Goal: Task Accomplishment & Management: Manage account settings

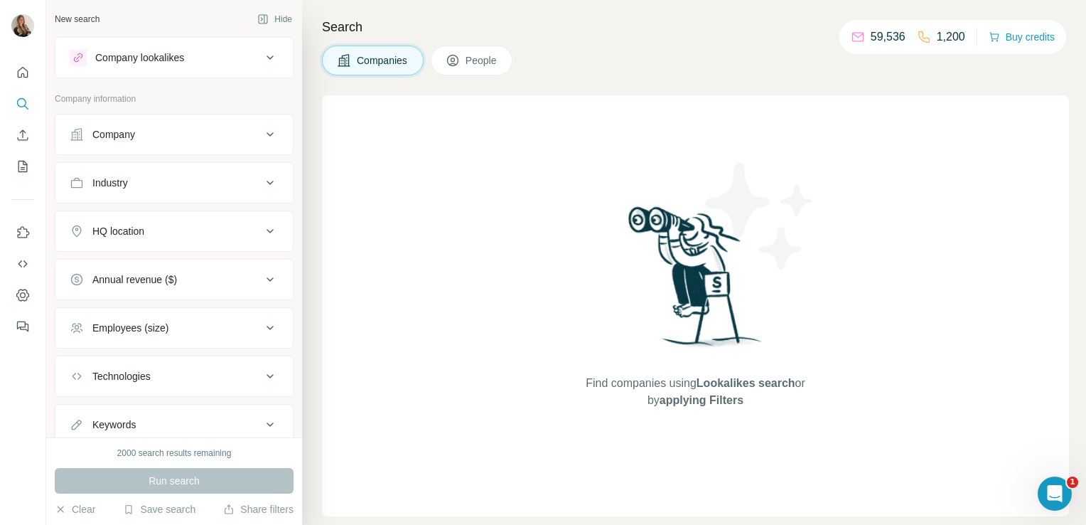
click at [206, 191] on button "Industry" at bounding box center [173, 183] width 237 height 34
click at [166, 220] on input at bounding box center [167, 218] width 176 height 16
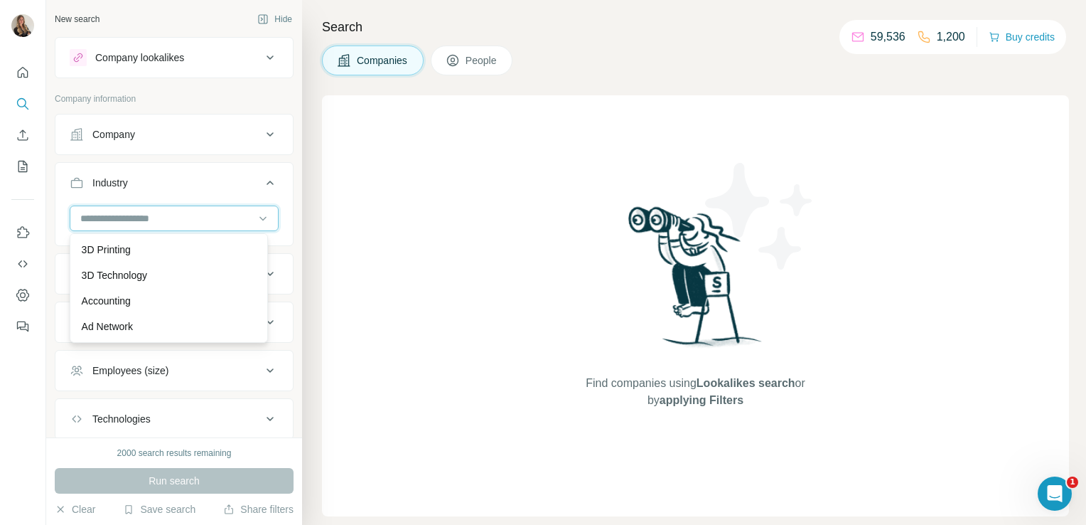
click at [166, 220] on input at bounding box center [167, 218] width 176 height 16
click at [139, 213] on input at bounding box center [167, 218] width 176 height 16
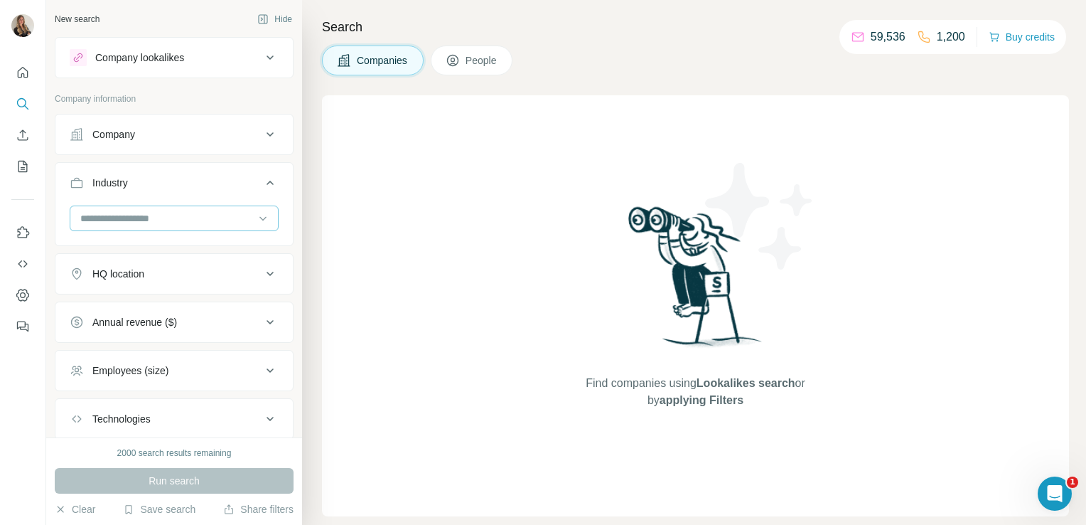
click at [139, 213] on input at bounding box center [167, 218] width 176 height 16
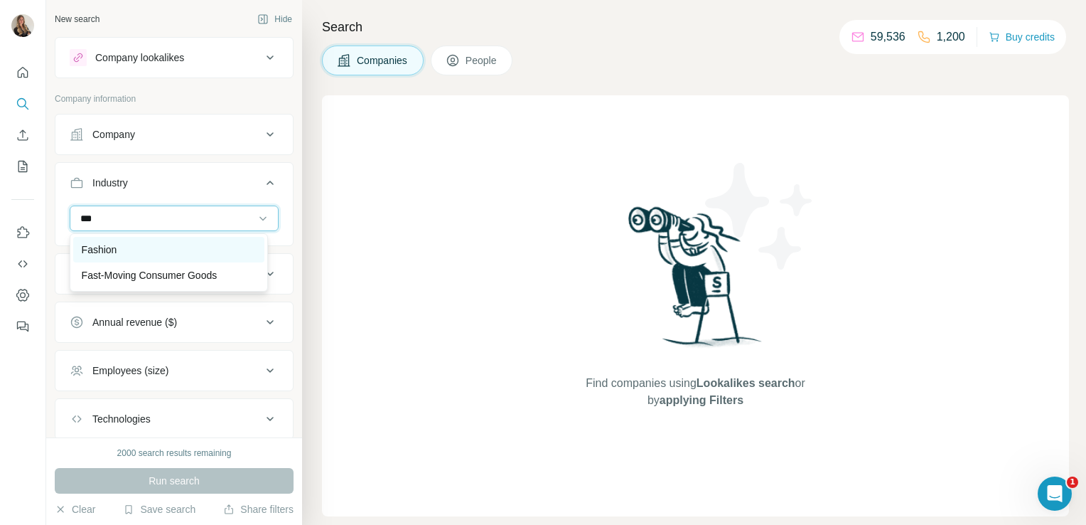
type input "***"
click at [129, 248] on div "Fashion" at bounding box center [169, 249] width 174 height 14
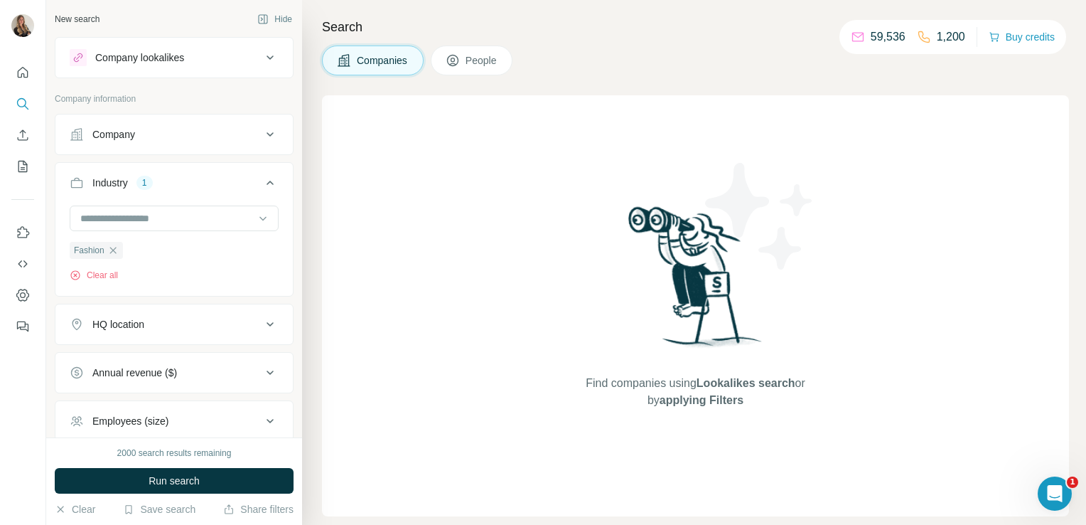
click at [170, 338] on button "HQ location" at bounding box center [173, 324] width 237 height 34
click at [148, 356] on input "text" at bounding box center [174, 360] width 209 height 26
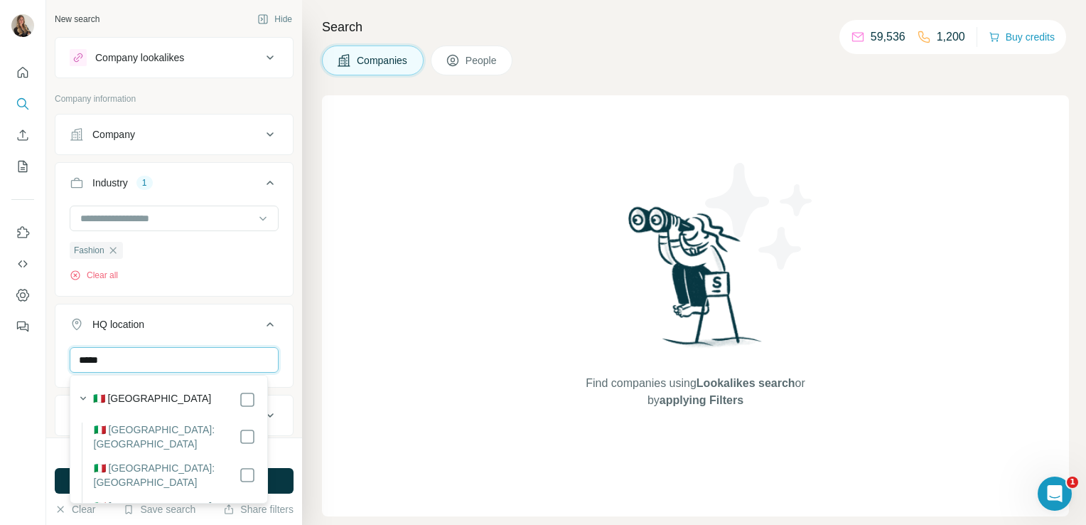
type input "*****"
click at [334, 391] on div "Find companies using Lookalikes search or by applying Filters" at bounding box center [695, 305] width 747 height 421
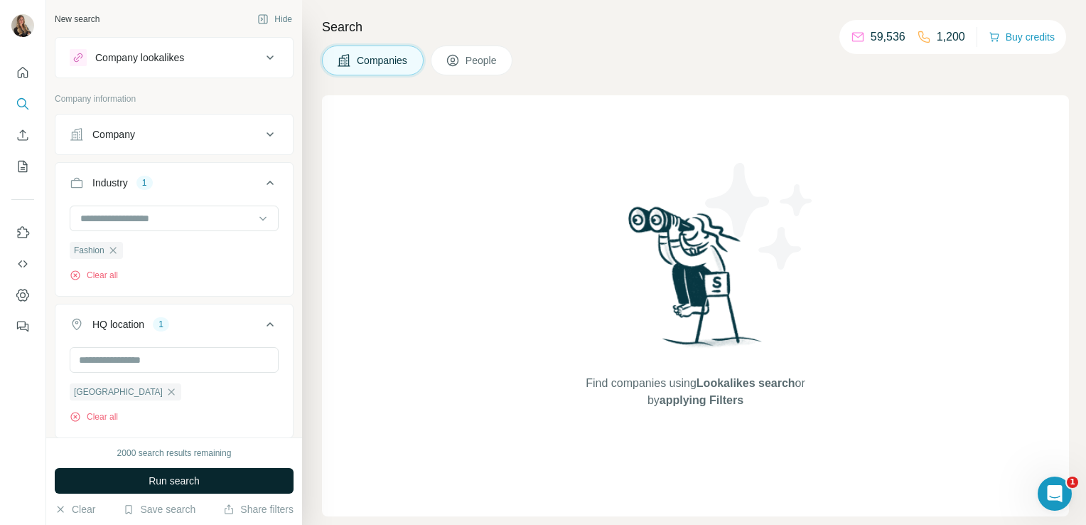
click at [230, 474] on button "Run search" at bounding box center [174, 481] width 239 height 26
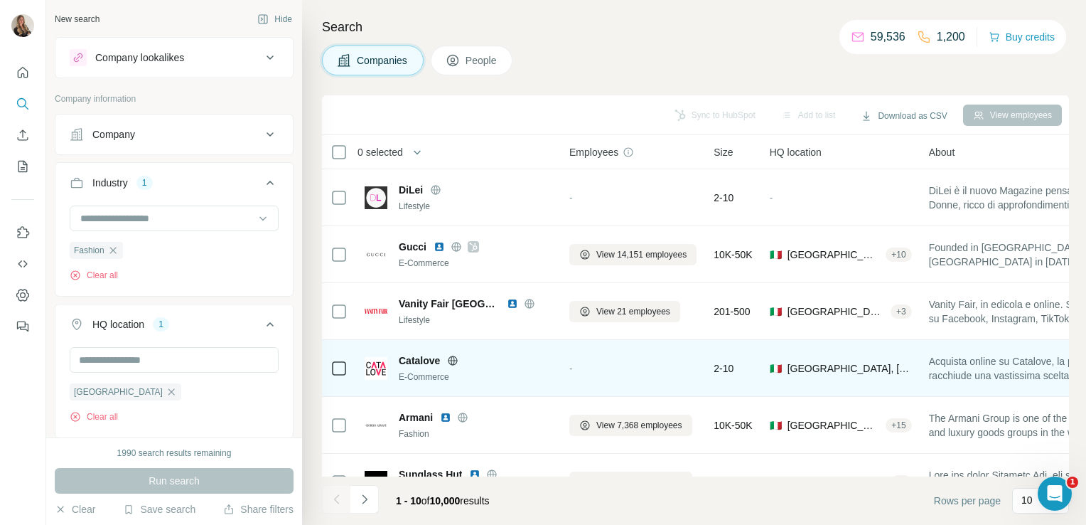
scroll to position [268, 0]
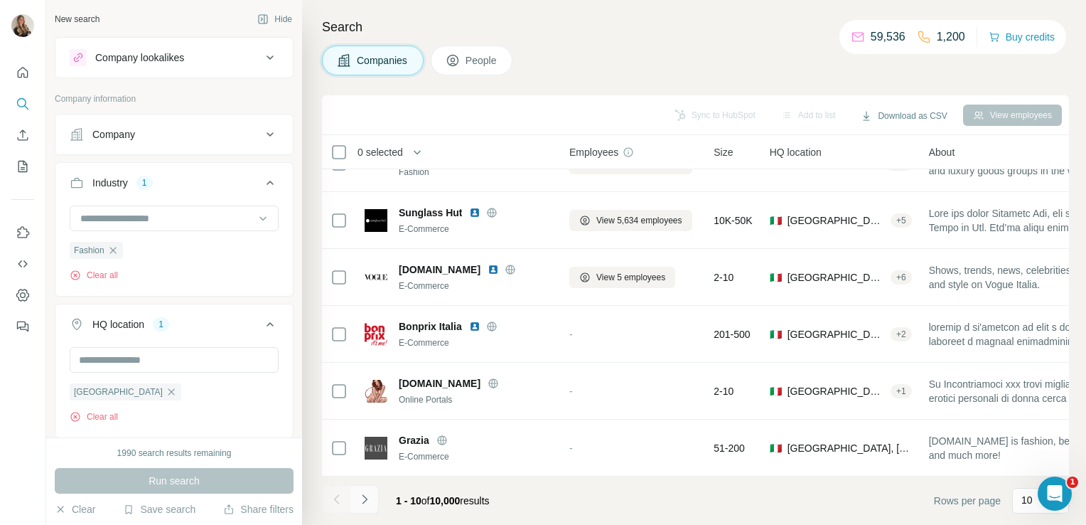
click at [366, 508] on button "Navigate to next page" at bounding box center [365, 499] width 28 height 28
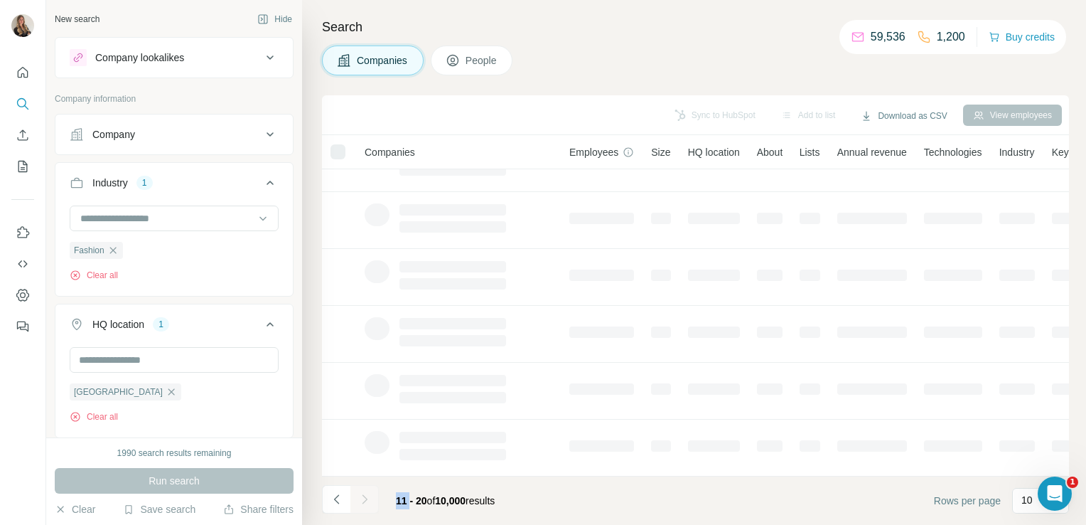
click at [366, 508] on div at bounding box center [365, 499] width 28 height 28
click at [366, 508] on button "Navigate to next page" at bounding box center [365, 499] width 28 height 28
click at [366, 508] on div at bounding box center [365, 499] width 28 height 28
click at [366, 508] on button "Navigate to next page" at bounding box center [365, 499] width 28 height 28
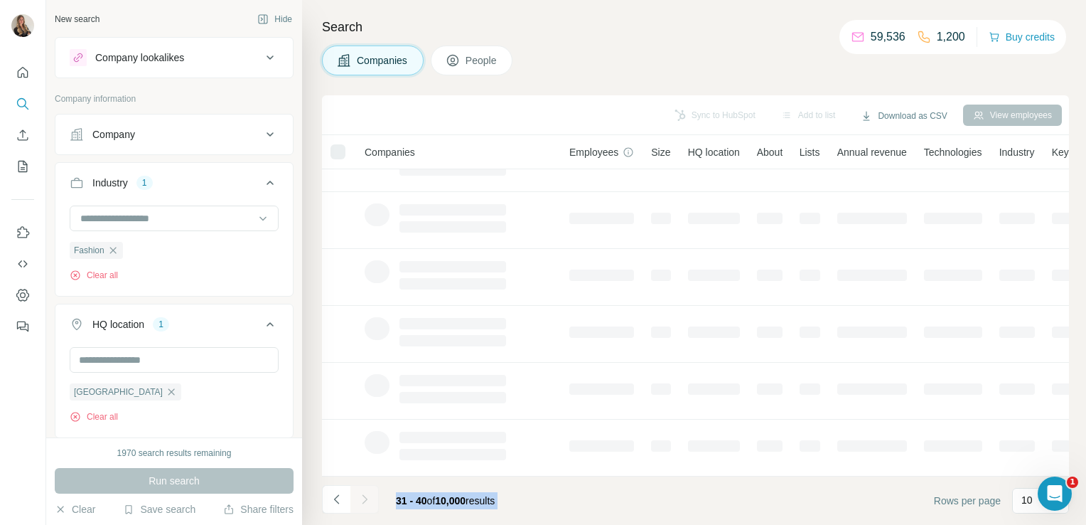
click at [366, 508] on div at bounding box center [365, 499] width 28 height 28
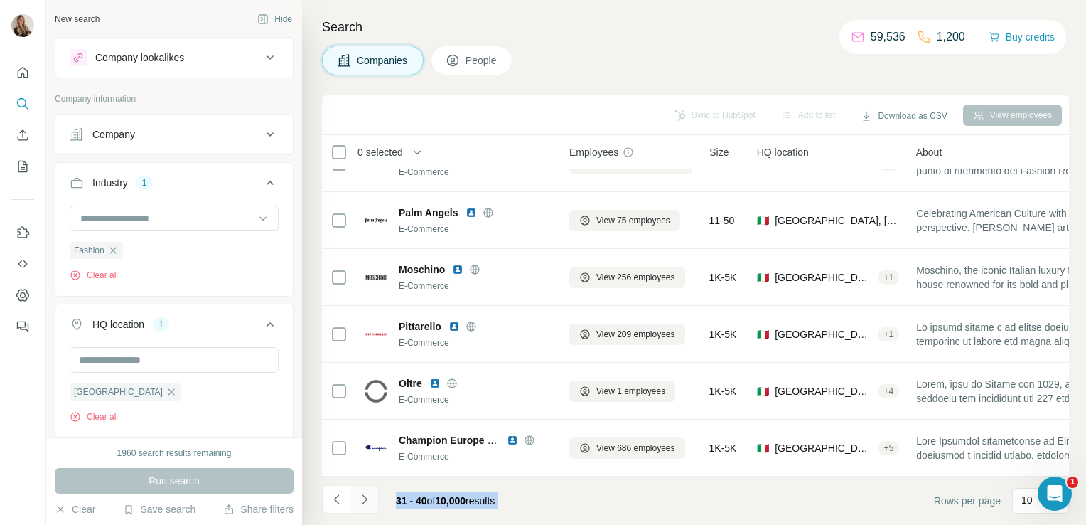
click at [366, 508] on button "Navigate to next page" at bounding box center [365, 499] width 28 height 28
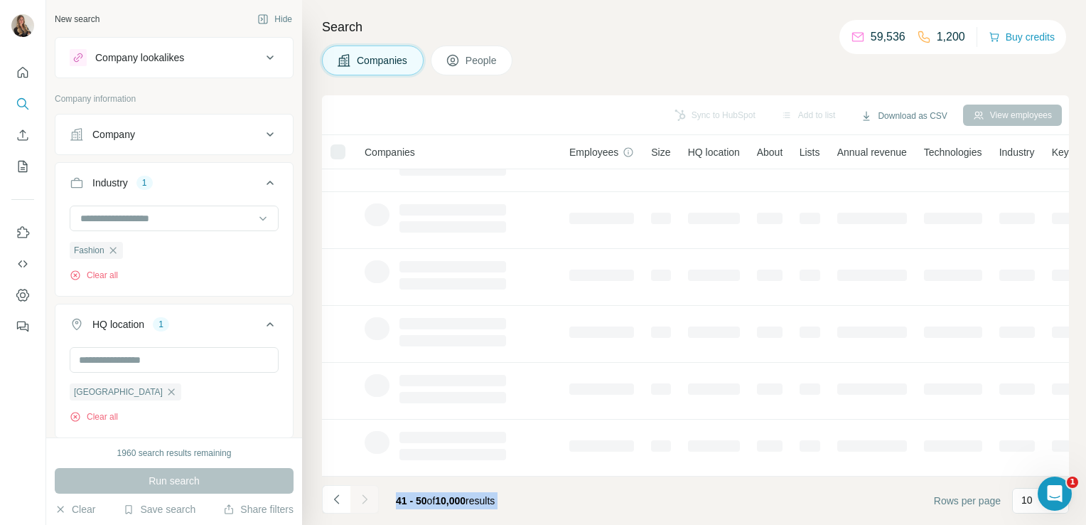
click at [366, 508] on div at bounding box center [365, 499] width 28 height 28
click at [366, 508] on button "Navigate to next page" at bounding box center [365, 499] width 28 height 28
click at [366, 508] on div at bounding box center [365, 499] width 28 height 28
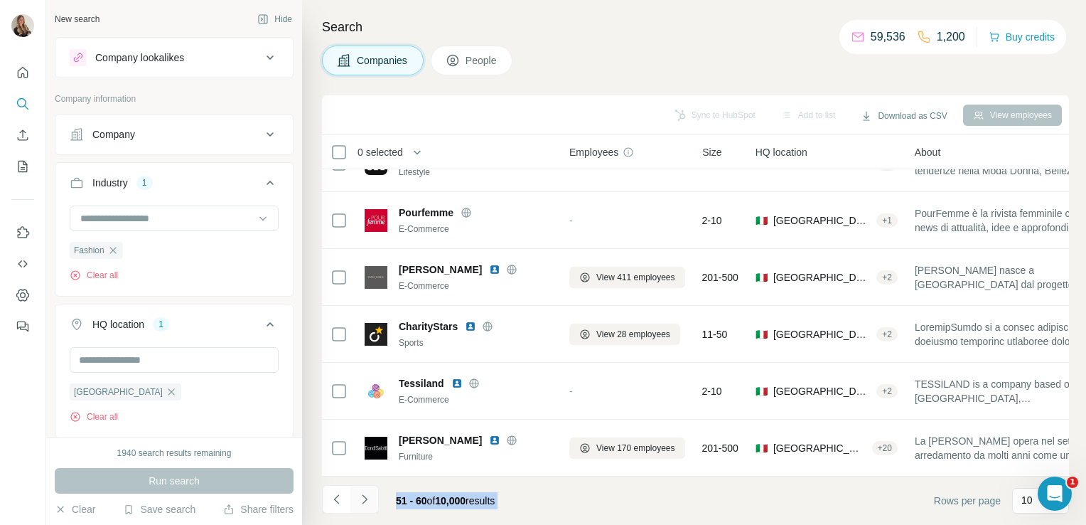
click at [366, 508] on button "Navigate to next page" at bounding box center [365, 499] width 28 height 28
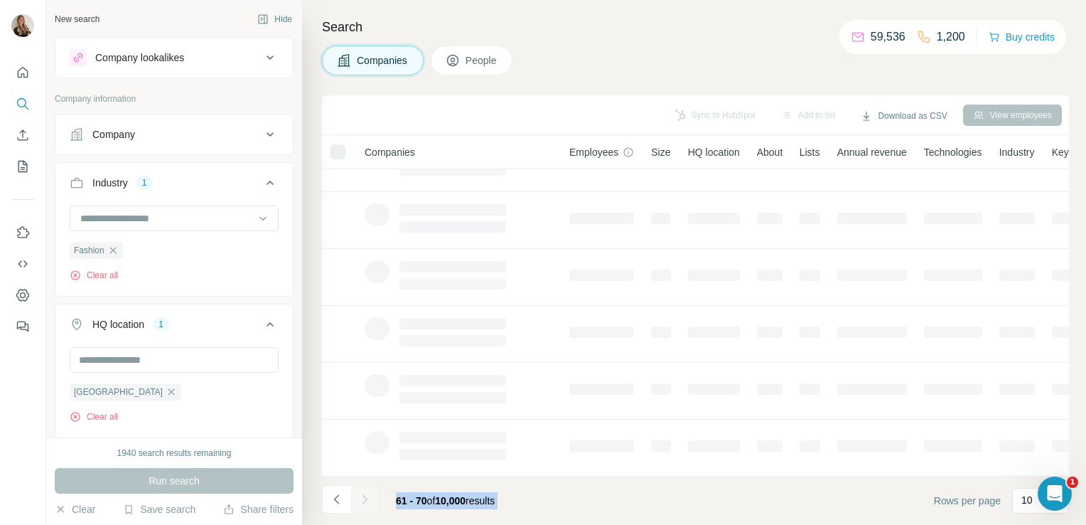
click at [366, 508] on div at bounding box center [365, 499] width 28 height 28
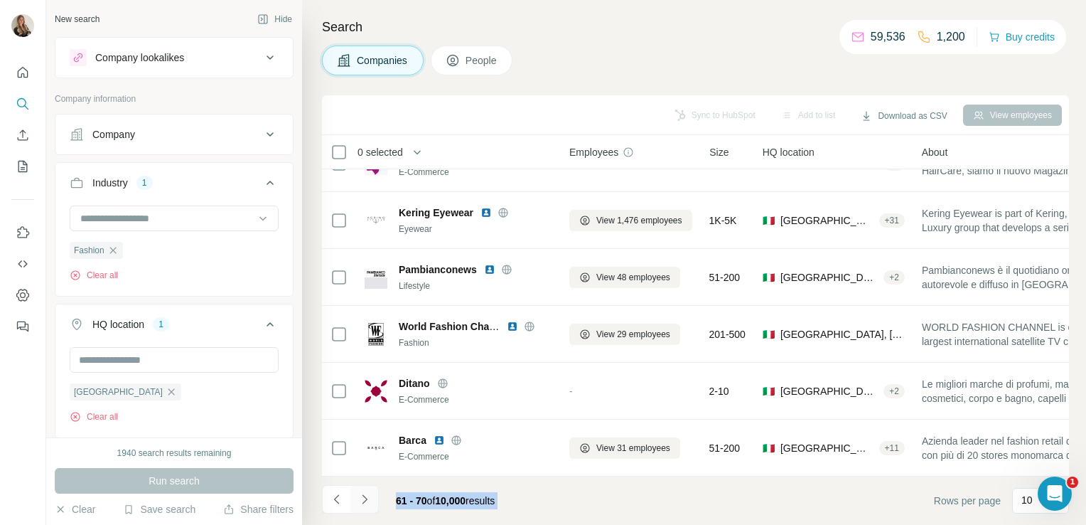
click at [366, 508] on button "Navigate to next page" at bounding box center [365, 499] width 28 height 28
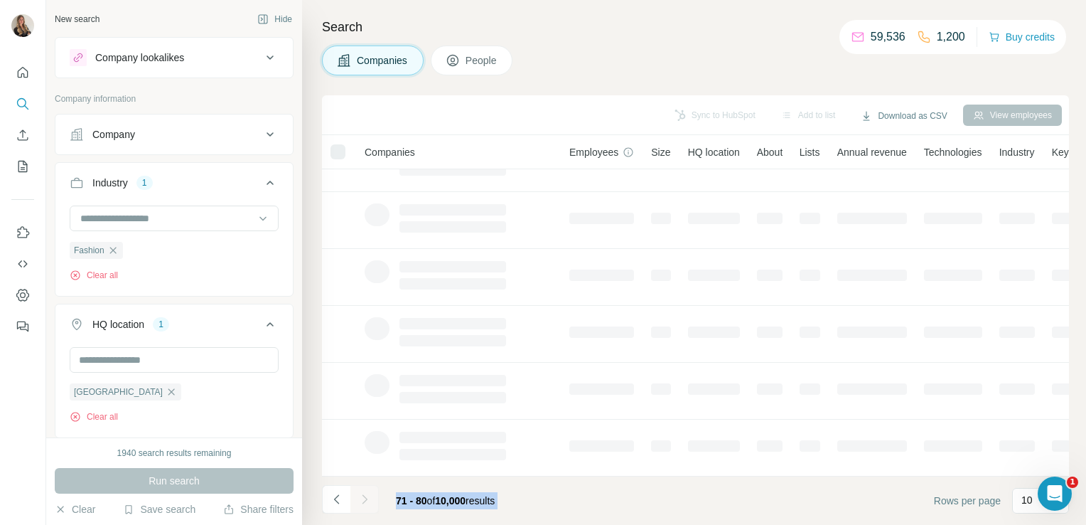
click at [366, 508] on div at bounding box center [365, 499] width 28 height 28
click at [366, 508] on button "Navigate to next page" at bounding box center [365, 499] width 28 height 28
click at [366, 508] on div at bounding box center [365, 499] width 28 height 28
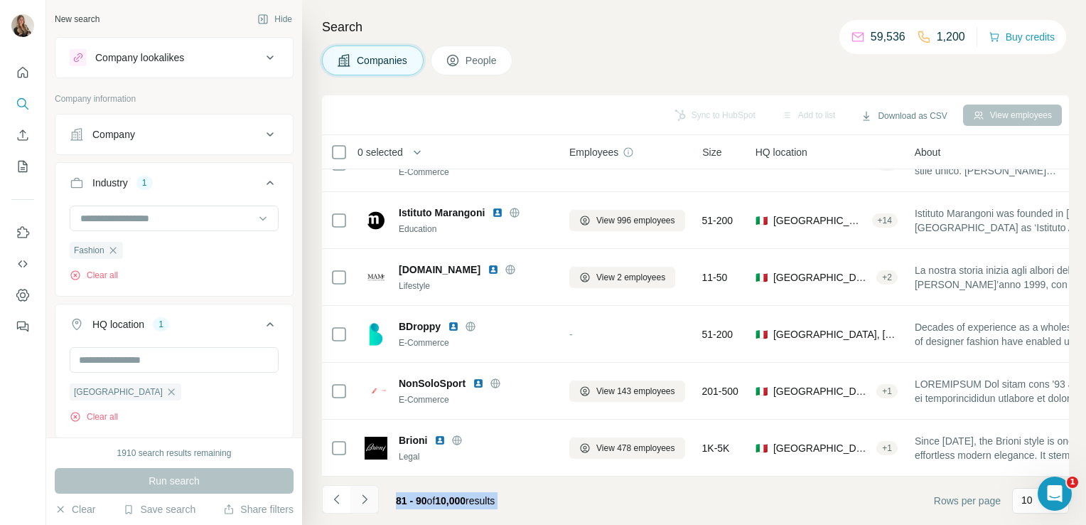
click at [366, 508] on button "Navigate to next page" at bounding box center [365, 499] width 28 height 28
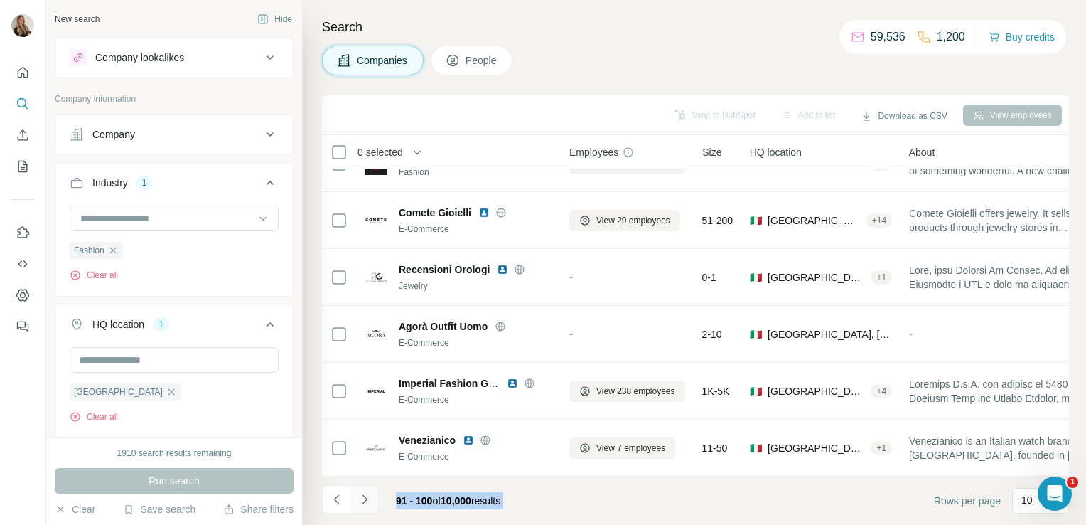
click at [366, 508] on button "Navigate to next page" at bounding box center [365, 499] width 28 height 28
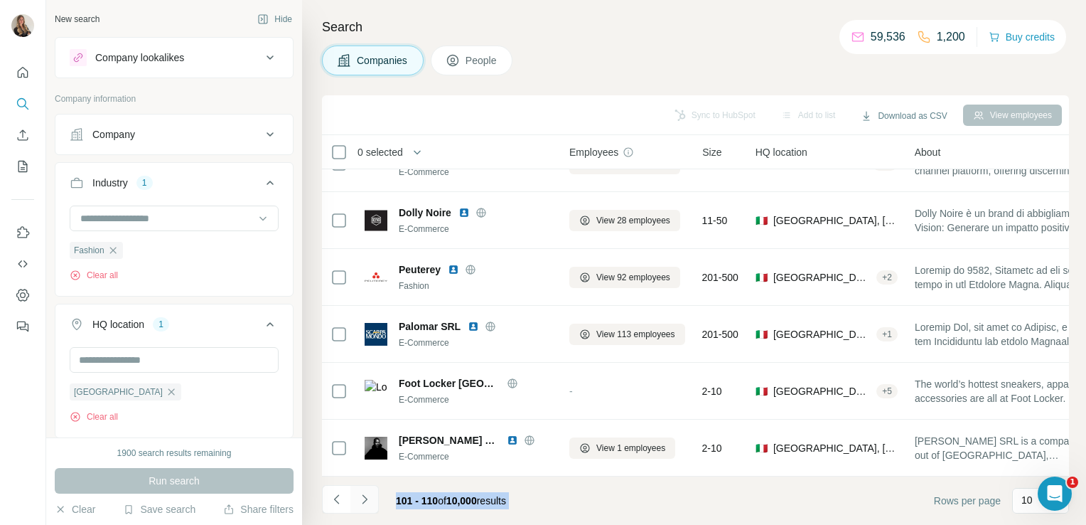
click at [366, 508] on button "Navigate to next page" at bounding box center [365, 499] width 28 height 28
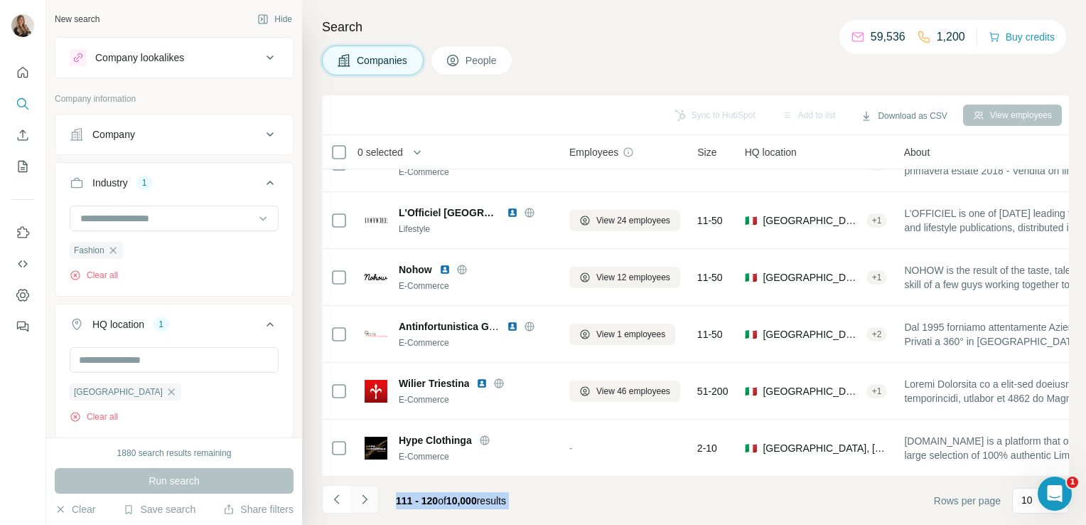
click at [366, 508] on button "Navigate to next page" at bounding box center [365, 499] width 28 height 28
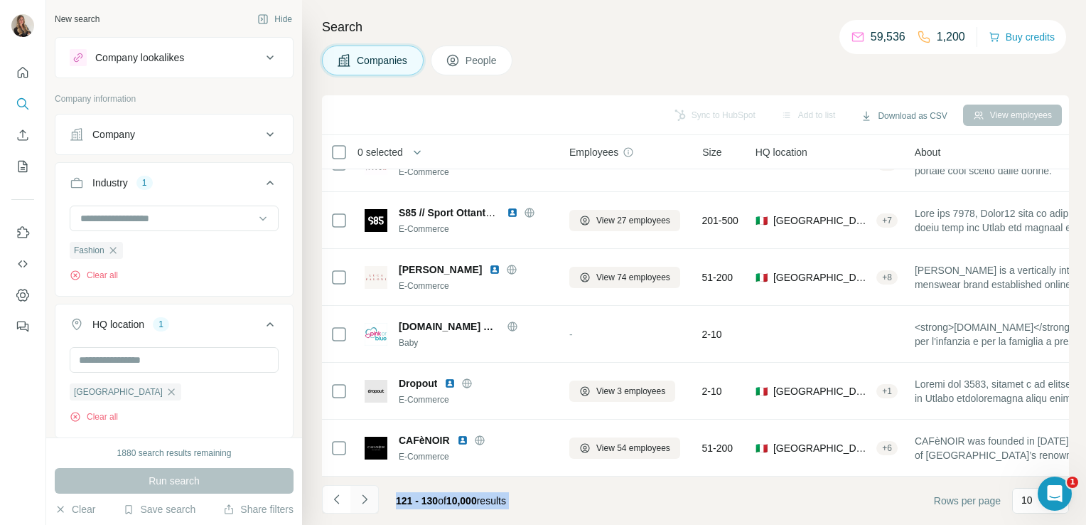
click at [366, 508] on button "Navigate to next page" at bounding box center [365, 499] width 28 height 28
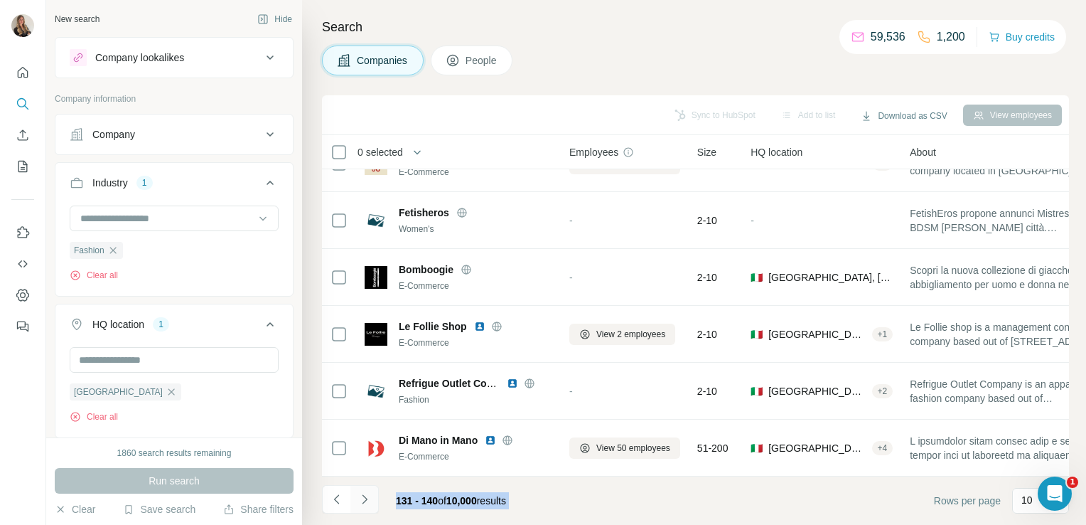
click at [366, 508] on button "Navigate to next page" at bounding box center [365, 499] width 28 height 28
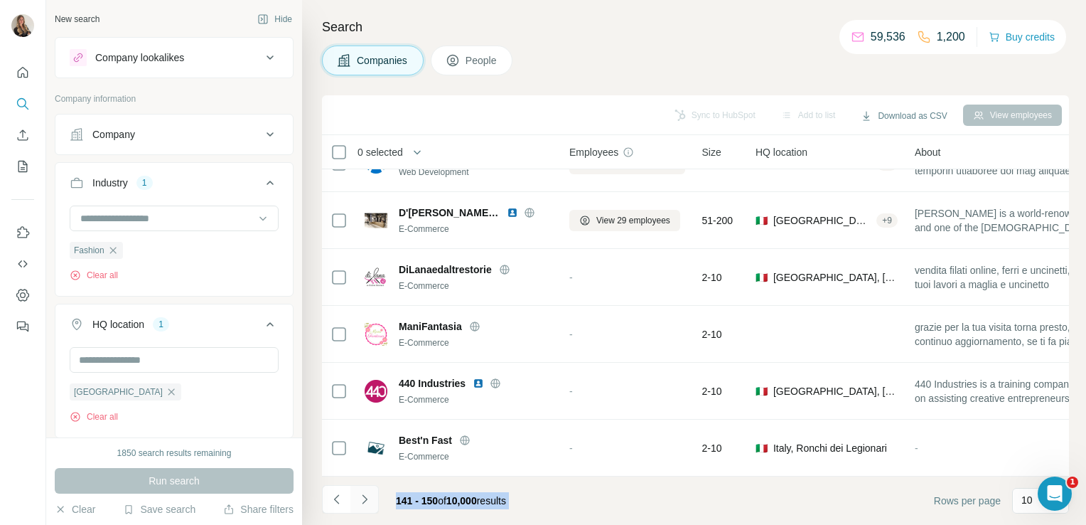
click at [366, 508] on button "Navigate to next page" at bounding box center [365, 499] width 28 height 28
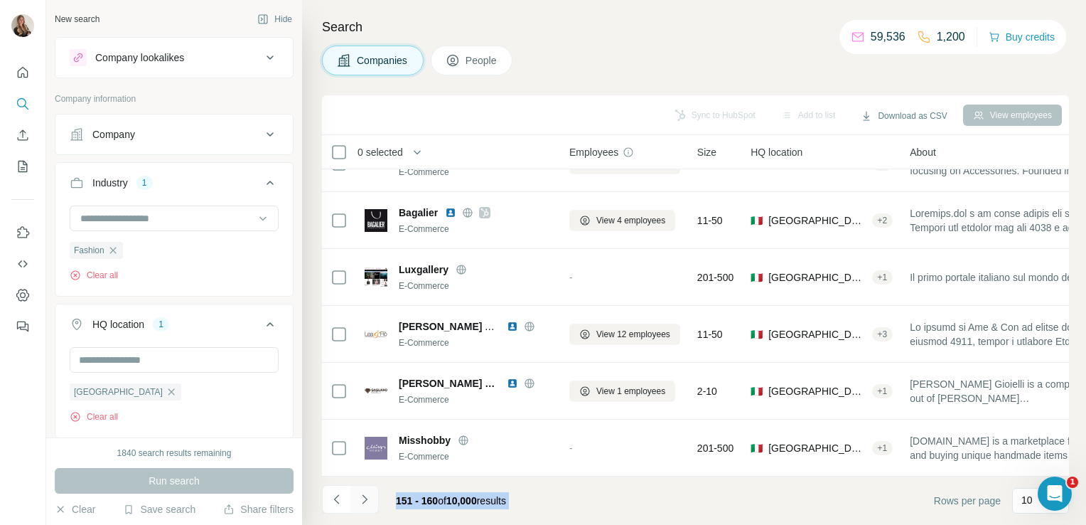
click at [366, 508] on button "Navigate to next page" at bounding box center [365, 499] width 28 height 28
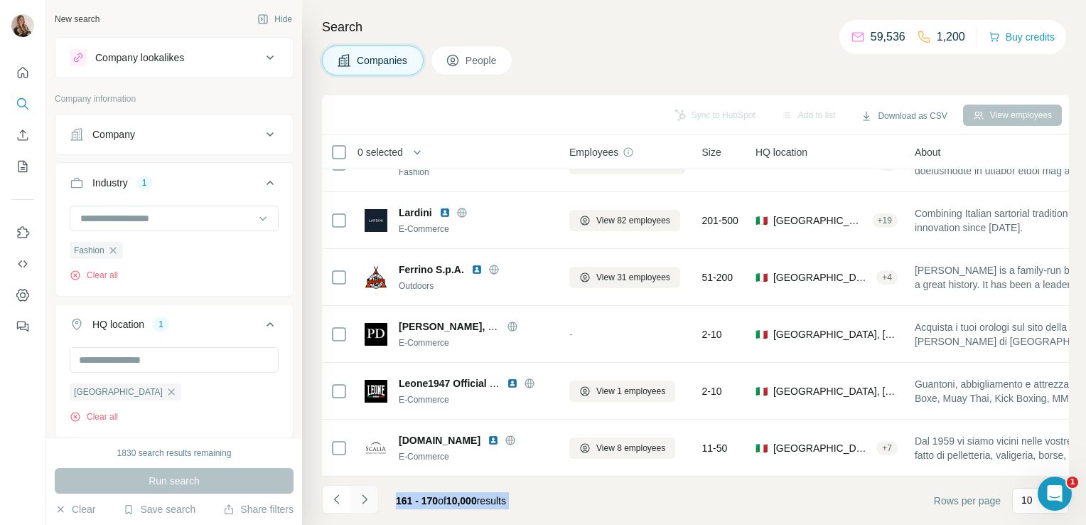
click at [366, 508] on button "Navigate to next page" at bounding box center [365, 499] width 28 height 28
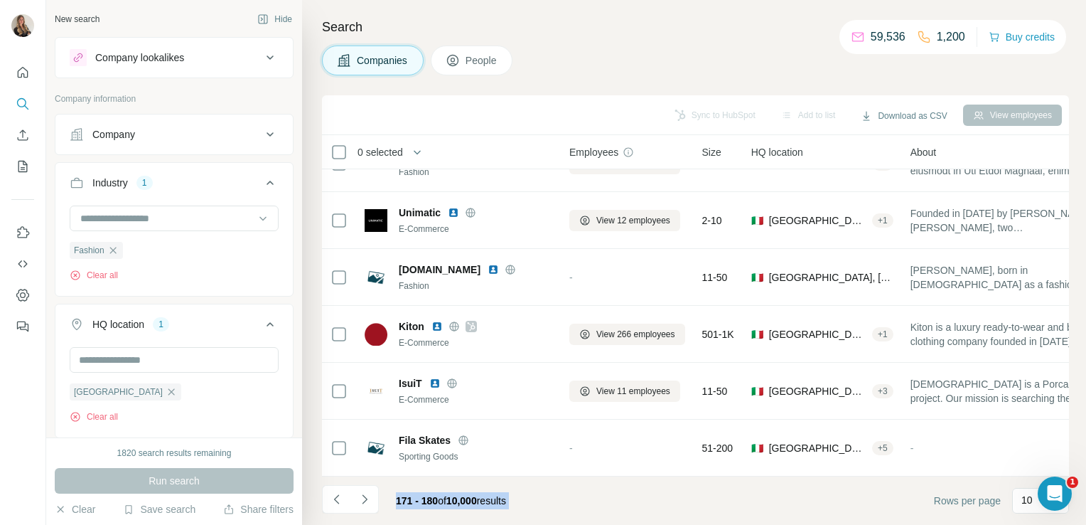
click at [416, 502] on span "171 - 180" at bounding box center [417, 500] width 42 height 11
click at [373, 496] on button "Navigate to next page" at bounding box center [365, 499] width 28 height 28
click at [373, 496] on div at bounding box center [365, 499] width 28 height 28
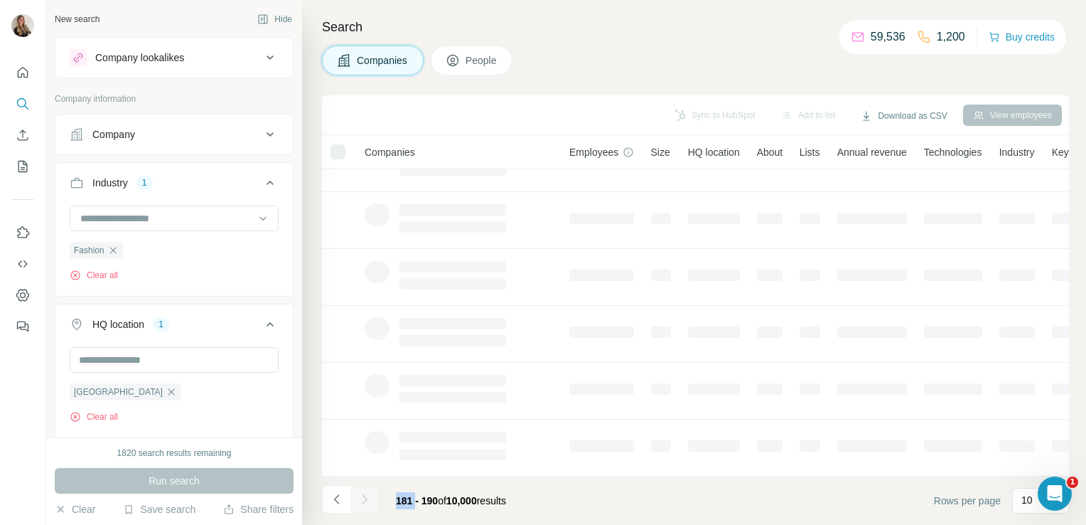
click at [373, 496] on button "Navigate to next page" at bounding box center [365, 499] width 28 height 28
click at [373, 496] on div at bounding box center [365, 499] width 28 height 28
click at [373, 496] on button "Navigate to next page" at bounding box center [365, 499] width 28 height 28
click at [373, 496] on div at bounding box center [365, 499] width 28 height 28
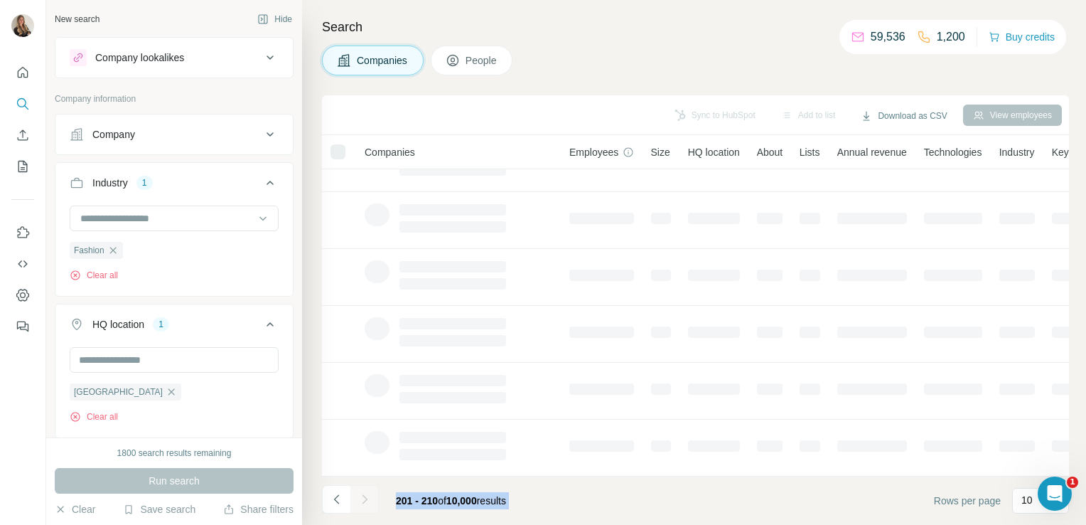
click at [373, 496] on div at bounding box center [365, 499] width 28 height 28
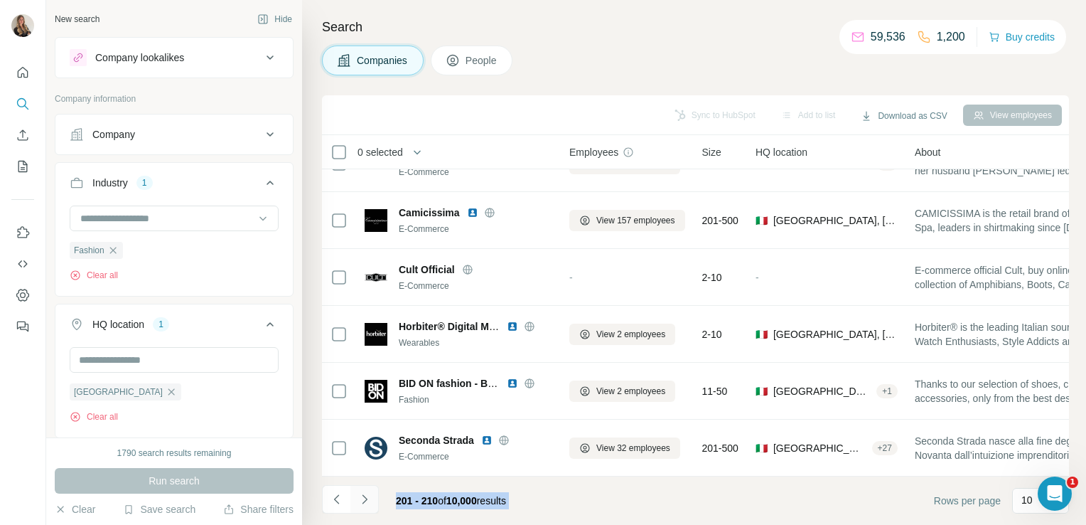
click at [373, 496] on button "Navigate to next page" at bounding box center [365, 499] width 28 height 28
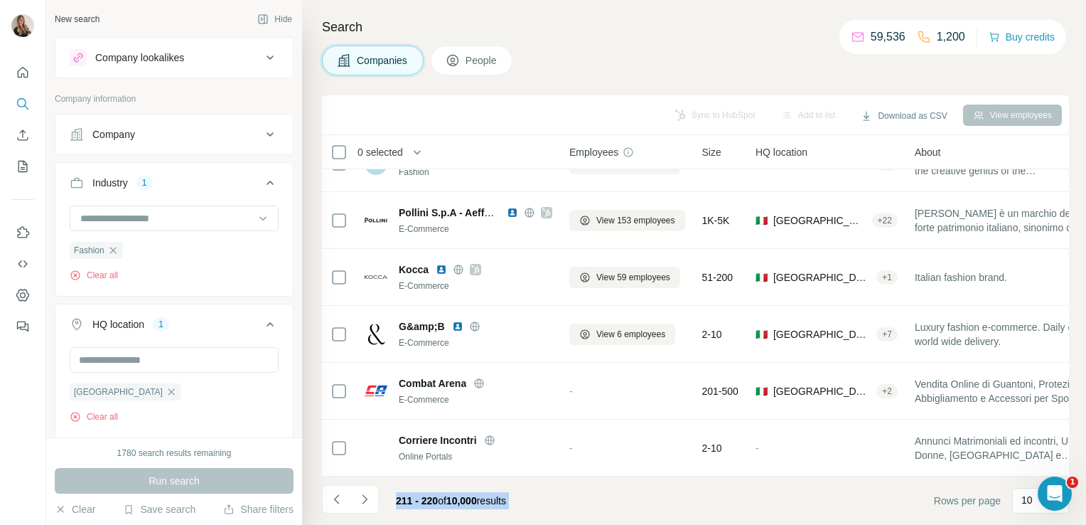
click at [535, 496] on footer "211 - 220 of 10,000 results Rows per page 10" at bounding box center [695, 500] width 747 height 48
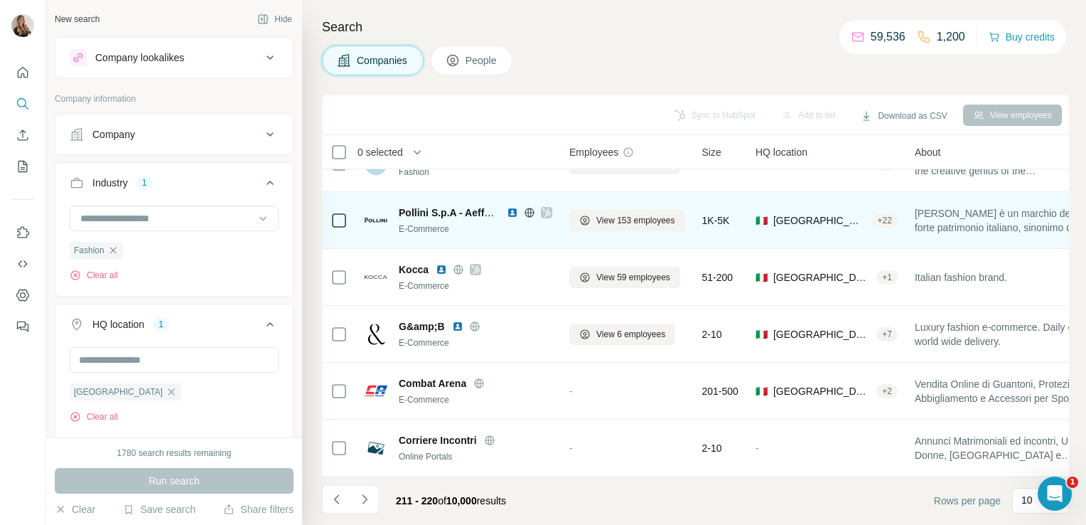
click at [529, 212] on icon at bounding box center [529, 212] width 9 height 1
click at [544, 209] on icon at bounding box center [546, 212] width 9 height 11
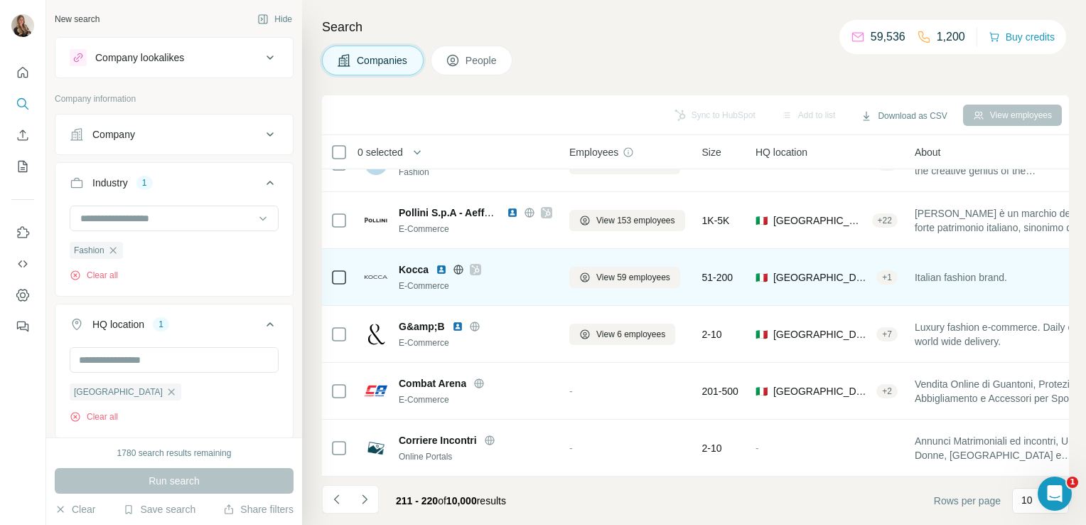
click at [459, 264] on icon at bounding box center [458, 268] width 4 height 9
click at [476, 266] on icon at bounding box center [475, 269] width 9 height 11
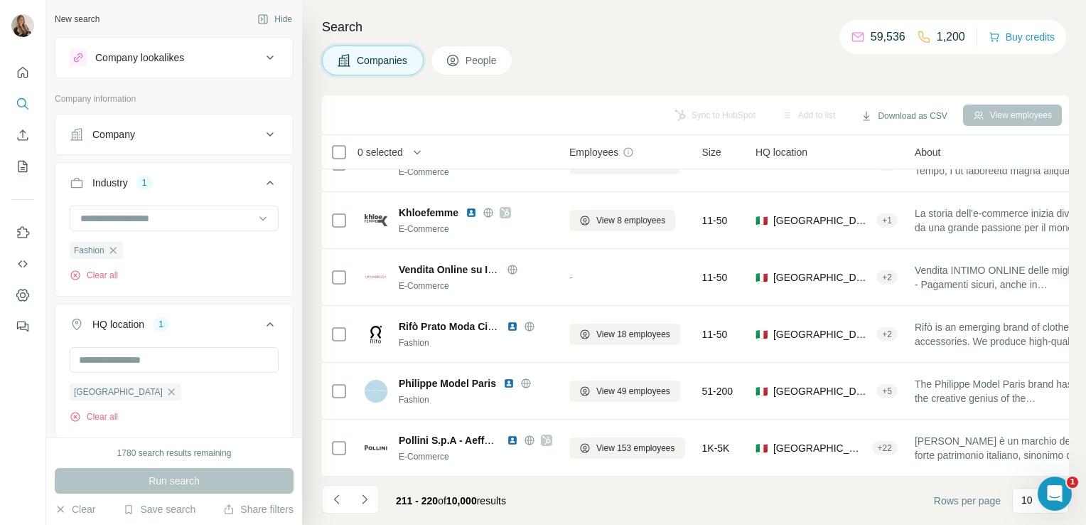
scroll to position [0, 0]
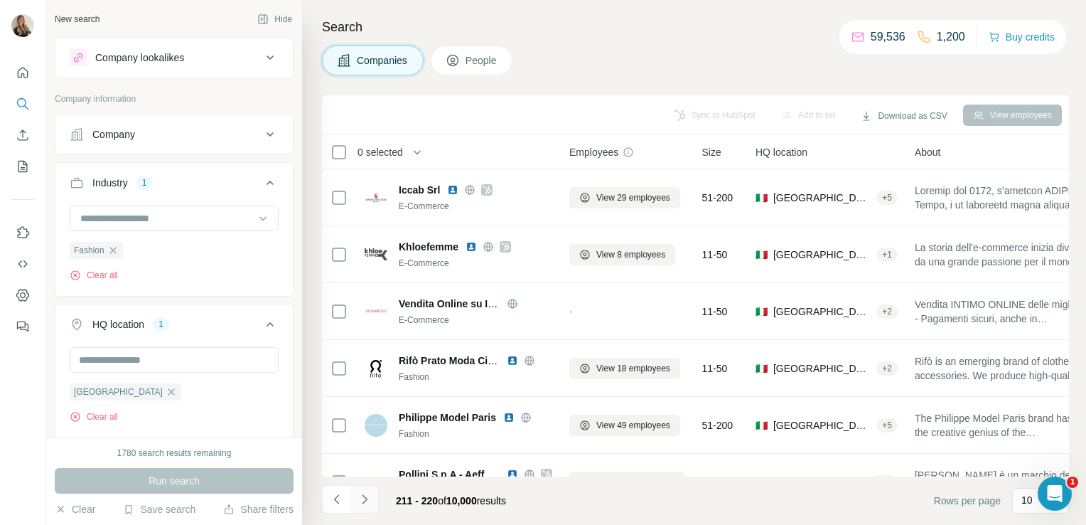
click at [364, 493] on icon "Navigate to next page" at bounding box center [365, 499] width 14 height 14
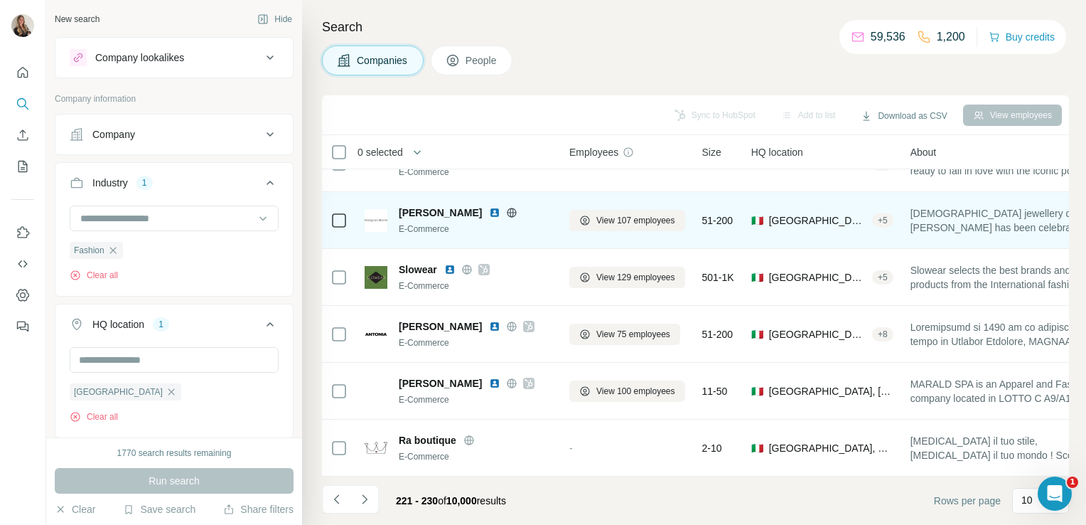
scroll to position [267, 0]
click at [508, 212] on icon at bounding box center [512, 212] width 9 height 1
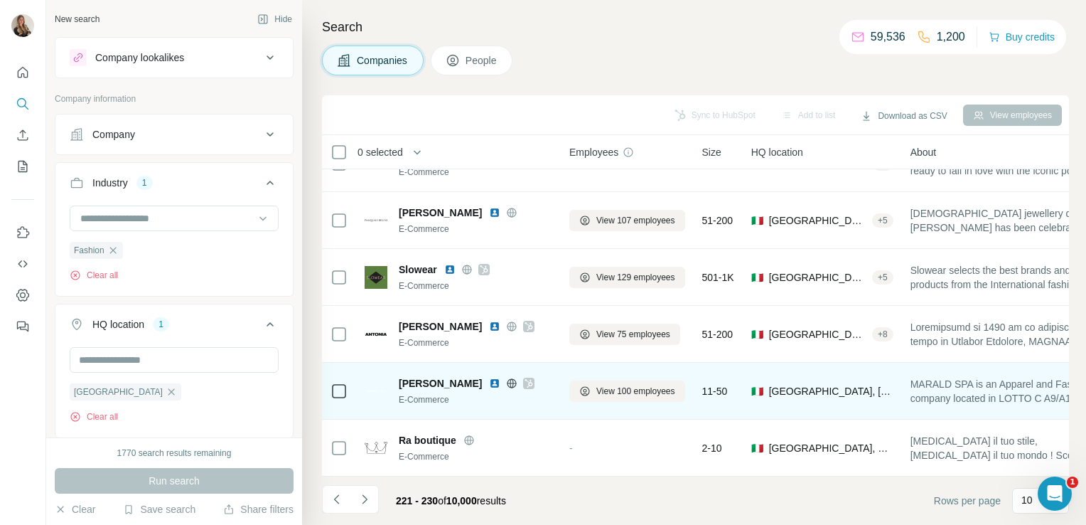
click at [506, 378] on icon at bounding box center [511, 383] width 11 height 11
click at [523, 378] on div at bounding box center [528, 383] width 11 height 11
click at [604, 385] on span "View 100 employees" at bounding box center [636, 391] width 79 height 13
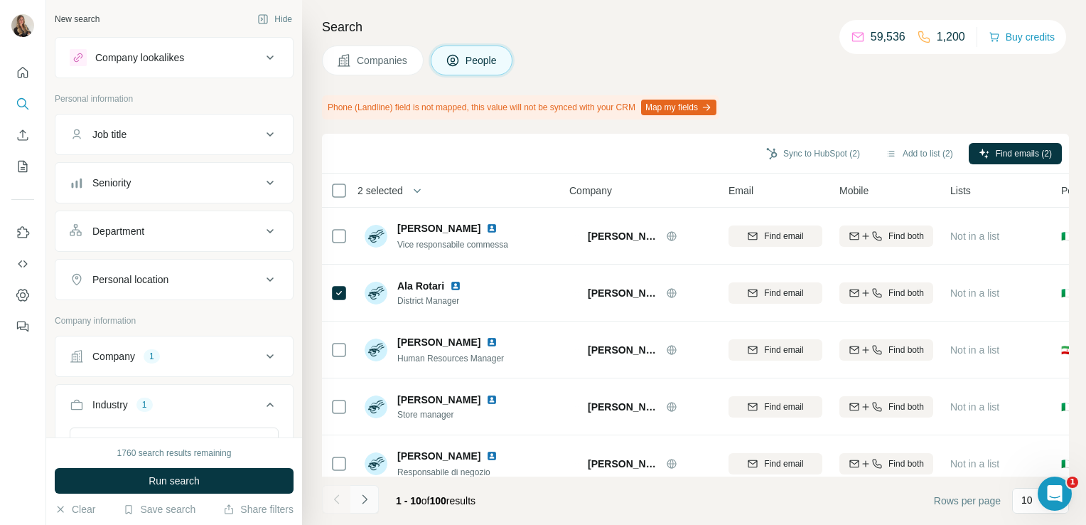
click at [370, 496] on icon "Navigate to next page" at bounding box center [365, 499] width 14 height 14
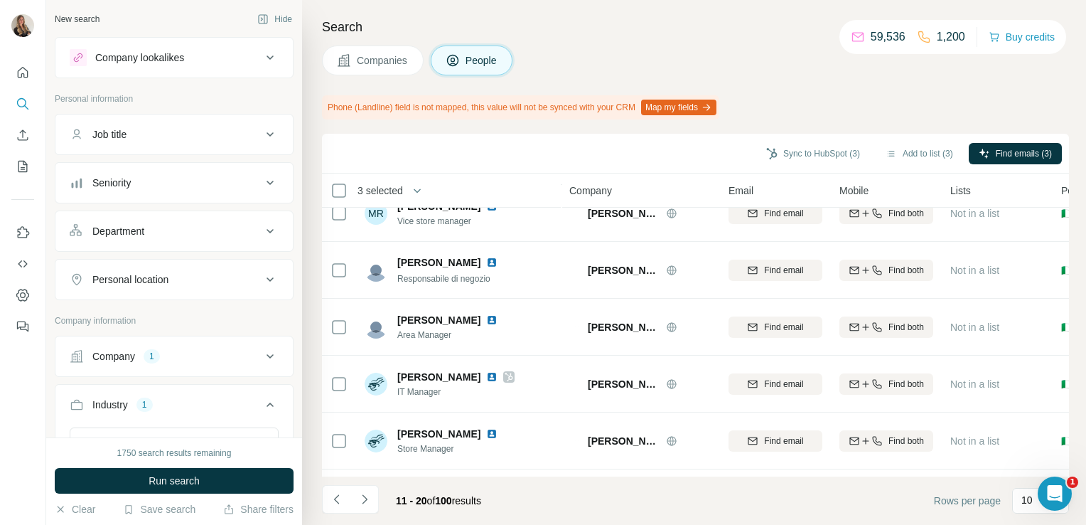
scroll to position [306, 0]
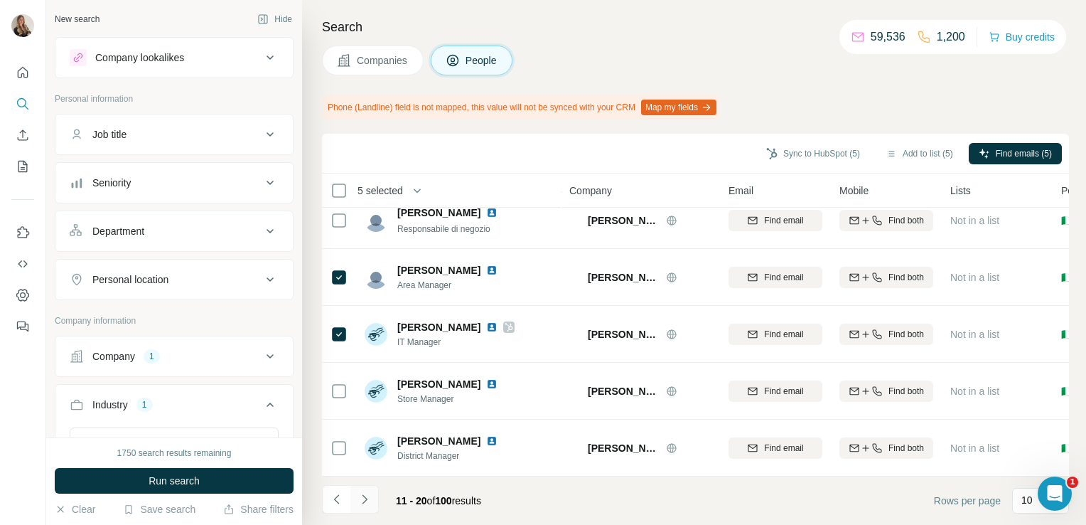
click at [368, 503] on icon "Navigate to next page" at bounding box center [365, 499] width 14 height 14
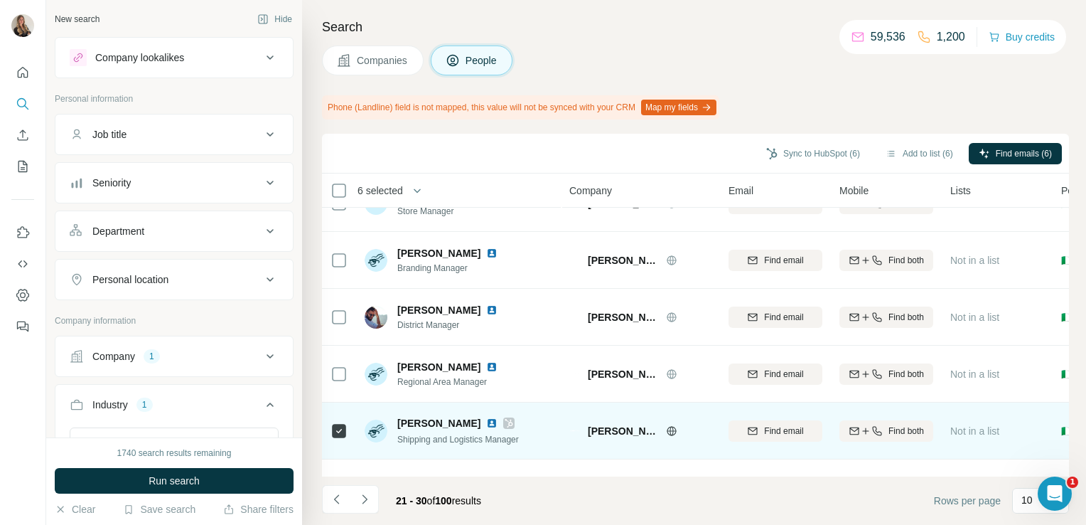
scroll to position [0, 0]
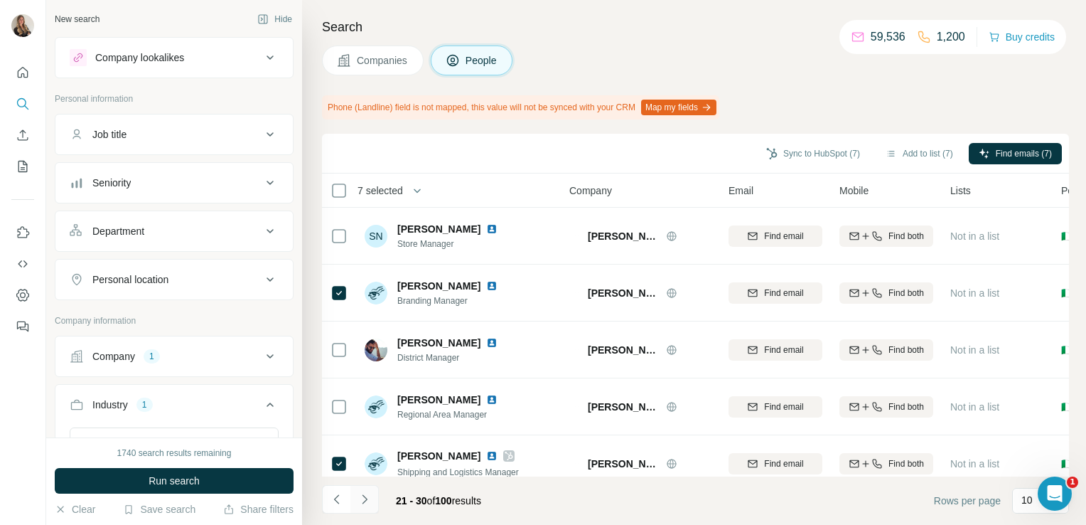
click at [362, 498] on icon "Navigate to next page" at bounding box center [365, 499] width 14 height 14
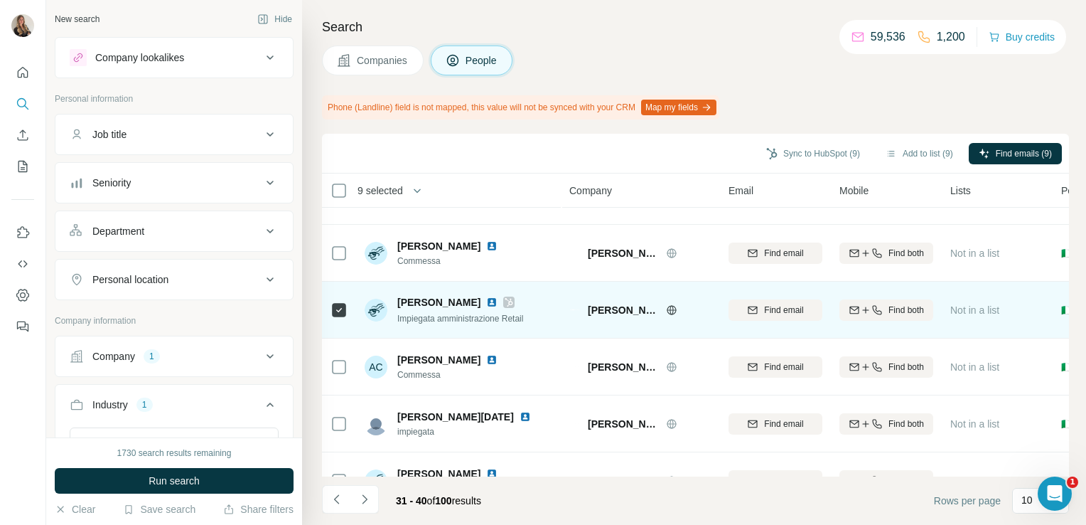
scroll to position [306, 0]
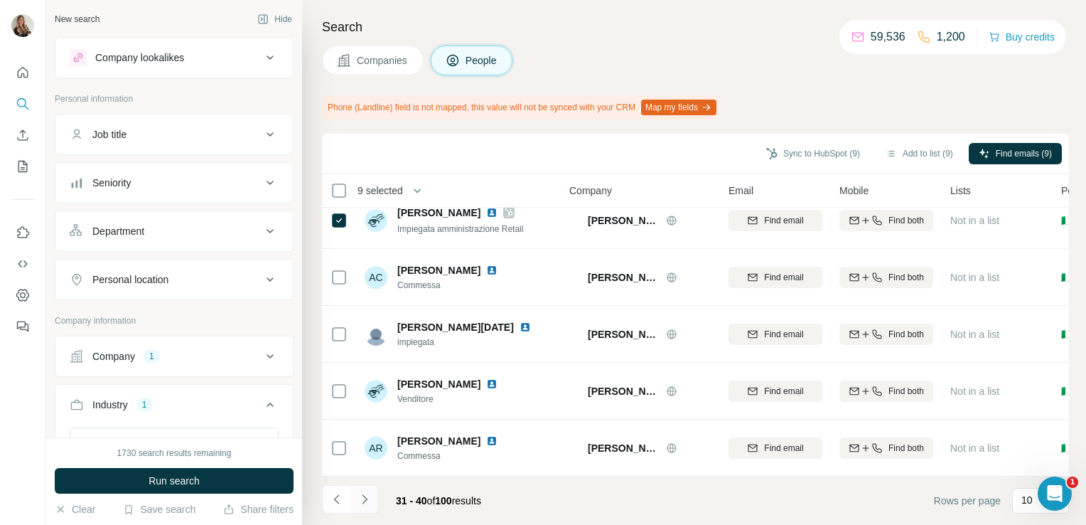
click at [365, 498] on icon "Navigate to next page" at bounding box center [364, 498] width 5 height 9
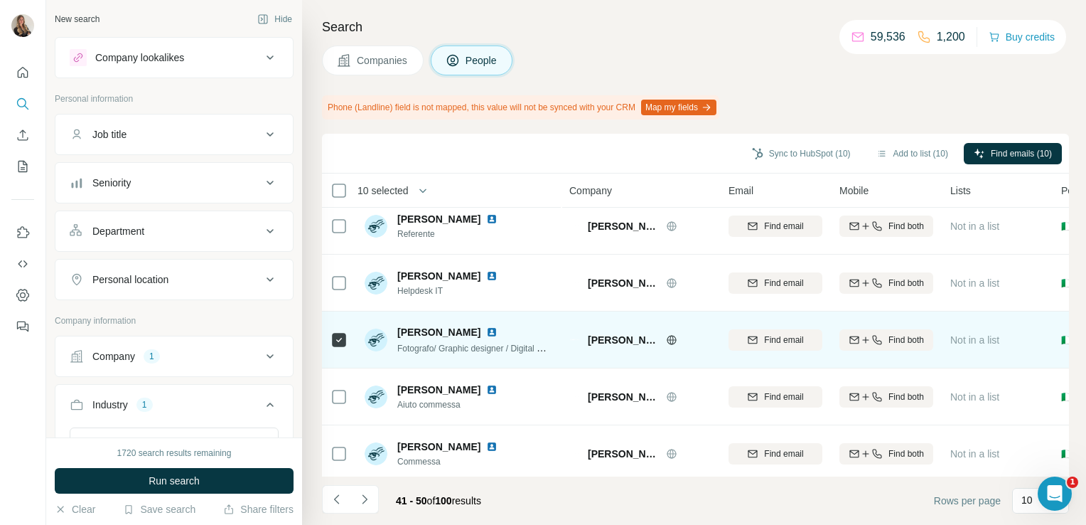
scroll to position [0, 0]
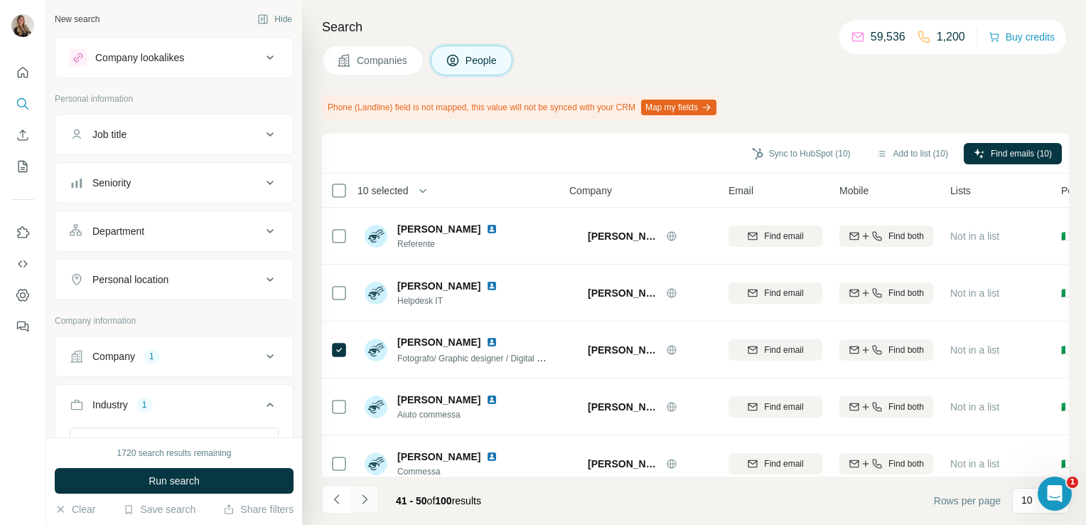
click at [368, 506] on icon "Navigate to next page" at bounding box center [365, 499] width 14 height 14
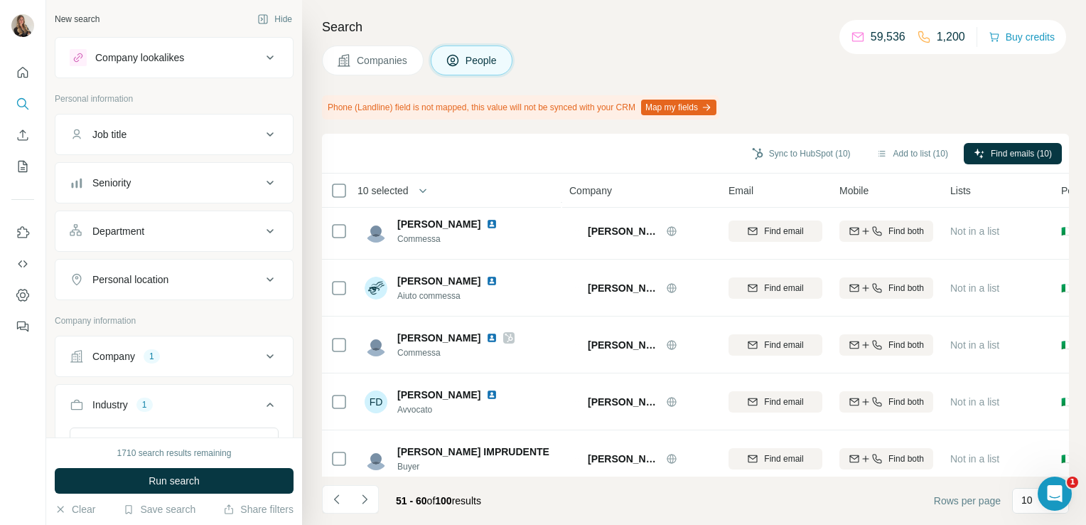
scroll to position [306, 0]
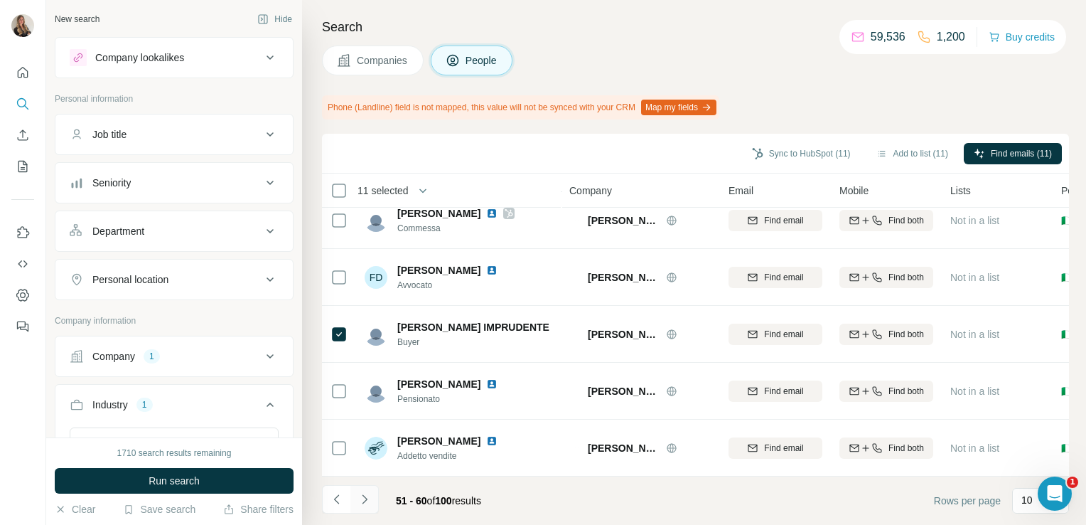
click at [367, 491] on button "Navigate to next page" at bounding box center [365, 499] width 28 height 28
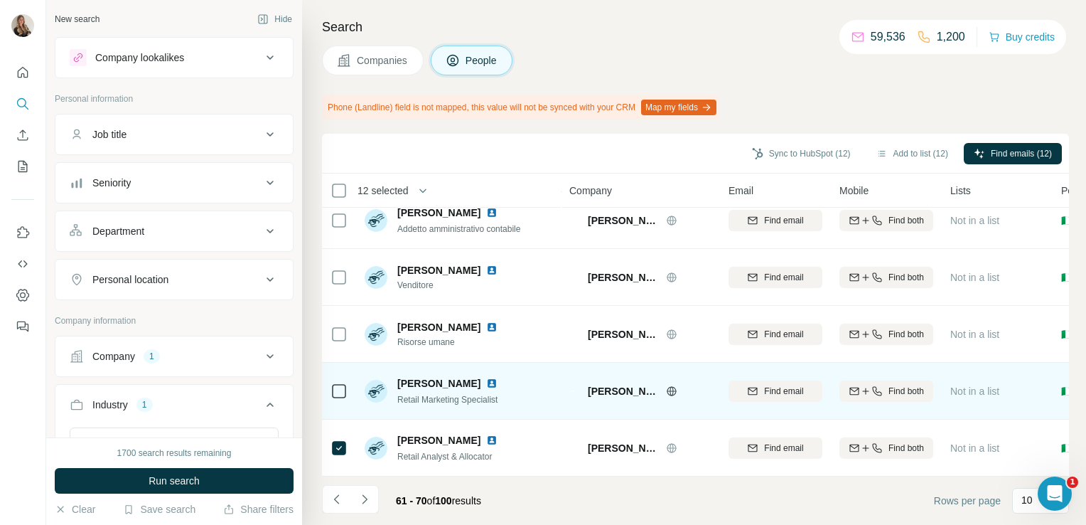
click at [331, 390] on icon at bounding box center [339, 391] width 17 height 17
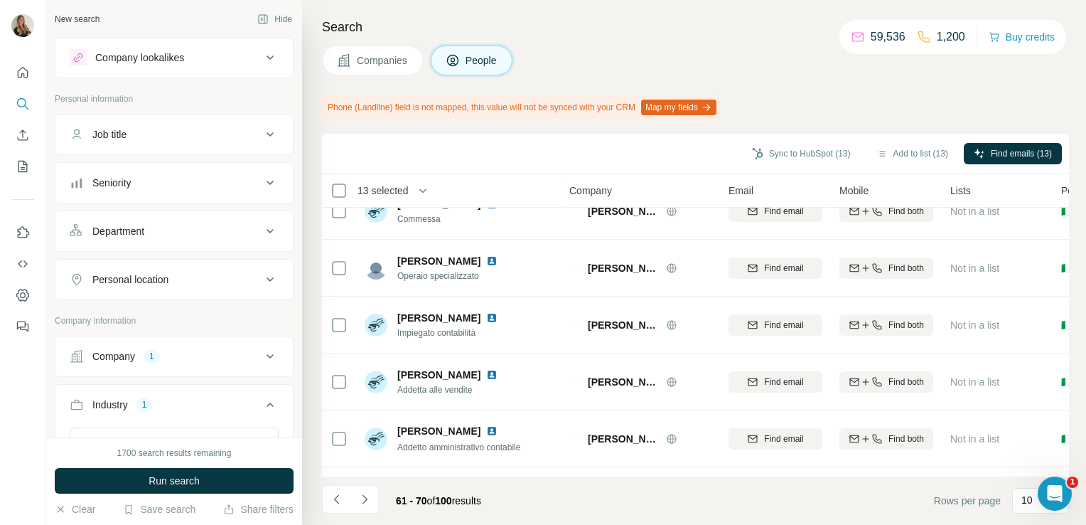
scroll to position [0, 0]
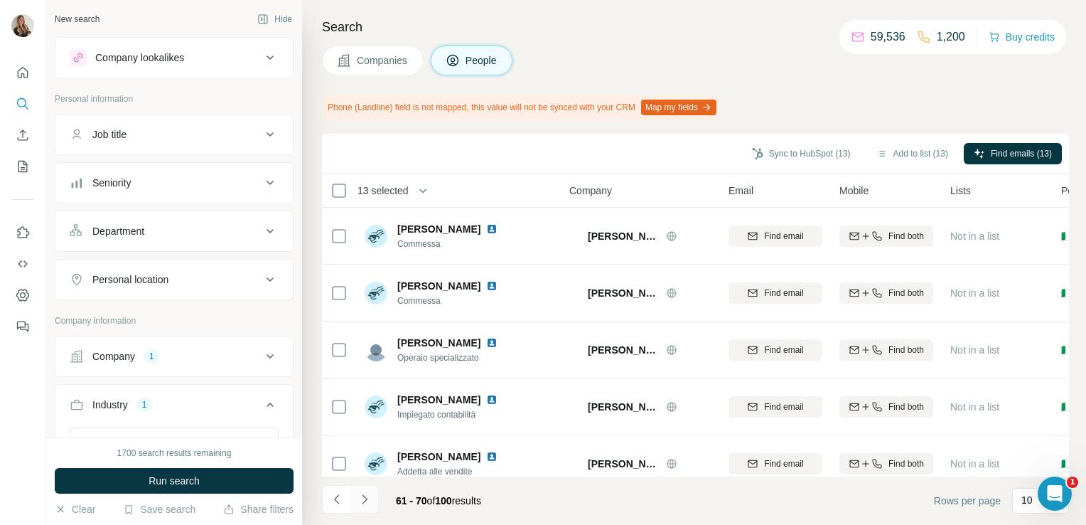
click at [360, 508] on button "Navigate to next page" at bounding box center [365, 499] width 28 height 28
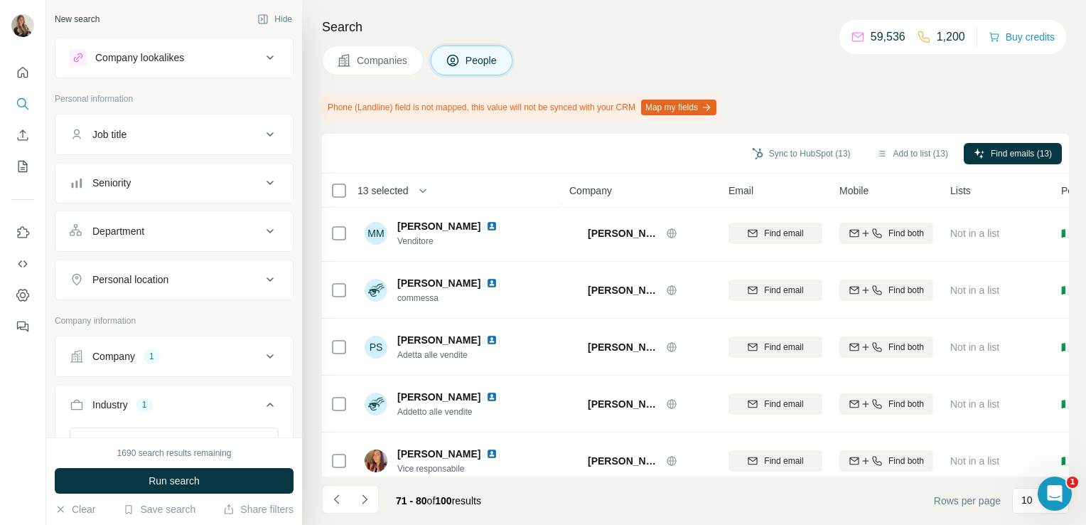
scroll to position [306, 0]
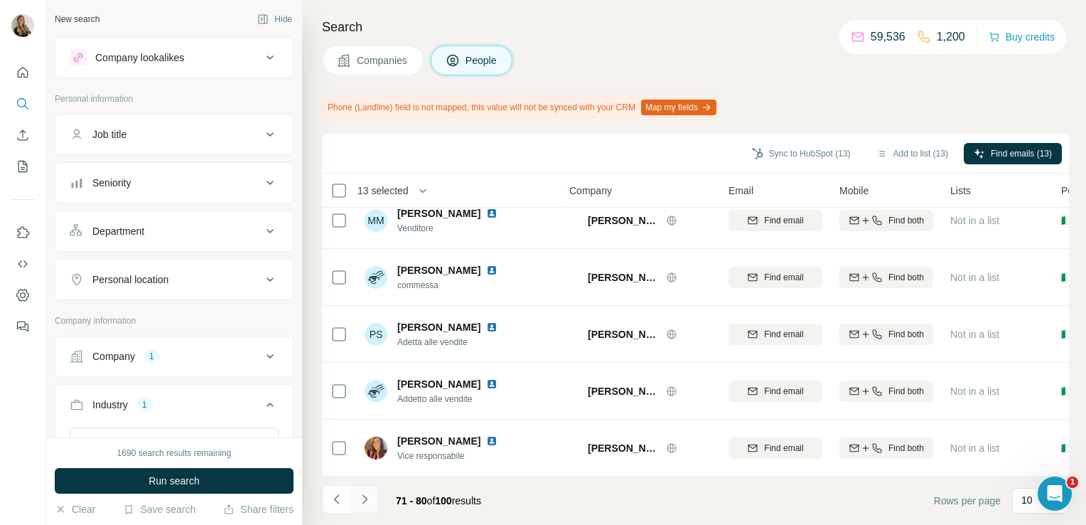
click at [370, 493] on icon "Navigate to next page" at bounding box center [365, 499] width 14 height 14
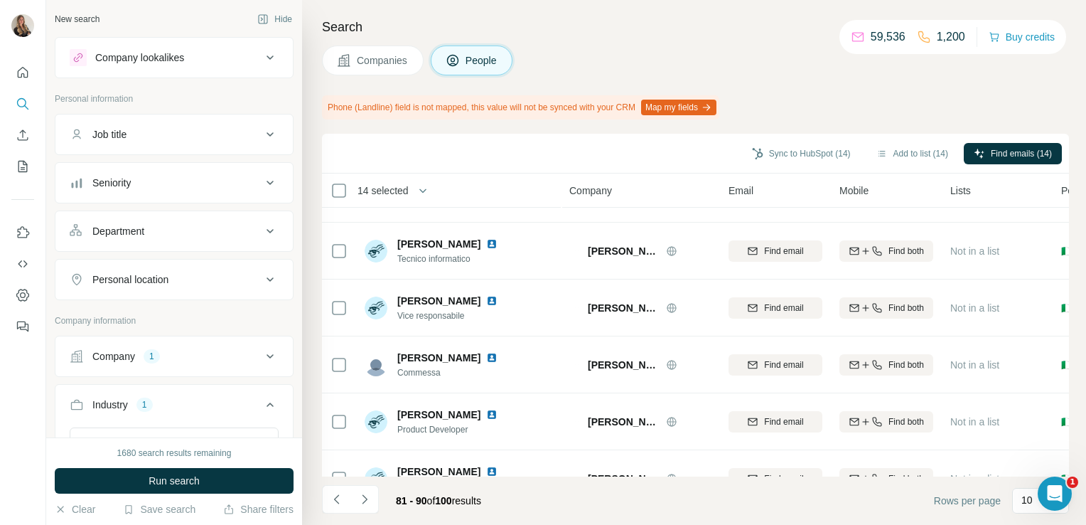
scroll to position [0, 0]
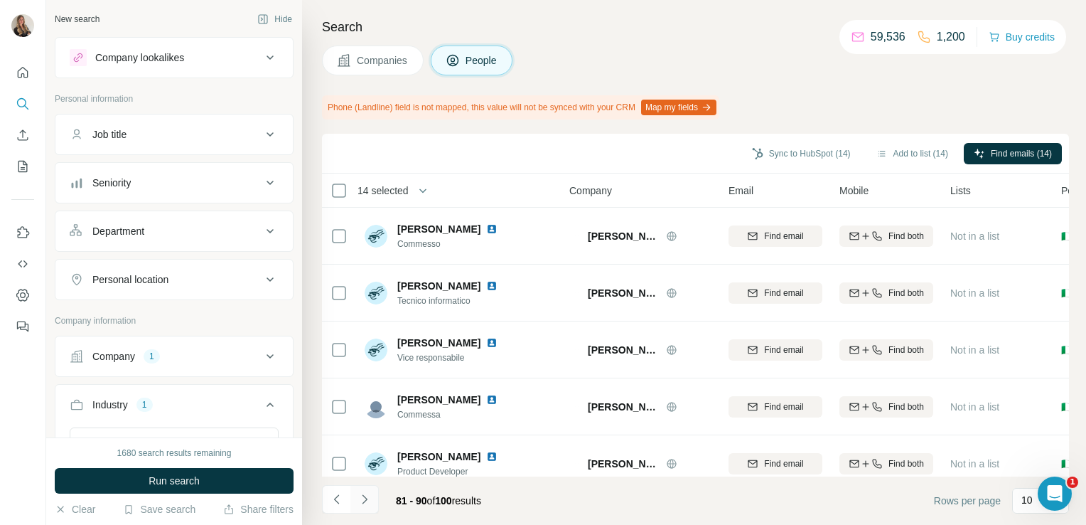
click at [361, 496] on icon "Navigate to next page" at bounding box center [365, 499] width 14 height 14
click at [894, 156] on button "Add to list (14)" at bounding box center [913, 153] width 92 height 21
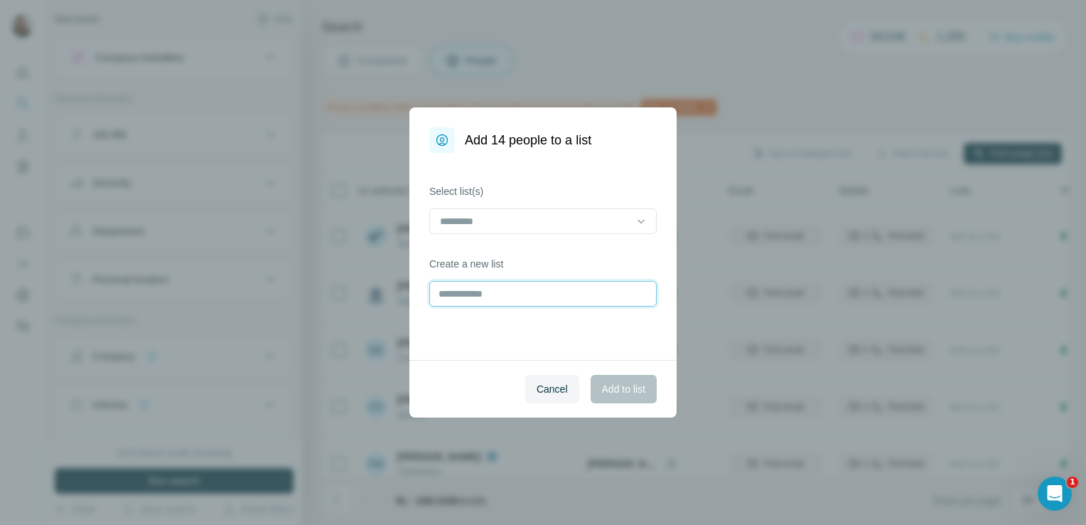
click at [576, 289] on input "text" at bounding box center [543, 294] width 228 height 26
type input "**********"
click at [647, 383] on button "Add to list" at bounding box center [624, 389] width 66 height 28
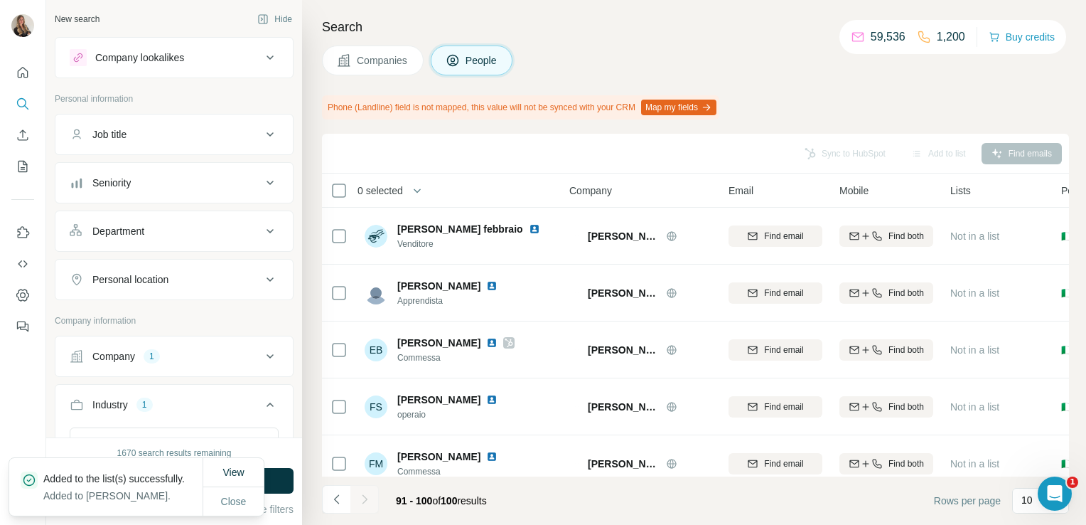
click at [398, 55] on span "Companies" at bounding box center [383, 60] width 52 height 14
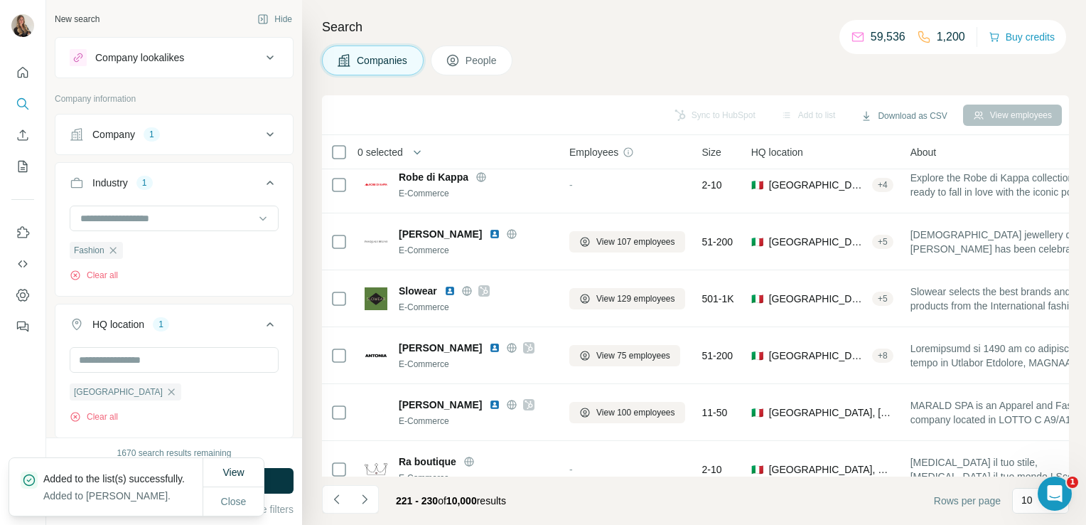
scroll to position [268, 0]
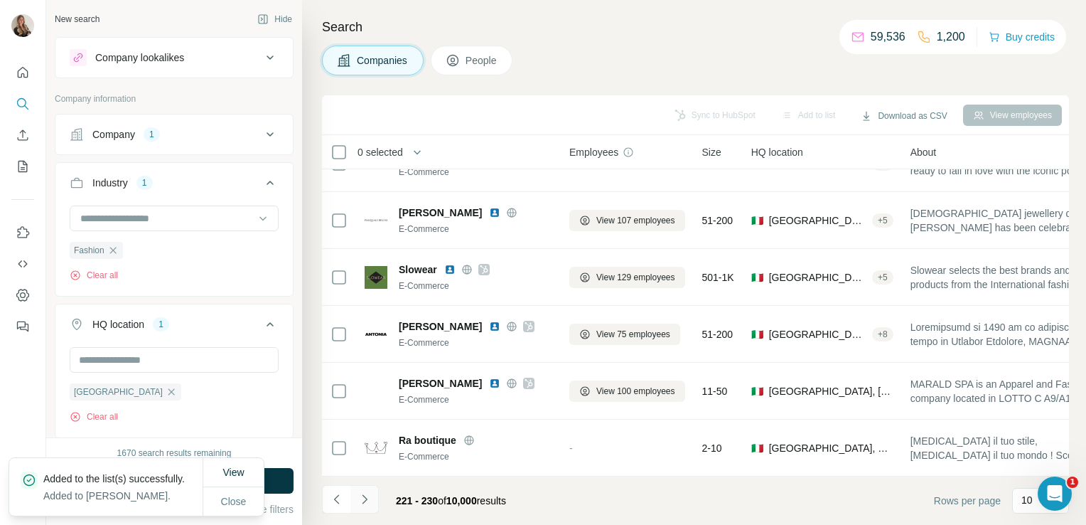
click at [362, 509] on button "Navigate to next page" at bounding box center [365, 499] width 28 height 28
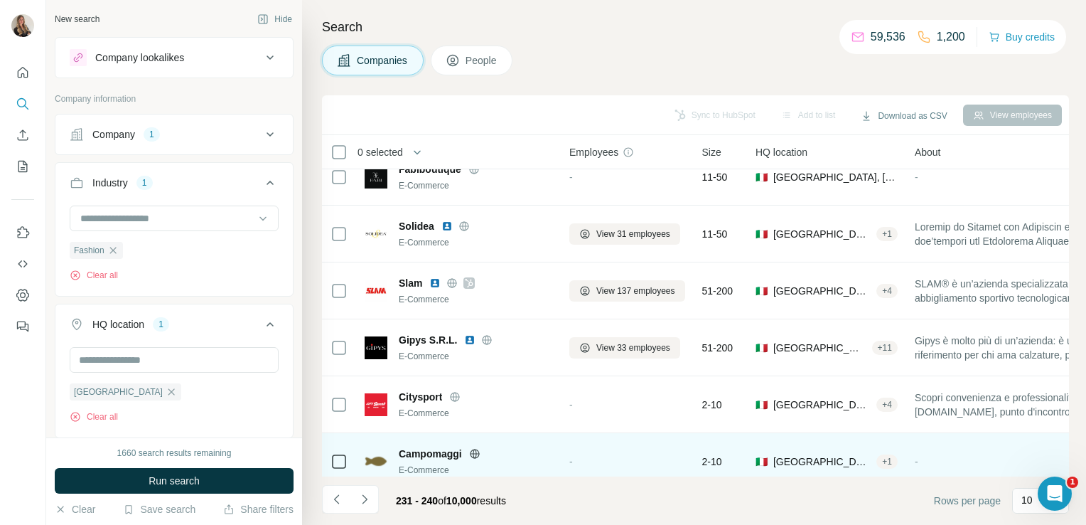
scroll to position [0, 0]
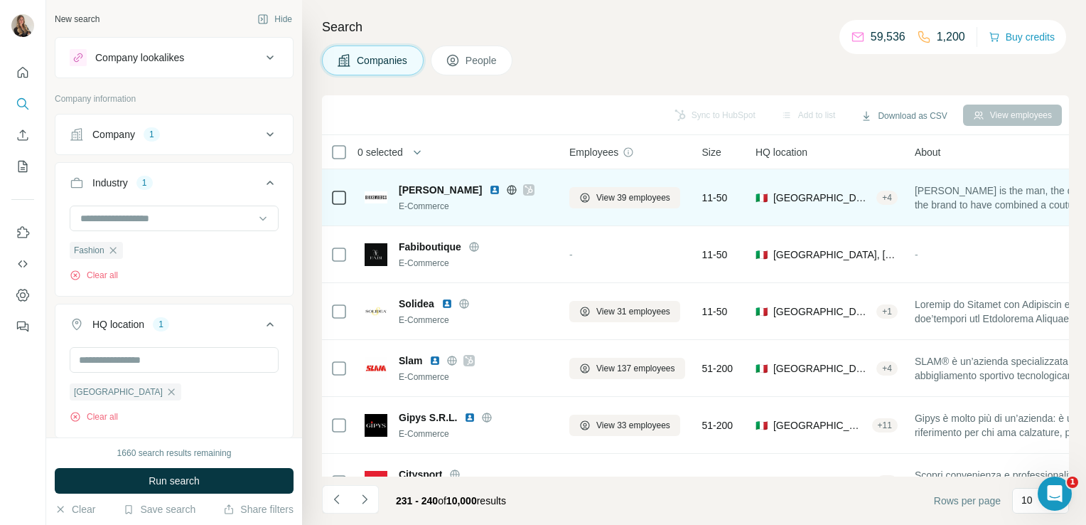
click at [528, 186] on icon at bounding box center [529, 190] width 8 height 9
click at [512, 191] on icon at bounding box center [511, 189] width 11 height 11
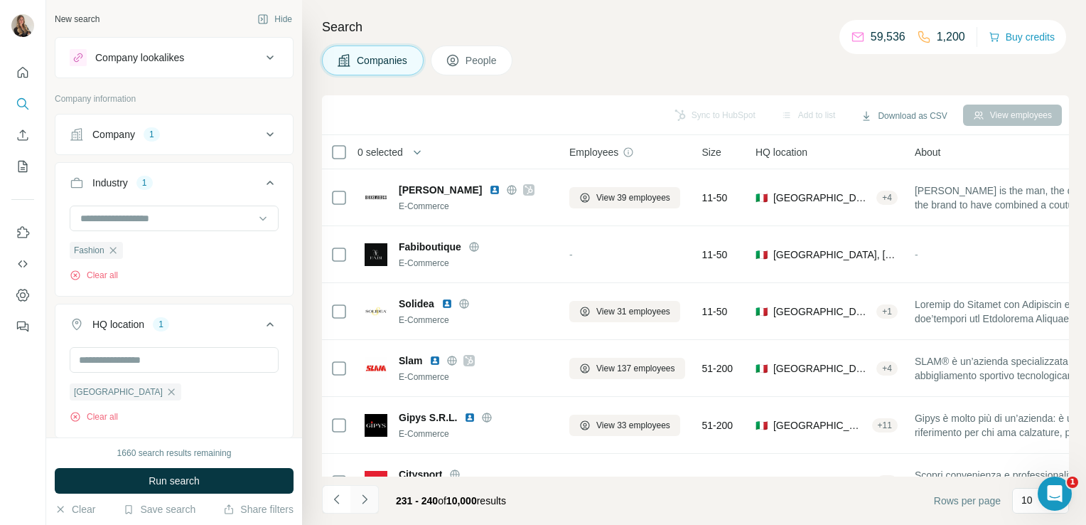
click at [364, 488] on button "Navigate to next page" at bounding box center [365, 499] width 28 height 28
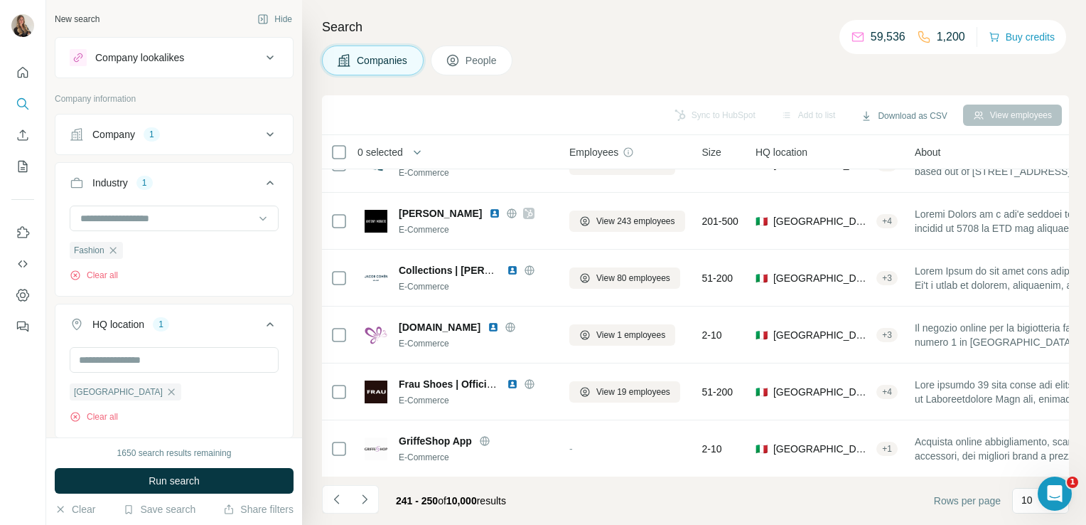
scroll to position [268, 0]
click at [369, 501] on icon "Navigate to next page" at bounding box center [365, 499] width 14 height 14
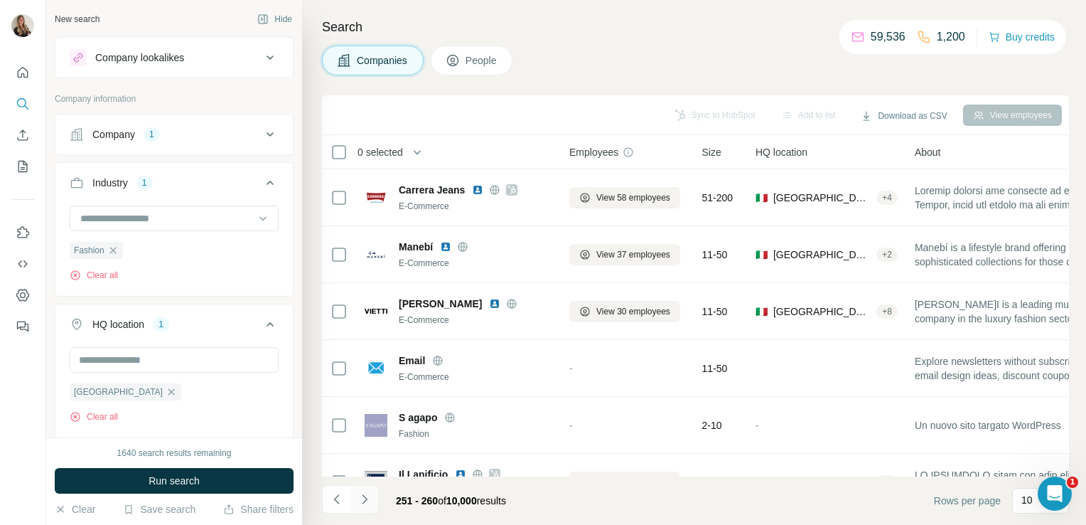
click at [360, 502] on icon "Navigate to next page" at bounding box center [365, 499] width 14 height 14
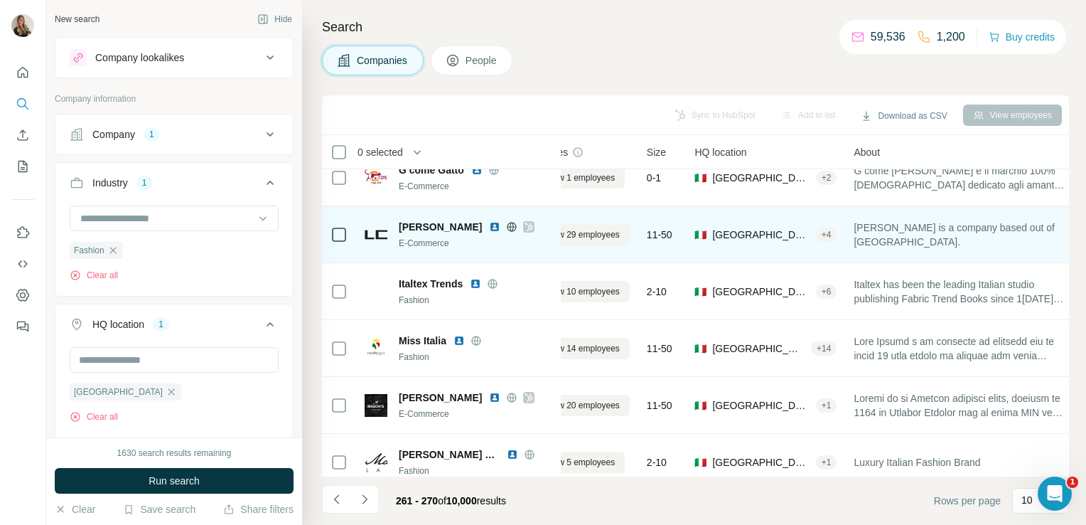
scroll to position [144, 4]
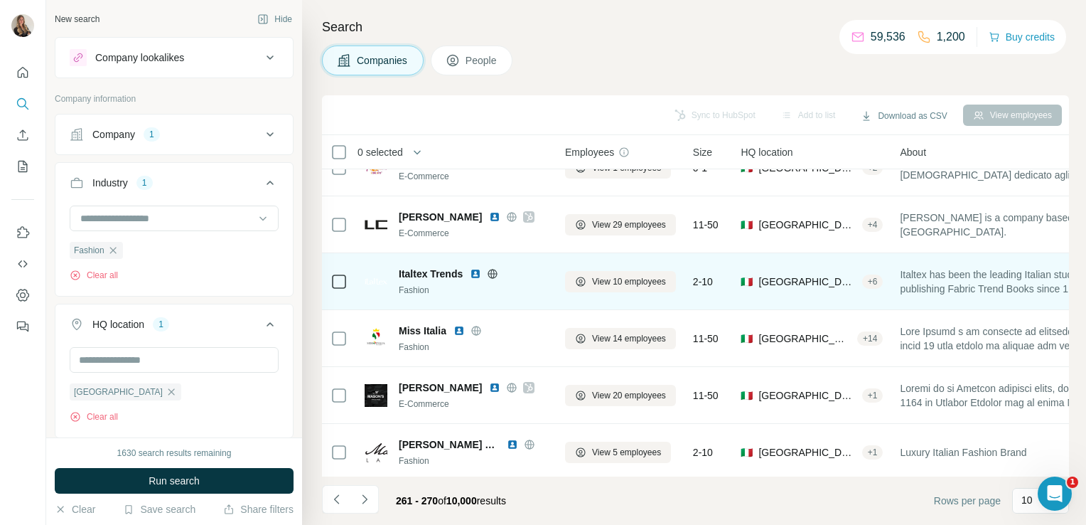
click at [492, 273] on icon at bounding box center [492, 273] width 9 height 1
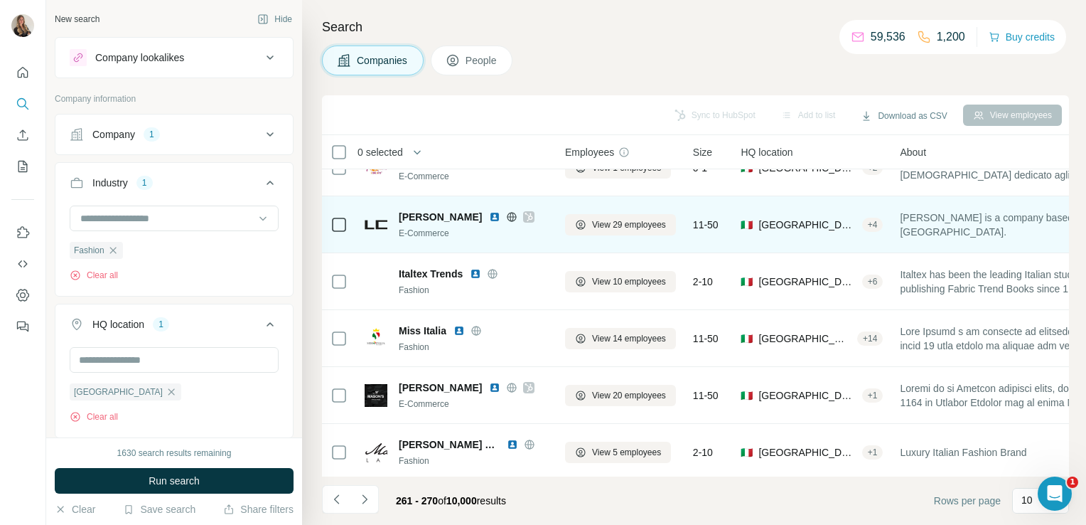
scroll to position [268, 4]
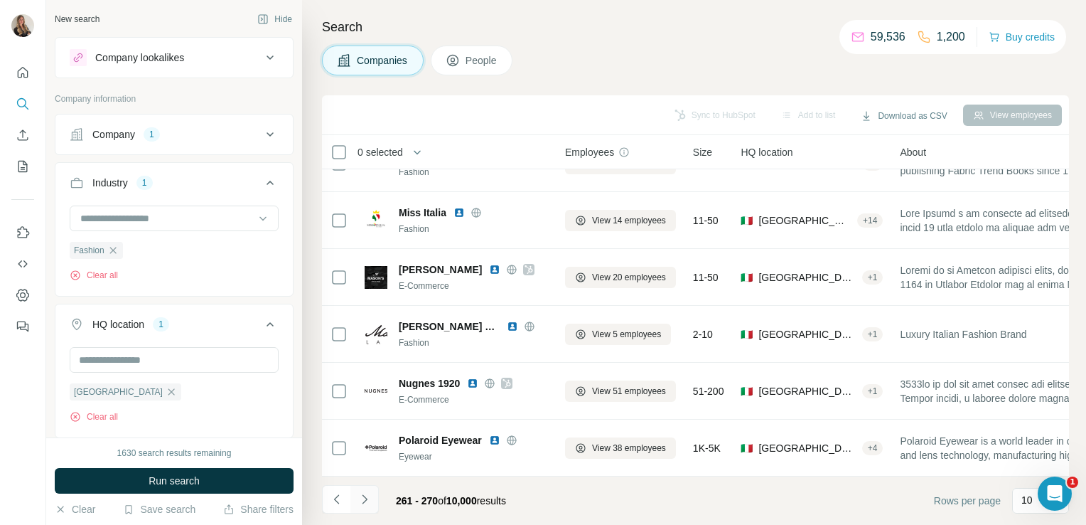
click at [368, 502] on icon "Navigate to next page" at bounding box center [365, 499] width 14 height 14
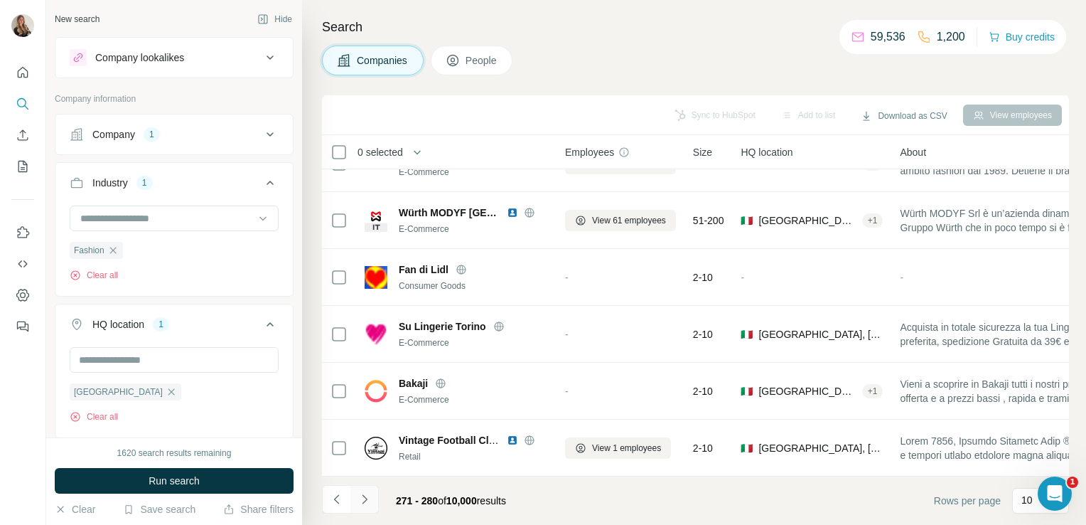
click at [368, 502] on icon "Navigate to next page" at bounding box center [365, 499] width 14 height 14
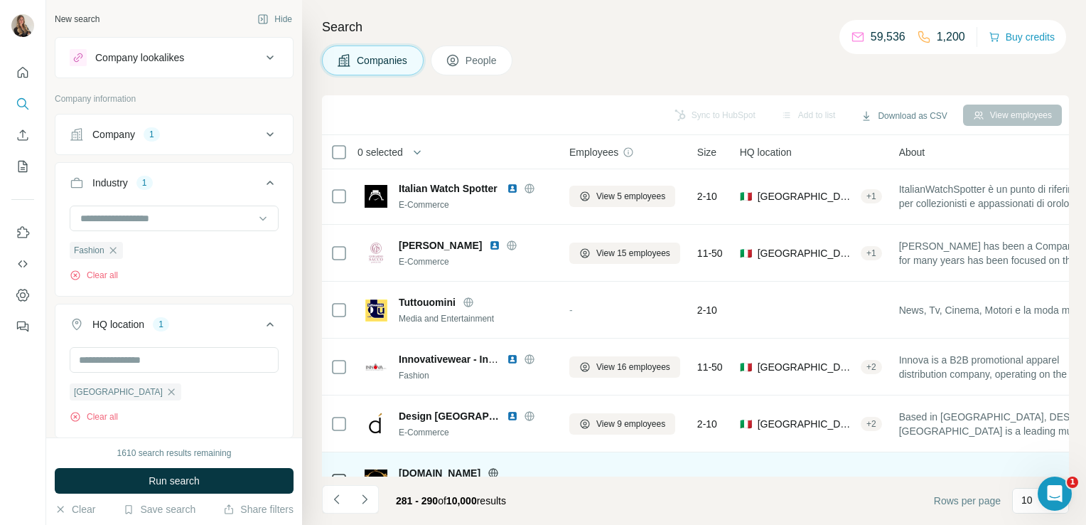
scroll to position [169, 0]
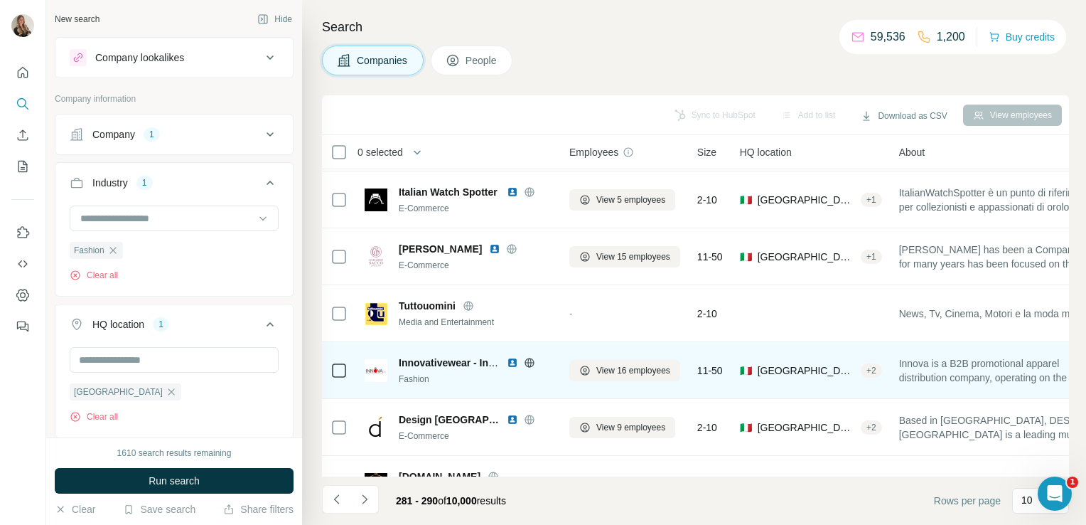
click at [531, 358] on icon at bounding box center [529, 362] width 9 height 9
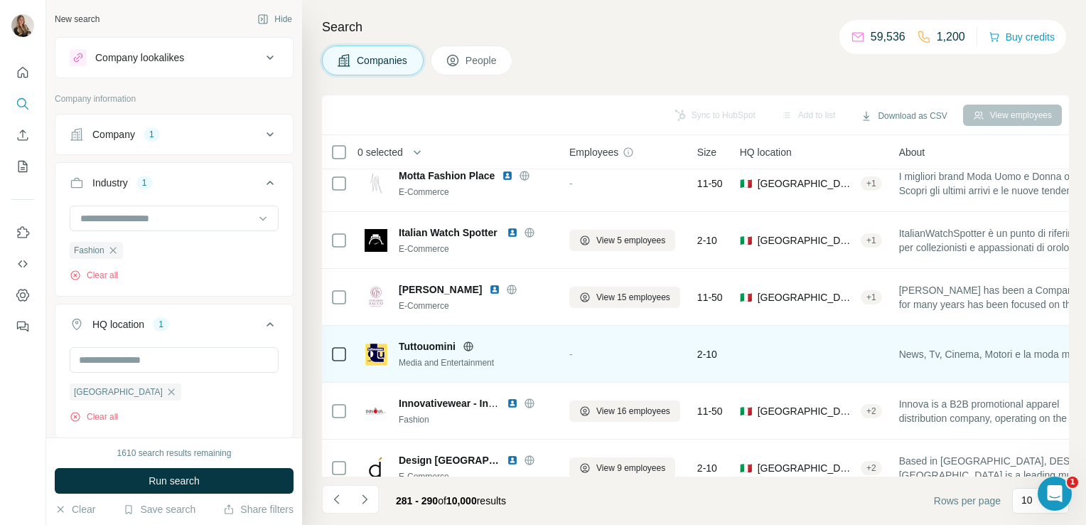
scroll to position [127, 0]
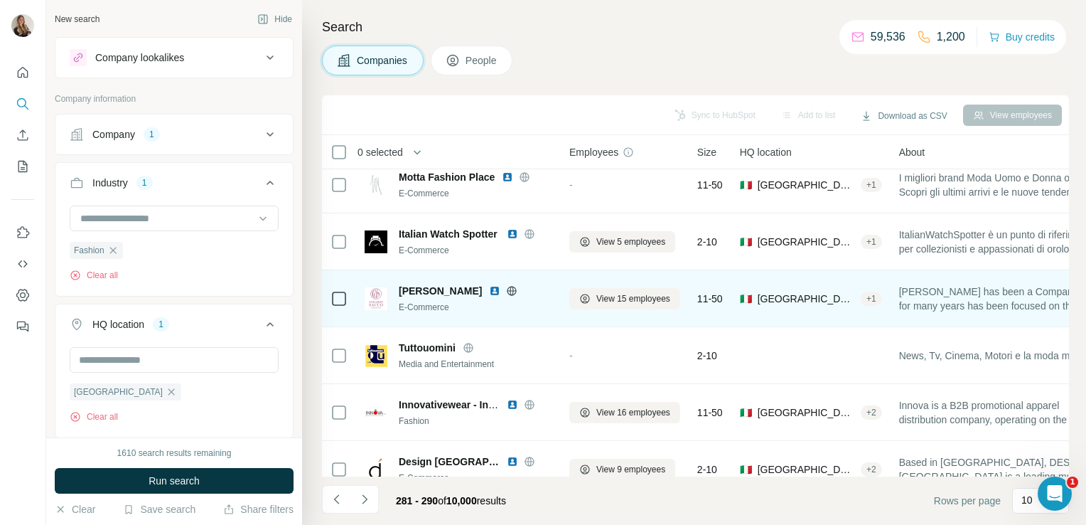
click at [506, 293] on icon at bounding box center [511, 290] width 11 height 11
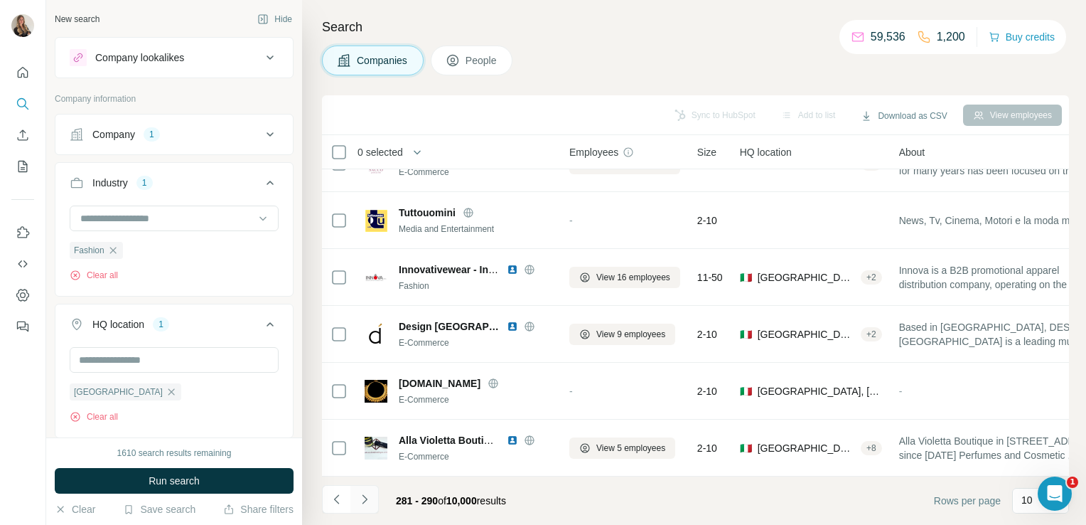
click at [366, 496] on icon "Navigate to next page" at bounding box center [365, 499] width 14 height 14
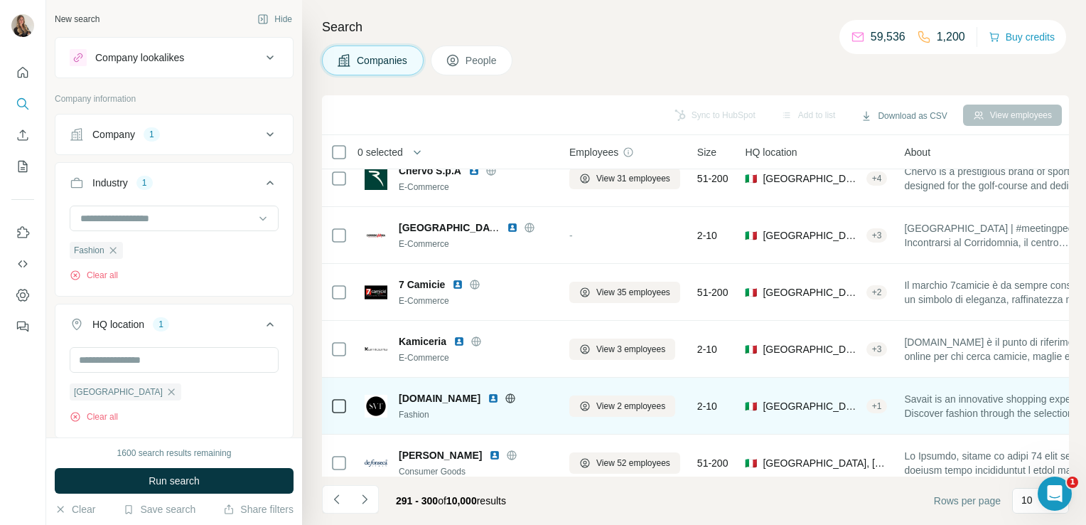
scroll to position [138, 0]
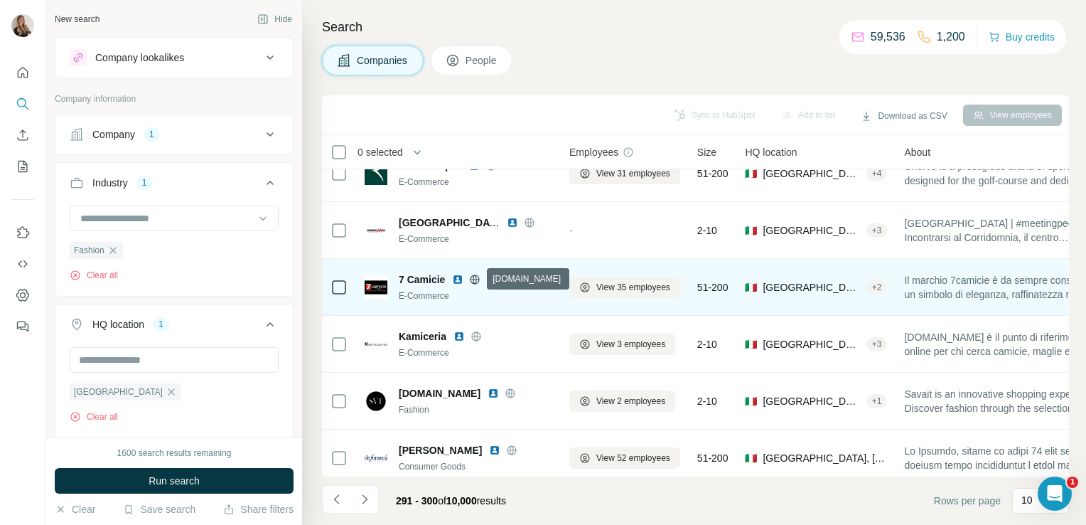
click at [480, 275] on icon at bounding box center [474, 279] width 11 height 11
click at [631, 293] on button "View 35 employees" at bounding box center [624, 287] width 111 height 21
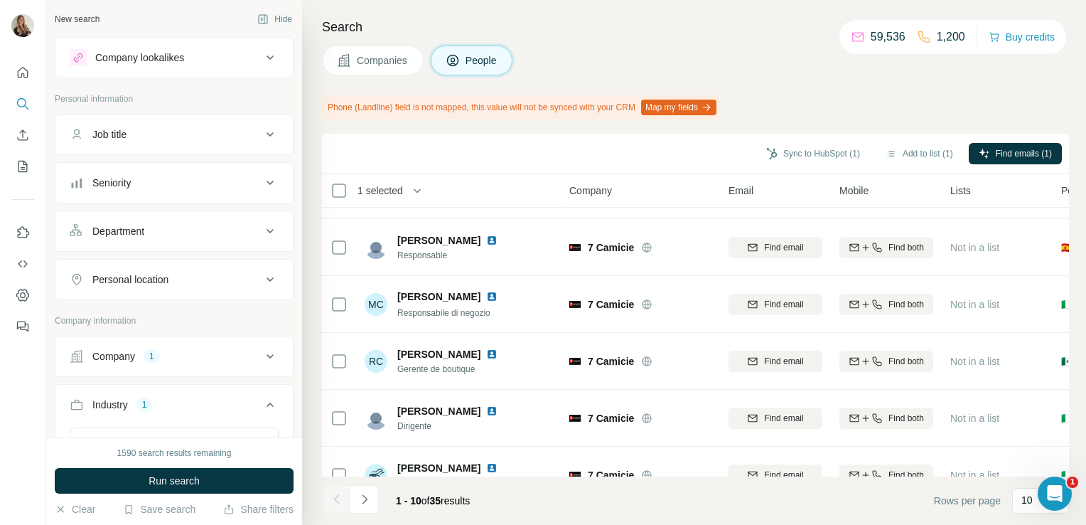
scroll to position [306, 0]
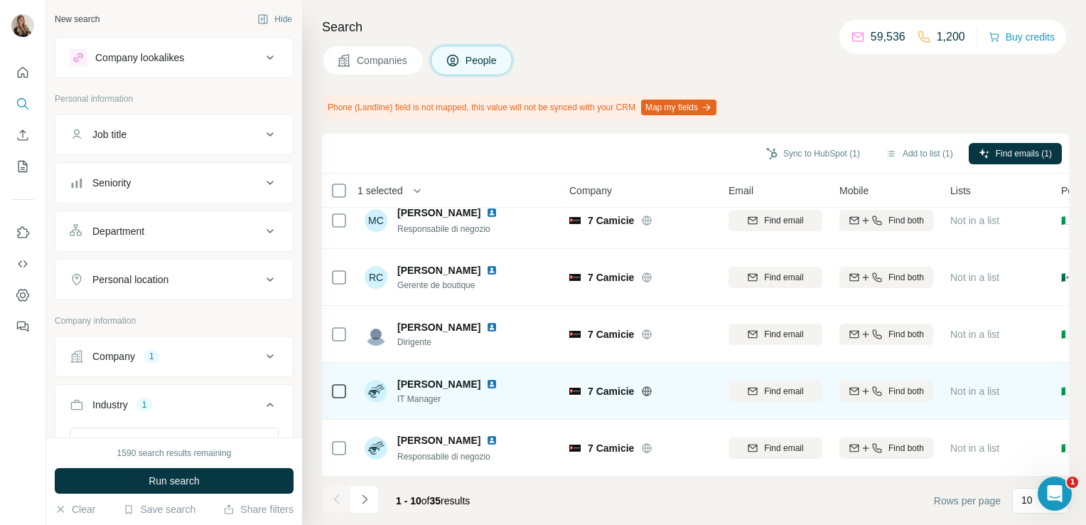
click at [331, 383] on icon at bounding box center [339, 391] width 17 height 17
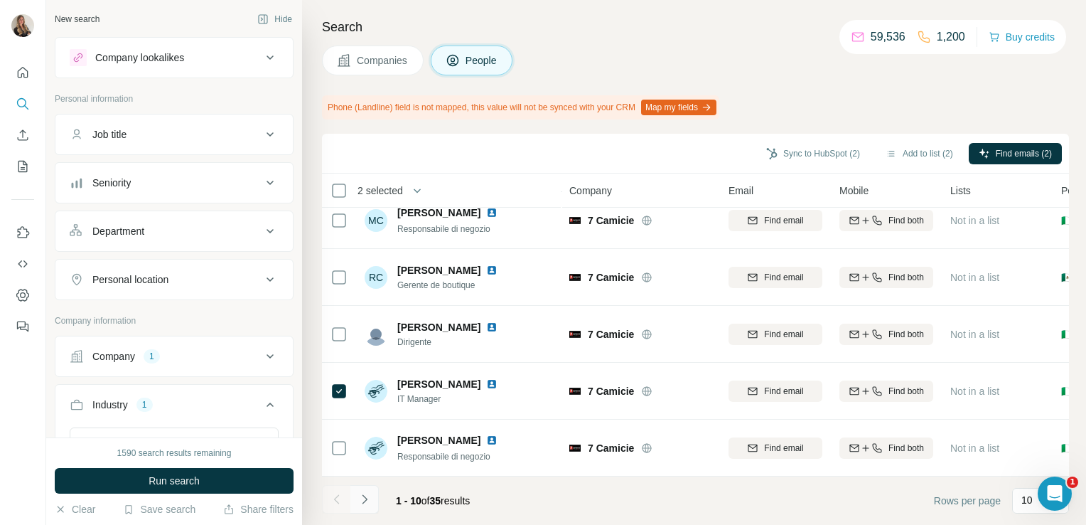
click at [368, 507] on button "Navigate to next page" at bounding box center [365, 499] width 28 height 28
click at [365, 500] on icon "Navigate to next page" at bounding box center [364, 498] width 5 height 9
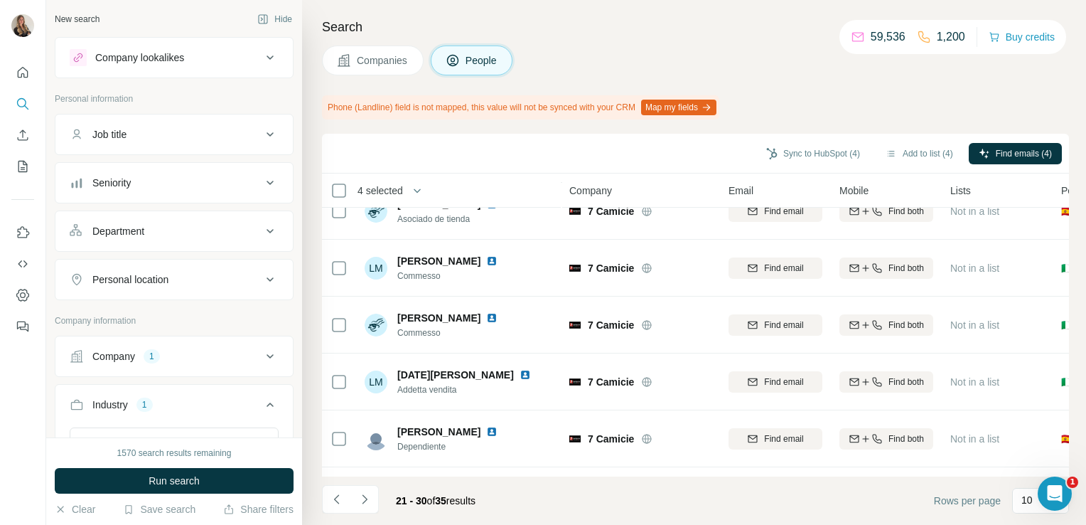
scroll to position [0, 0]
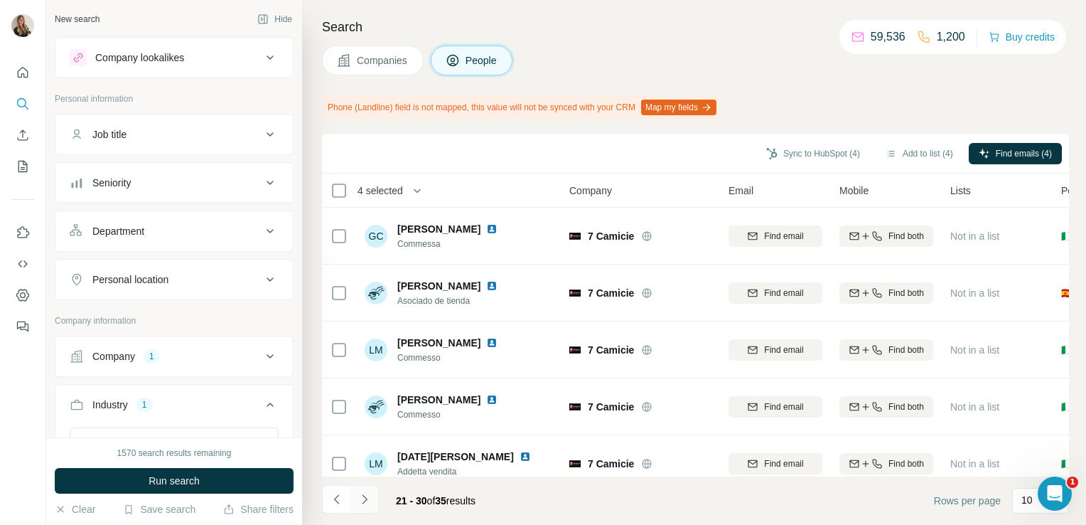
click at [368, 499] on icon "Navigate to next page" at bounding box center [365, 499] width 14 height 14
click at [343, 499] on icon "Navigate to previous page" at bounding box center [337, 499] width 14 height 14
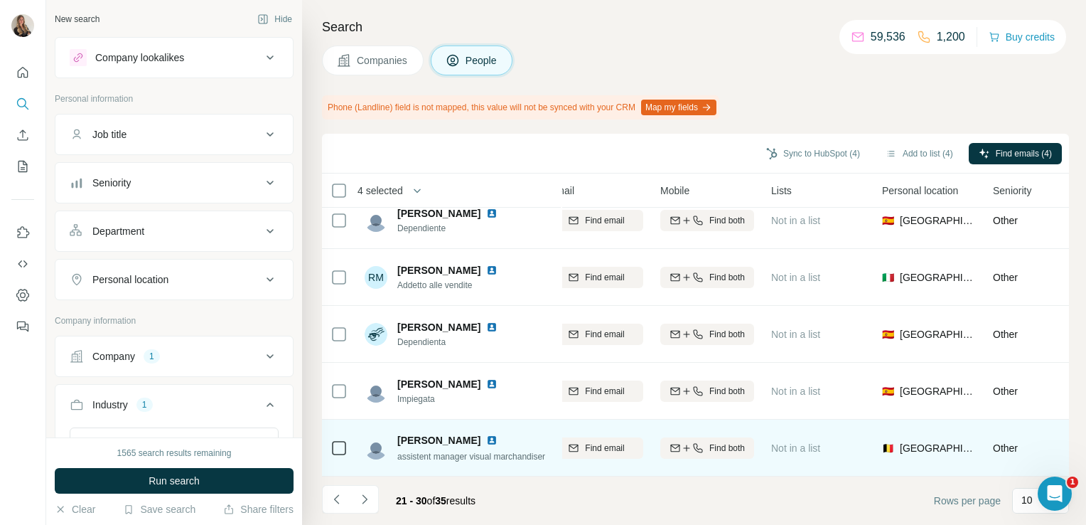
scroll to position [306, 0]
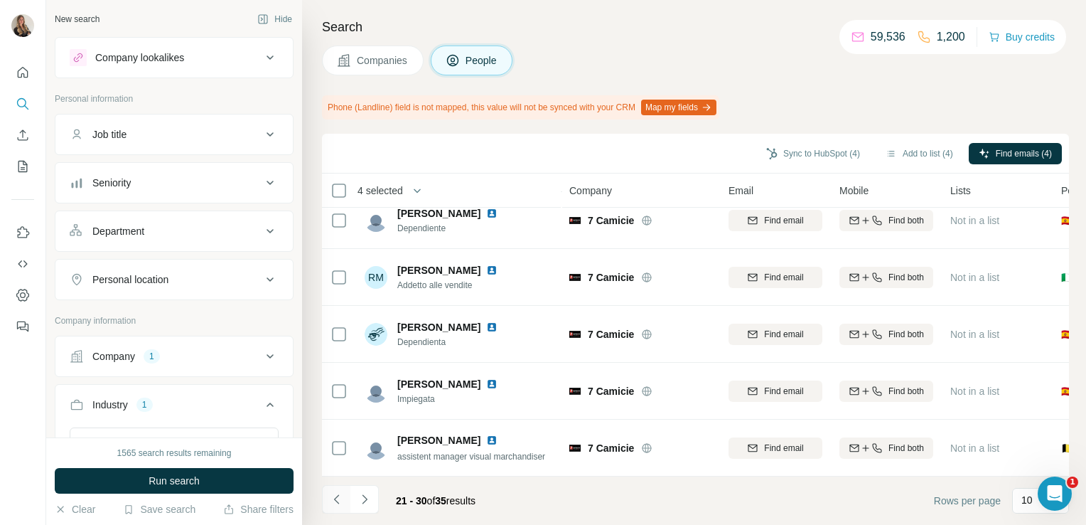
click at [331, 505] on icon "Navigate to previous page" at bounding box center [337, 499] width 14 height 14
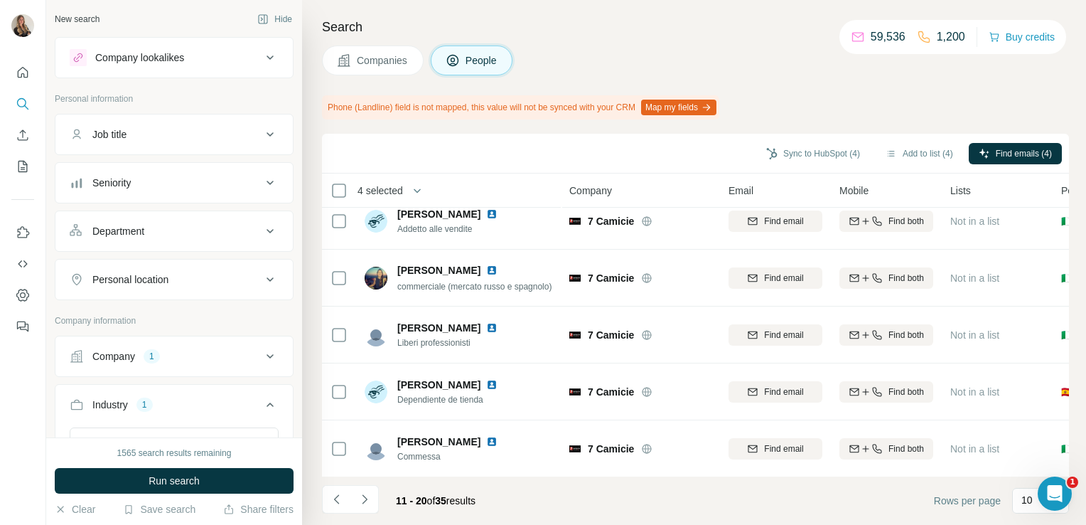
scroll to position [0, 0]
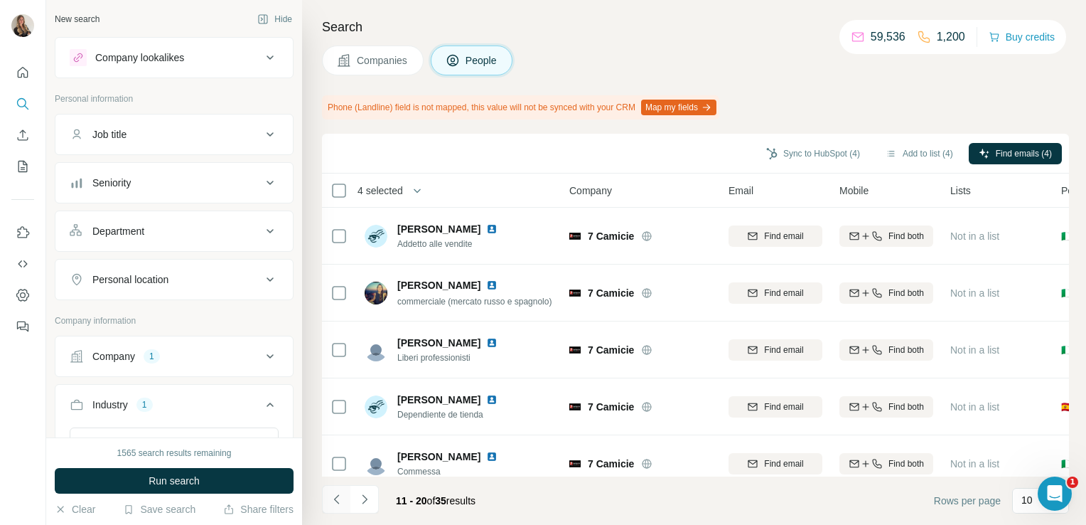
click at [333, 498] on icon "Navigate to previous page" at bounding box center [337, 499] width 14 height 14
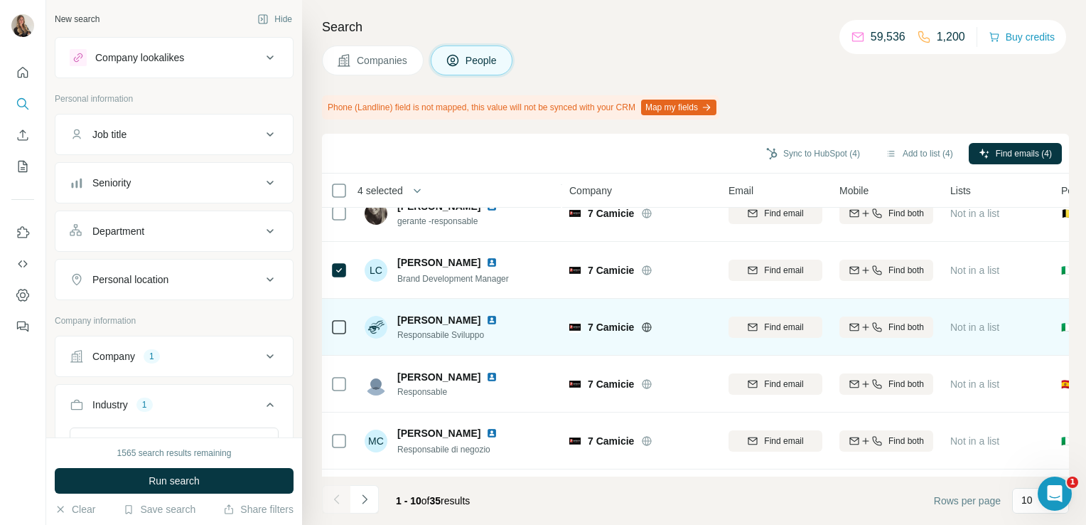
scroll to position [81, 0]
click at [498, 317] on img at bounding box center [491, 318] width 11 height 11
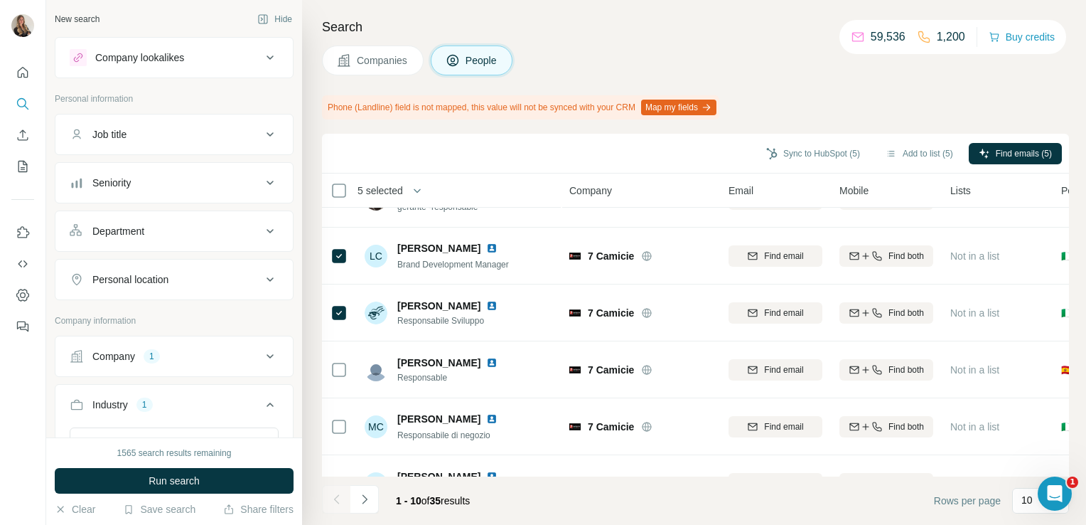
scroll to position [0, 0]
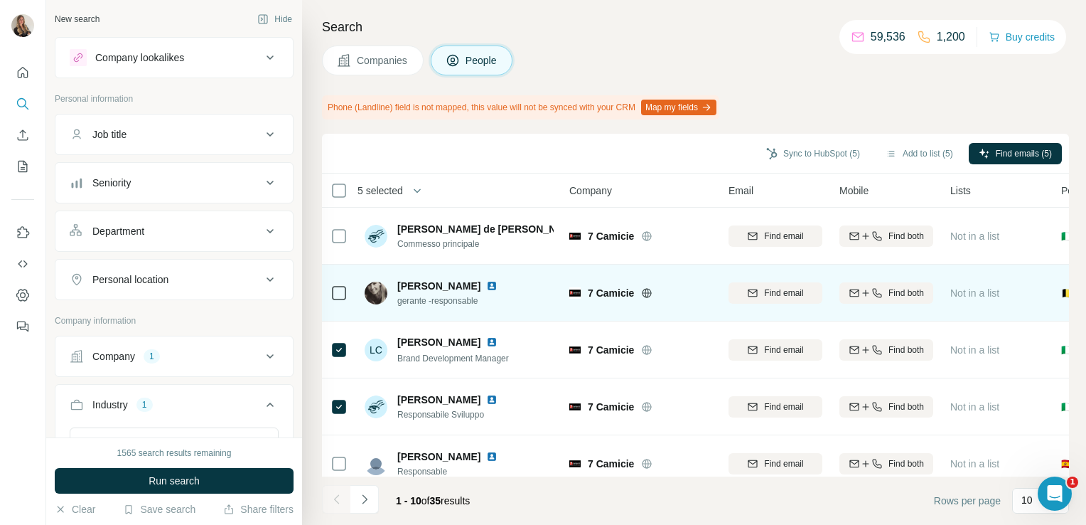
click at [486, 282] on img at bounding box center [491, 285] width 11 height 11
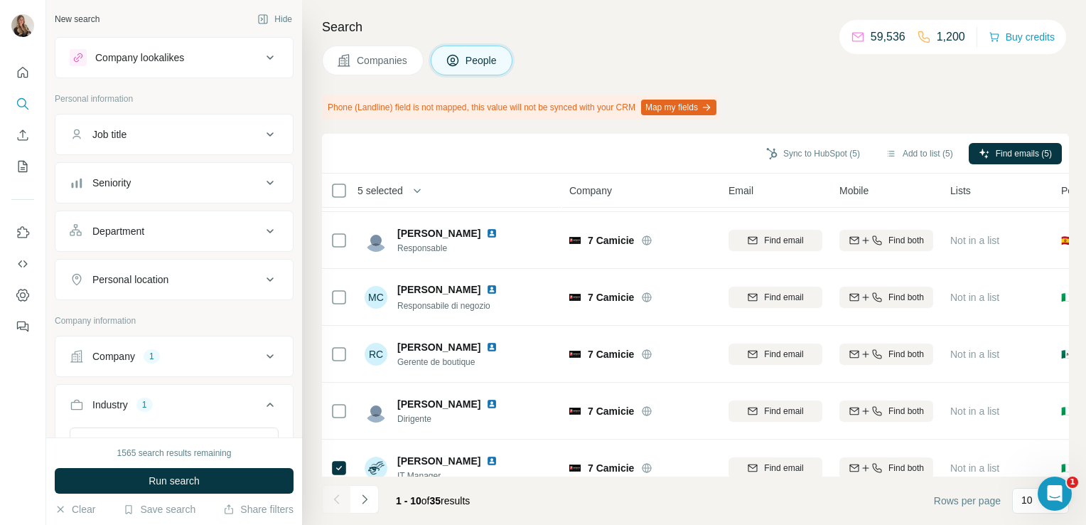
scroll to position [306, 0]
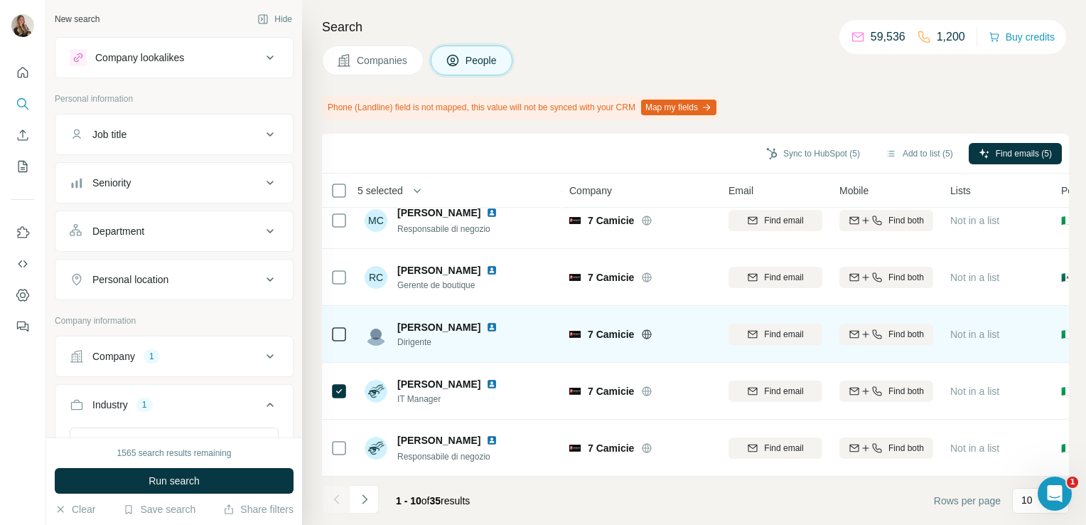
click at [486, 321] on img at bounding box center [491, 326] width 11 height 11
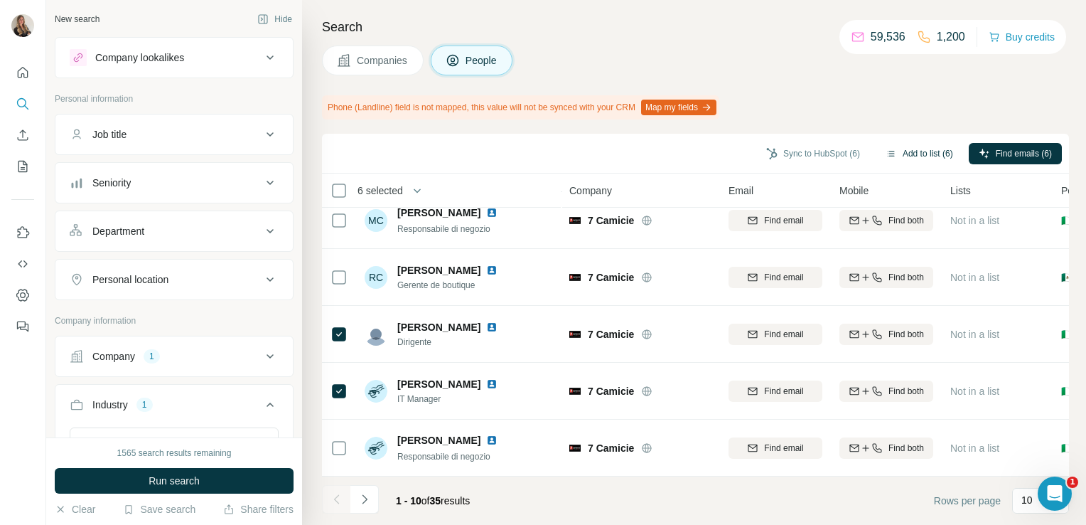
click at [920, 155] on button "Add to list (6)" at bounding box center [919, 153] width 87 height 21
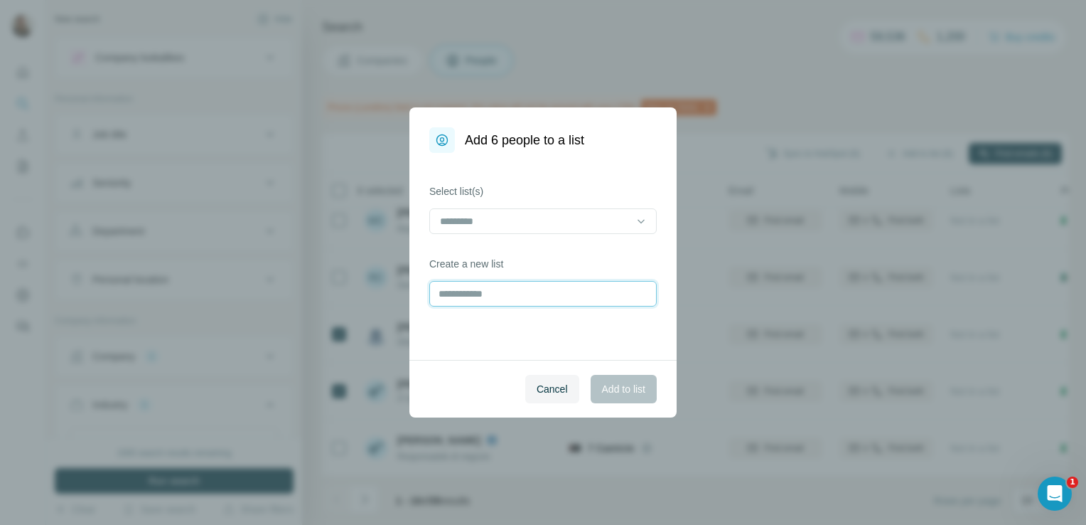
click at [486, 292] on input "text" at bounding box center [543, 294] width 228 height 26
type input "******"
click at [529, 386] on button "Cancel" at bounding box center [552, 389] width 54 height 28
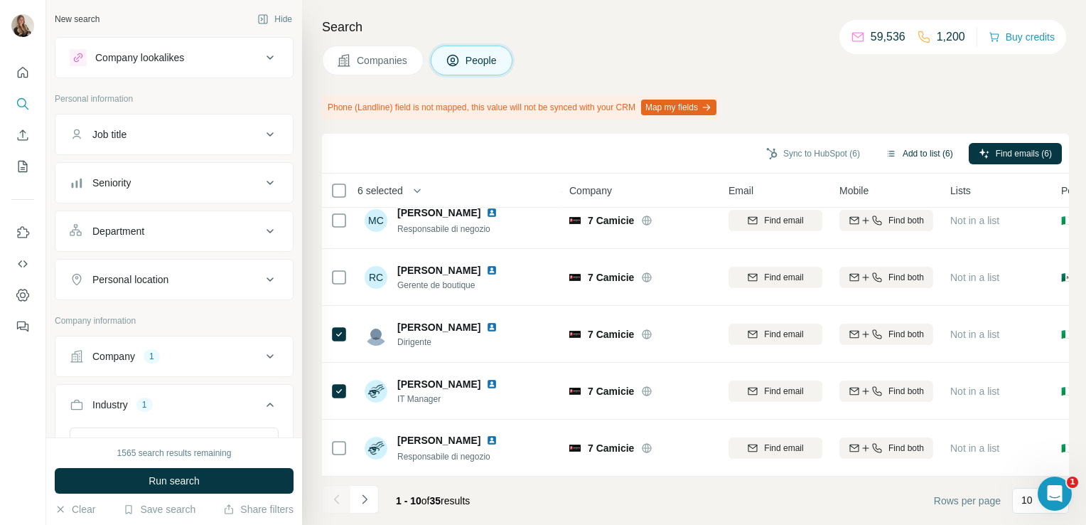
drag, startPoint x: 903, startPoint y: 155, endPoint x: 897, endPoint y: 144, distance: 12.7
click at [897, 144] on button "Add to list (6)" at bounding box center [919, 153] width 87 height 21
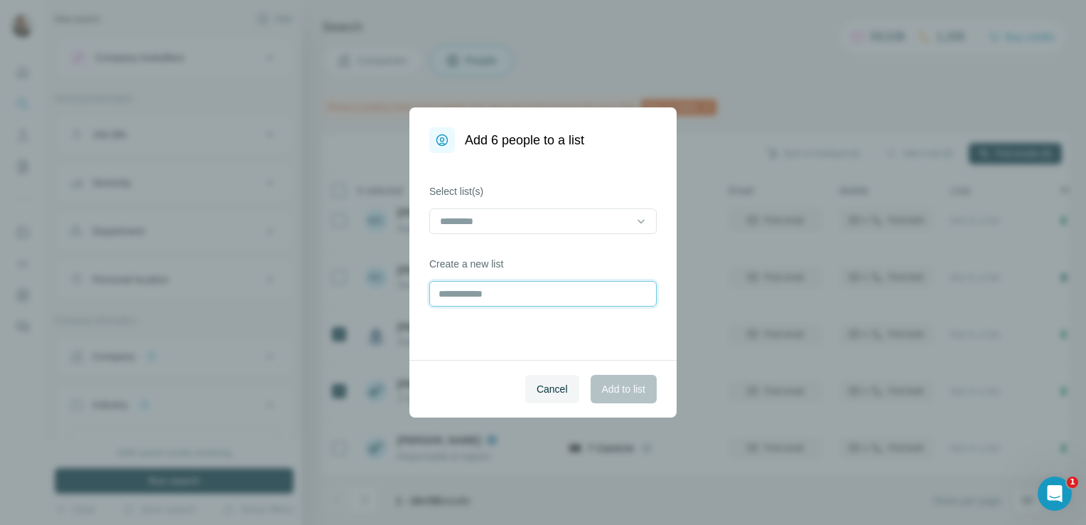
click at [499, 294] on input "text" at bounding box center [543, 294] width 228 height 26
type input "*********"
click at [626, 404] on div "Cancel Add to list" at bounding box center [543, 389] width 267 height 58
click at [621, 400] on button "Add to list" at bounding box center [624, 389] width 66 height 28
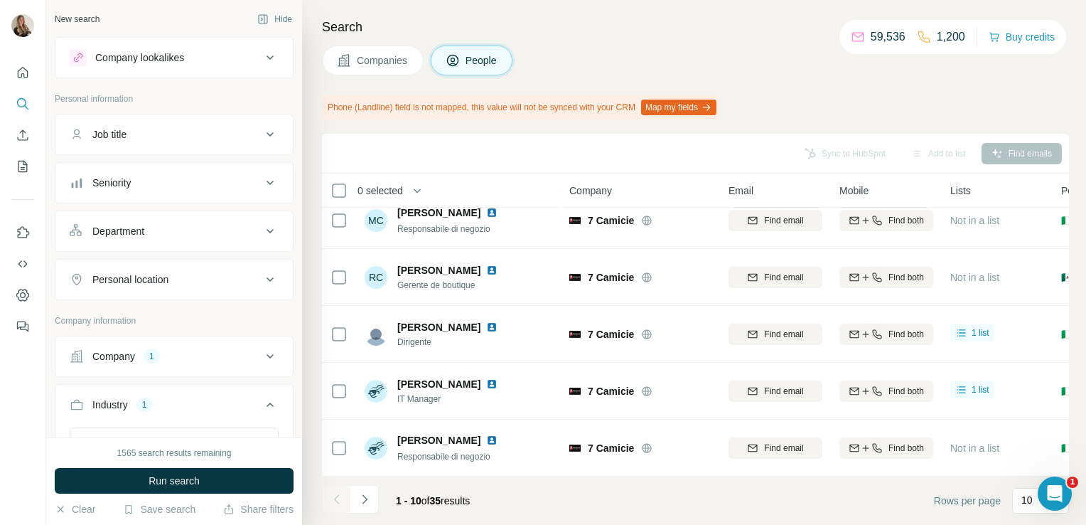
click at [401, 61] on span "Companies" at bounding box center [383, 60] width 52 height 14
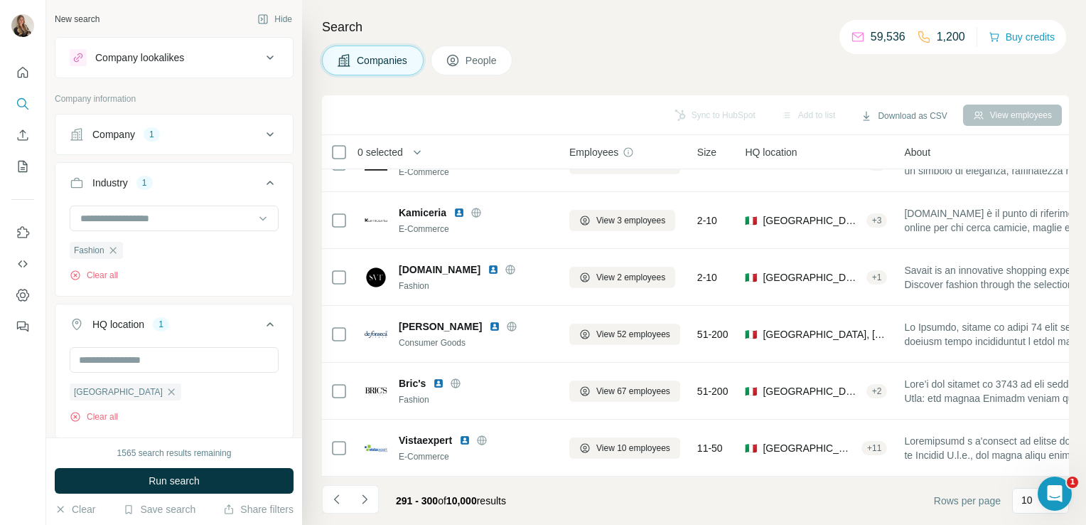
scroll to position [268, 0]
click at [370, 489] on button "Navigate to next page" at bounding box center [365, 499] width 28 height 28
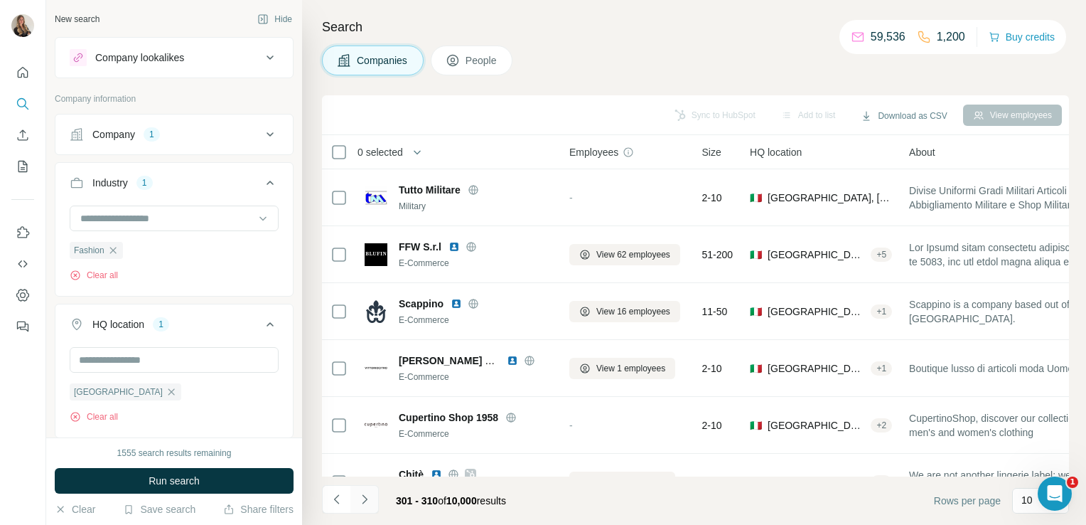
click at [366, 507] on button "Navigate to next page" at bounding box center [365, 499] width 28 height 28
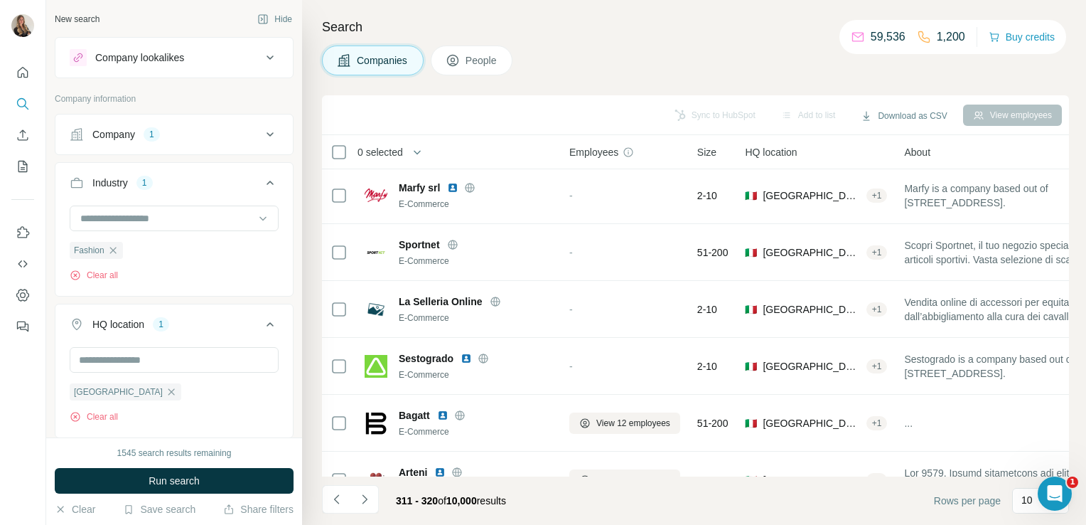
scroll to position [268, 0]
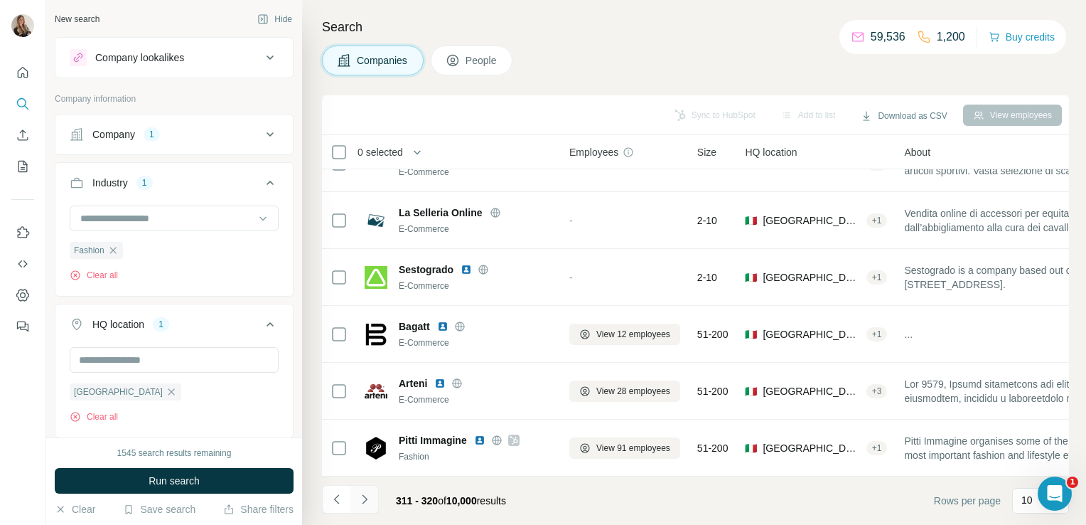
click at [370, 496] on icon "Navigate to next page" at bounding box center [365, 499] width 14 height 14
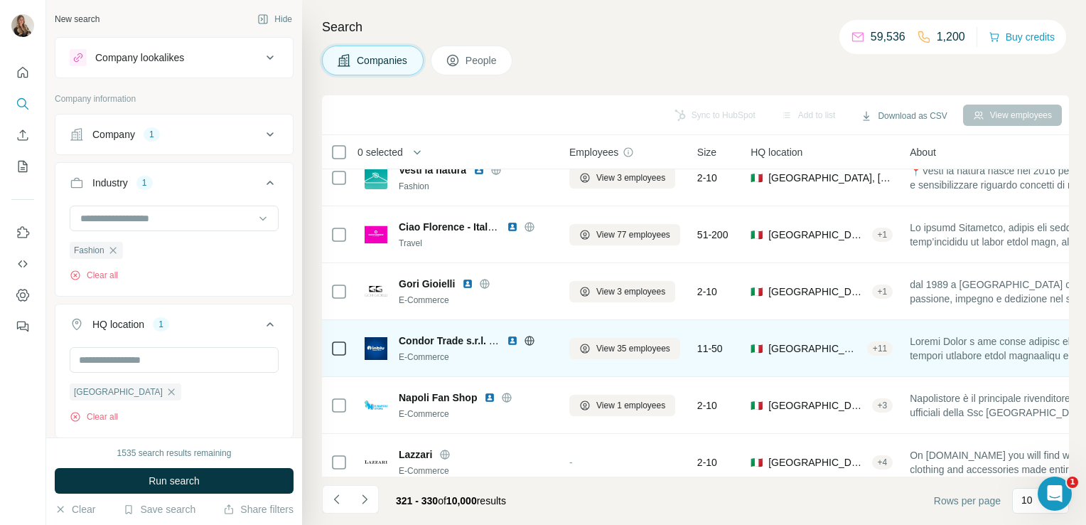
scroll to position [0, 0]
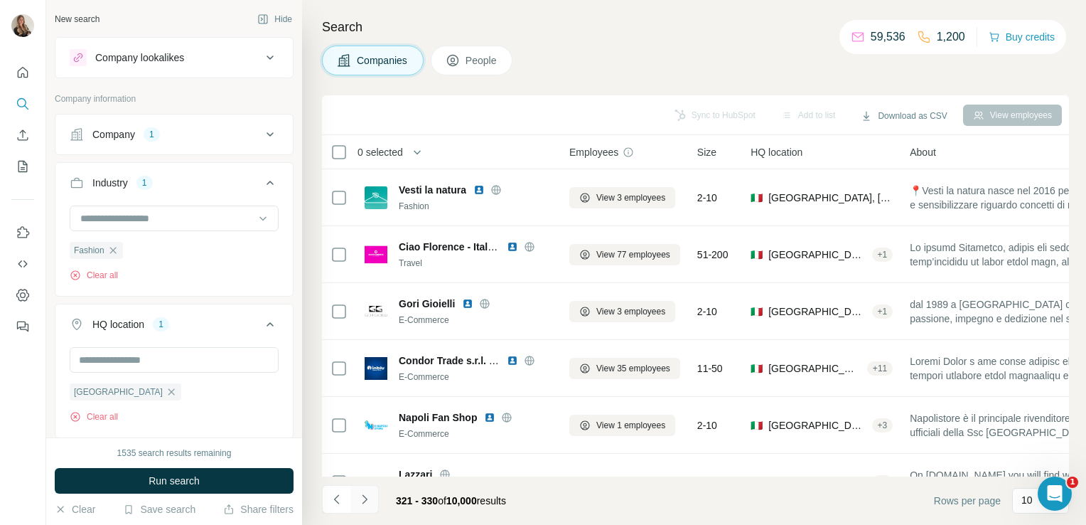
click at [359, 496] on icon "Navigate to next page" at bounding box center [365, 499] width 14 height 14
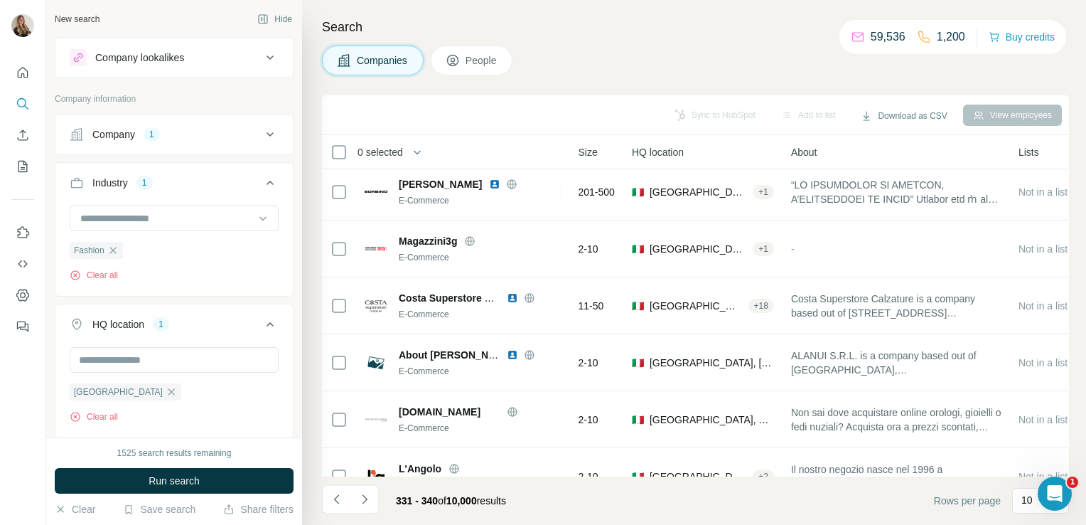
scroll to position [233, 0]
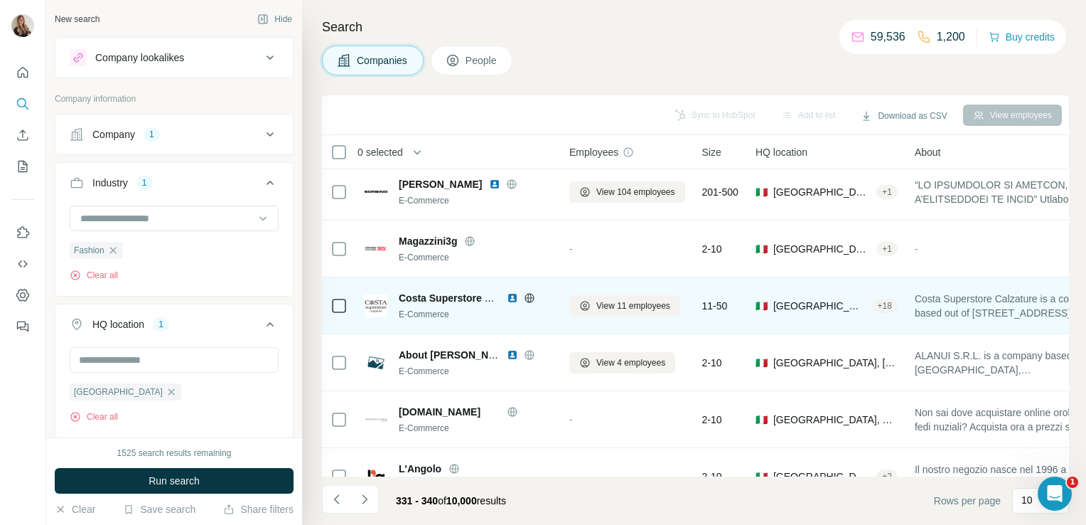
click at [527, 296] on icon at bounding box center [529, 297] width 11 height 11
click at [627, 311] on span "View 11 employees" at bounding box center [634, 305] width 74 height 13
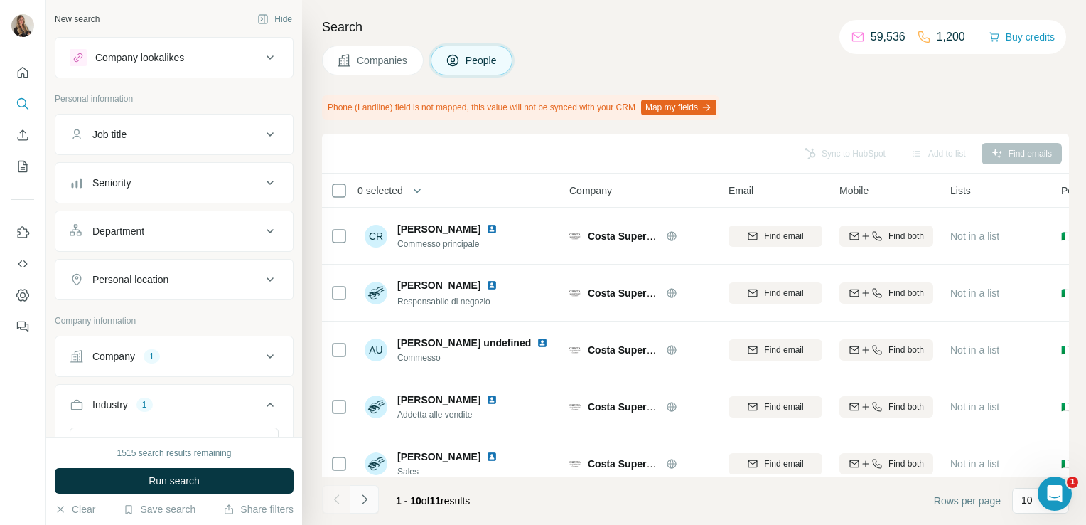
click at [365, 493] on icon "Navigate to next page" at bounding box center [365, 499] width 14 height 14
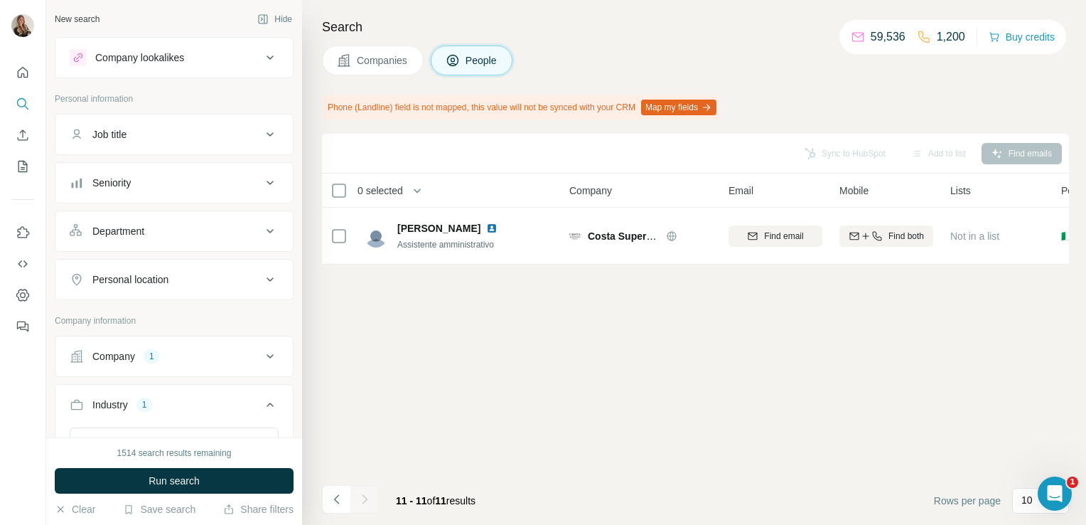
click at [364, 58] on span "Companies" at bounding box center [383, 60] width 52 height 14
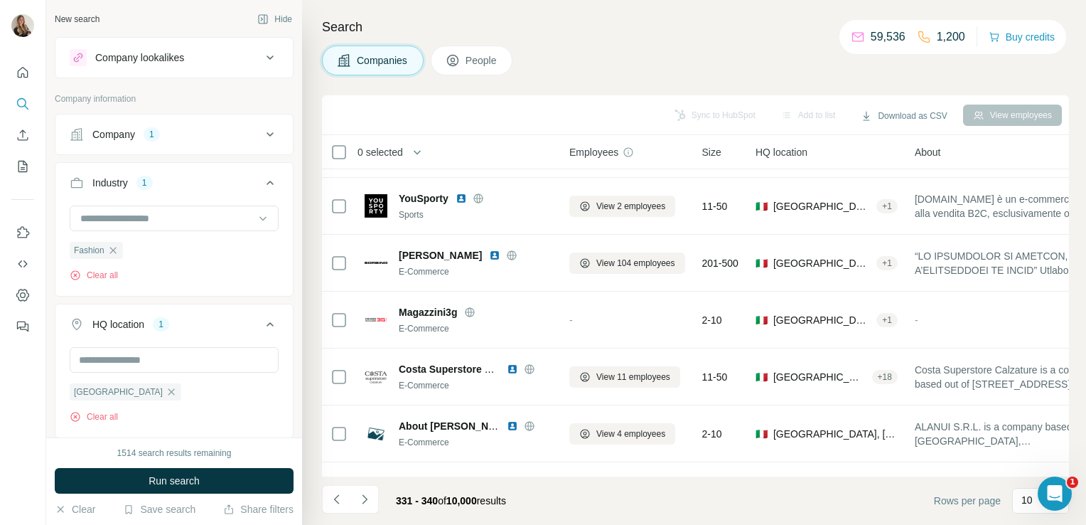
scroll to position [268, 0]
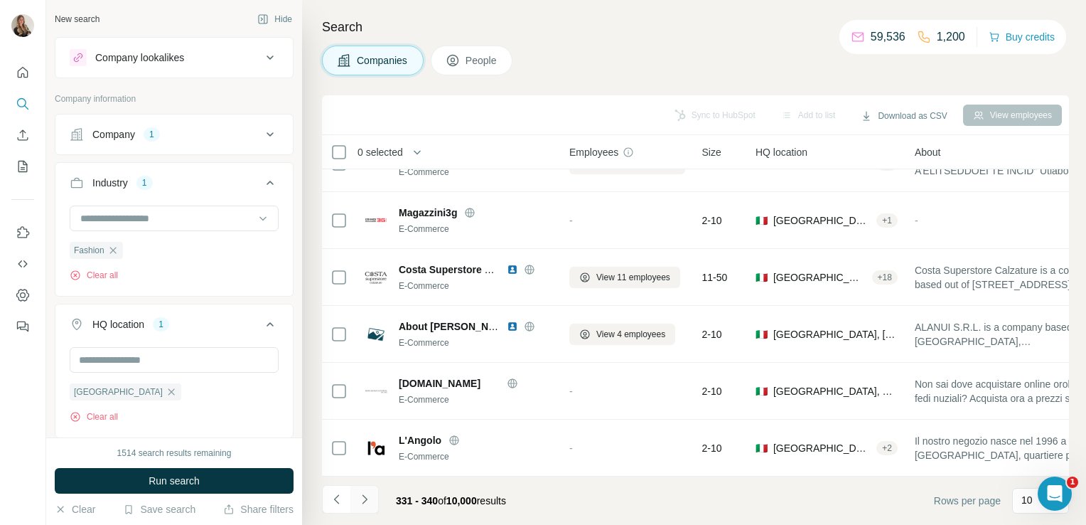
click at [359, 505] on icon "Navigate to next page" at bounding box center [365, 499] width 14 height 14
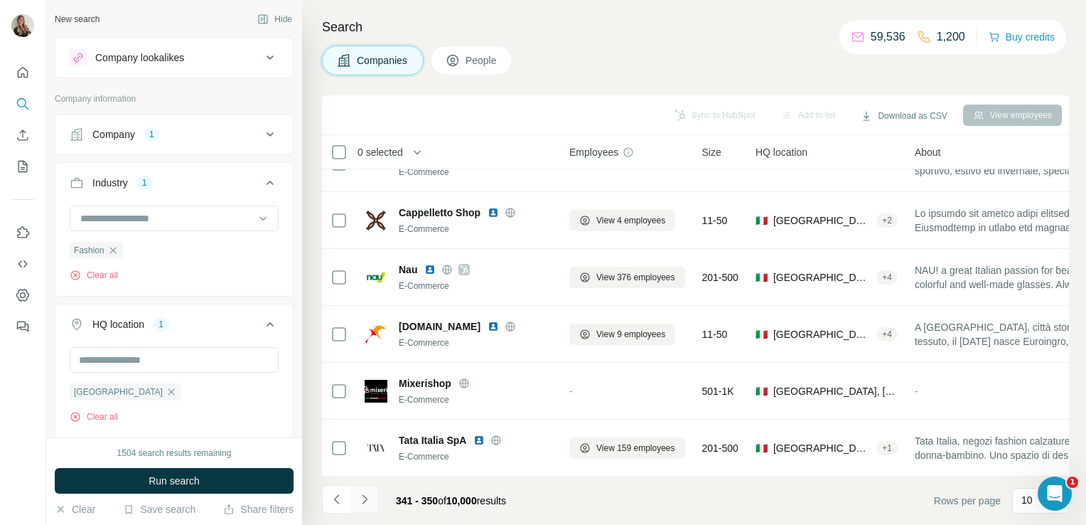
click at [363, 503] on icon "Navigate to next page" at bounding box center [364, 498] width 5 height 9
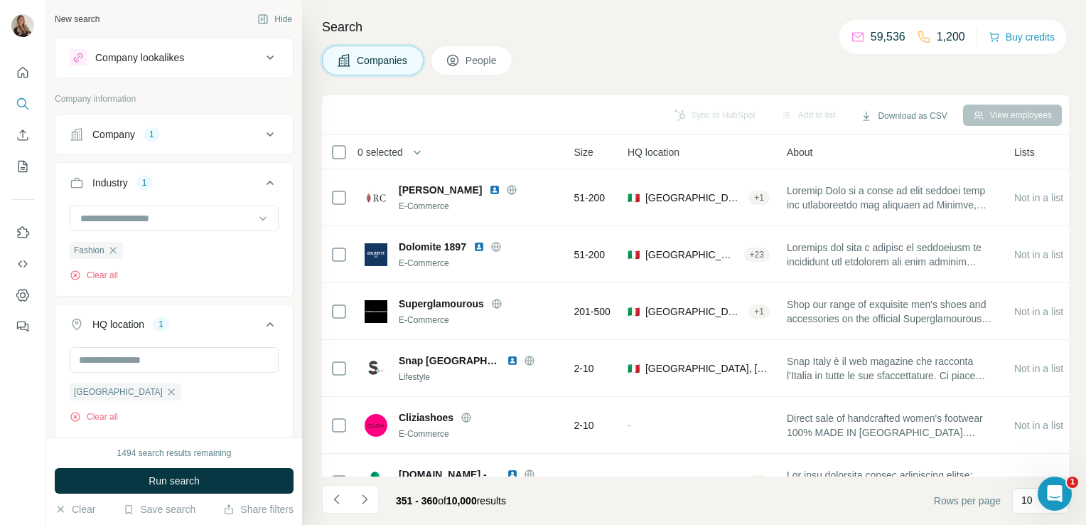
scroll to position [0, 0]
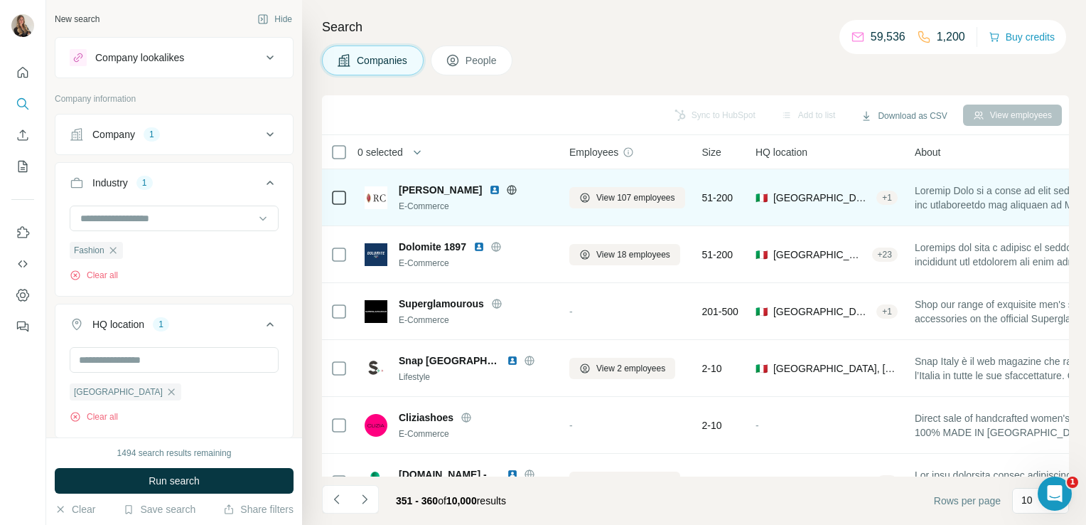
click at [506, 195] on icon at bounding box center [511, 189] width 11 height 11
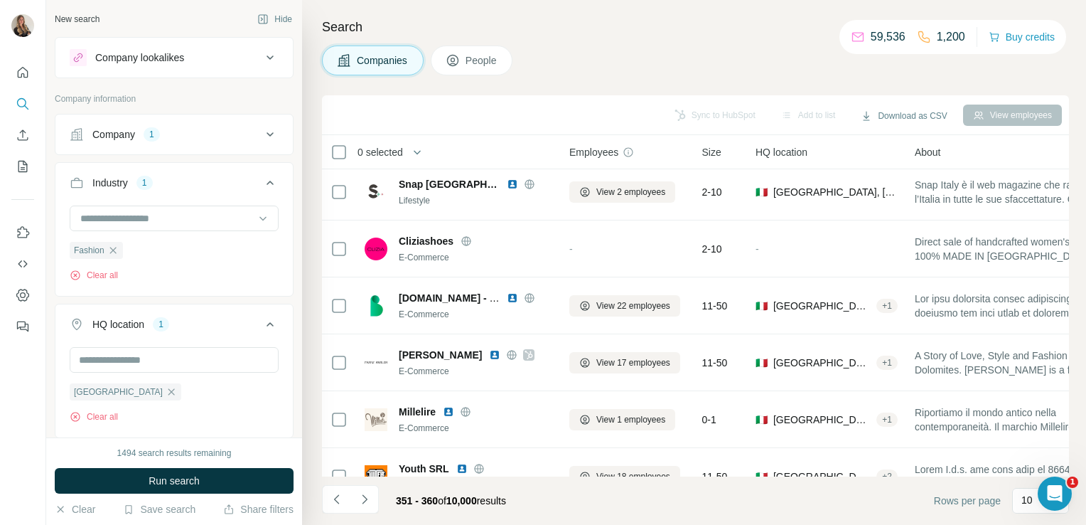
scroll to position [268, 0]
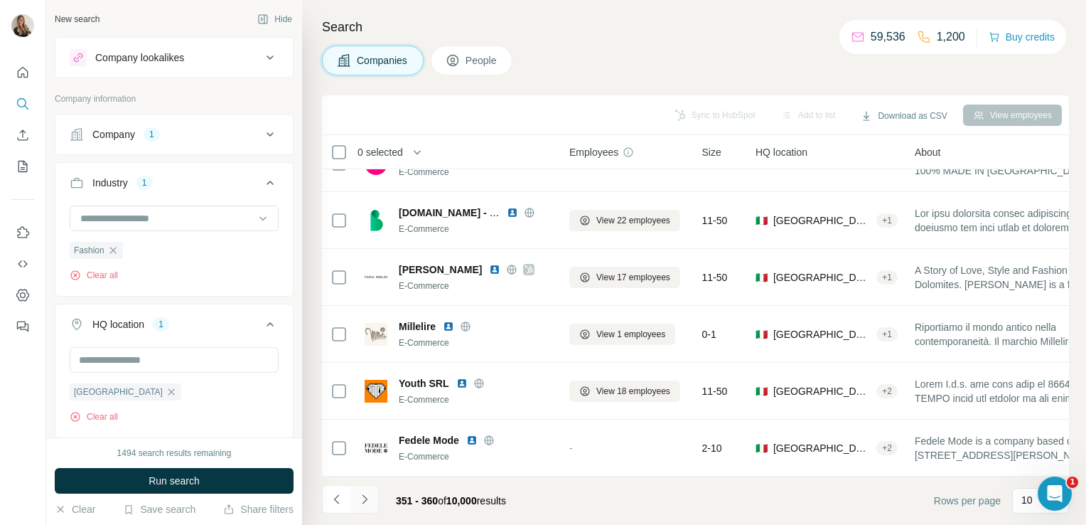
click at [361, 507] on button "Navigate to next page" at bounding box center [365, 499] width 28 height 28
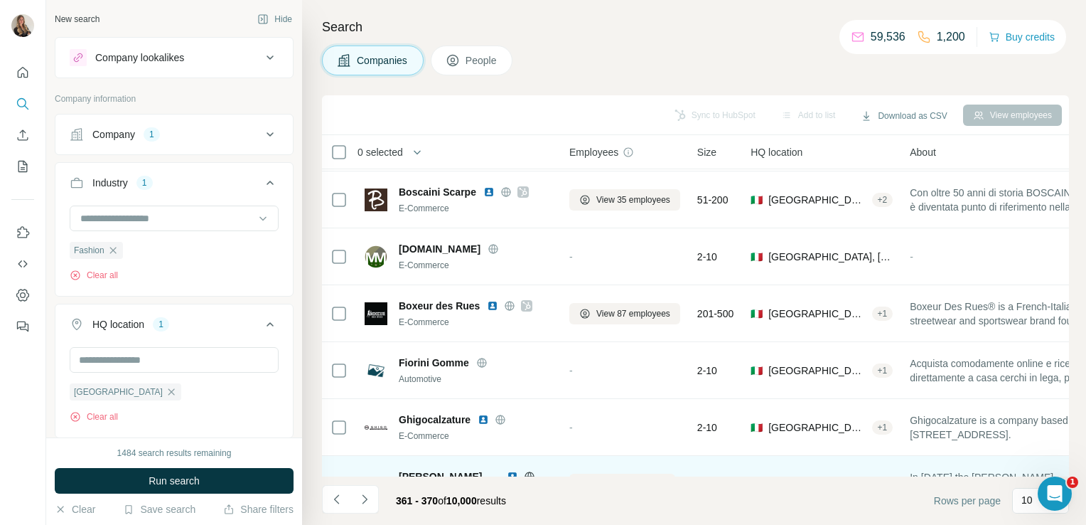
scroll to position [0, 0]
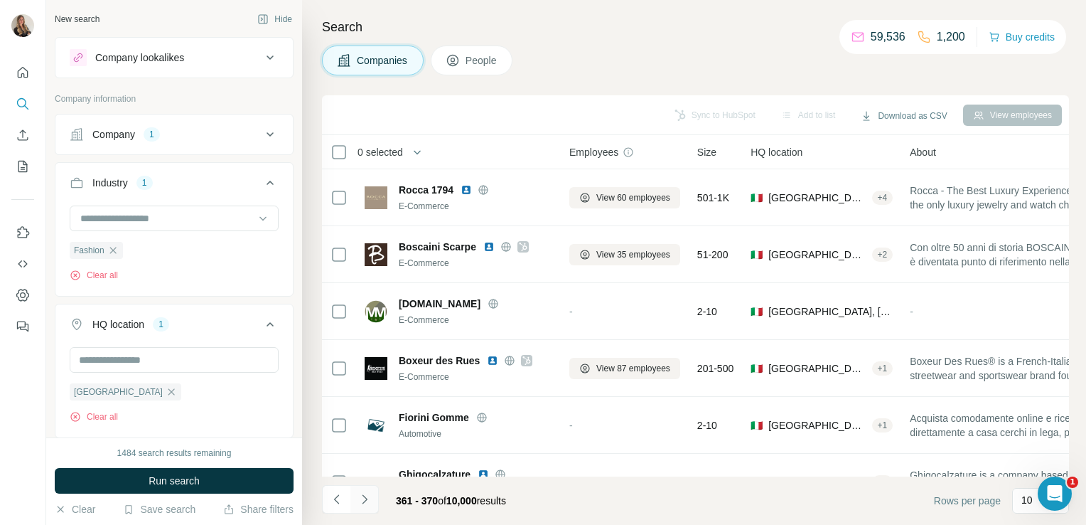
click at [363, 504] on icon "Navigate to next page" at bounding box center [365, 499] width 14 height 14
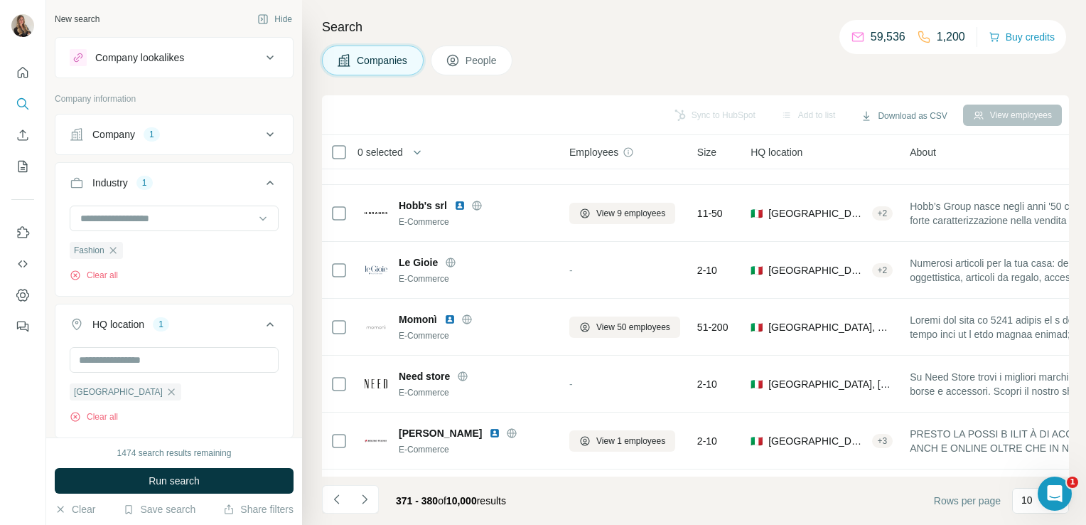
scroll to position [268, 0]
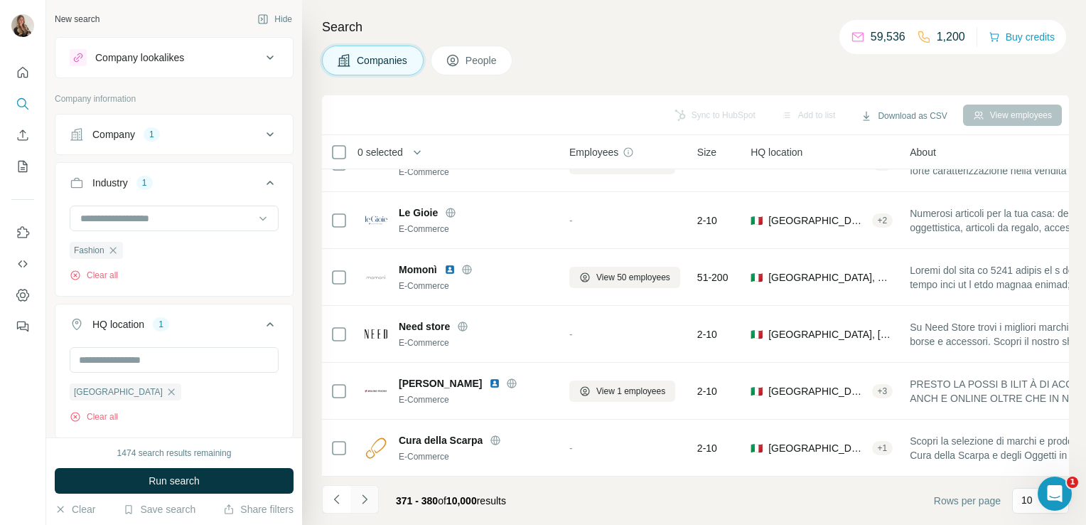
click at [368, 507] on button "Navigate to next page" at bounding box center [365, 499] width 28 height 28
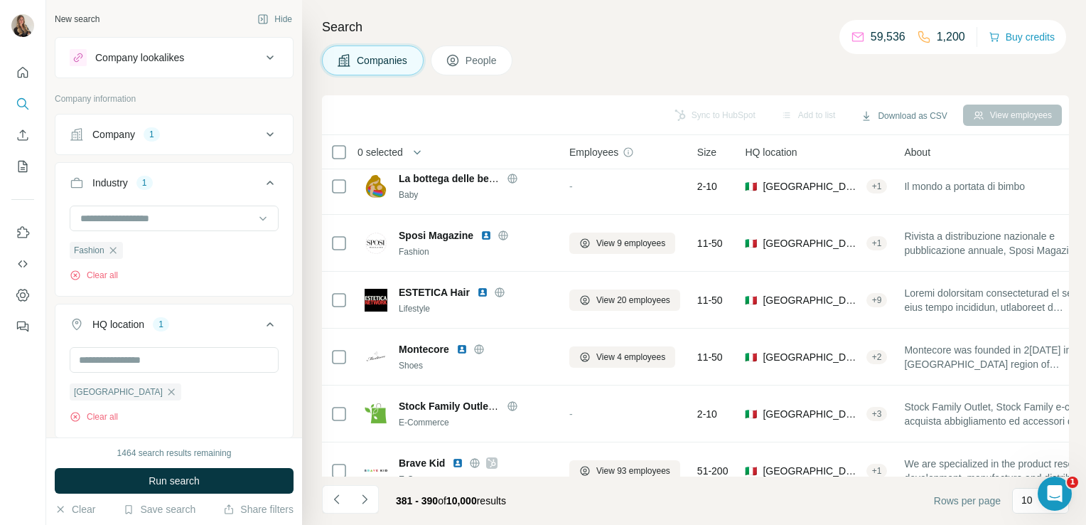
scroll to position [68, 0]
click at [361, 493] on icon "Navigate to next page" at bounding box center [365, 499] width 14 height 14
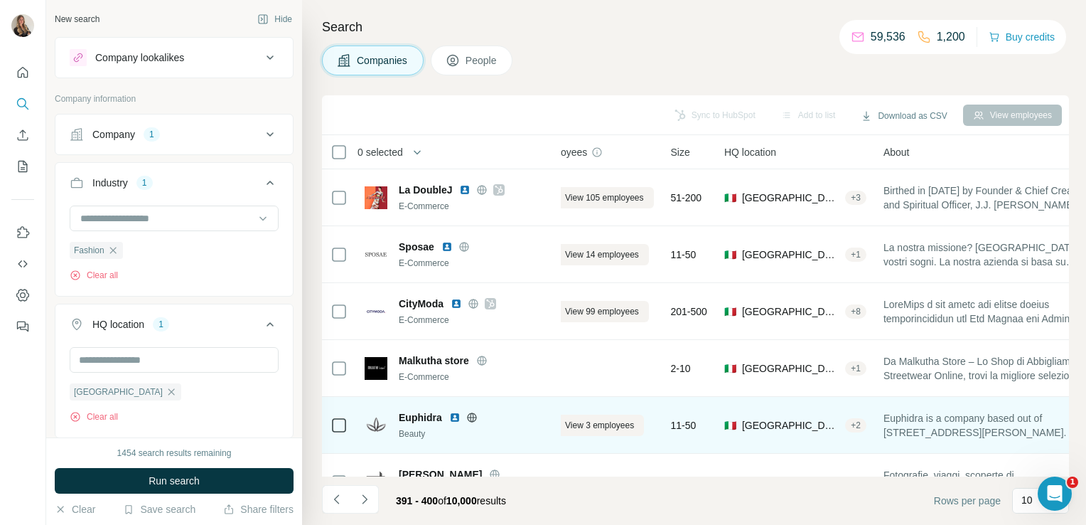
scroll to position [0, 0]
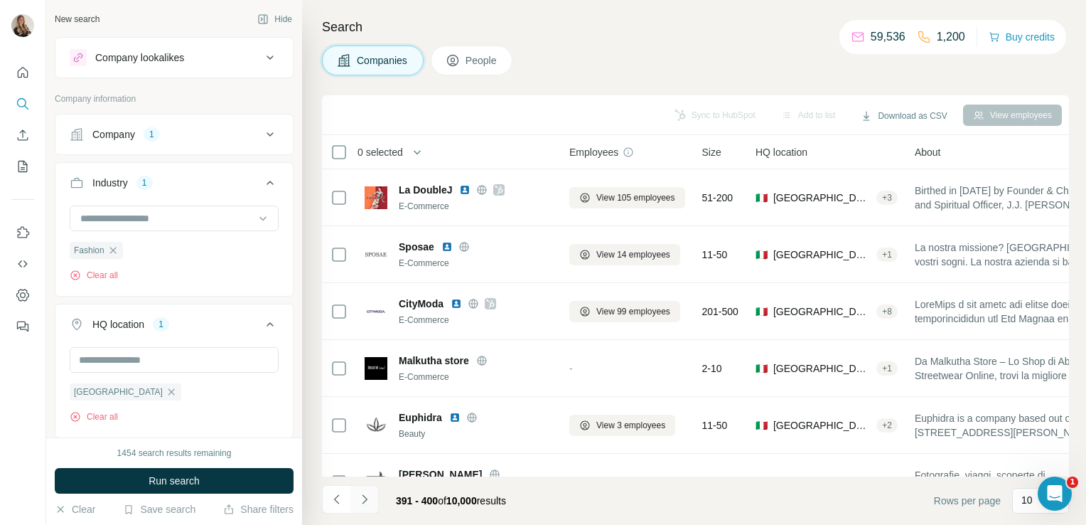
click at [367, 510] on button "Navigate to next page" at bounding box center [365, 499] width 28 height 28
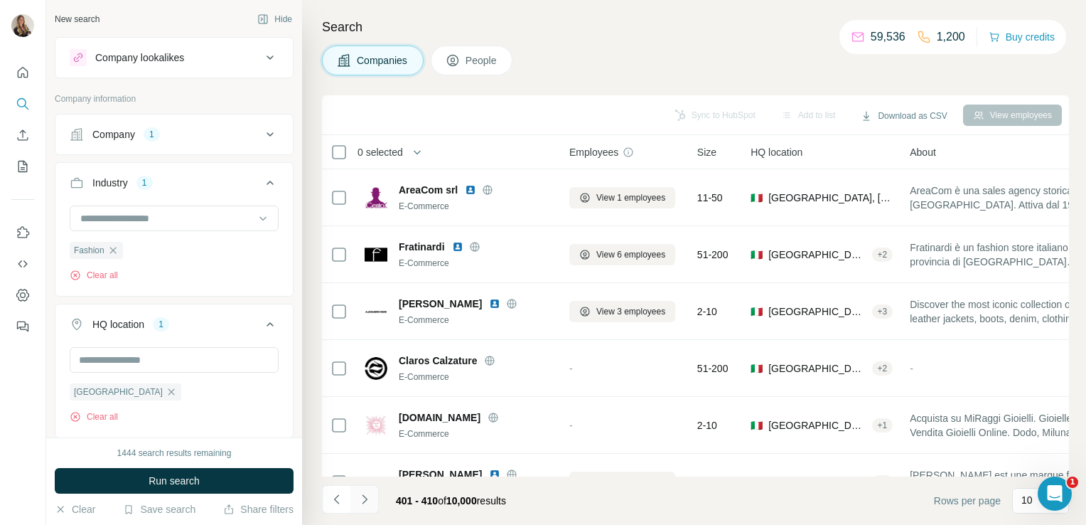
click at [371, 505] on button "Navigate to next page" at bounding box center [365, 499] width 28 height 28
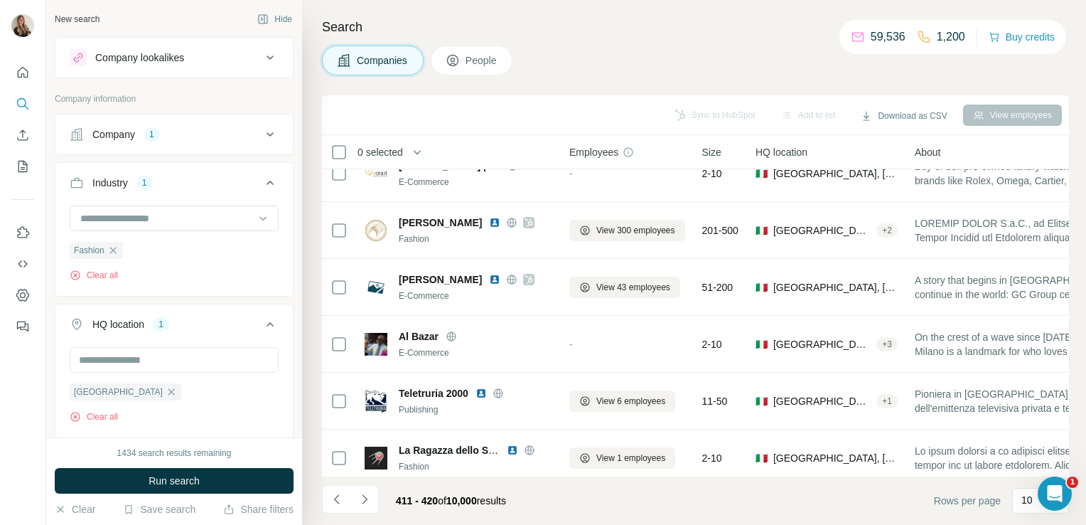
scroll to position [268, 0]
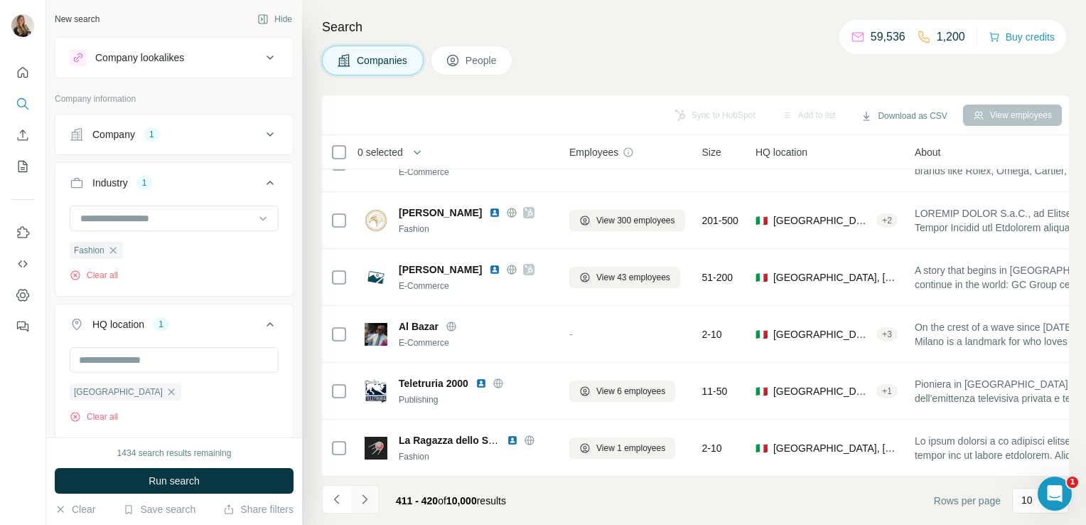
click at [369, 499] on icon "Navigate to next page" at bounding box center [365, 499] width 14 height 14
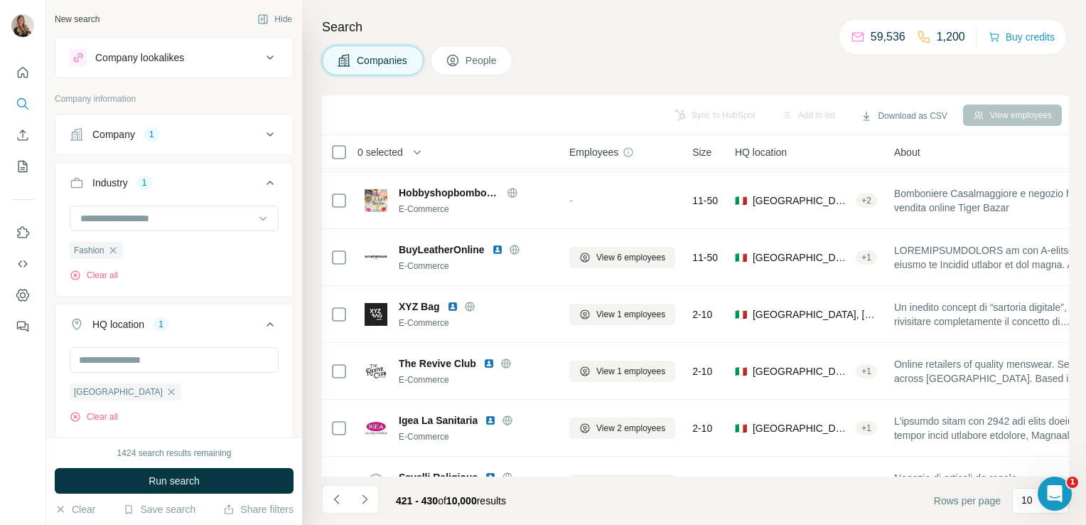
scroll to position [166, 0]
click at [368, 503] on icon "Navigate to next page" at bounding box center [365, 499] width 14 height 14
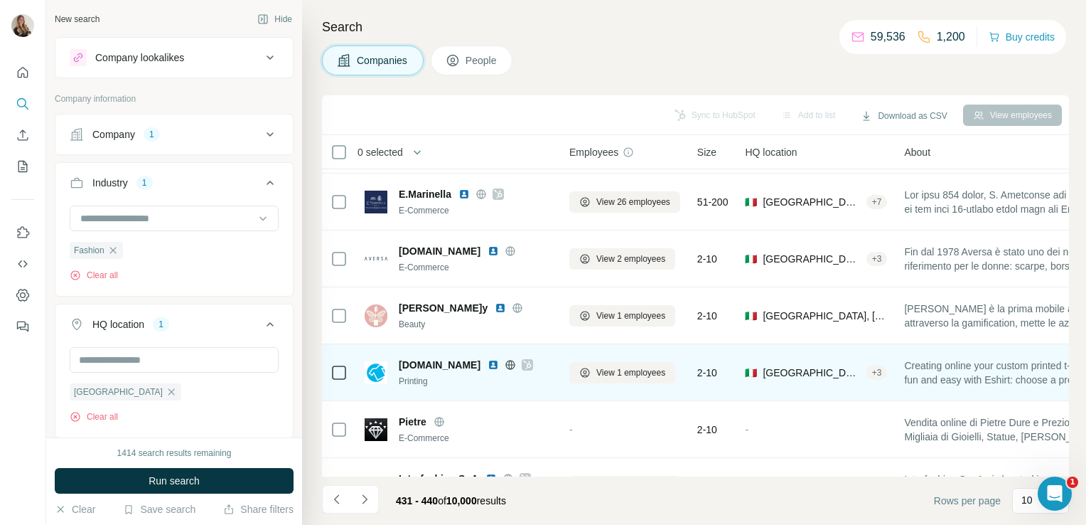
scroll to position [268, 0]
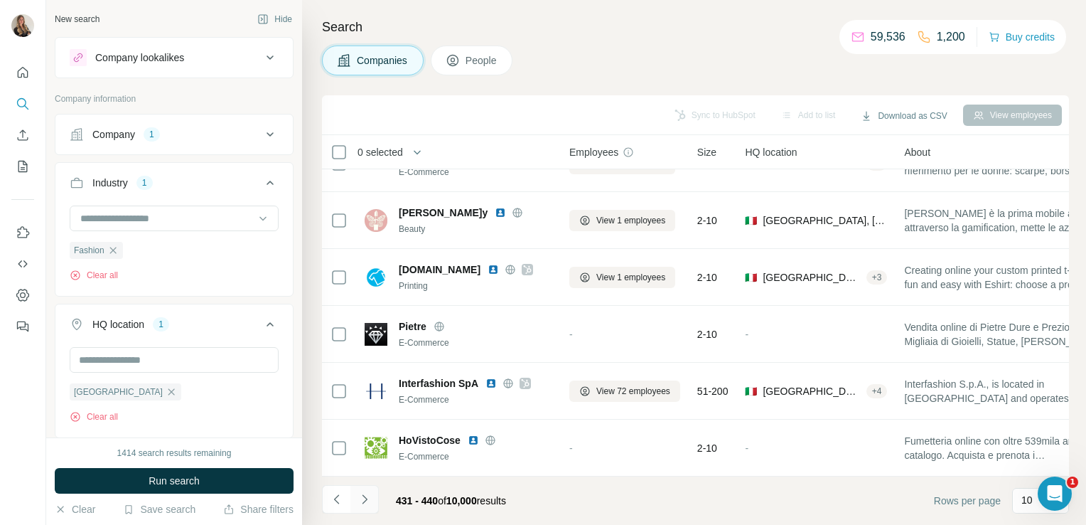
click at [368, 508] on button "Navigate to next page" at bounding box center [365, 499] width 28 height 28
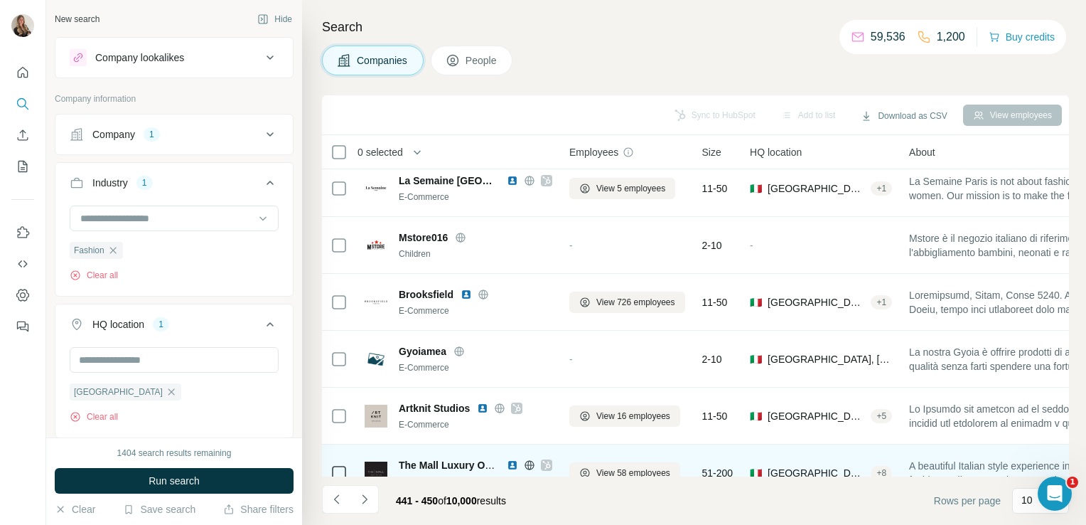
scroll to position [0, 0]
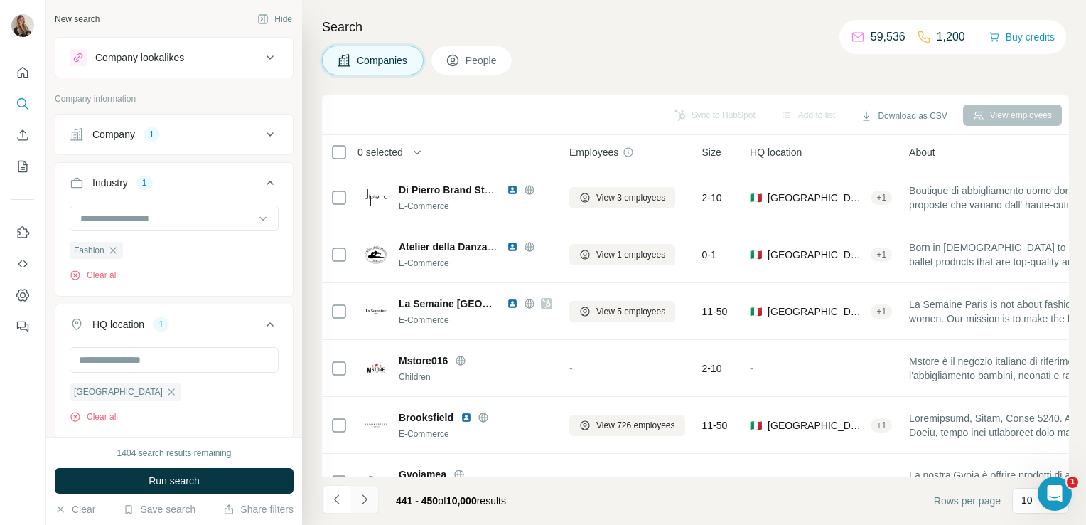
click at [364, 494] on icon "Navigate to next page" at bounding box center [365, 499] width 14 height 14
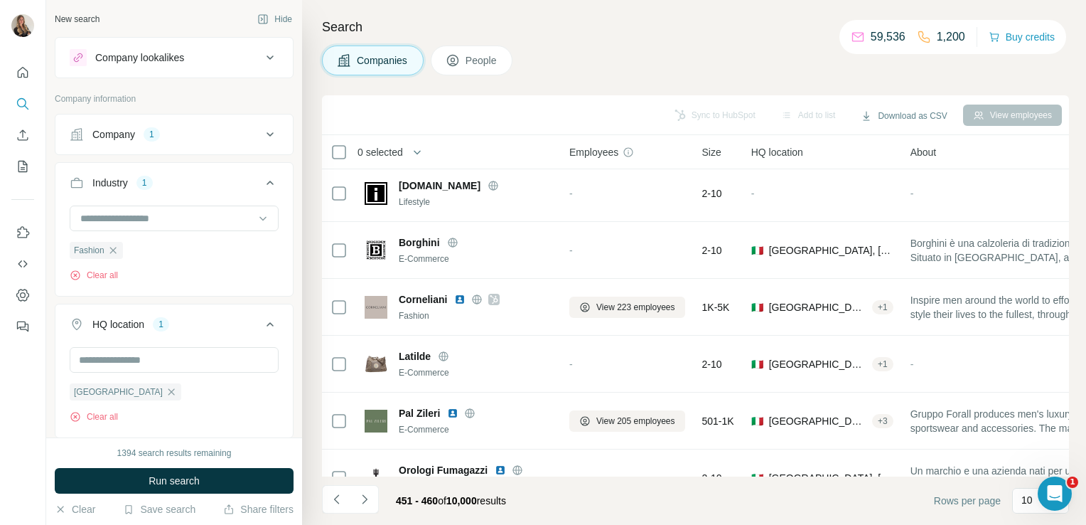
scroll to position [268, 0]
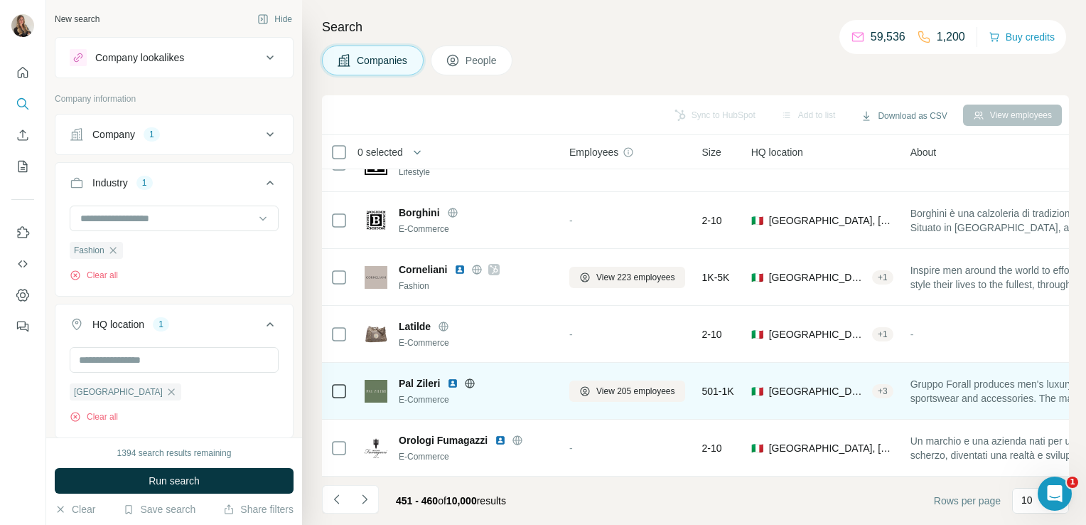
click at [475, 378] on div at bounding box center [470, 383] width 46 height 11
click at [469, 378] on icon at bounding box center [469, 383] width 11 height 11
click at [636, 385] on span "View 205 employees" at bounding box center [636, 391] width 79 height 13
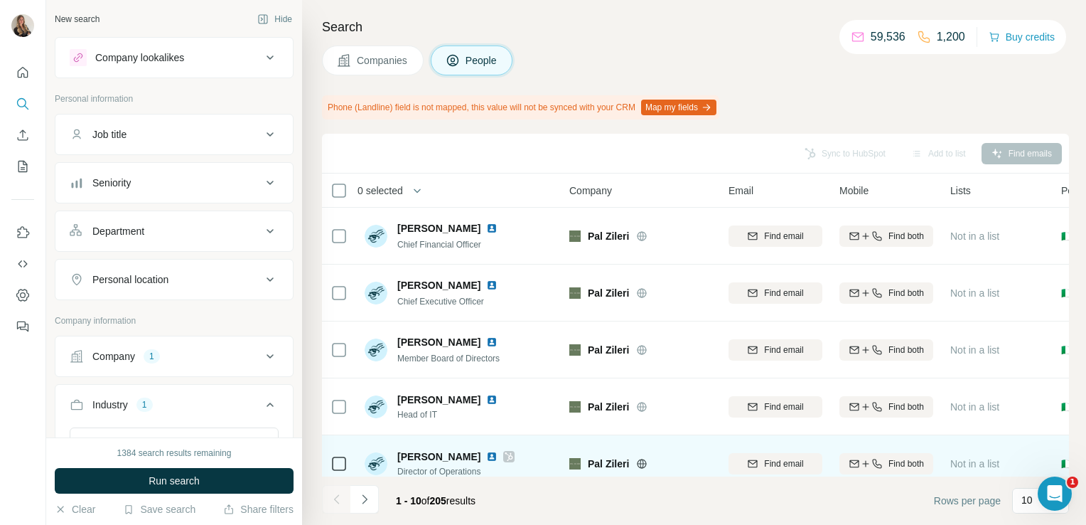
click at [505, 456] on icon at bounding box center [509, 456] width 9 height 11
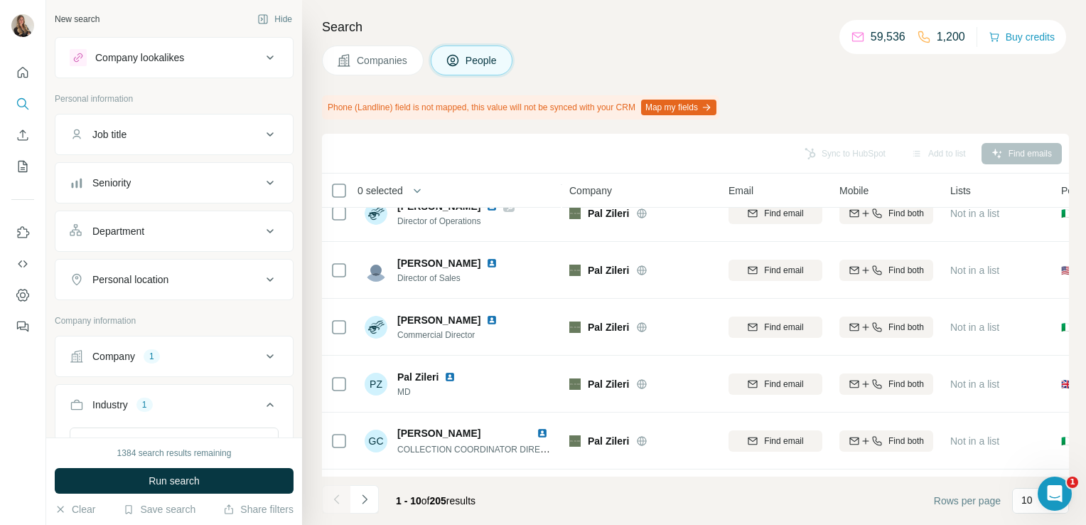
scroll to position [306, 0]
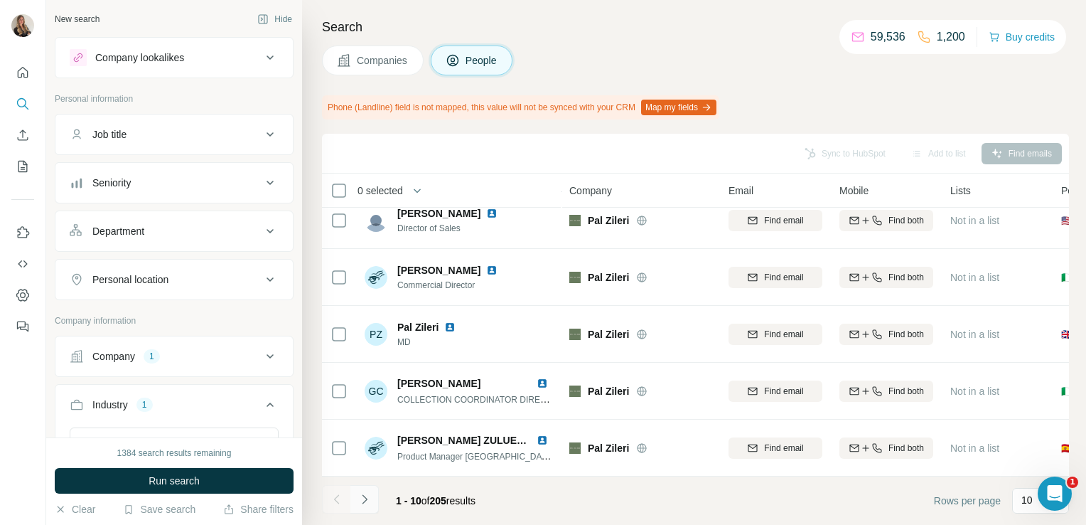
click at [375, 502] on button "Navigate to next page" at bounding box center [365, 499] width 28 height 28
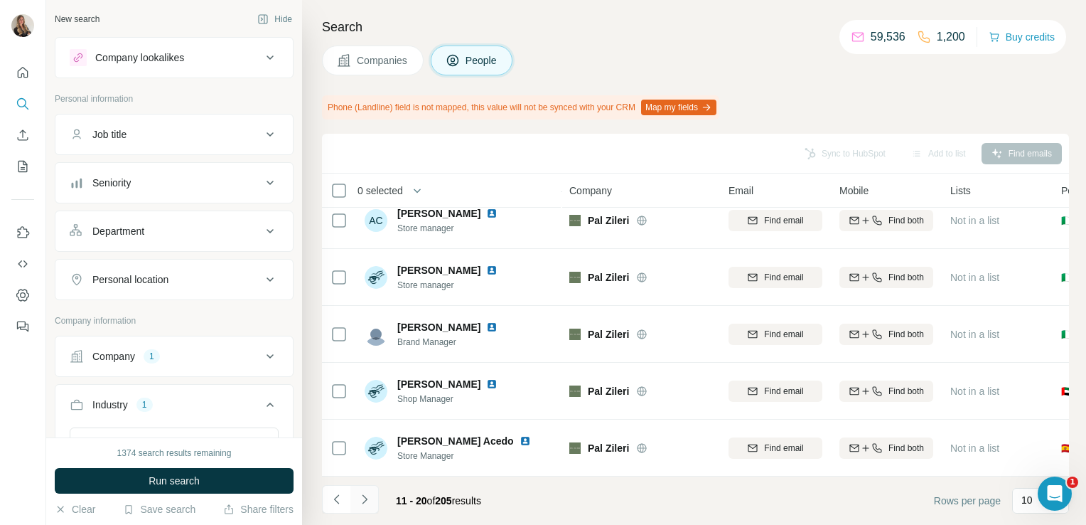
click at [362, 495] on icon "Navigate to next page" at bounding box center [364, 498] width 5 height 9
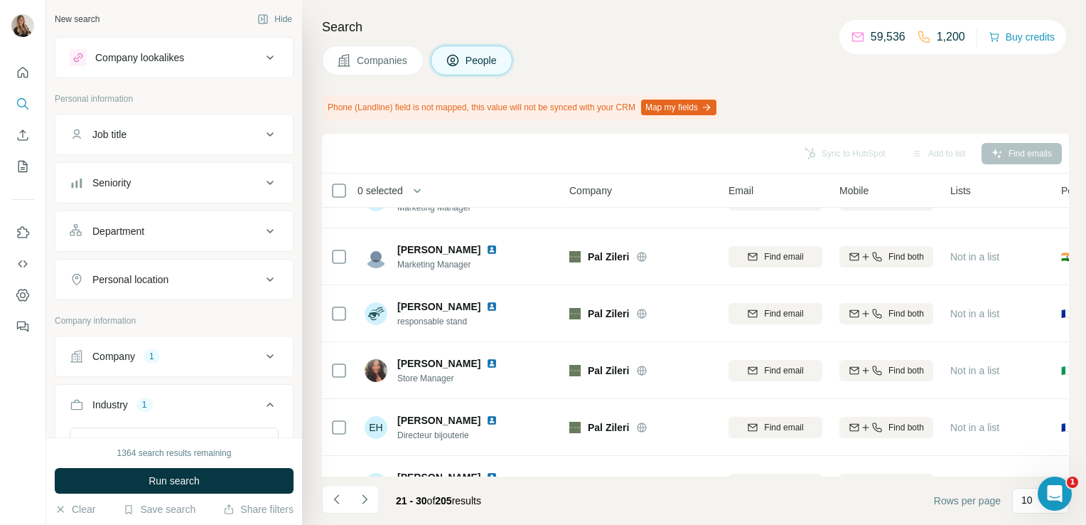
scroll to position [0, 0]
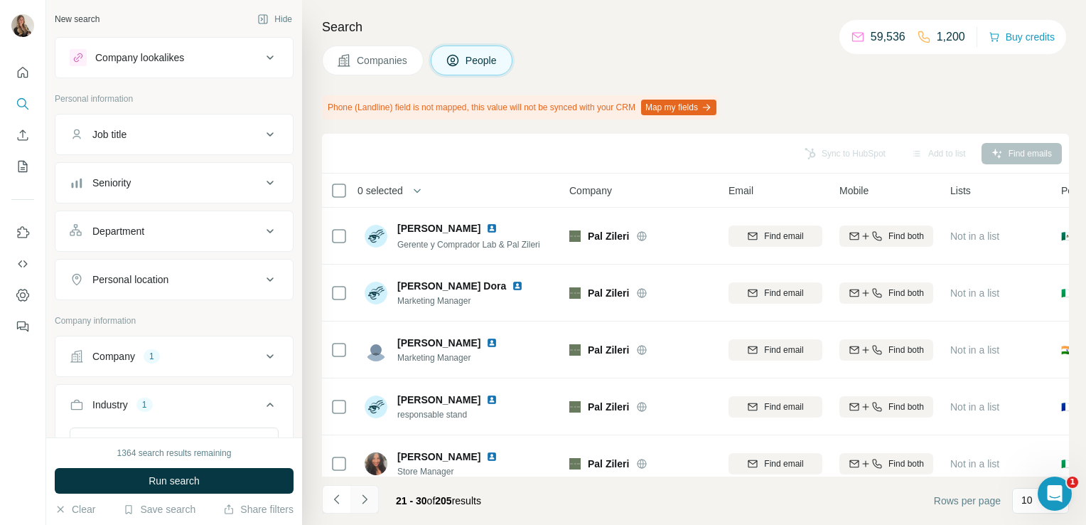
click at [360, 496] on icon "Navigate to next page" at bounding box center [365, 499] width 14 height 14
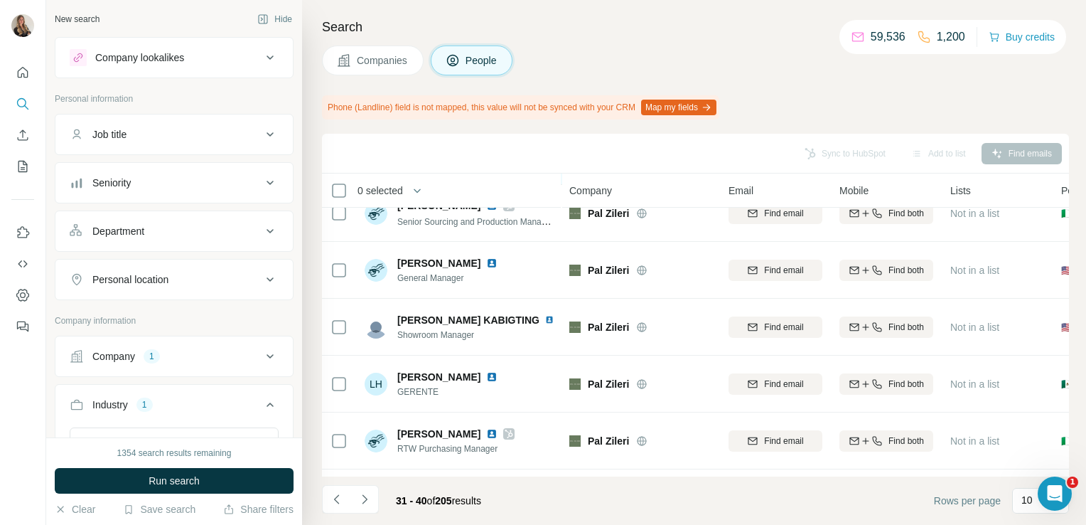
scroll to position [306, 0]
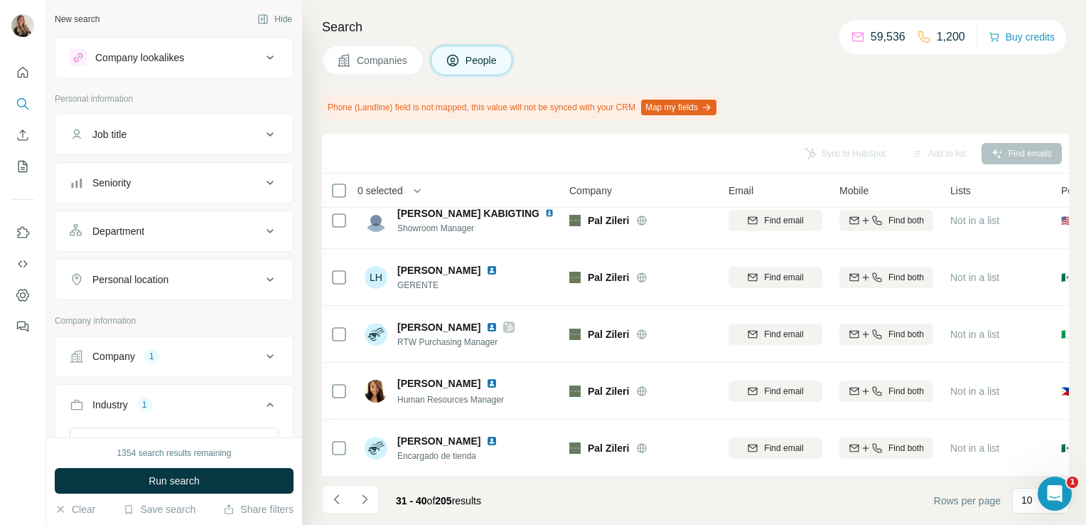
click at [381, 55] on span "Companies" at bounding box center [383, 60] width 52 height 14
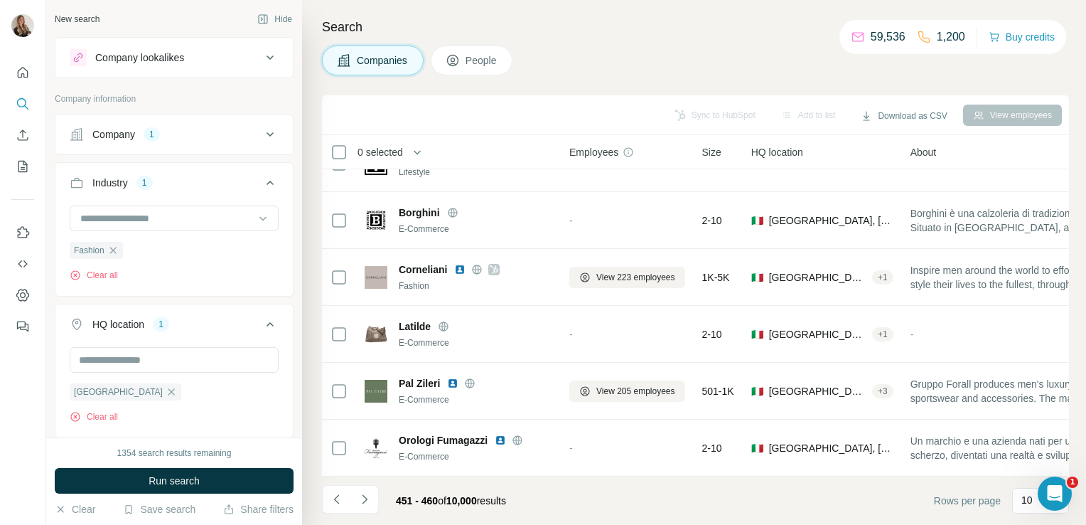
scroll to position [268, 0]
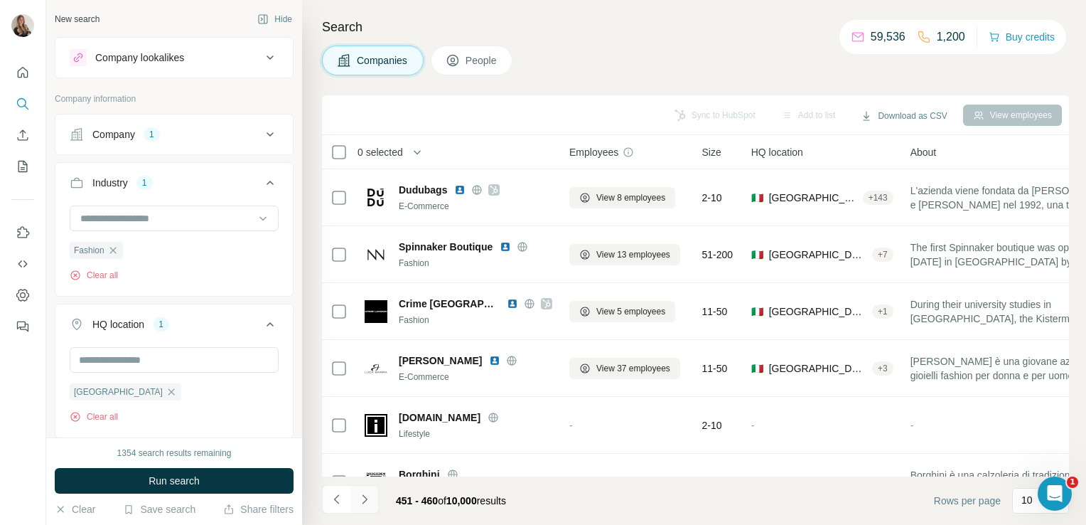
click at [368, 501] on icon "Navigate to next page" at bounding box center [365, 499] width 14 height 14
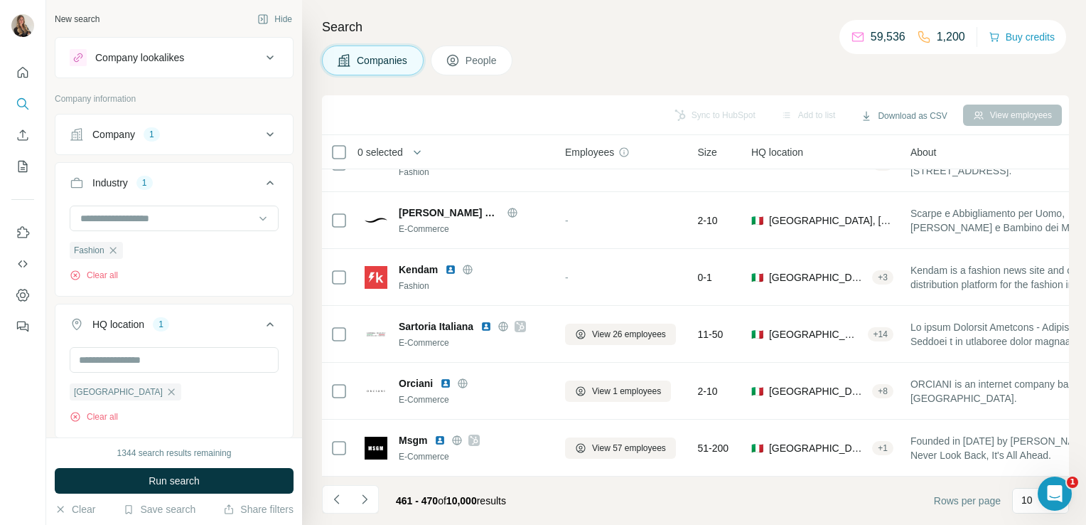
scroll to position [0, 4]
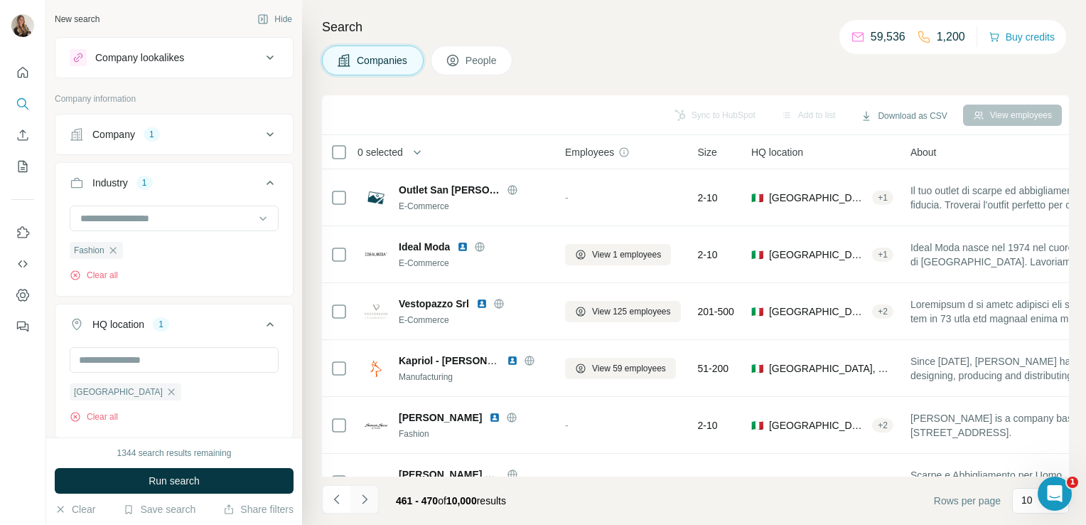
click at [361, 497] on icon "Navigate to next page" at bounding box center [365, 499] width 14 height 14
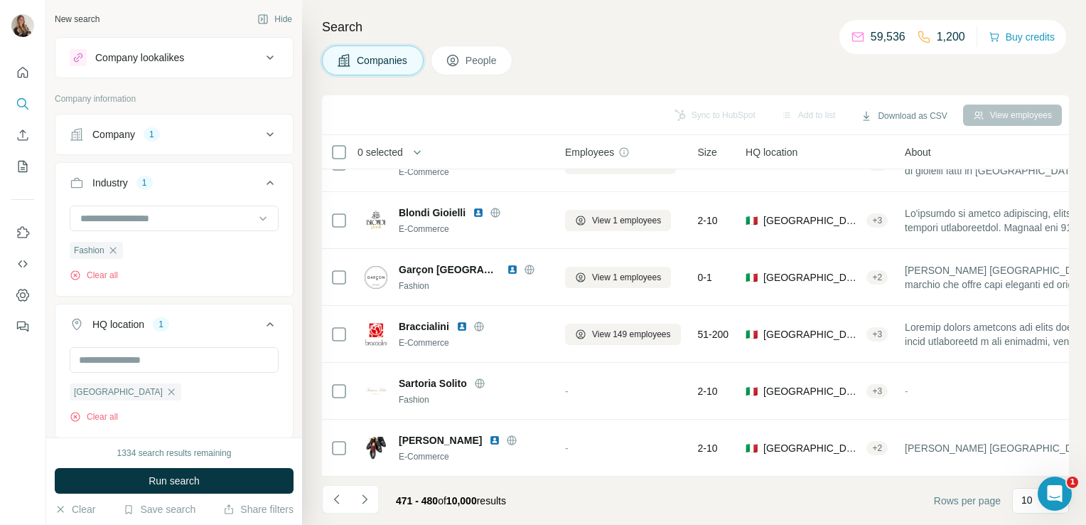
scroll to position [268, 4]
click at [368, 499] on icon "Navigate to next page" at bounding box center [365, 499] width 14 height 14
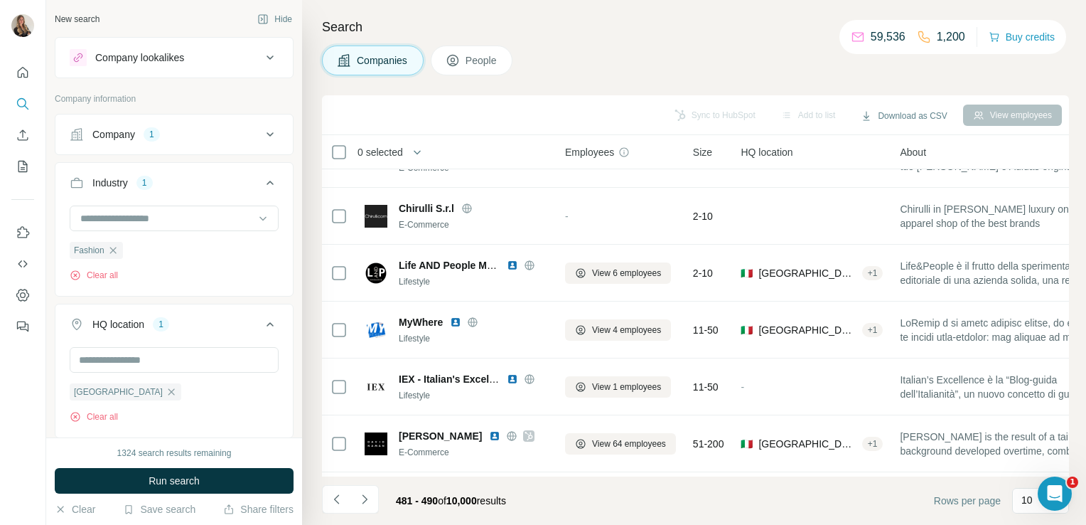
scroll to position [0, 4]
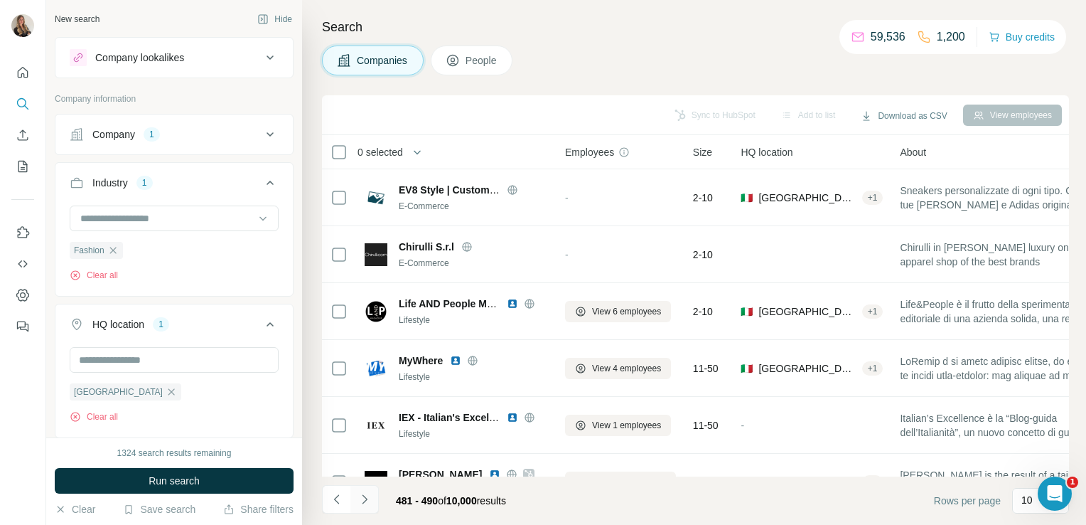
click at [365, 508] on button "Navigate to next page" at bounding box center [365, 499] width 28 height 28
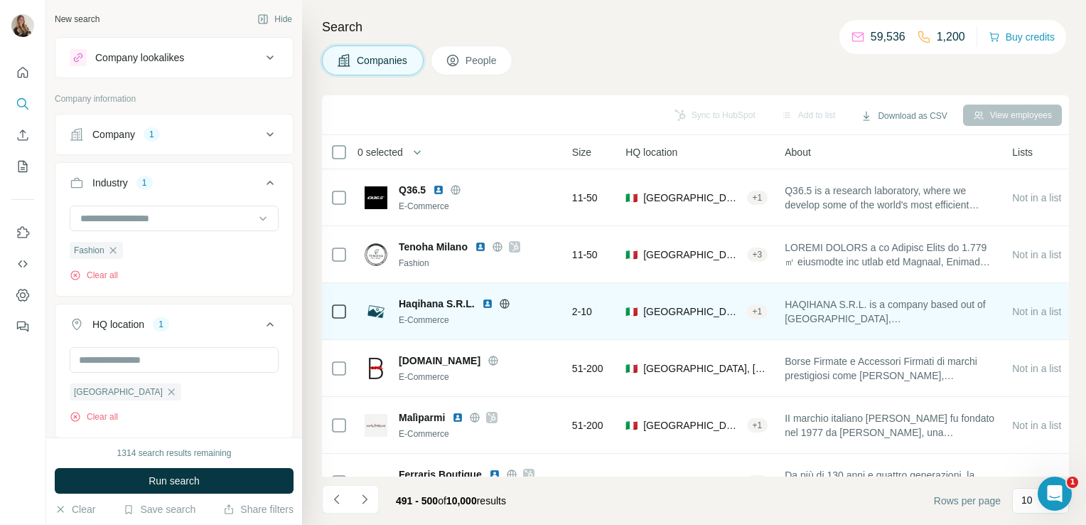
scroll to position [0, 0]
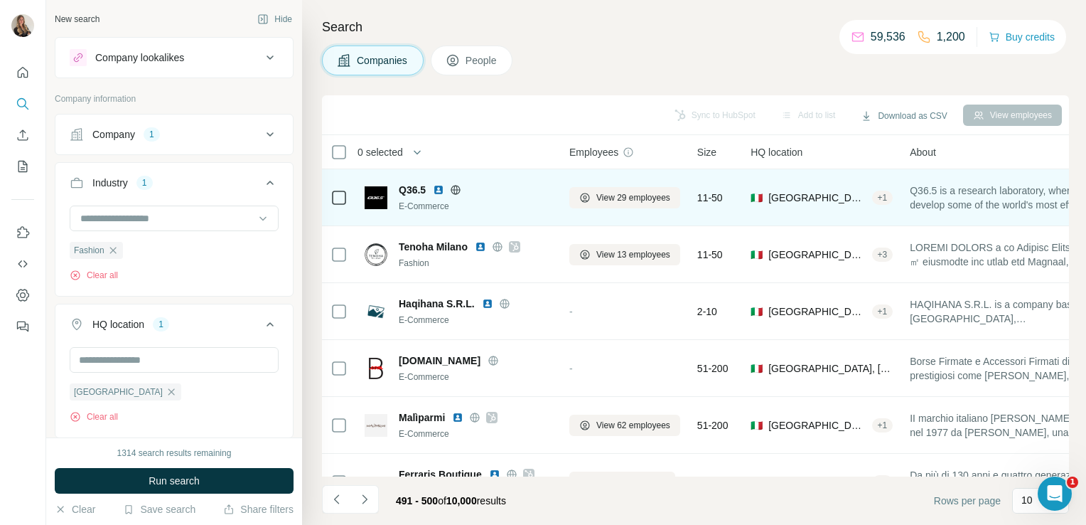
click at [457, 191] on icon at bounding box center [455, 189] width 11 height 11
click at [629, 203] on span "View 29 employees" at bounding box center [634, 197] width 74 height 13
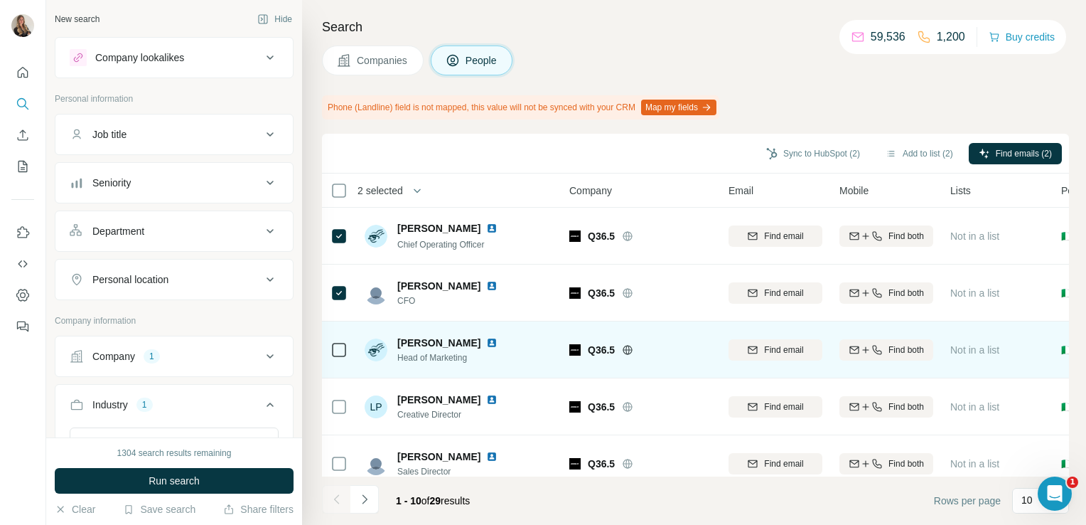
click at [338, 358] on div at bounding box center [339, 349] width 17 height 39
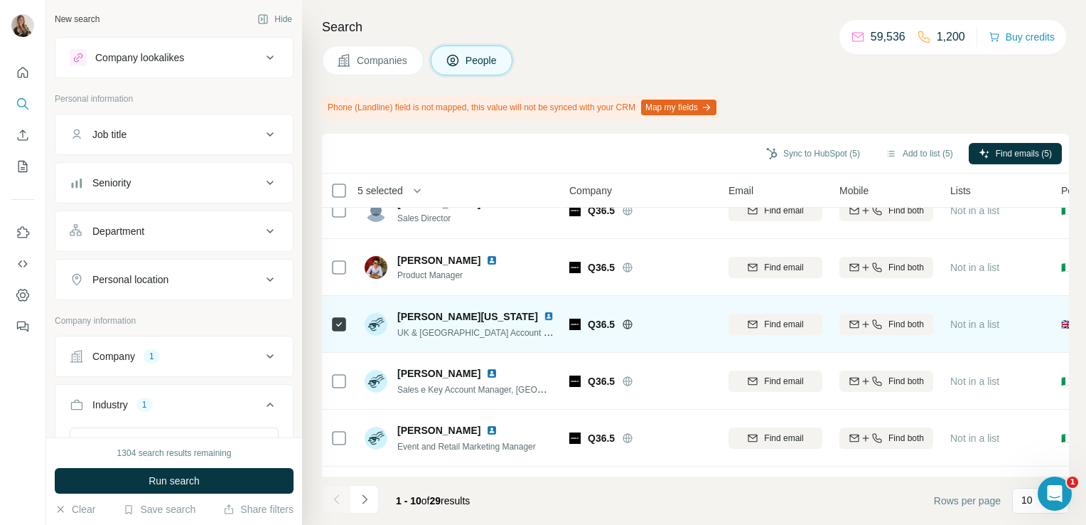
scroll to position [306, 0]
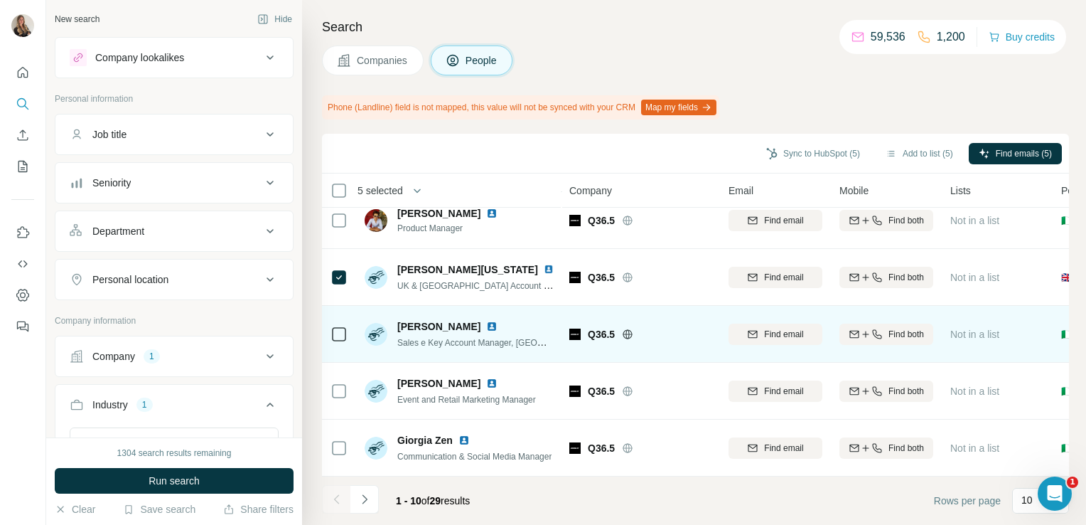
click at [336, 336] on div at bounding box center [339, 333] width 17 height 39
click at [338, 326] on icon at bounding box center [339, 334] width 17 height 17
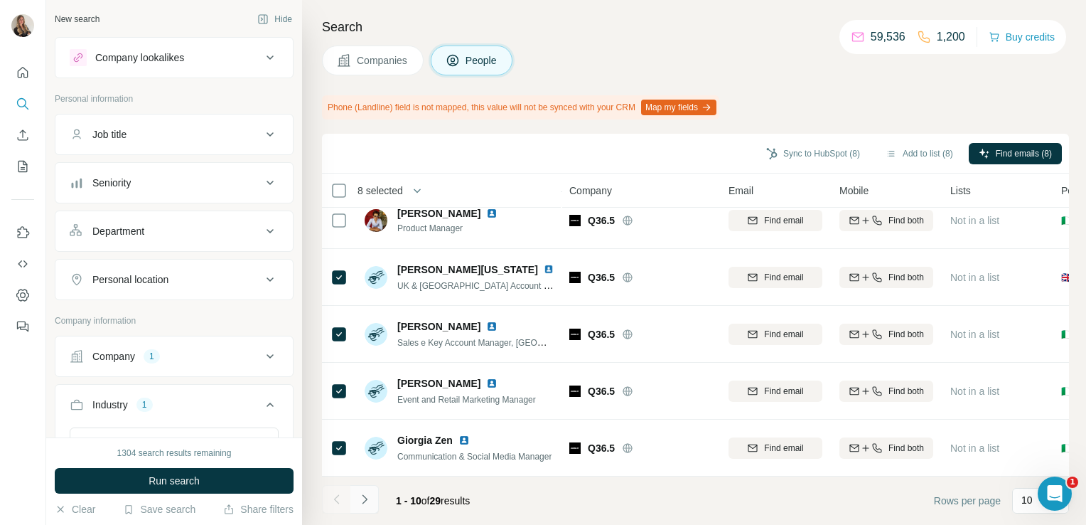
click at [371, 501] on button "Navigate to next page" at bounding box center [365, 499] width 28 height 28
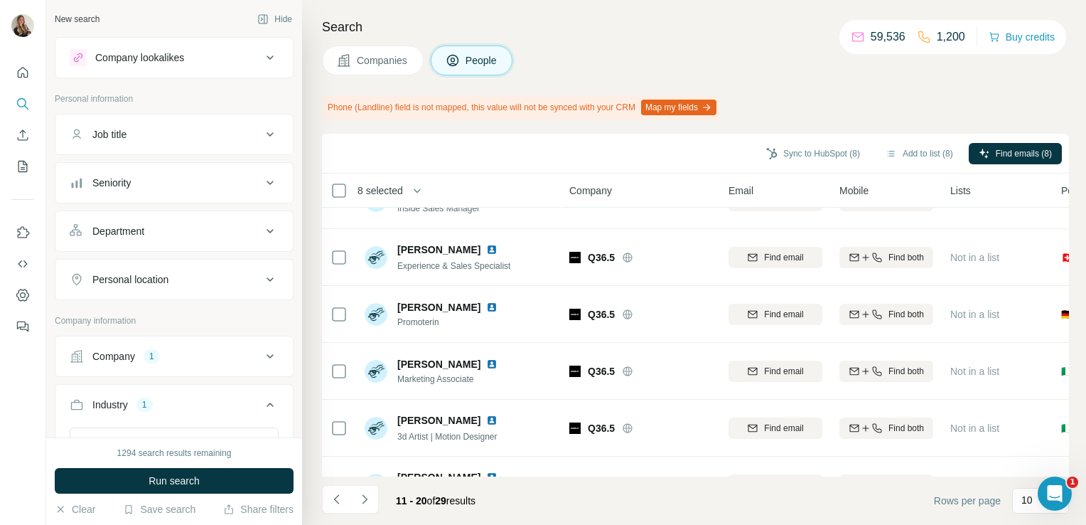
scroll to position [0, 0]
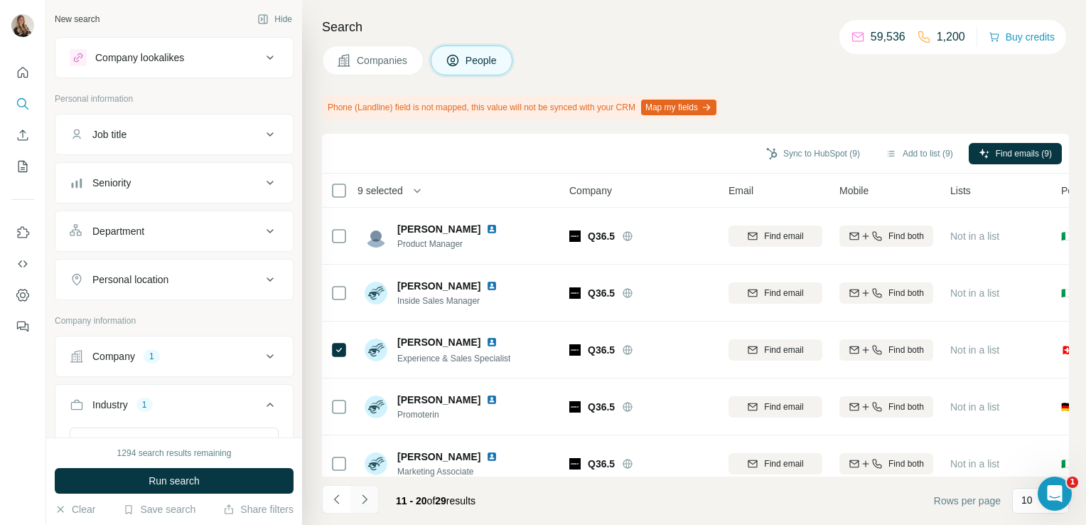
click at [351, 505] on button "Navigate to next page" at bounding box center [365, 499] width 28 height 28
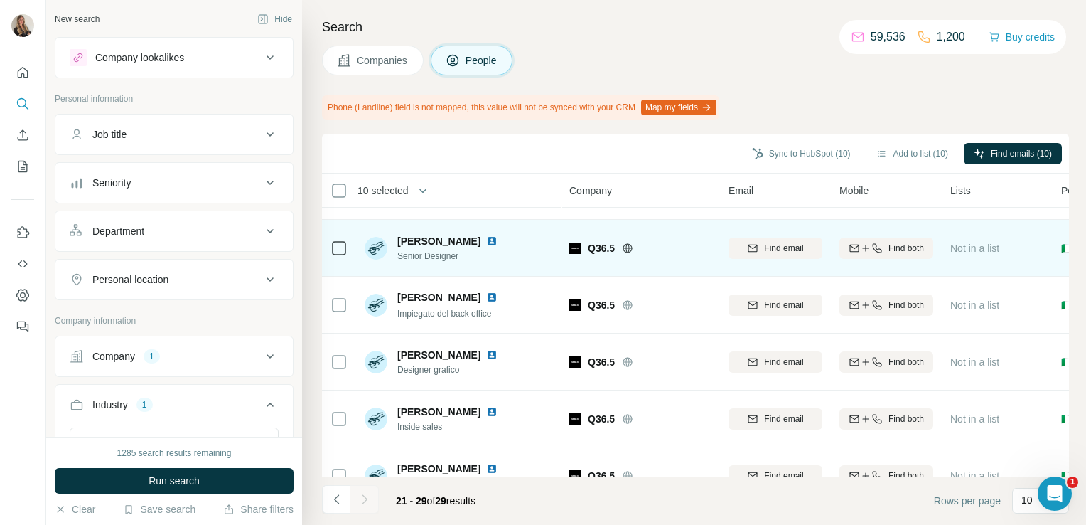
scroll to position [250, 0]
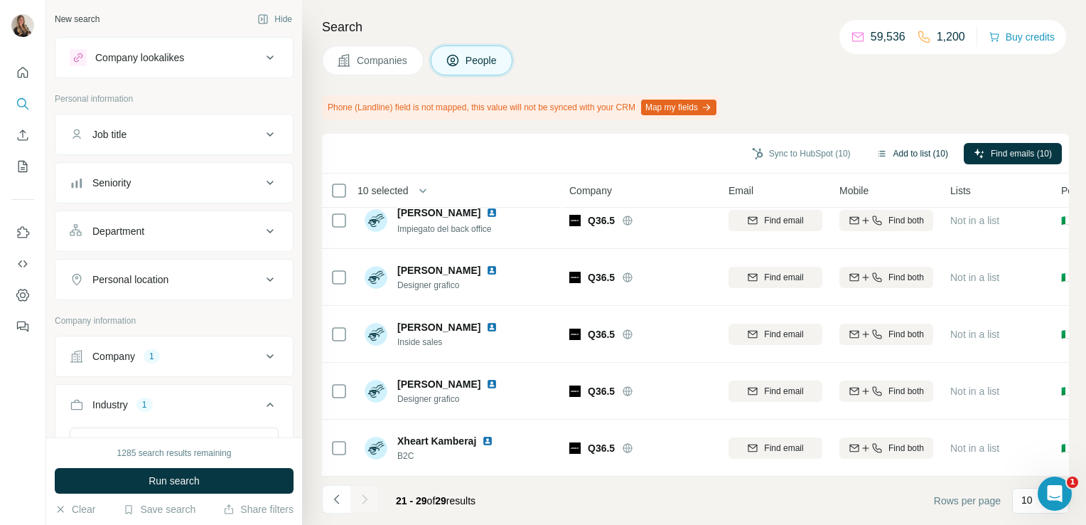
click at [897, 154] on button "Add to list (10)" at bounding box center [913, 153] width 92 height 21
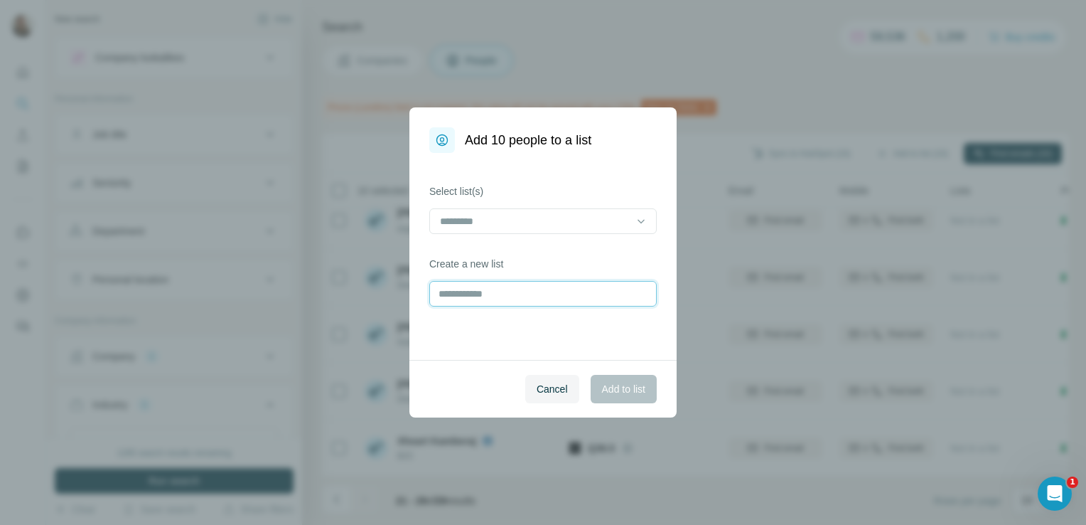
click at [502, 300] on input "text" at bounding box center [543, 294] width 228 height 26
click at [476, 277] on div "Create a new list" at bounding box center [543, 282] width 228 height 50
click at [473, 291] on input "text" at bounding box center [543, 294] width 228 height 26
type input "*****"
click at [615, 377] on button "Add to list" at bounding box center [624, 389] width 66 height 28
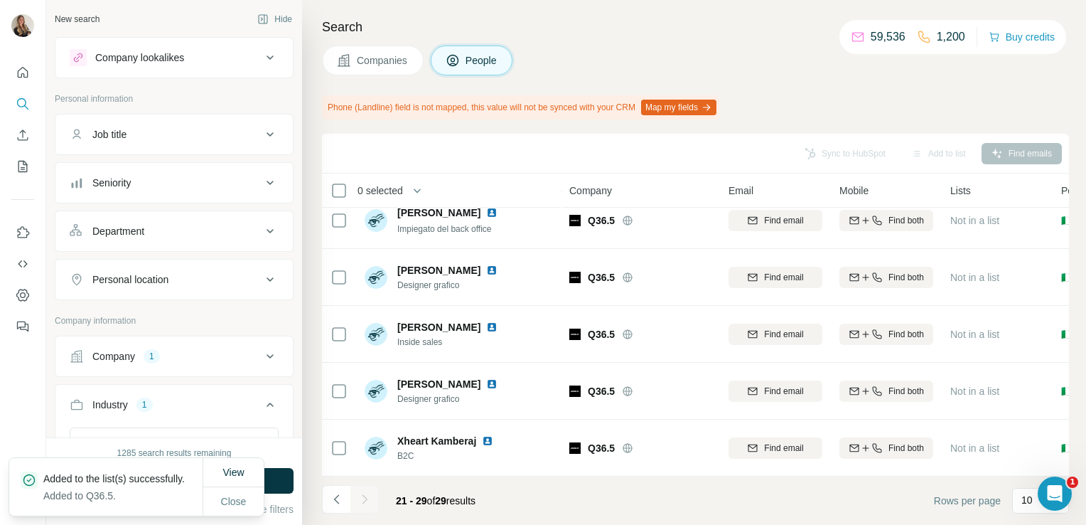
click at [394, 59] on span "Companies" at bounding box center [383, 60] width 52 height 14
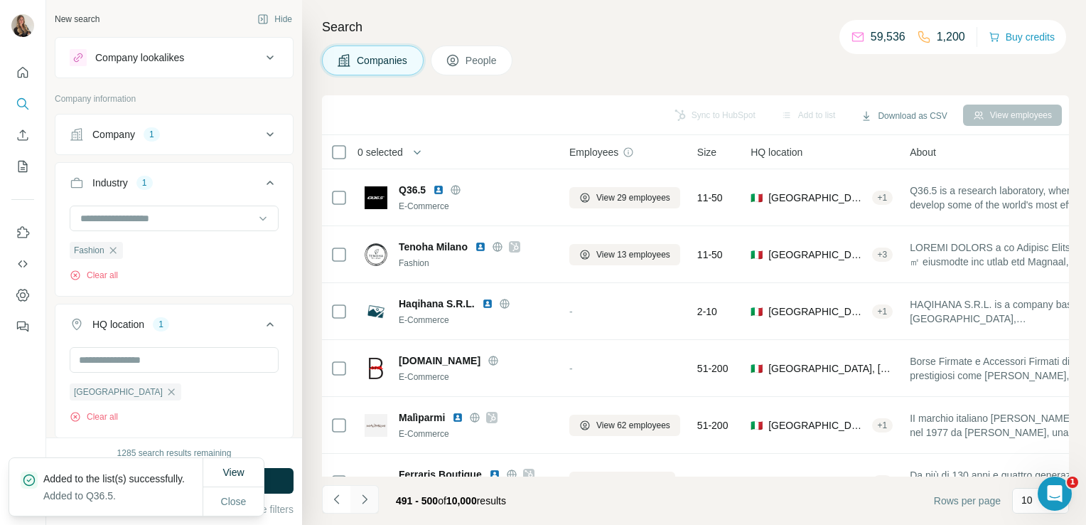
click at [365, 496] on icon "Navigate to next page" at bounding box center [365, 499] width 14 height 14
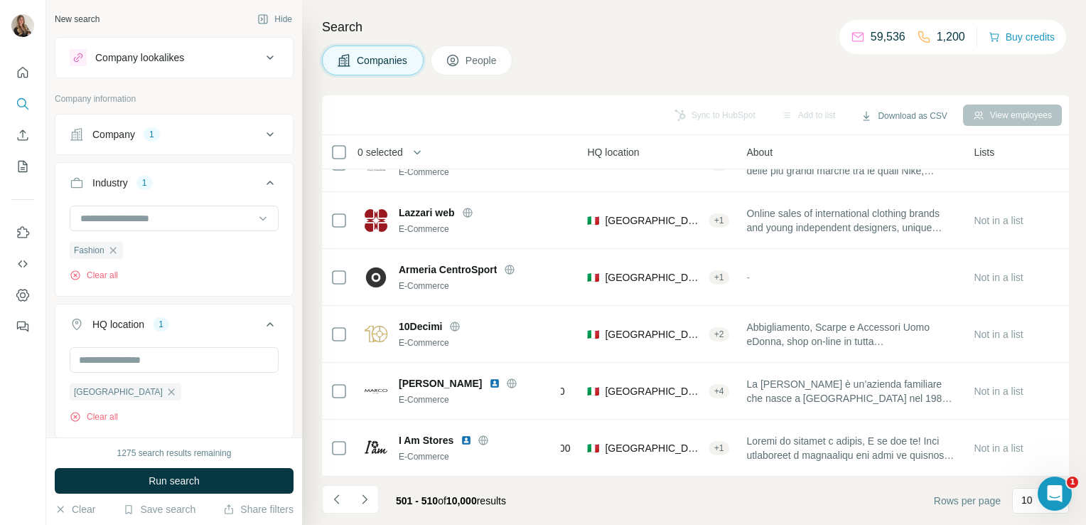
scroll to position [268, 0]
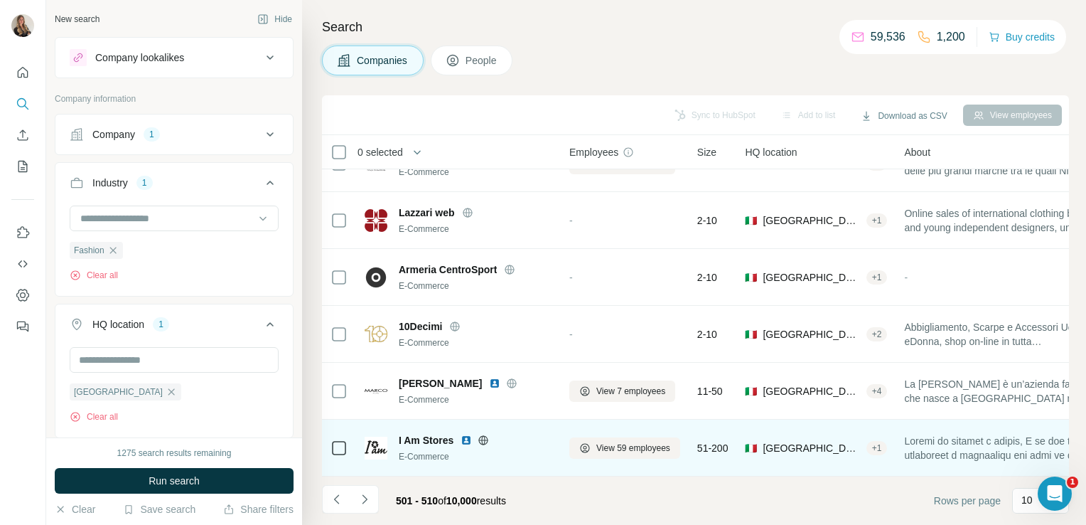
click at [482, 435] on icon at bounding box center [484, 439] width 4 height 9
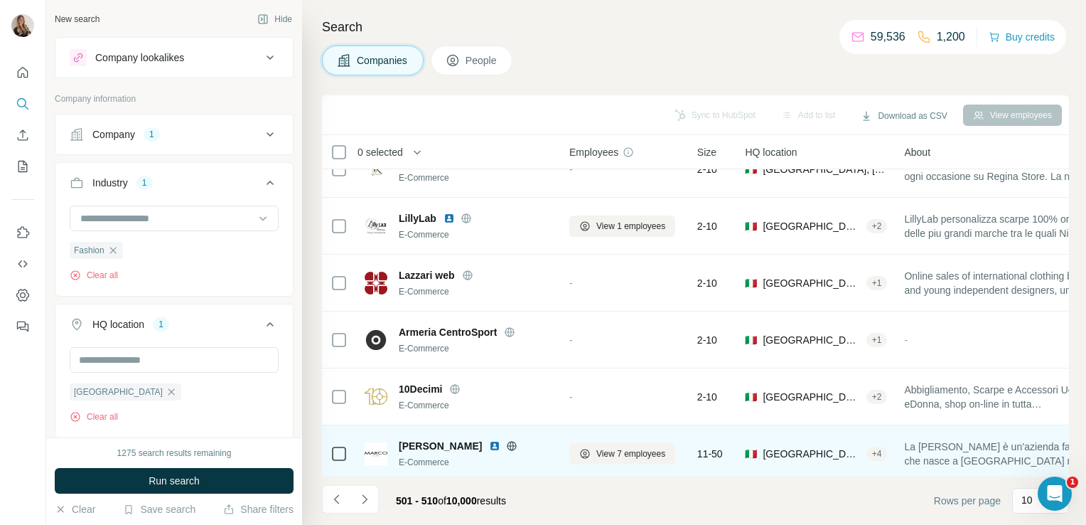
scroll to position [0, 0]
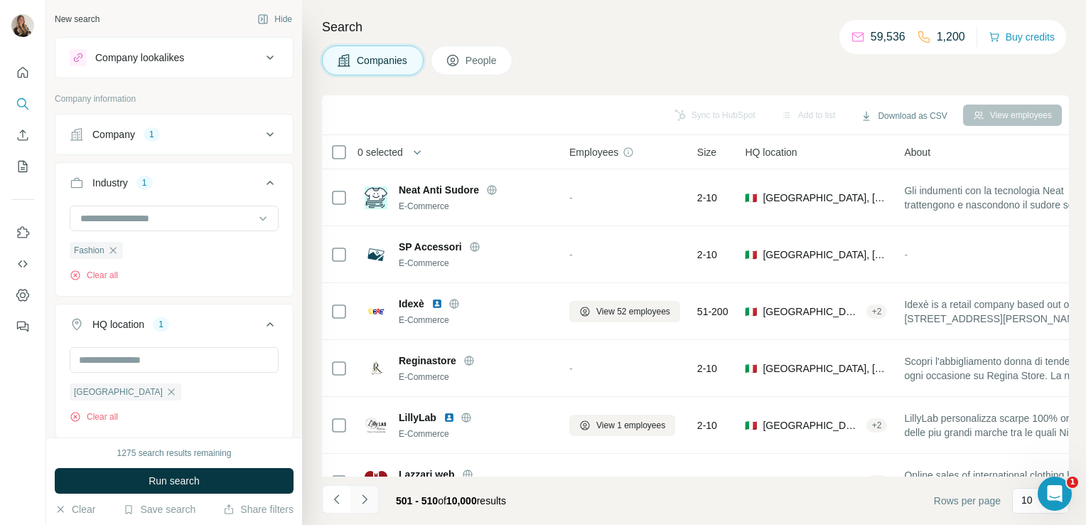
click at [368, 503] on icon "Navigate to next page" at bounding box center [365, 499] width 14 height 14
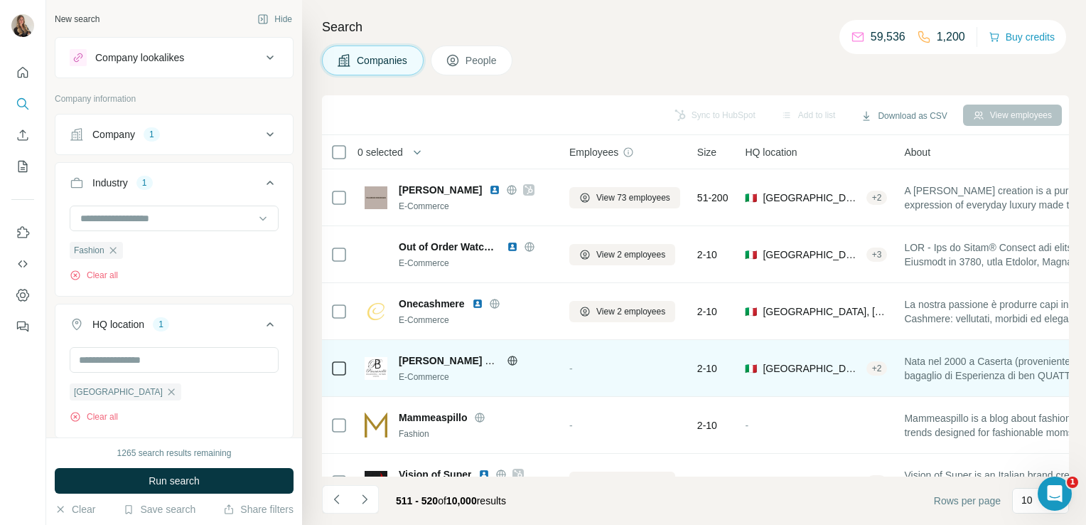
scroll to position [268, 0]
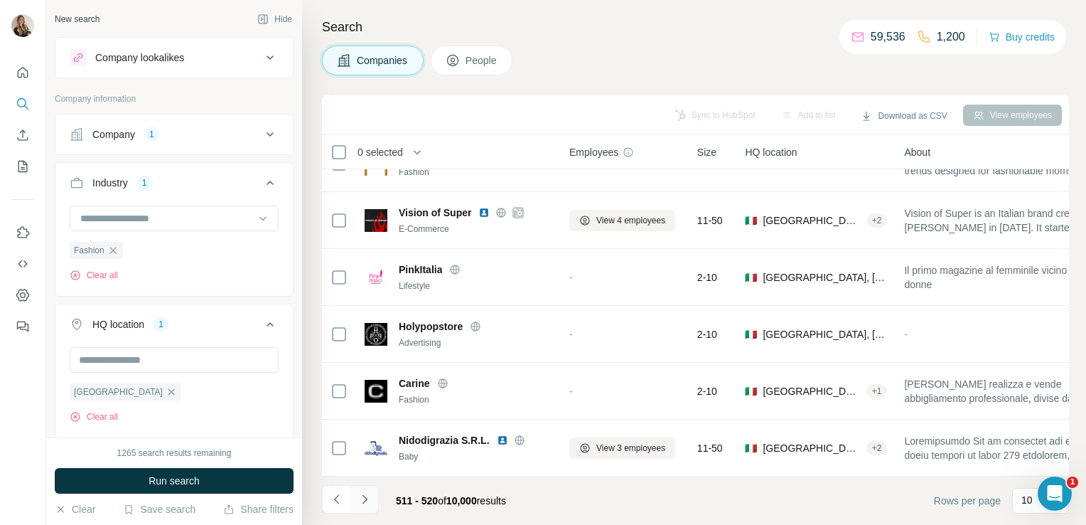
click at [363, 506] on icon "Navigate to next page" at bounding box center [365, 499] width 14 height 14
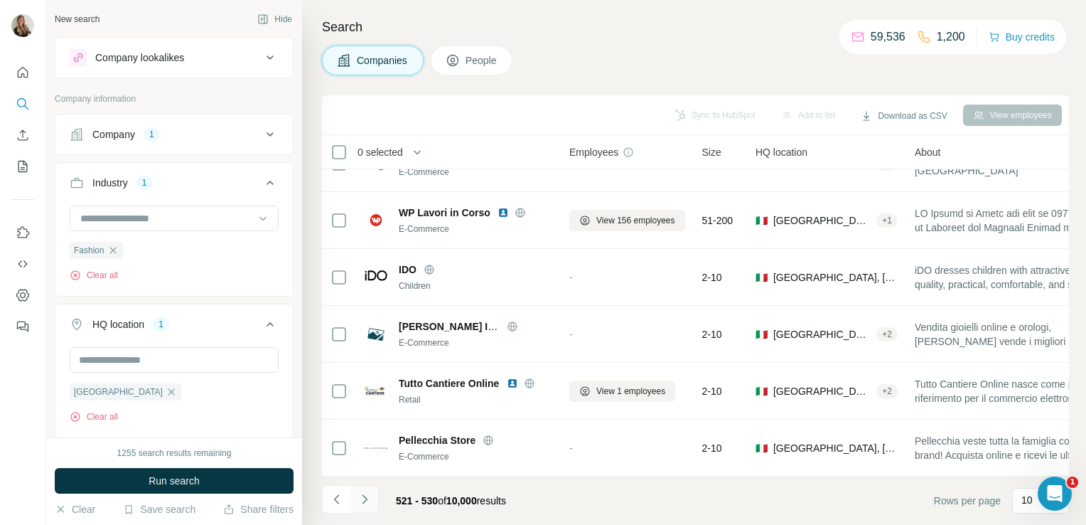
click at [365, 491] on button "Navigate to next page" at bounding box center [365, 499] width 28 height 28
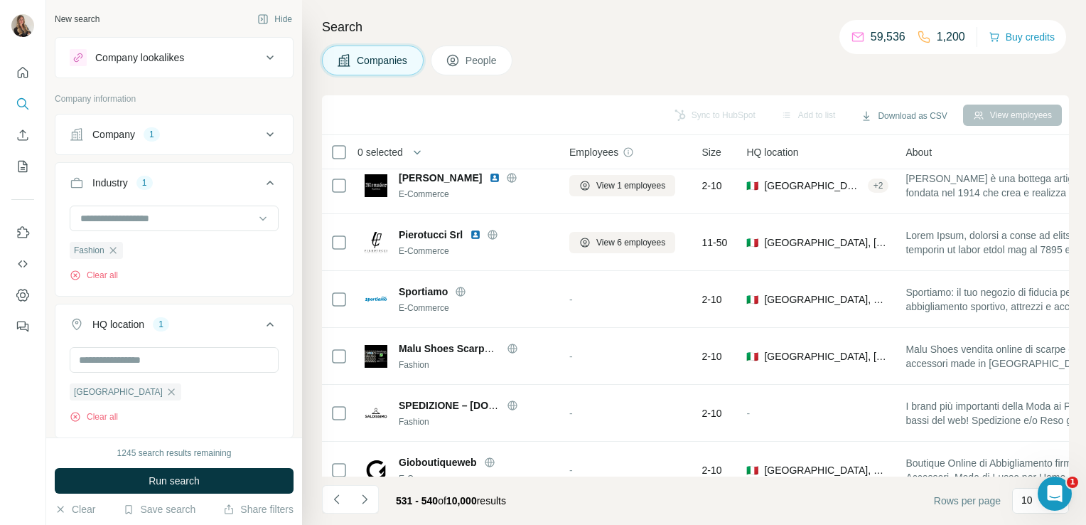
scroll to position [0, 0]
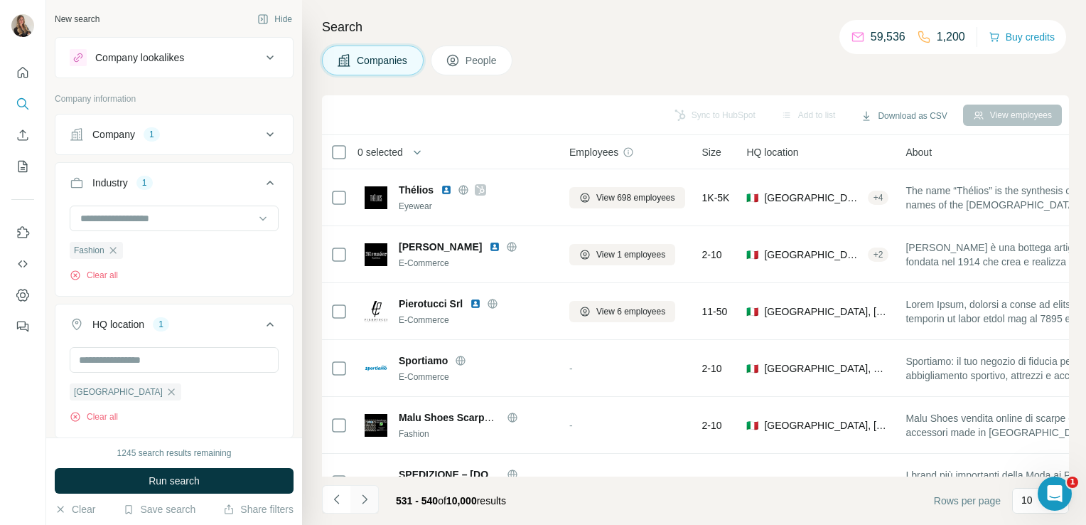
click at [365, 495] on icon "Navigate to next page" at bounding box center [365, 499] width 14 height 14
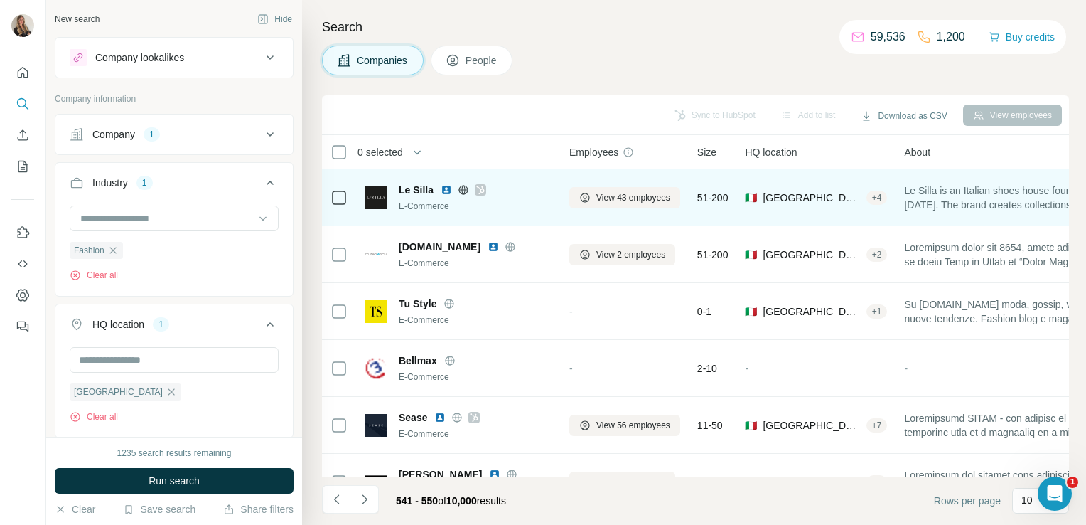
click at [464, 192] on icon at bounding box center [463, 189] width 4 height 9
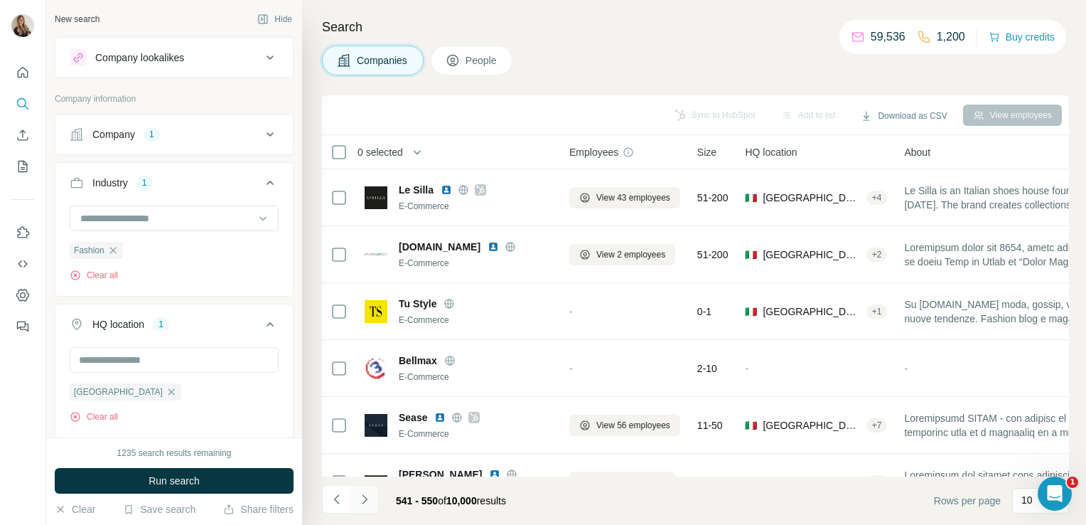
click at [365, 494] on icon "Navigate to next page" at bounding box center [365, 499] width 14 height 14
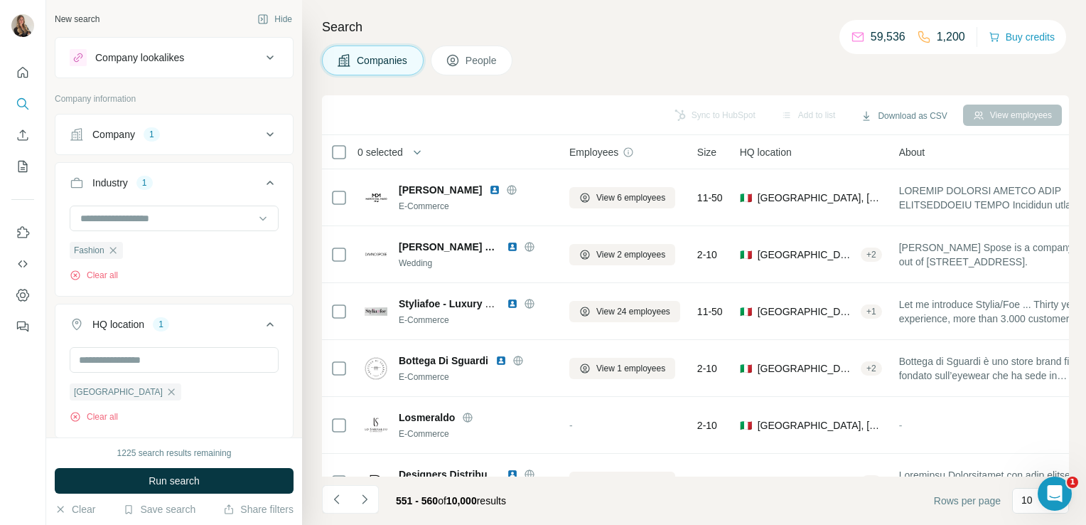
scroll to position [268, 0]
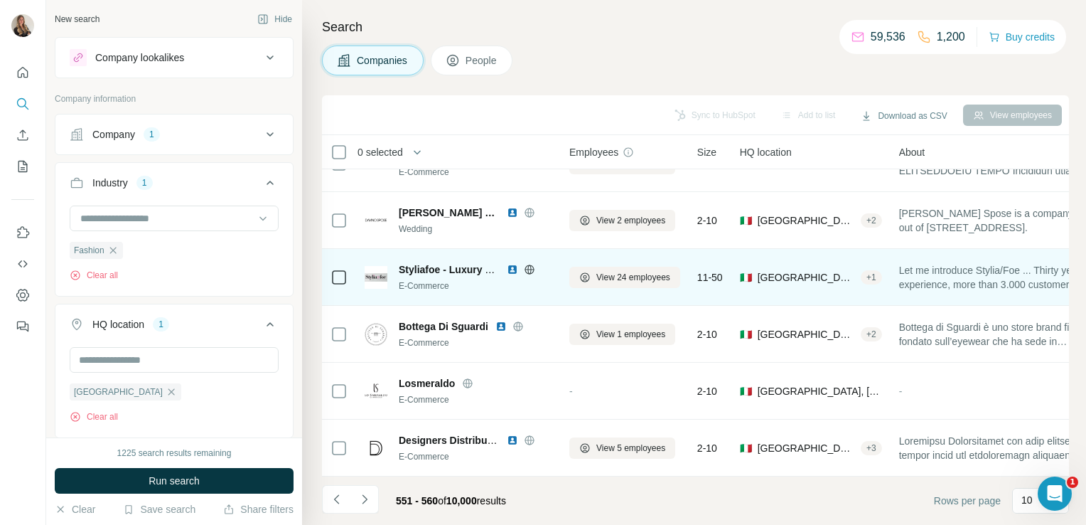
click at [529, 269] on icon at bounding box center [529, 269] width 9 height 1
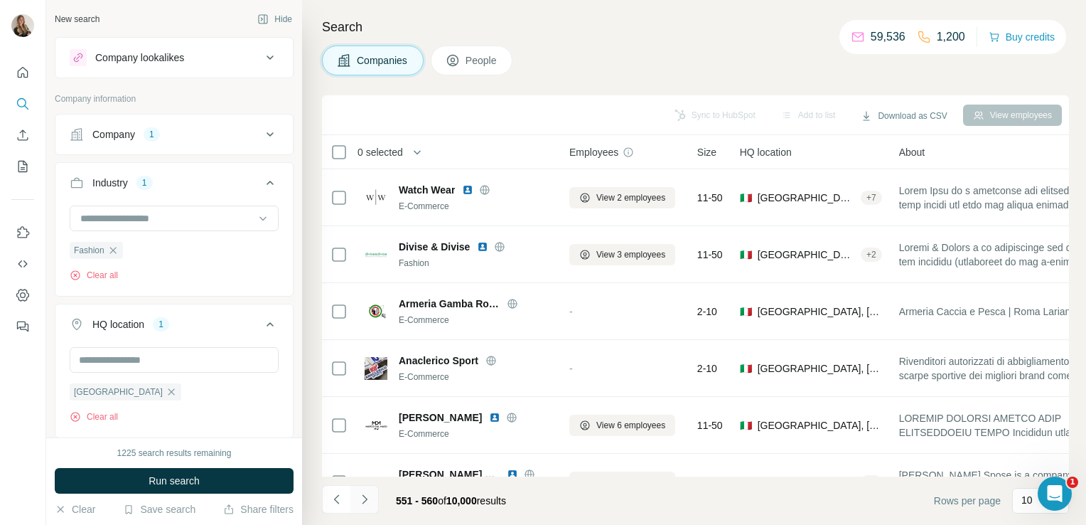
click at [372, 508] on button "Navigate to next page" at bounding box center [365, 499] width 28 height 28
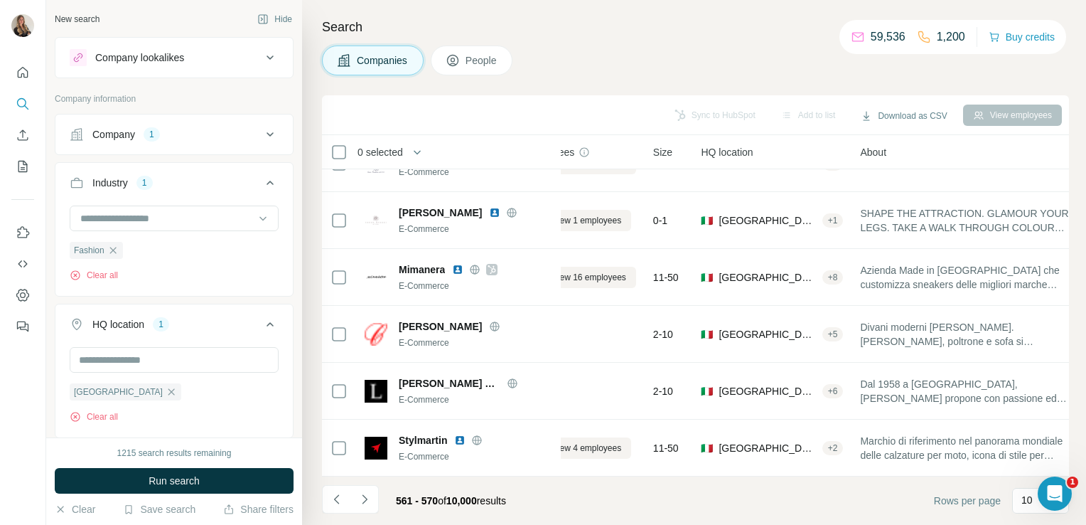
scroll to position [268, 0]
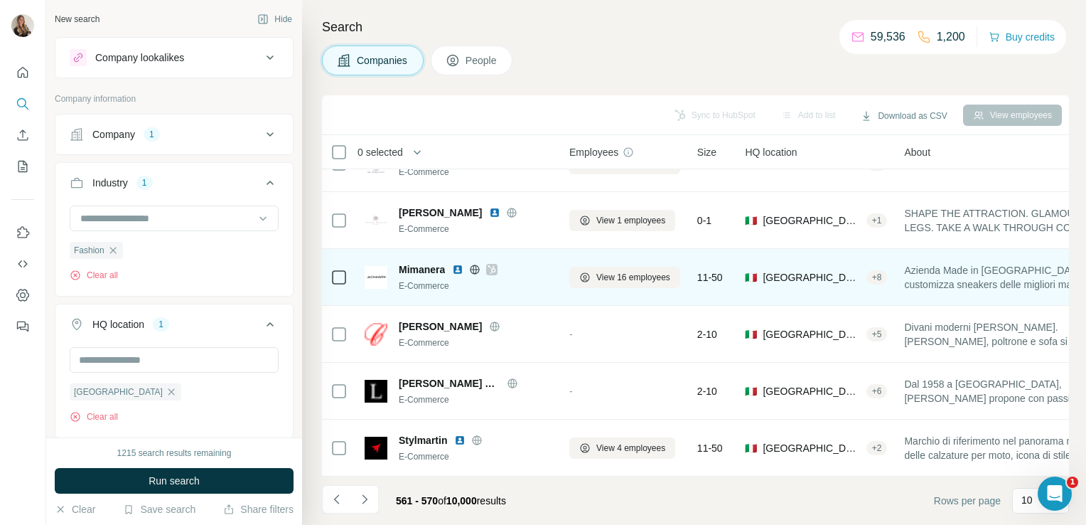
click at [475, 264] on icon at bounding box center [474, 269] width 11 height 11
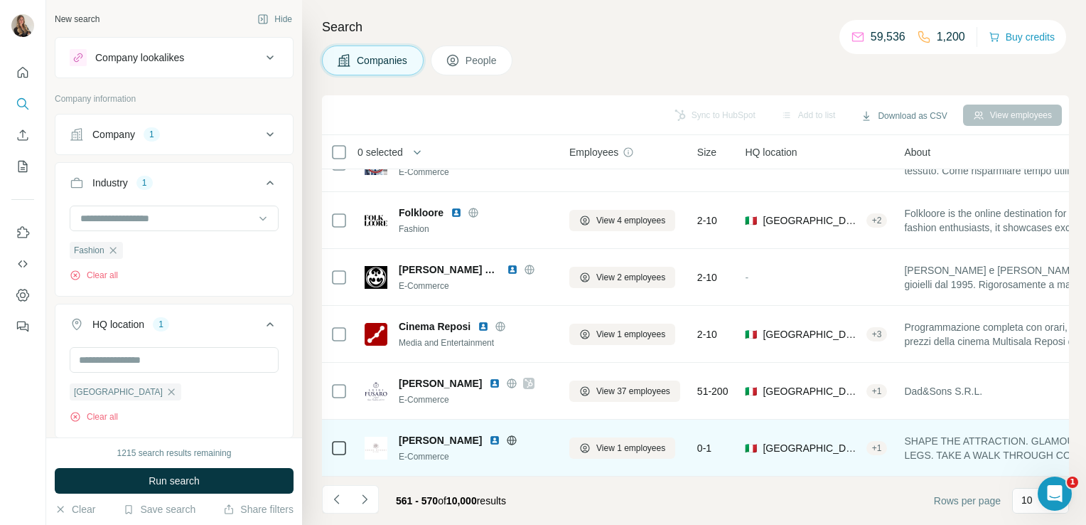
scroll to position [0, 0]
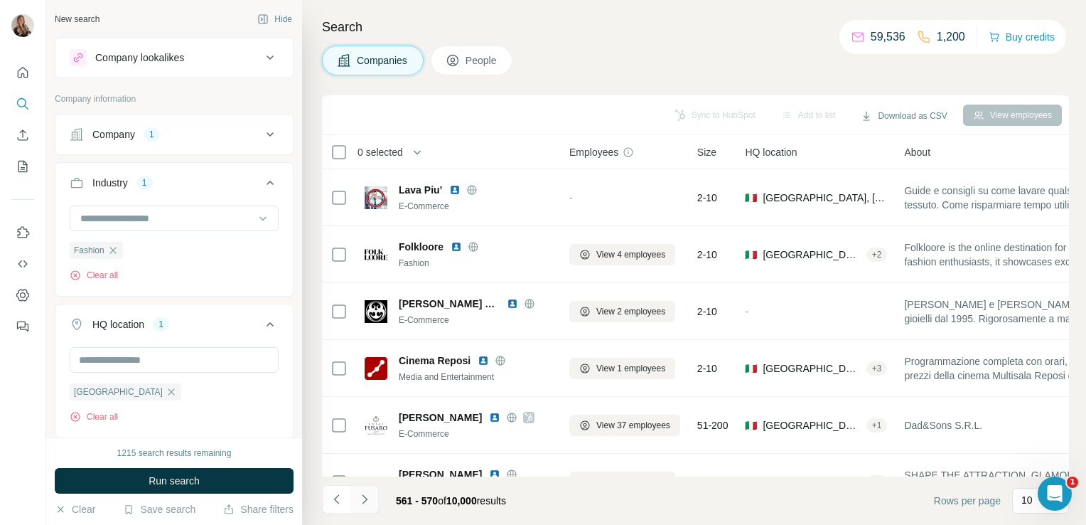
click at [361, 491] on button "Navigate to next page" at bounding box center [365, 499] width 28 height 28
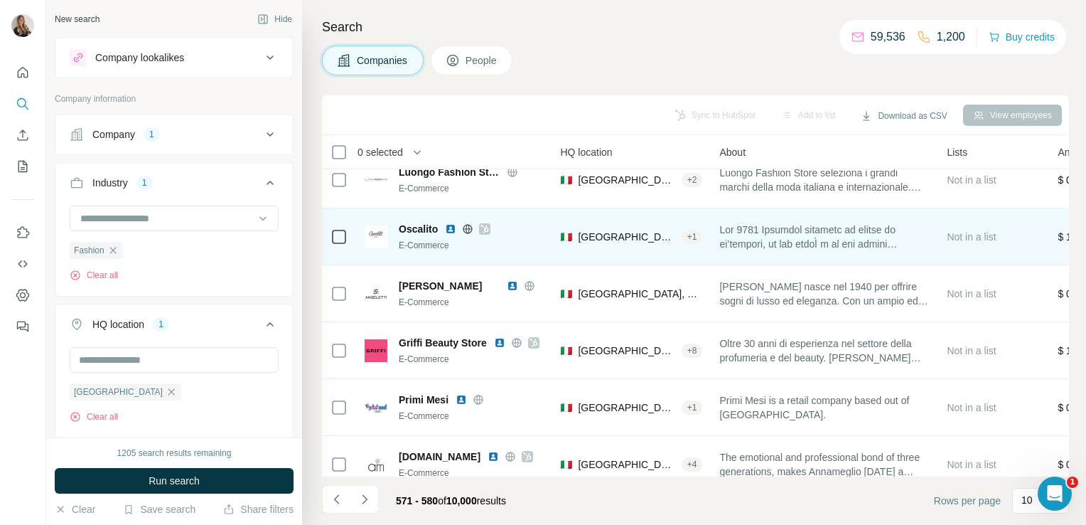
scroll to position [245, 0]
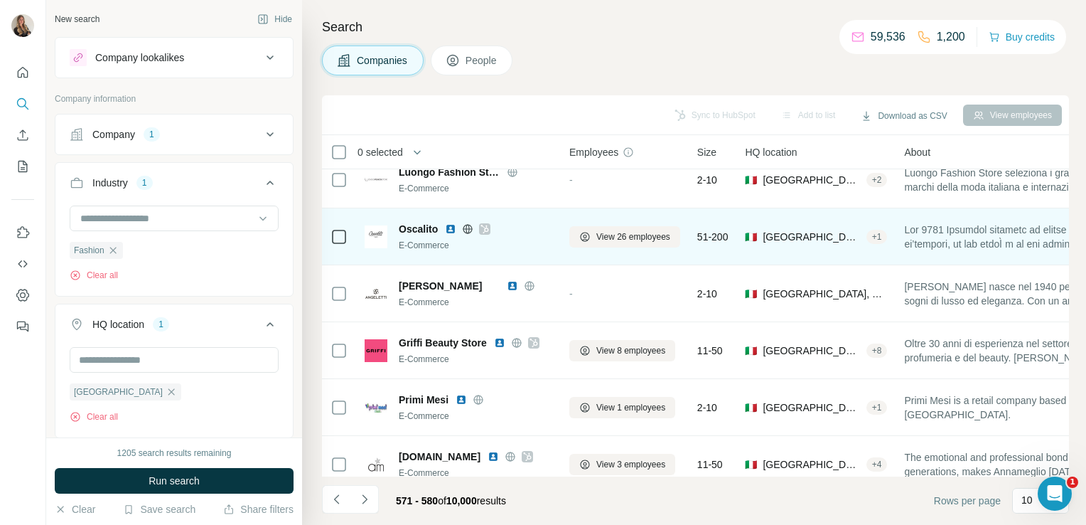
click at [464, 225] on icon at bounding box center [467, 228] width 11 height 11
click at [619, 235] on span "View 26 employees" at bounding box center [634, 236] width 74 height 13
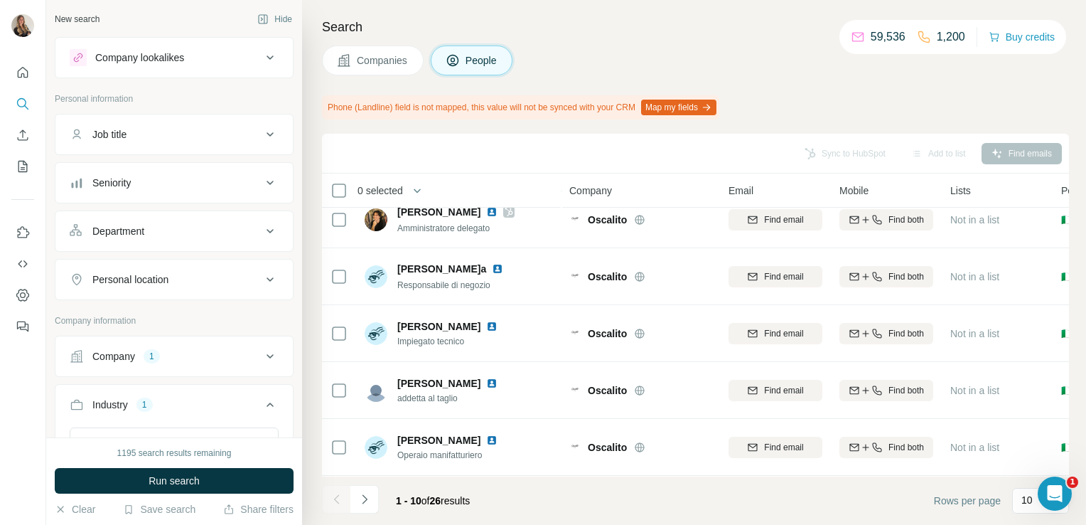
scroll to position [50, 0]
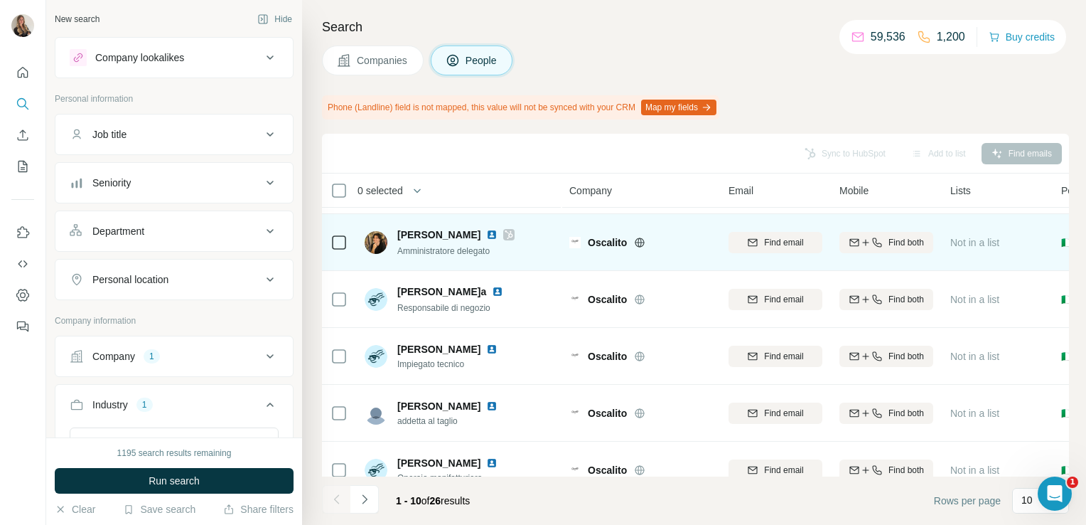
click at [505, 235] on icon at bounding box center [509, 234] width 9 height 11
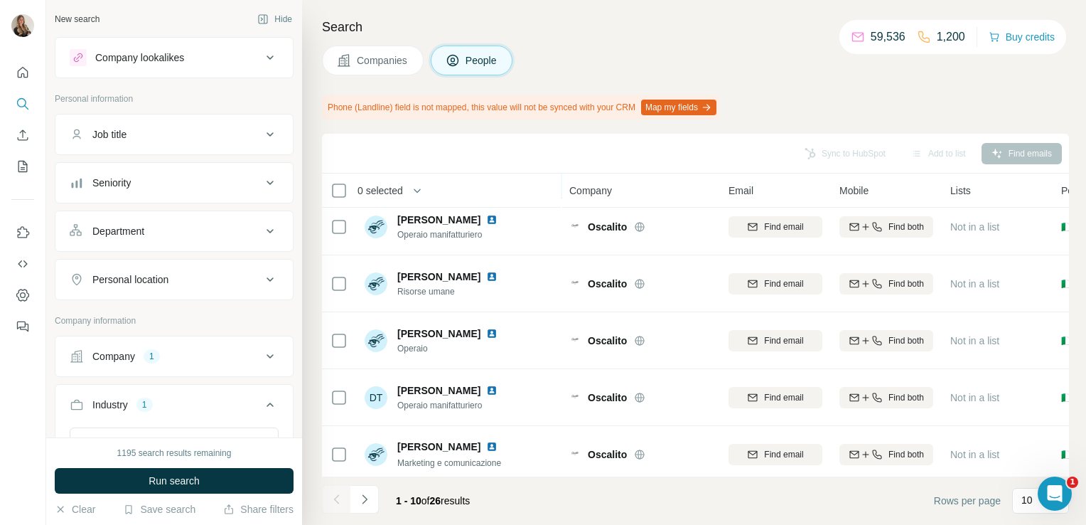
scroll to position [306, 0]
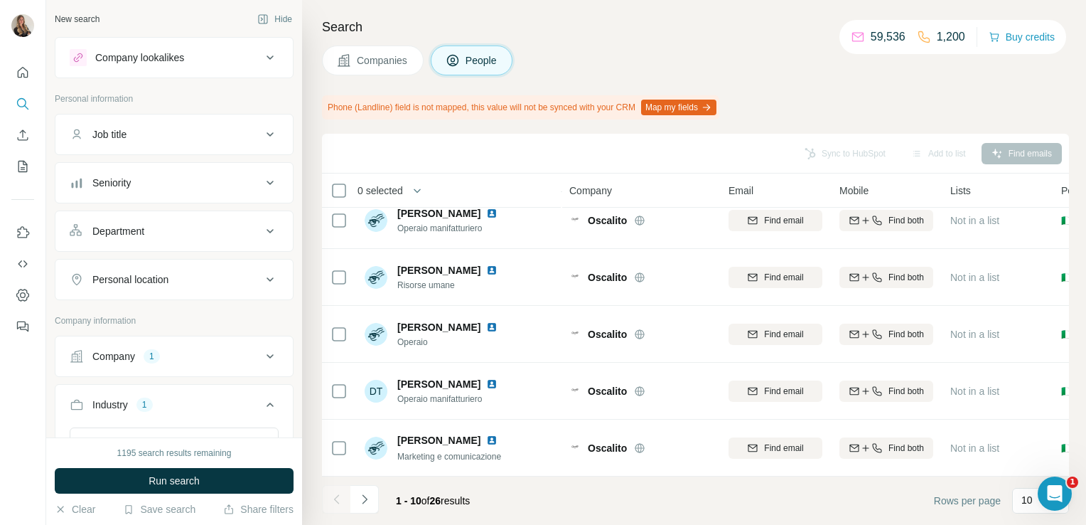
click at [376, 63] on span "Companies" at bounding box center [383, 60] width 52 height 14
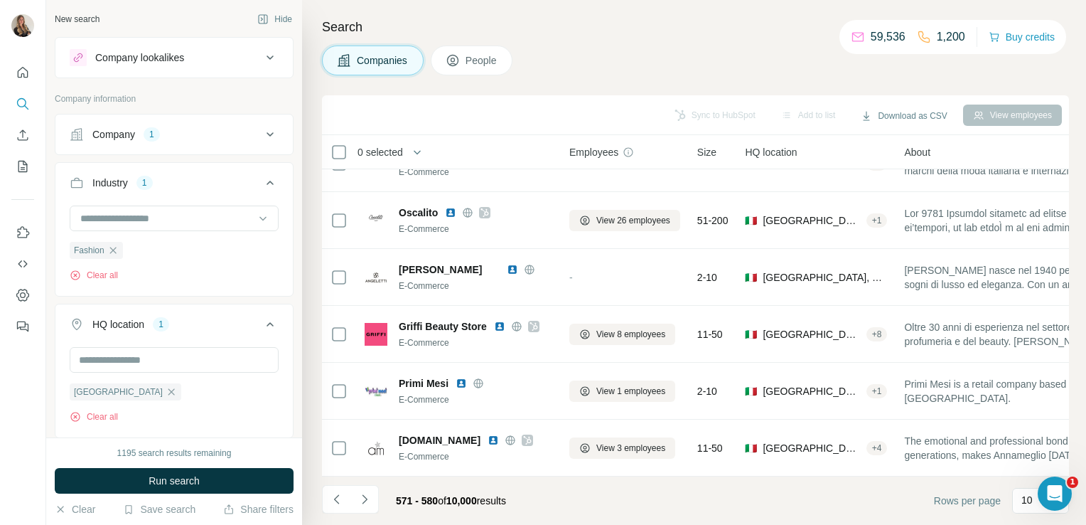
scroll to position [268, 0]
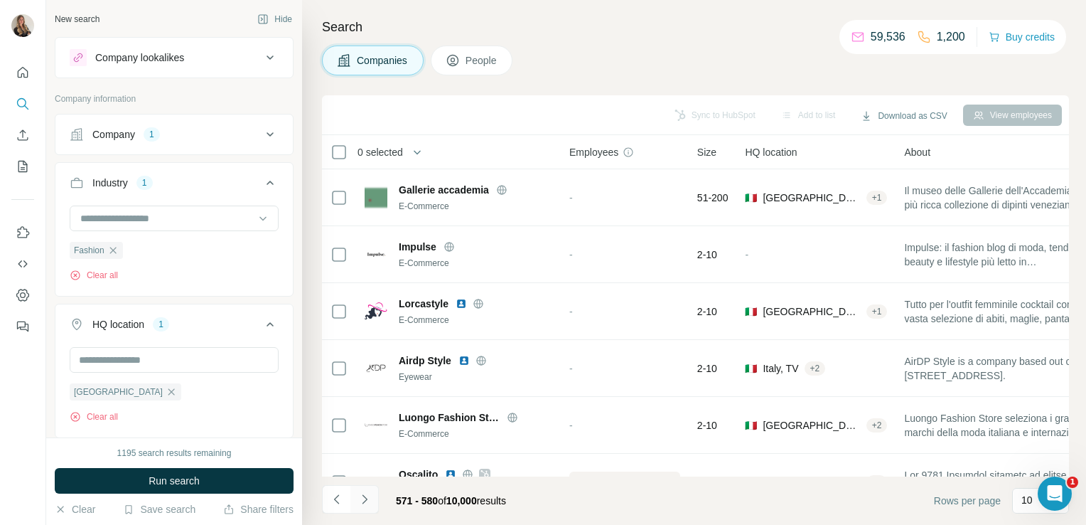
click at [364, 499] on icon "Navigate to next page" at bounding box center [365, 499] width 14 height 14
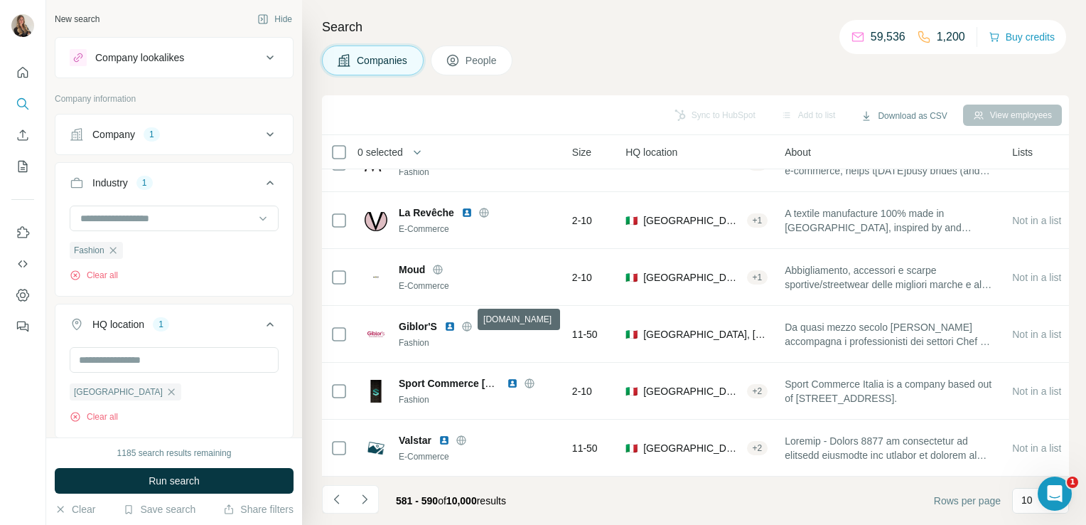
scroll to position [268, 0]
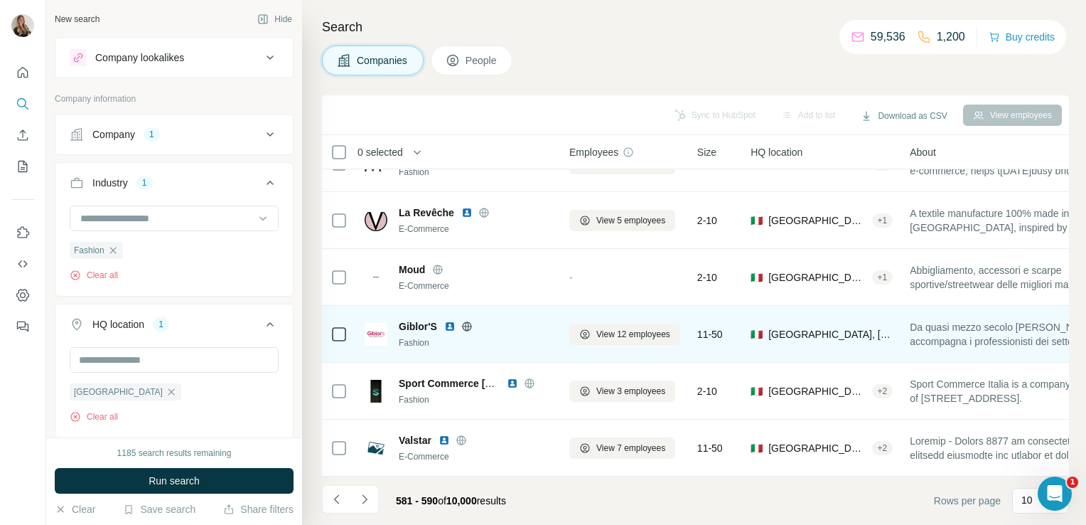
click at [467, 321] on icon at bounding box center [466, 326] width 11 height 11
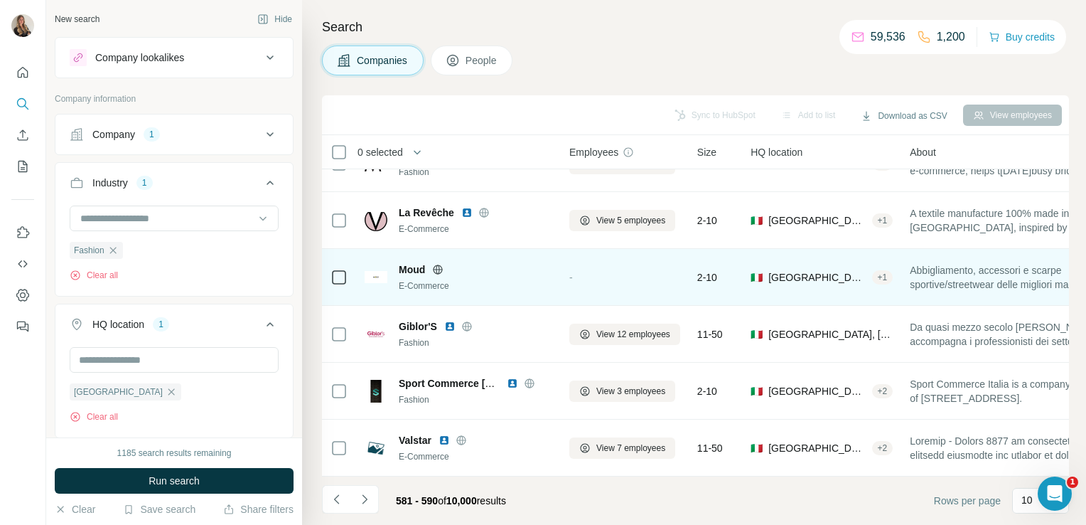
scroll to position [0, 0]
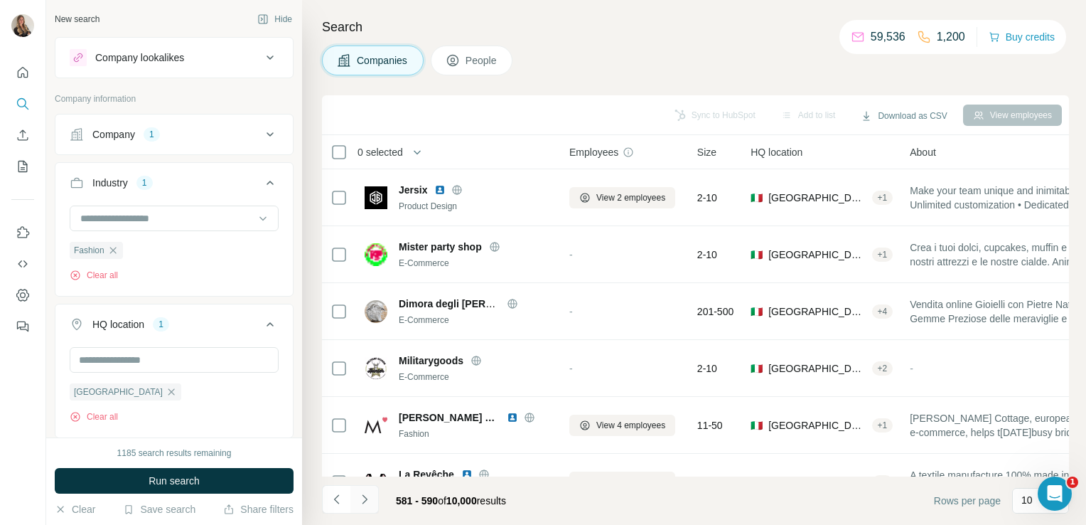
click at [373, 504] on button "Navigate to next page" at bounding box center [365, 499] width 28 height 28
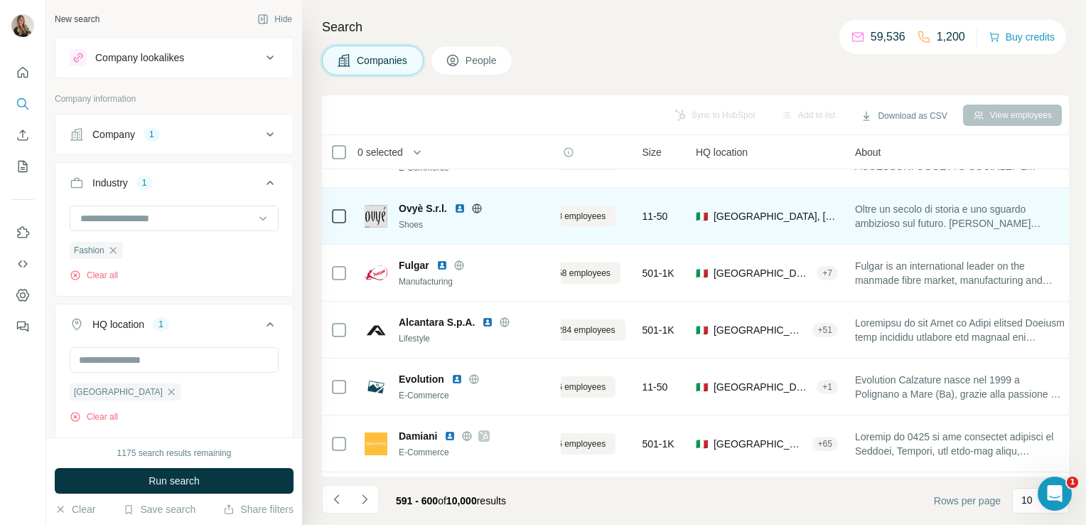
scroll to position [95, 0]
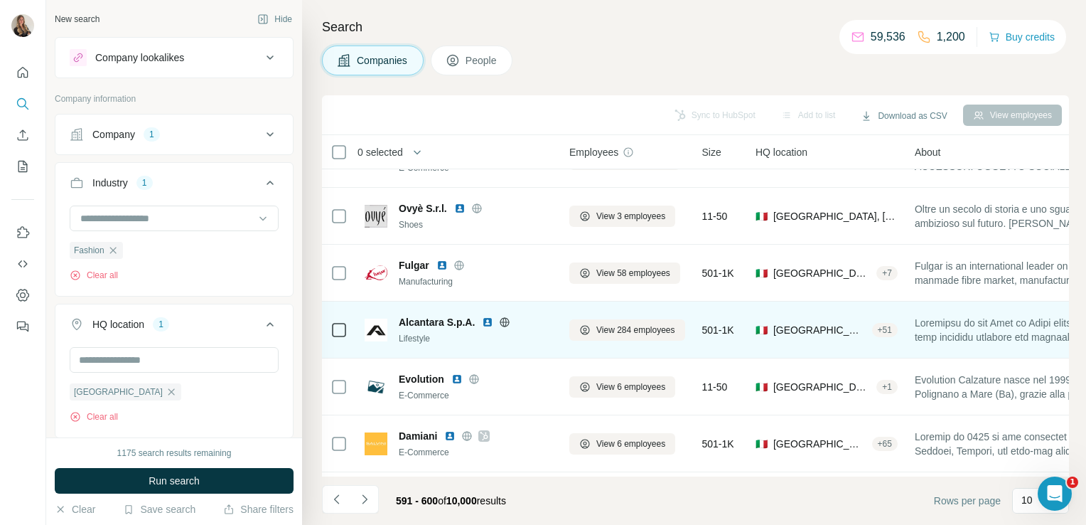
click at [509, 319] on icon at bounding box center [505, 321] width 9 height 9
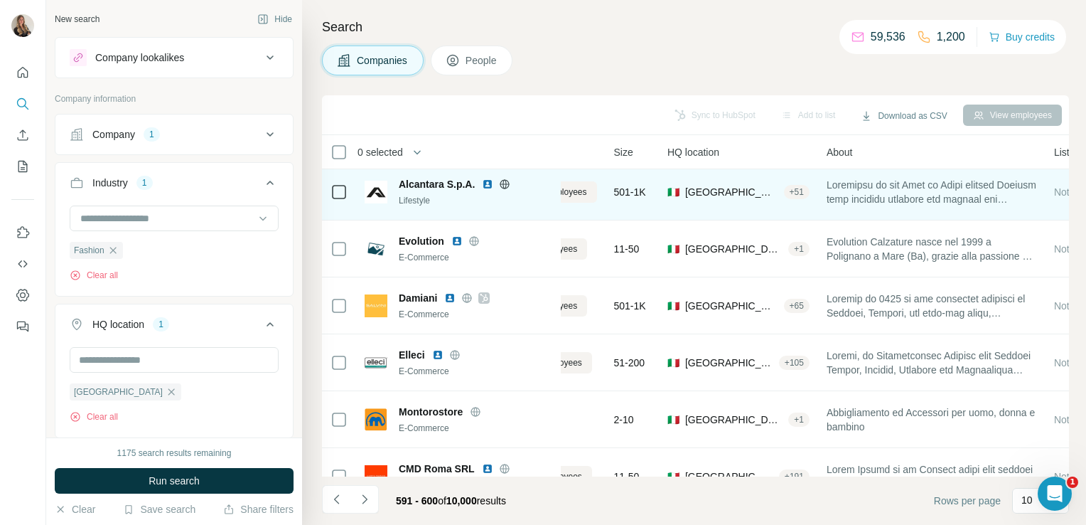
scroll to position [233, 0]
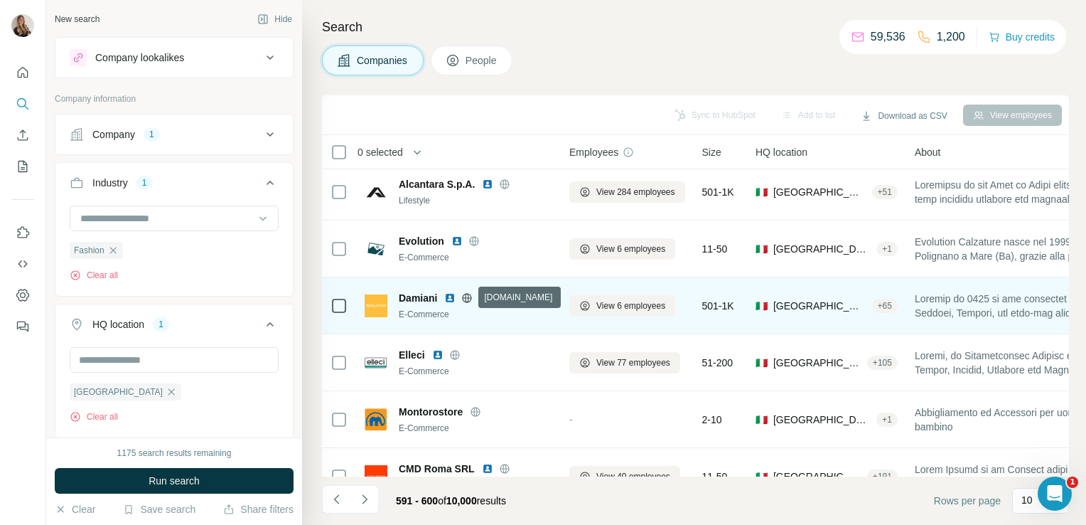
click at [469, 294] on icon at bounding box center [468, 297] width 4 height 9
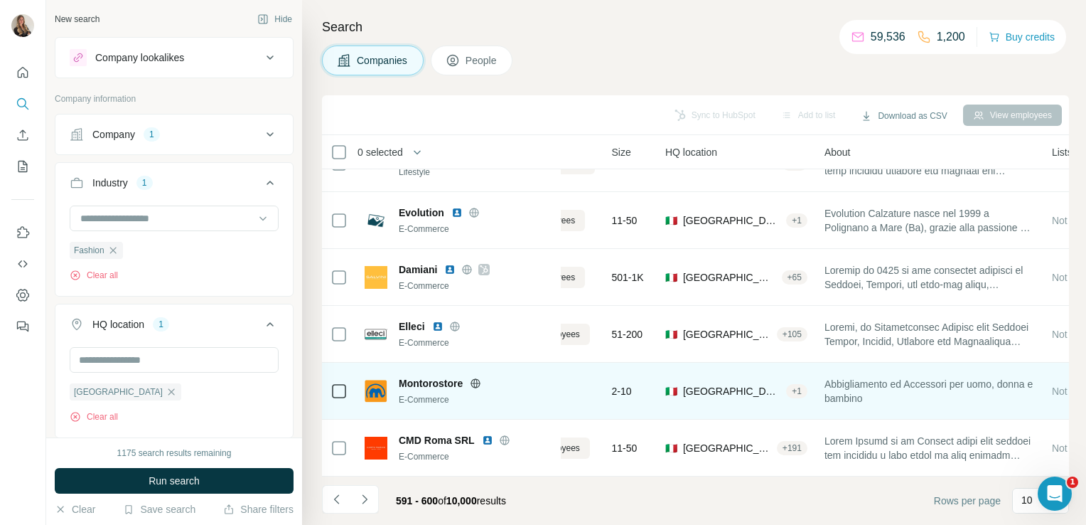
scroll to position [268, 0]
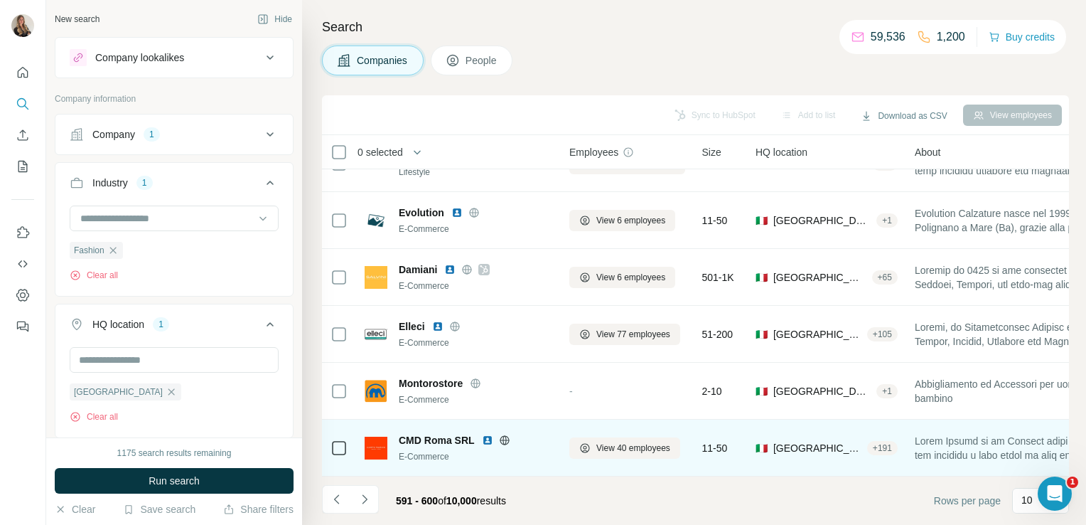
click at [500, 434] on icon at bounding box center [504, 439] width 11 height 11
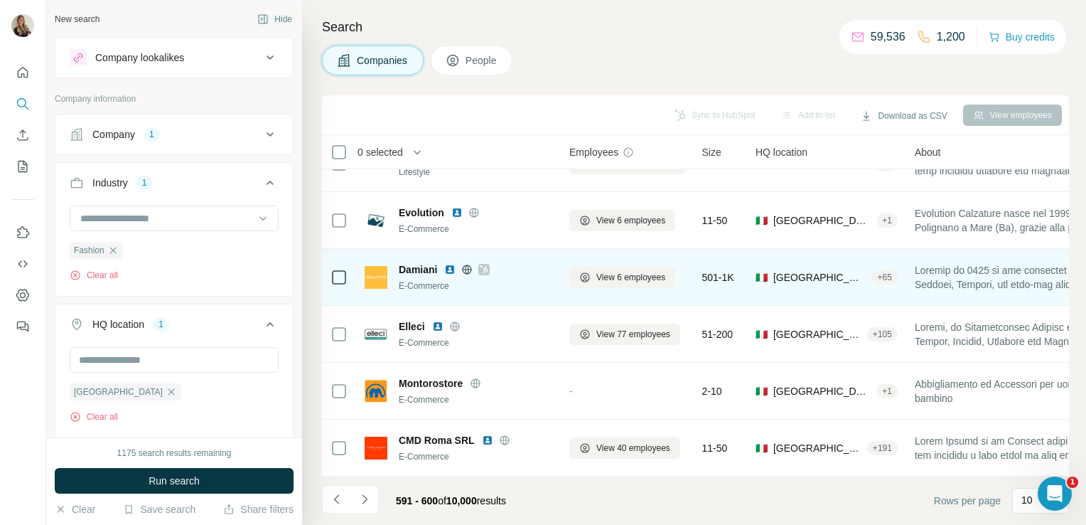
scroll to position [0, 0]
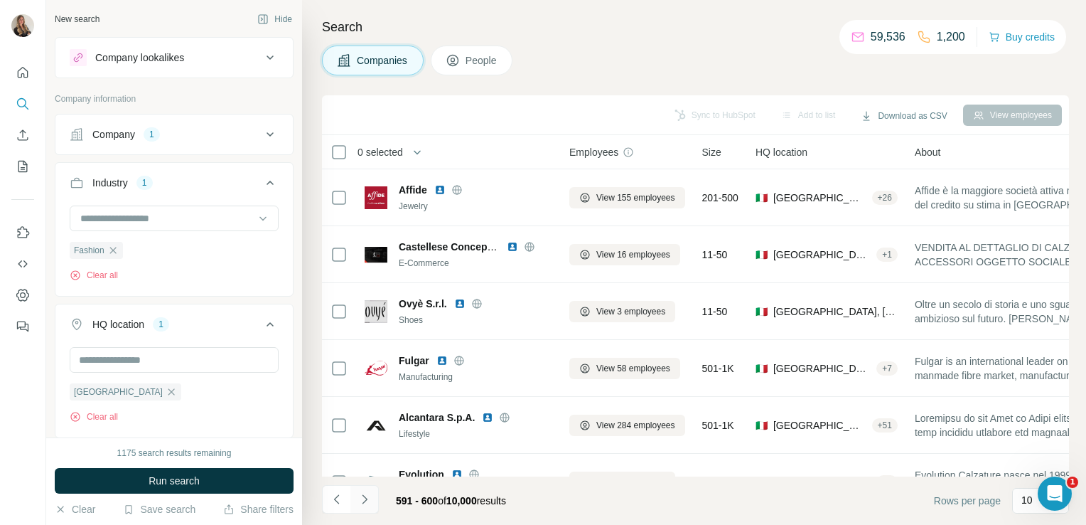
click at [364, 502] on icon "Navigate to next page" at bounding box center [364, 498] width 5 height 9
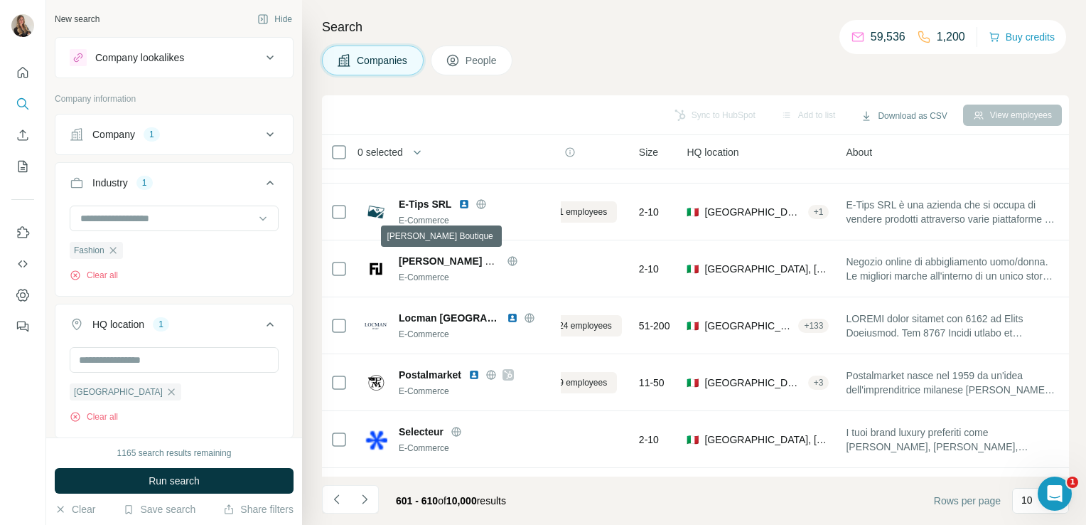
scroll to position [213, 0]
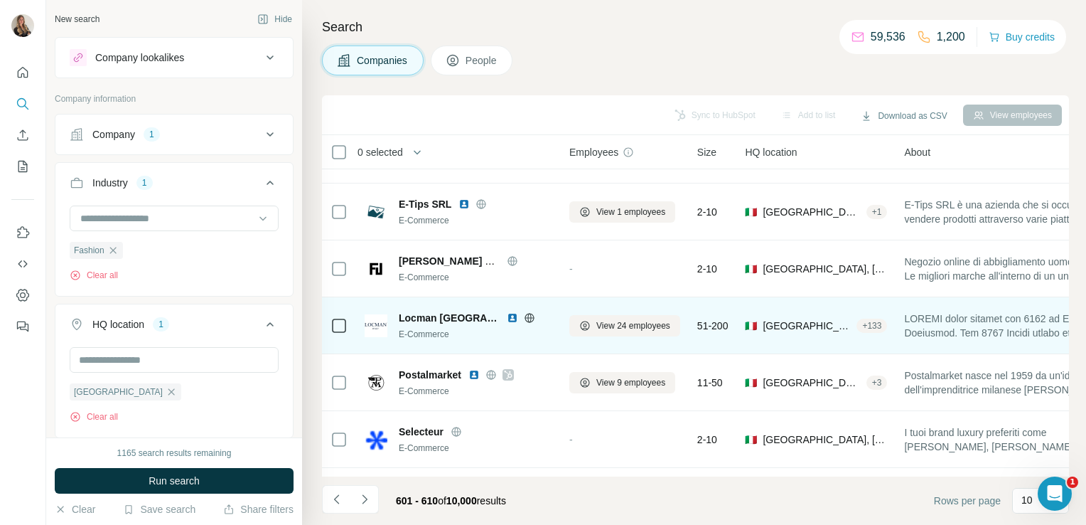
click at [528, 316] on icon at bounding box center [530, 317] width 4 height 9
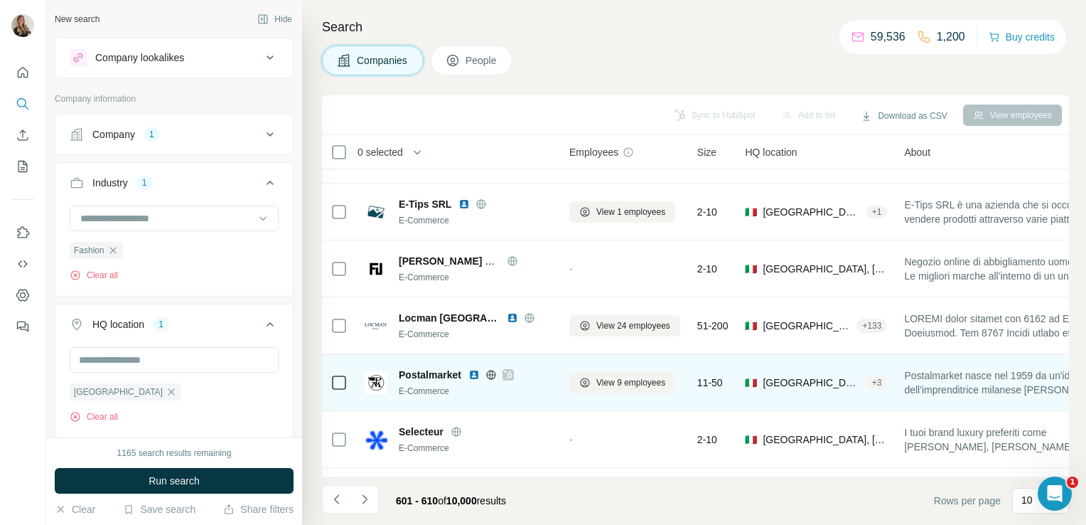
scroll to position [268, 0]
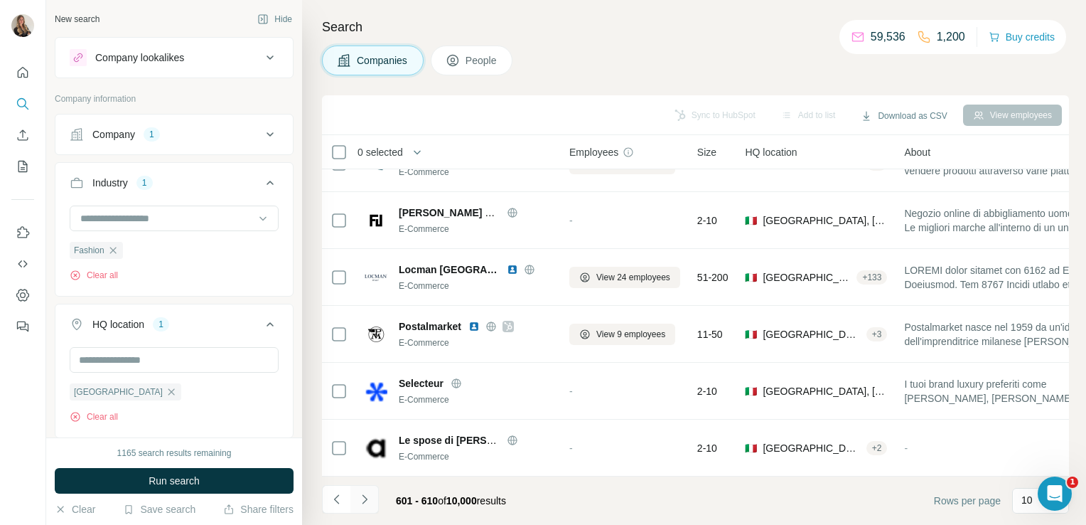
click at [365, 501] on icon "Navigate to next page" at bounding box center [364, 498] width 5 height 9
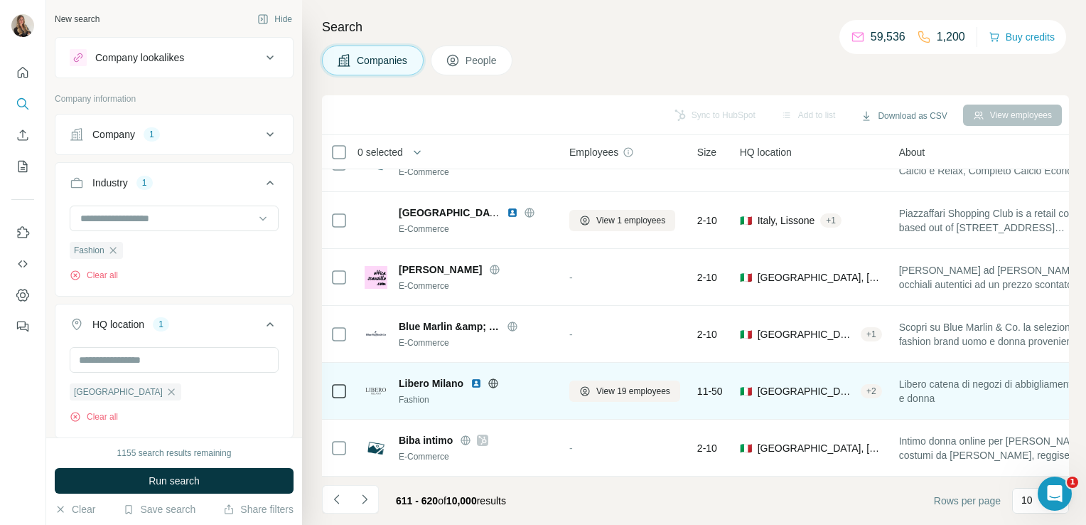
click at [500, 378] on div at bounding box center [494, 383] width 46 height 11
click at [493, 378] on icon at bounding box center [493, 383] width 11 height 11
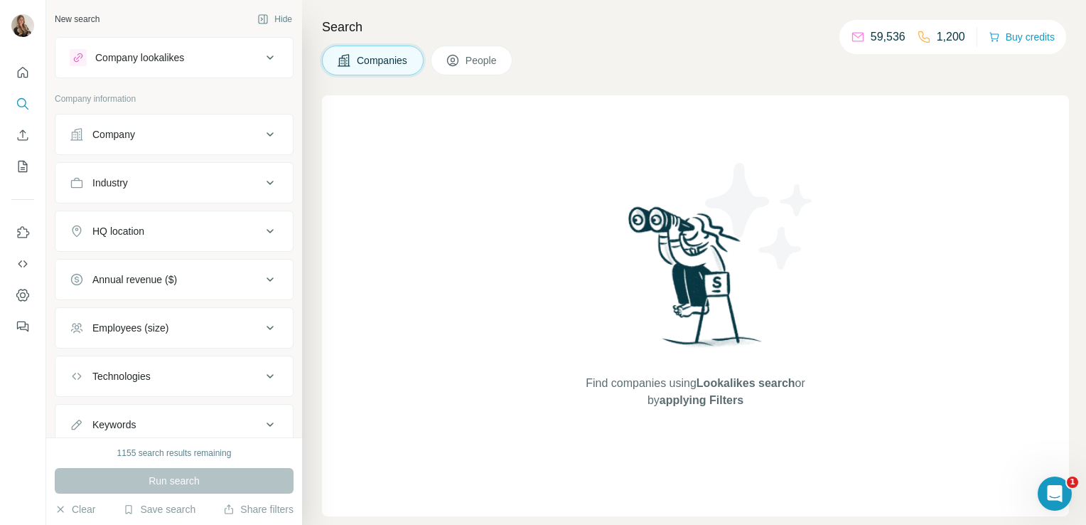
click at [174, 138] on div "Company" at bounding box center [166, 134] width 192 height 14
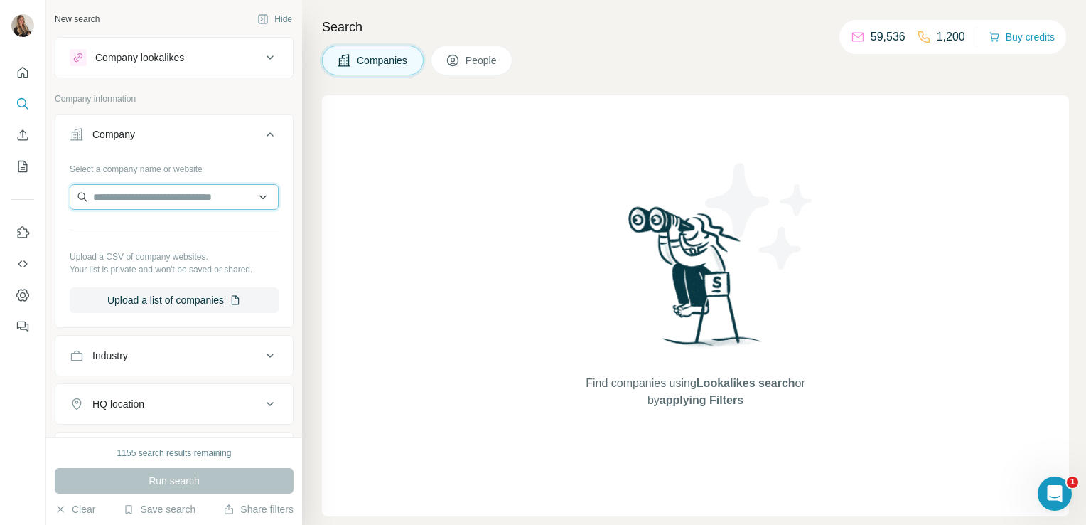
click at [125, 205] on input "text" at bounding box center [174, 197] width 209 height 26
paste input "**********"
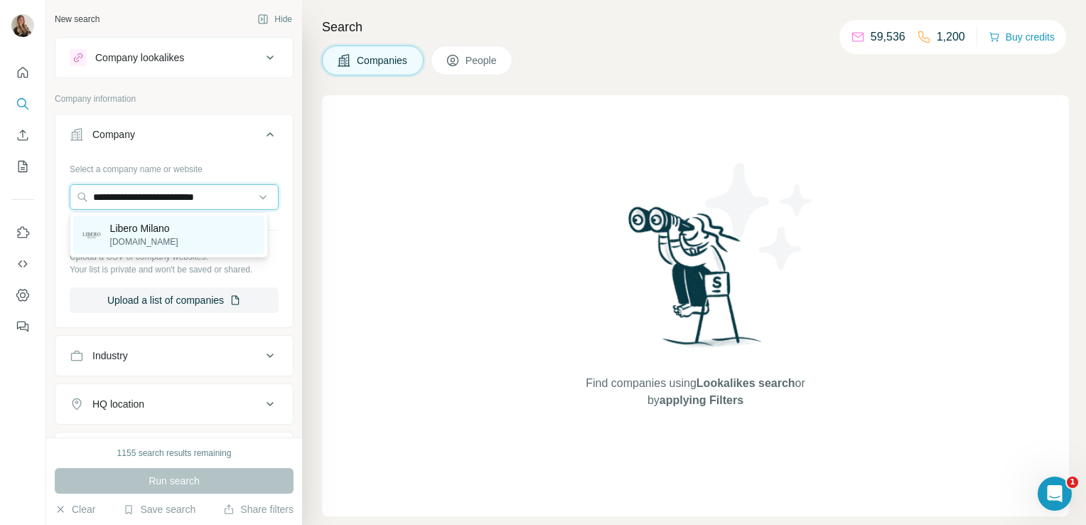
type input "**********"
click at [138, 228] on p "Libero Milano" at bounding box center [144, 228] width 68 height 14
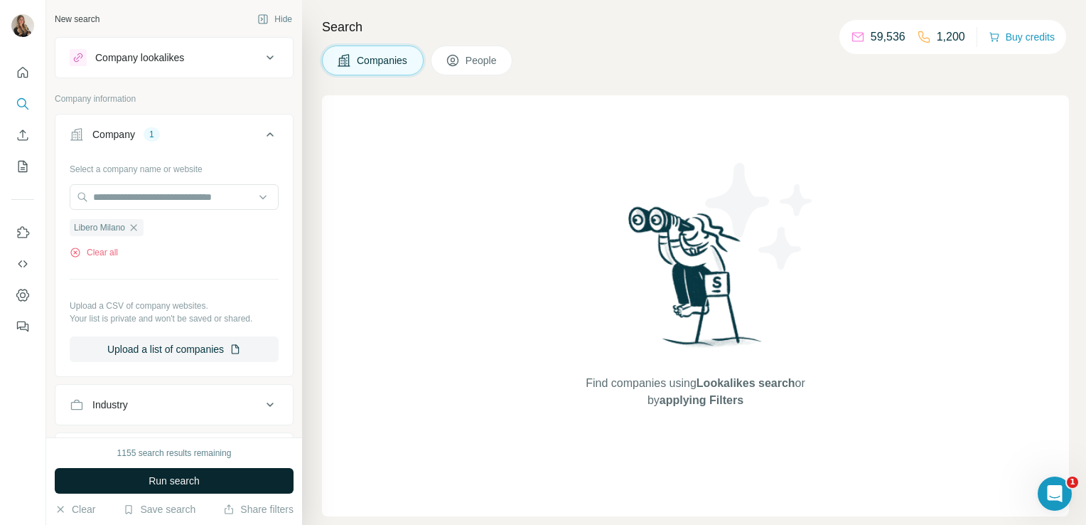
click at [186, 487] on span "Run search" at bounding box center [174, 481] width 51 height 14
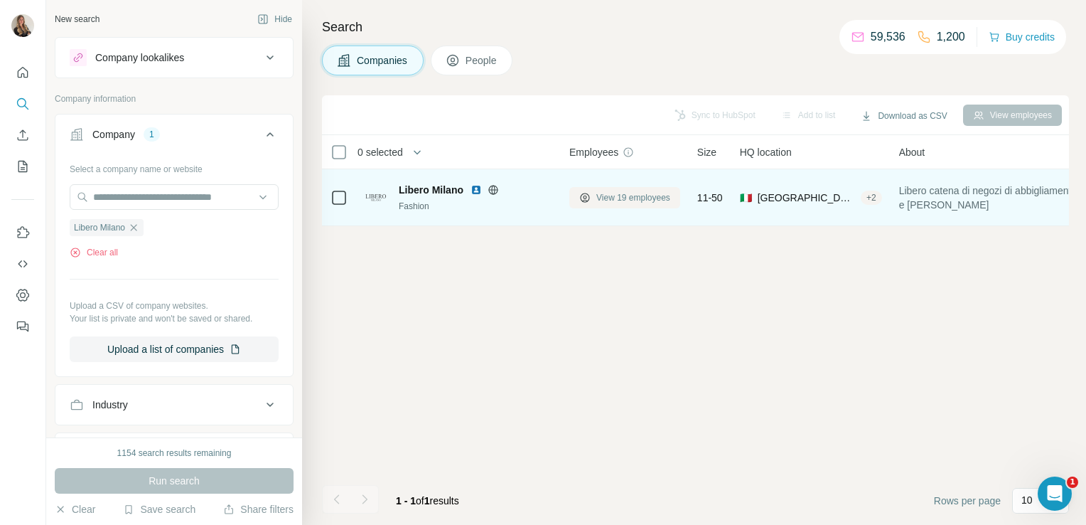
click at [629, 201] on span "View 19 employees" at bounding box center [634, 197] width 74 height 13
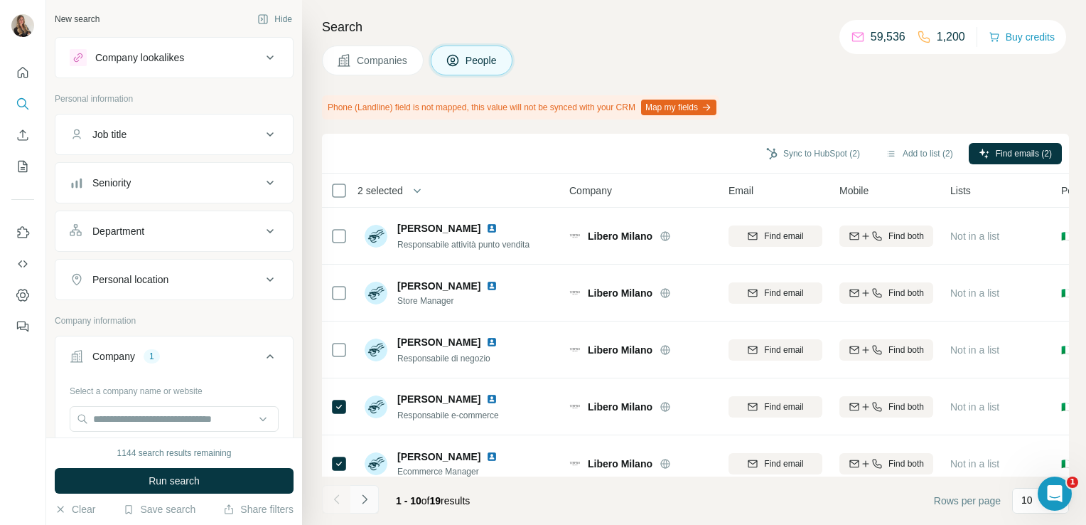
click at [363, 501] on icon "Navigate to next page" at bounding box center [365, 499] width 14 height 14
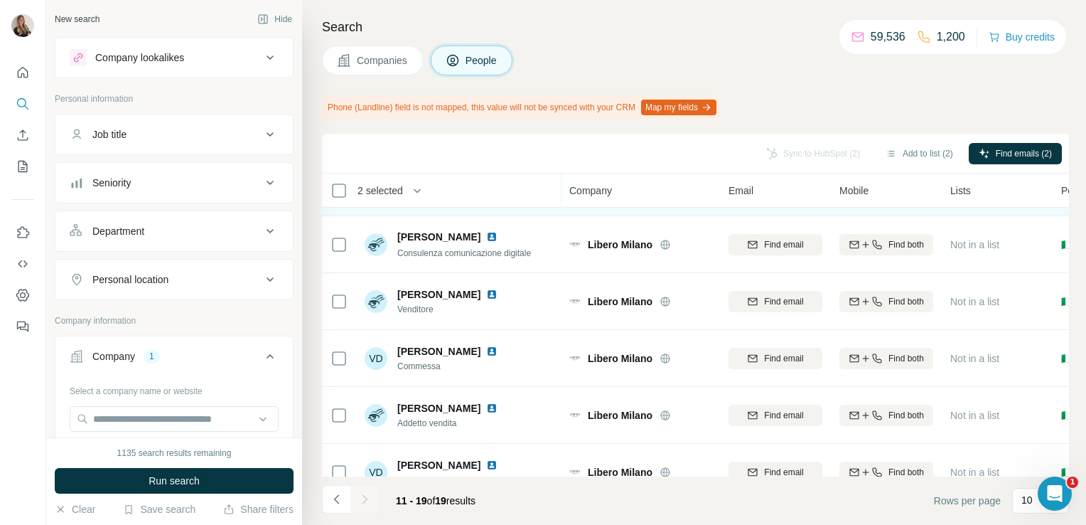
scroll to position [151, 0]
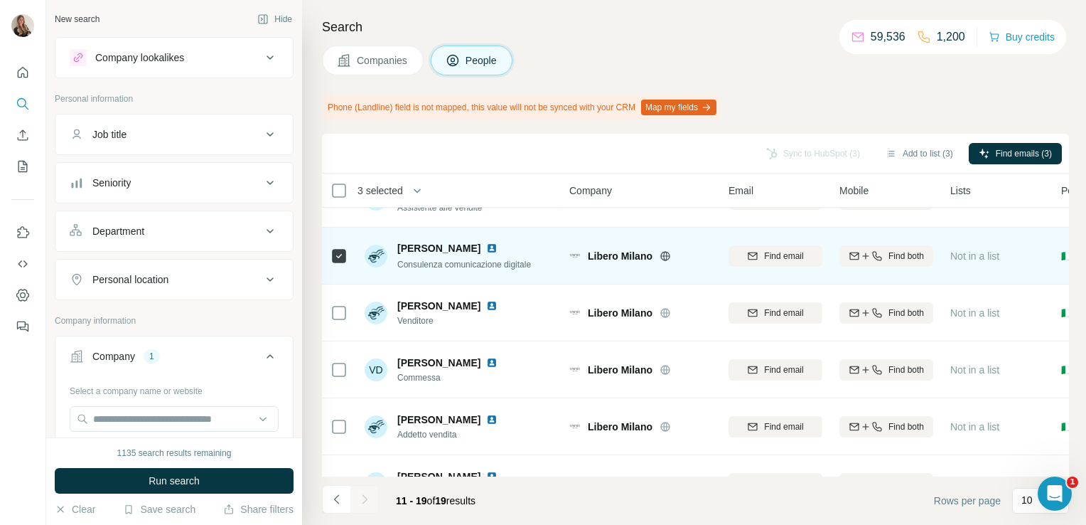
click at [486, 247] on img at bounding box center [491, 247] width 11 height 11
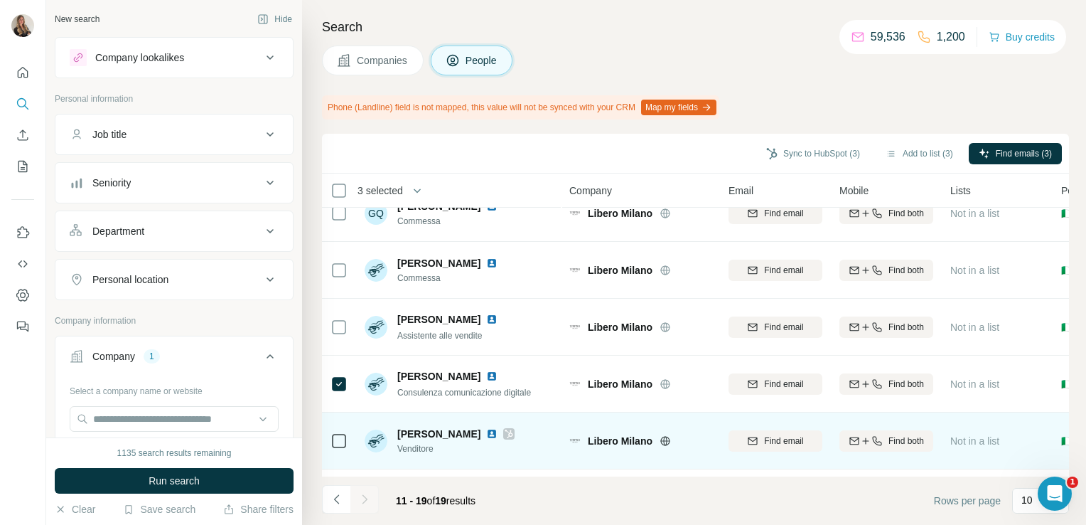
scroll to position [0, 0]
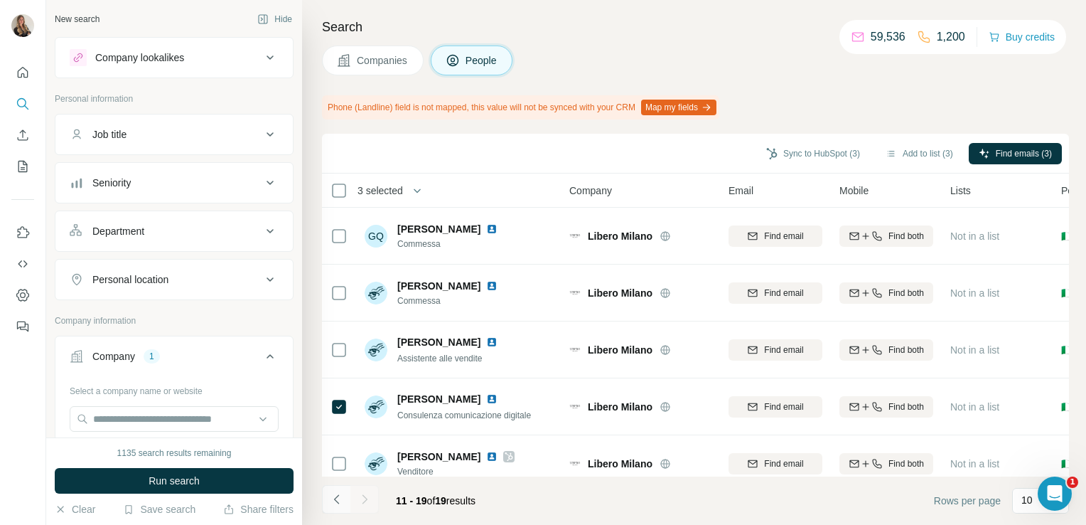
click at [339, 497] on icon "Navigate to previous page" at bounding box center [337, 499] width 14 height 14
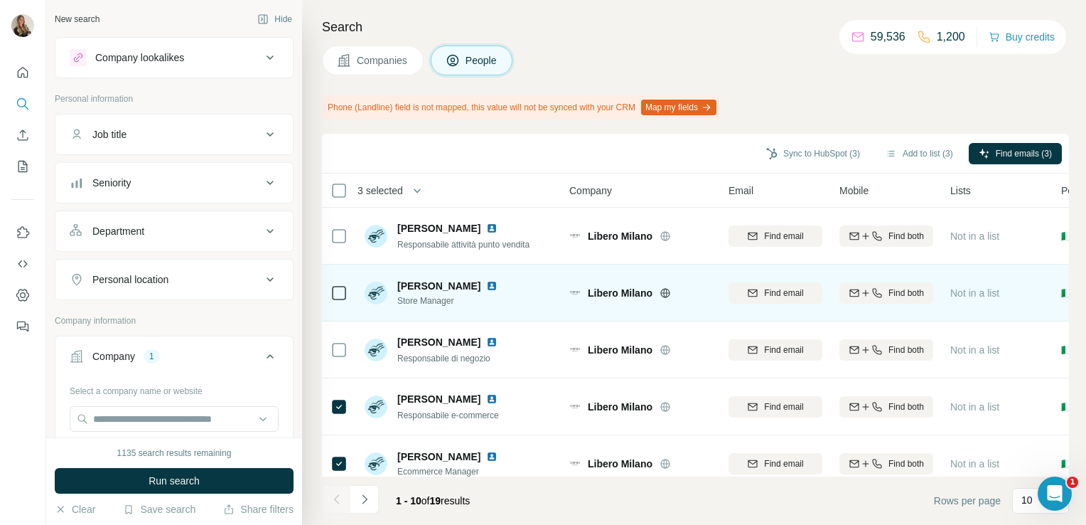
click at [336, 280] on div at bounding box center [339, 292] width 17 height 39
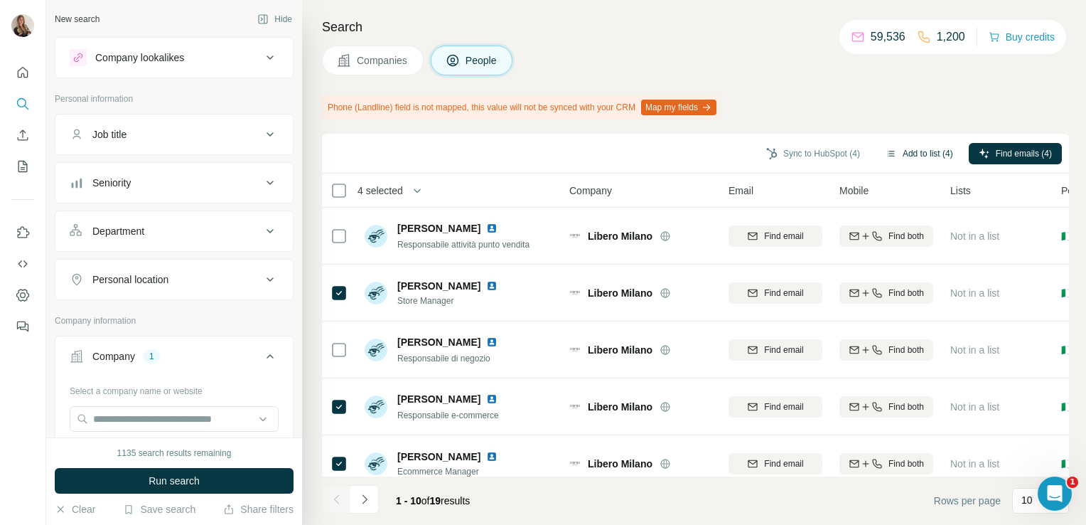
click at [924, 149] on button "Add to list (4)" at bounding box center [919, 153] width 87 height 21
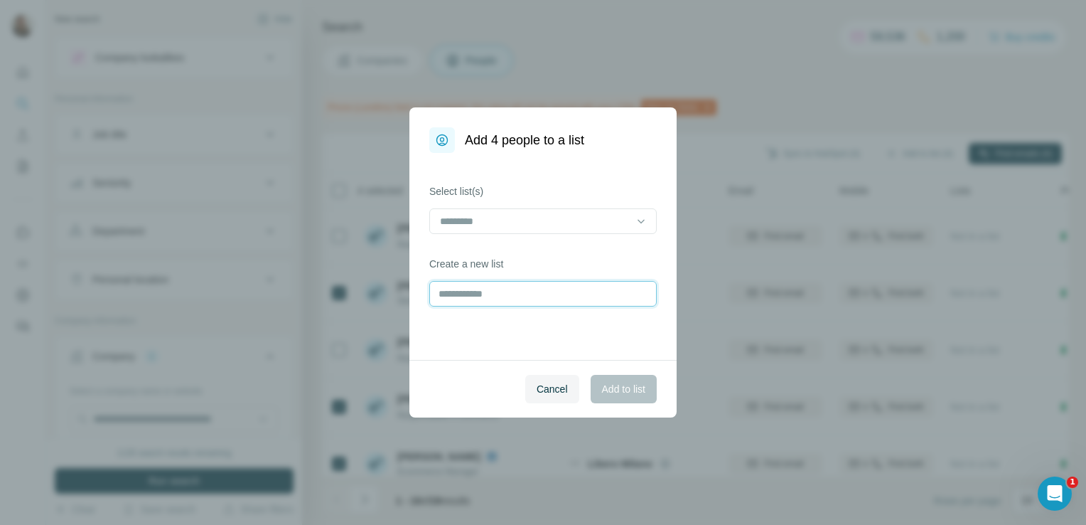
click at [452, 294] on input "text" at bounding box center [543, 294] width 228 height 26
type input "**********"
click at [629, 396] on button "Add to list" at bounding box center [624, 389] width 66 height 28
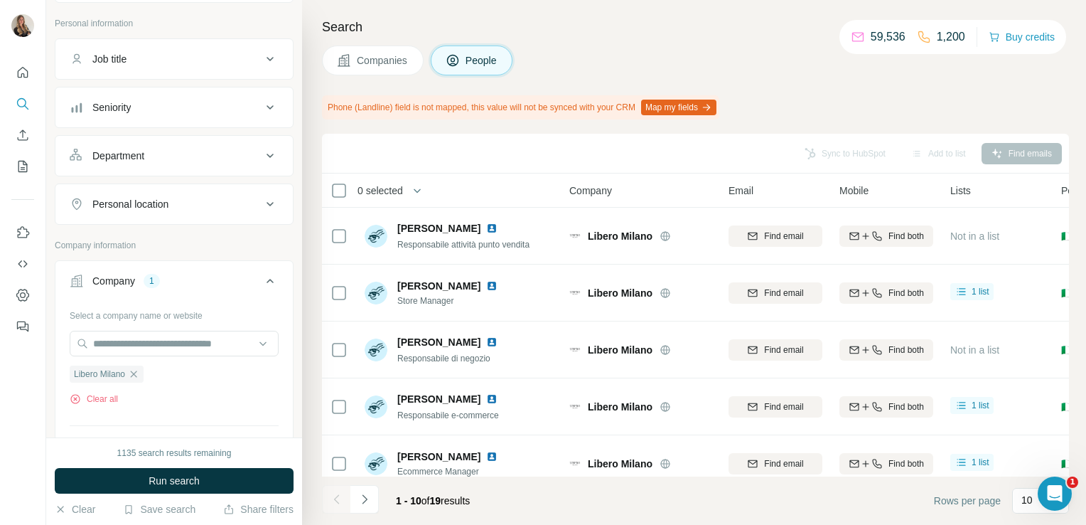
scroll to position [80, 0]
click at [133, 370] on icon "button" at bounding box center [133, 369] width 11 height 11
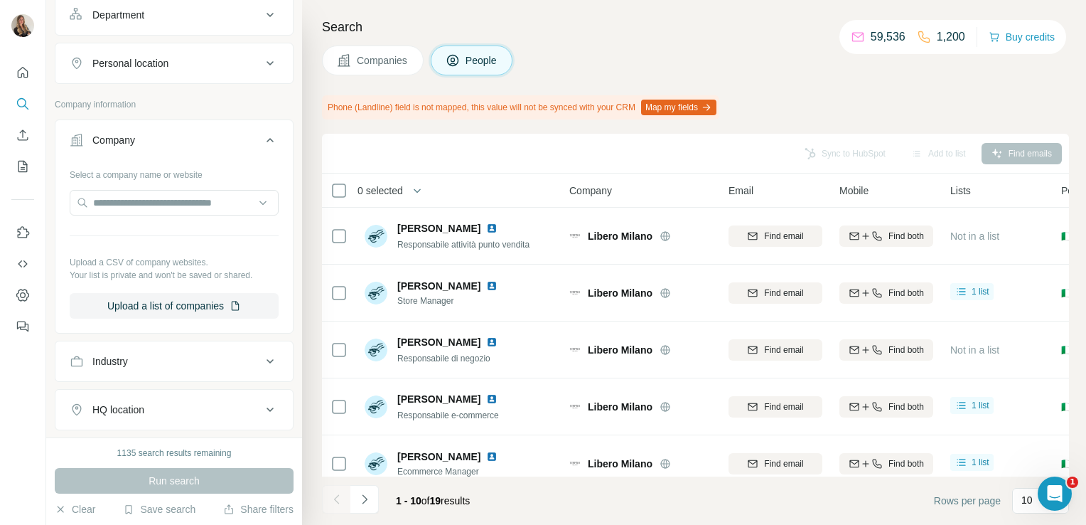
scroll to position [273, 0]
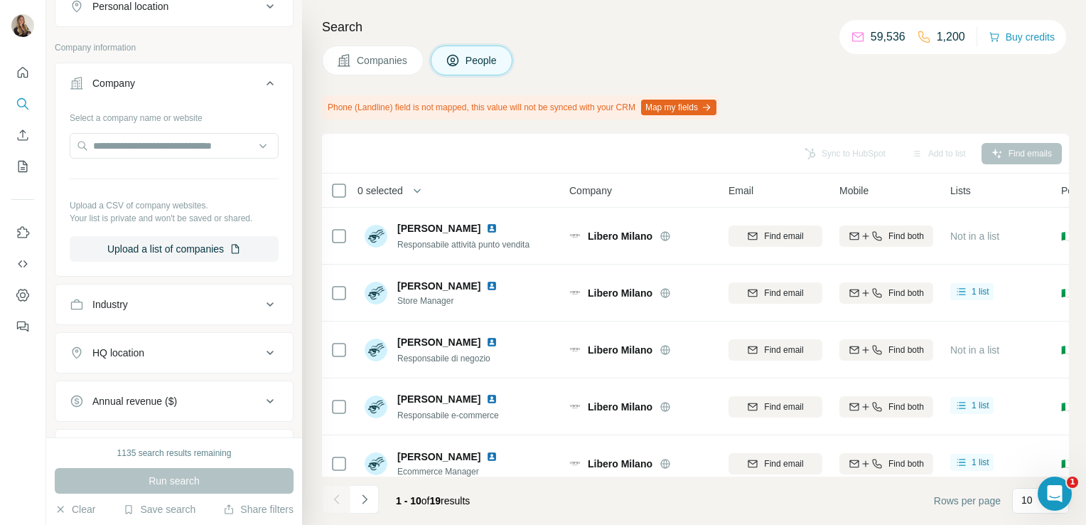
click at [134, 347] on div "HQ location" at bounding box center [118, 353] width 52 height 14
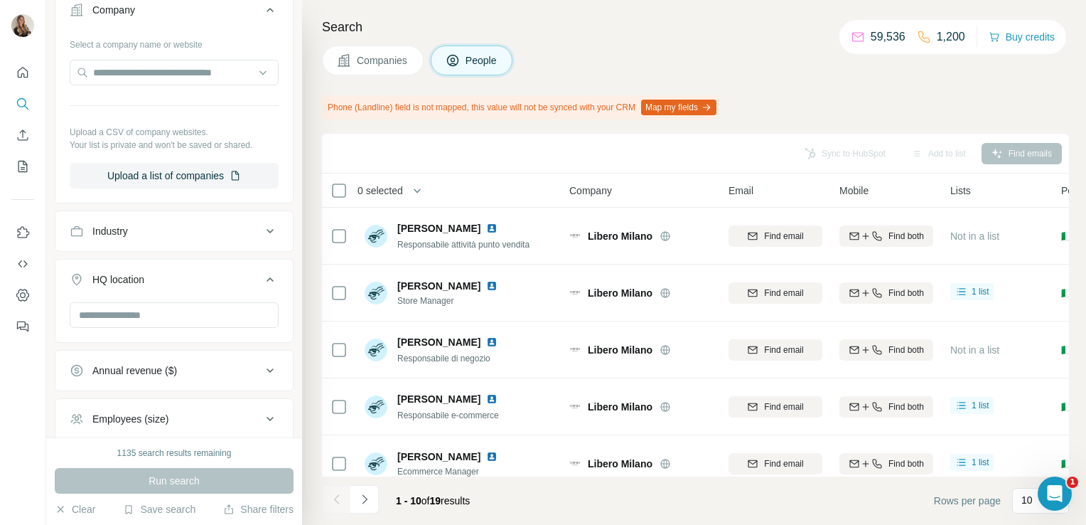
scroll to position [347, 0]
click at [109, 319] on input "text" at bounding box center [174, 314] width 209 height 26
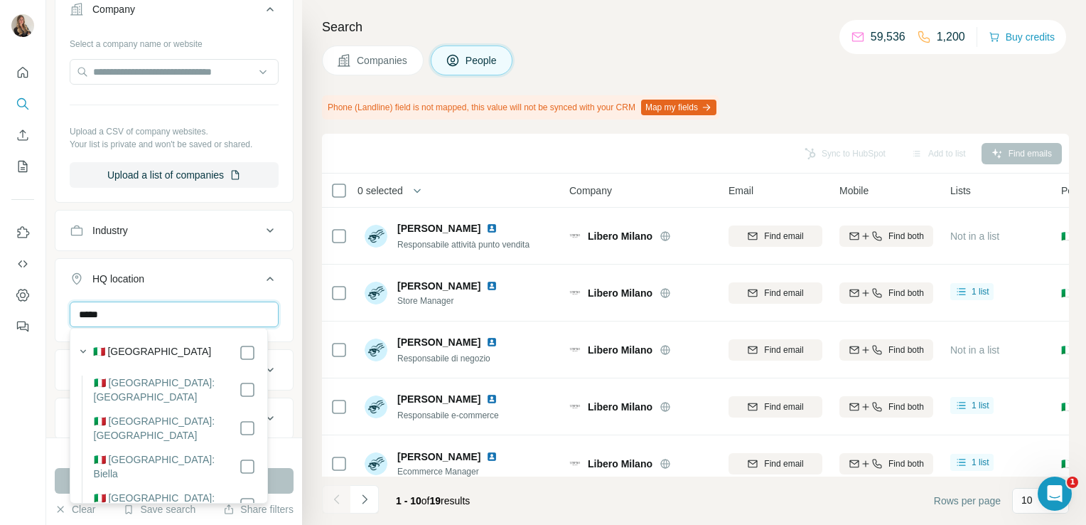
type input "*****"
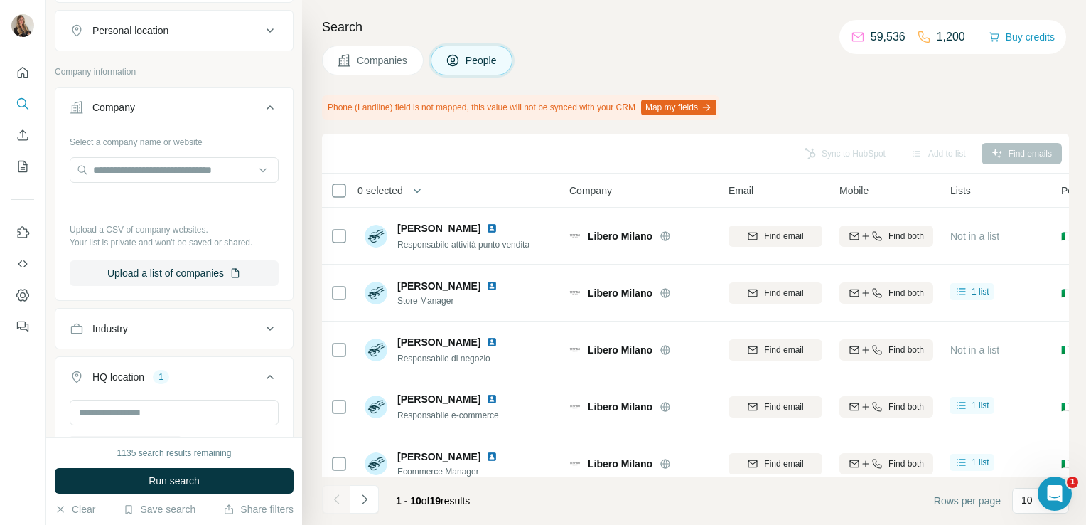
scroll to position [247, 0]
click at [199, 335] on button "Industry" at bounding box center [173, 330] width 237 height 34
click at [146, 363] on input at bounding box center [167, 366] width 176 height 16
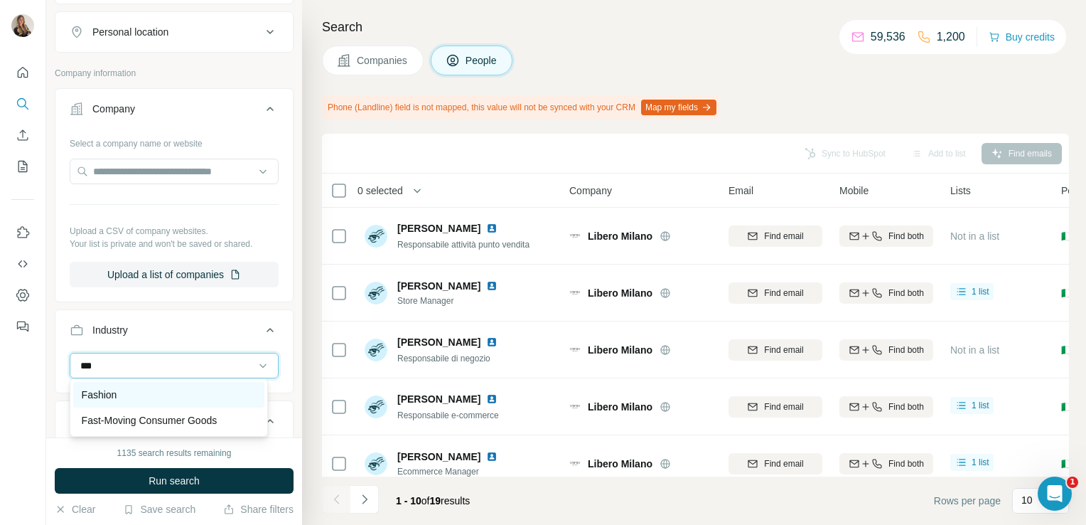
type input "***"
click at [117, 390] on p "Fashion" at bounding box center [100, 394] width 36 height 14
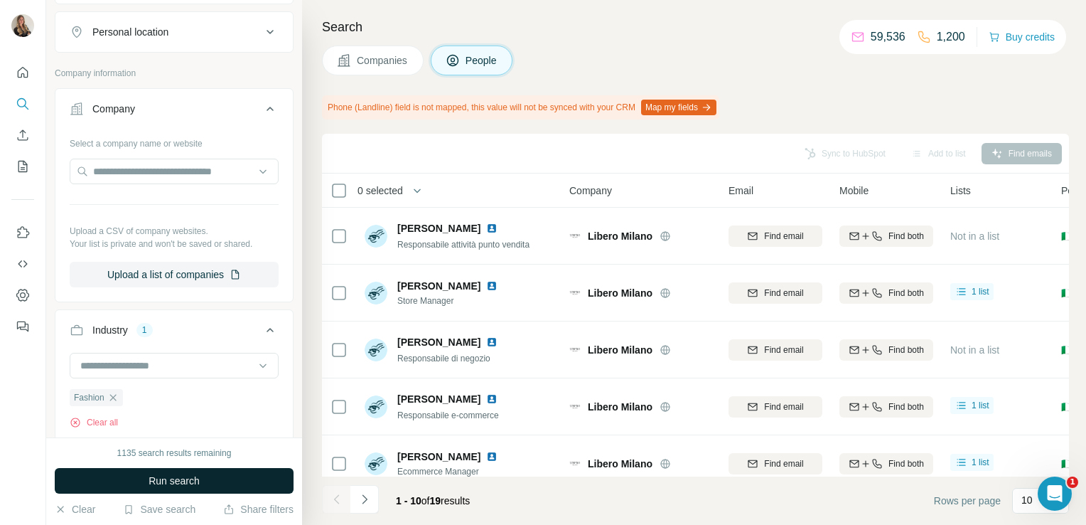
click at [161, 477] on span "Run search" at bounding box center [174, 481] width 51 height 14
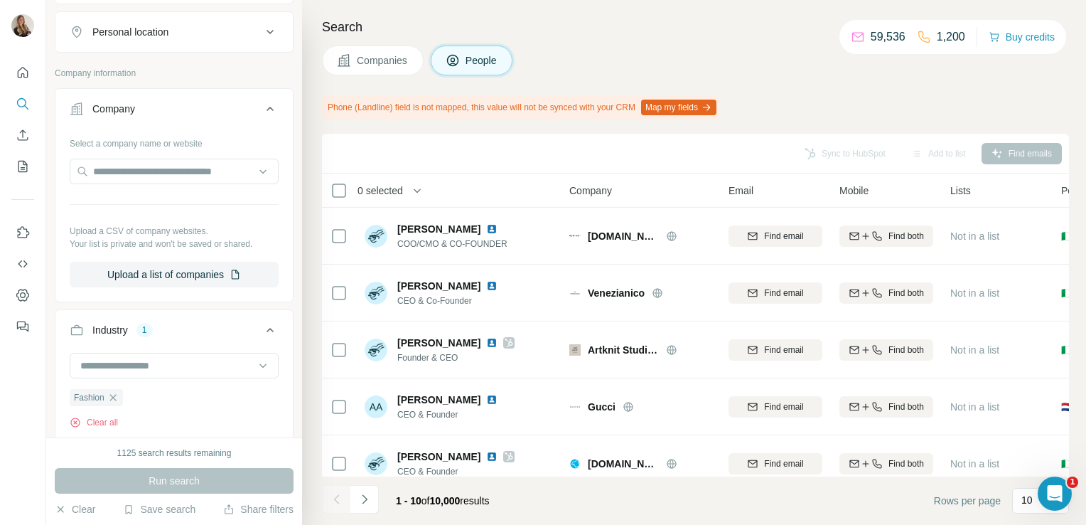
click at [401, 61] on span "Companies" at bounding box center [383, 60] width 52 height 14
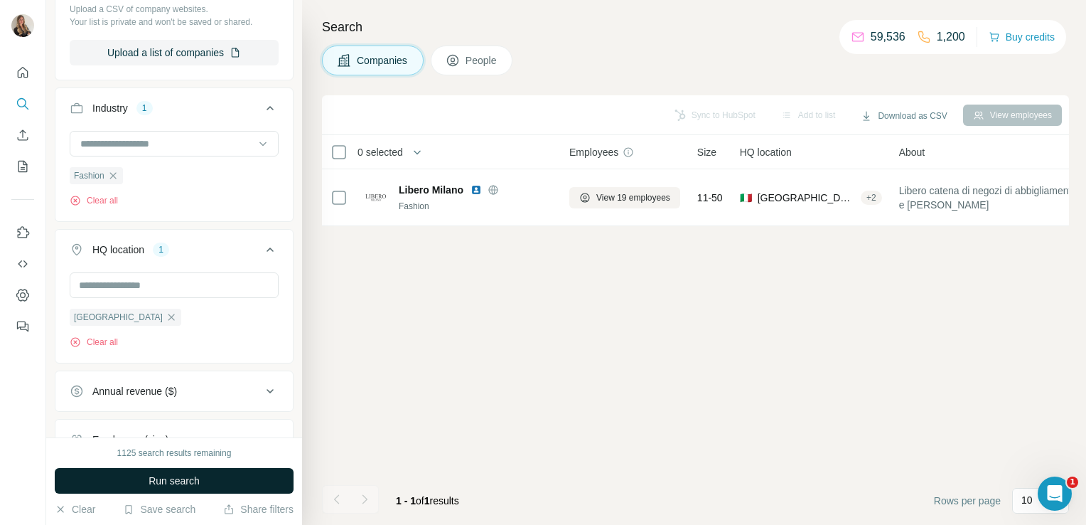
click at [223, 470] on button "Run search" at bounding box center [174, 481] width 239 height 26
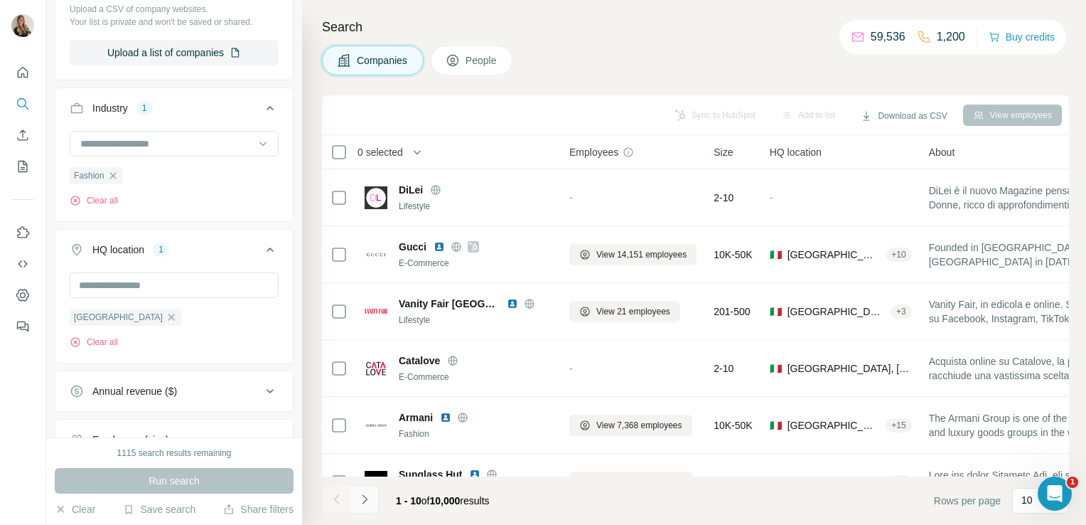
click at [367, 503] on icon "Navigate to next page" at bounding box center [365, 499] width 14 height 14
click at [367, 503] on div at bounding box center [365, 499] width 28 height 28
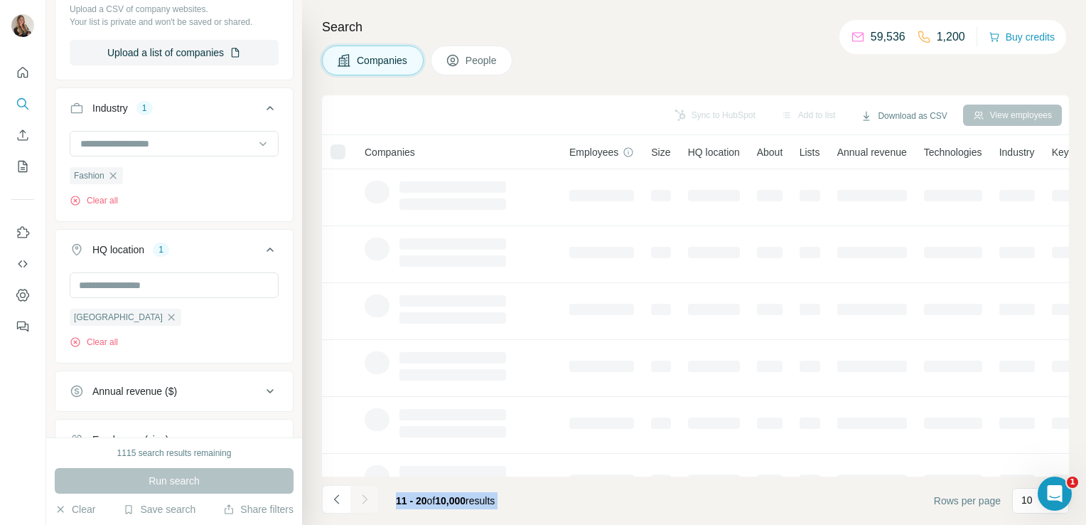
click at [367, 503] on div at bounding box center [365, 499] width 28 height 28
click at [367, 503] on icon "Navigate to next page" at bounding box center [365, 499] width 14 height 14
click at [367, 503] on div at bounding box center [365, 499] width 28 height 28
click at [367, 503] on icon "Navigate to next page" at bounding box center [365, 499] width 14 height 14
click at [367, 503] on div at bounding box center [365, 499] width 28 height 28
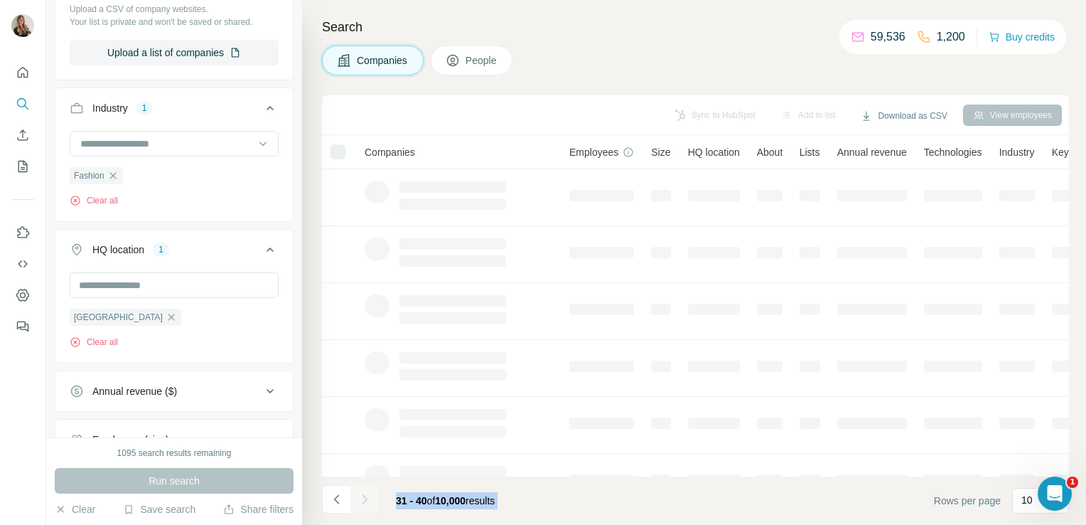
click at [367, 503] on div at bounding box center [365, 499] width 28 height 28
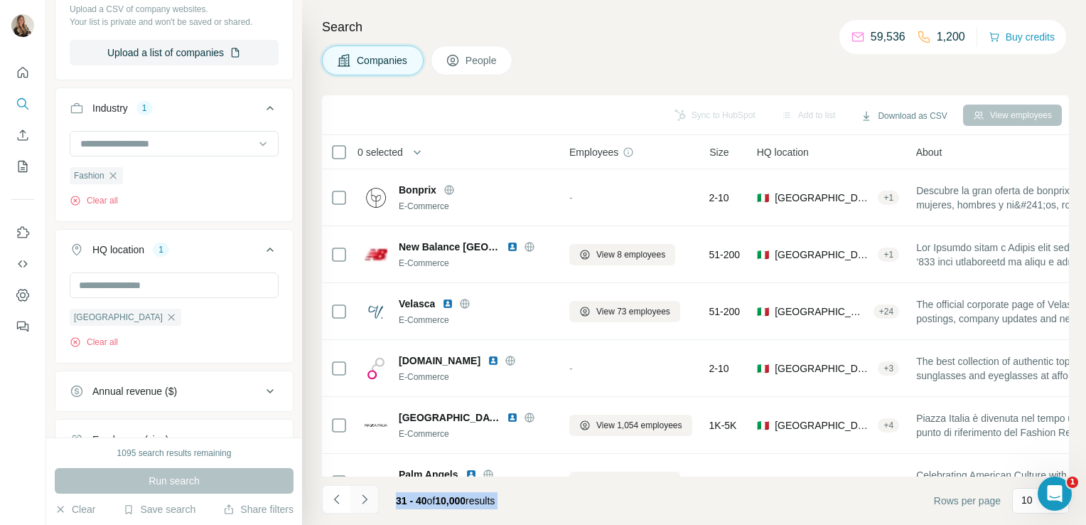
click at [367, 503] on icon "Navigate to next page" at bounding box center [365, 499] width 14 height 14
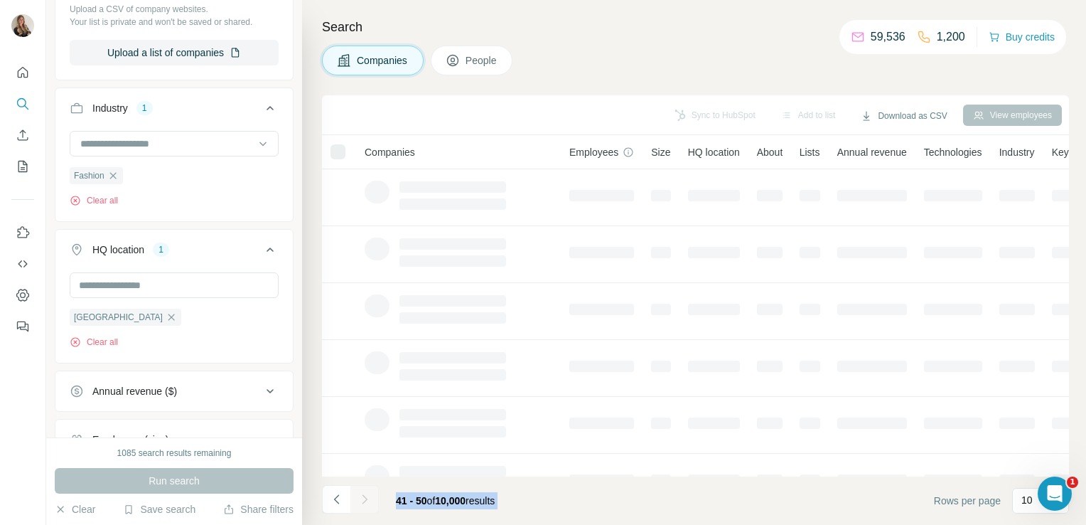
click at [367, 503] on div at bounding box center [365, 499] width 28 height 28
click at [367, 503] on icon "Navigate to next page" at bounding box center [365, 499] width 14 height 14
click at [367, 503] on div at bounding box center [365, 499] width 28 height 28
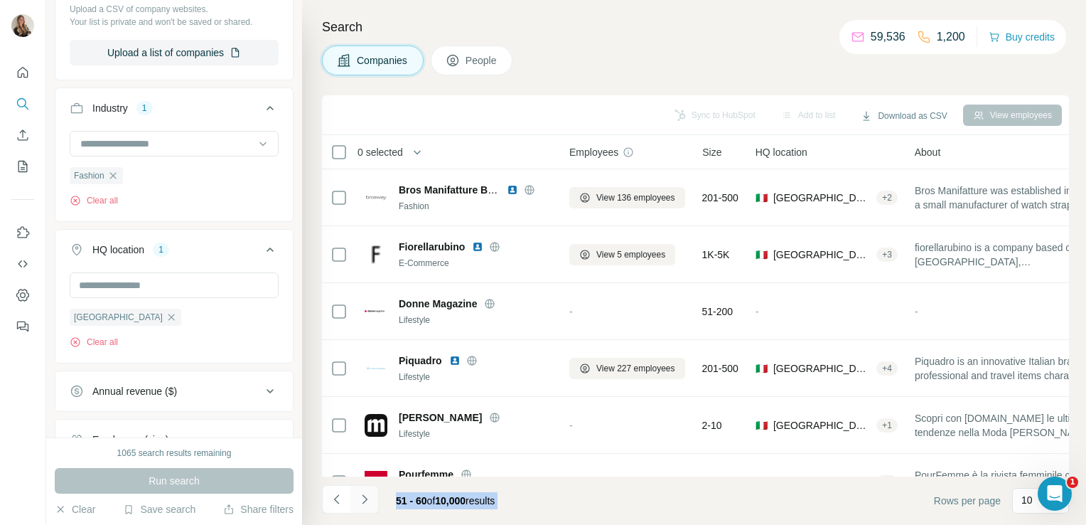
click at [367, 503] on icon "Navigate to next page" at bounding box center [365, 499] width 14 height 14
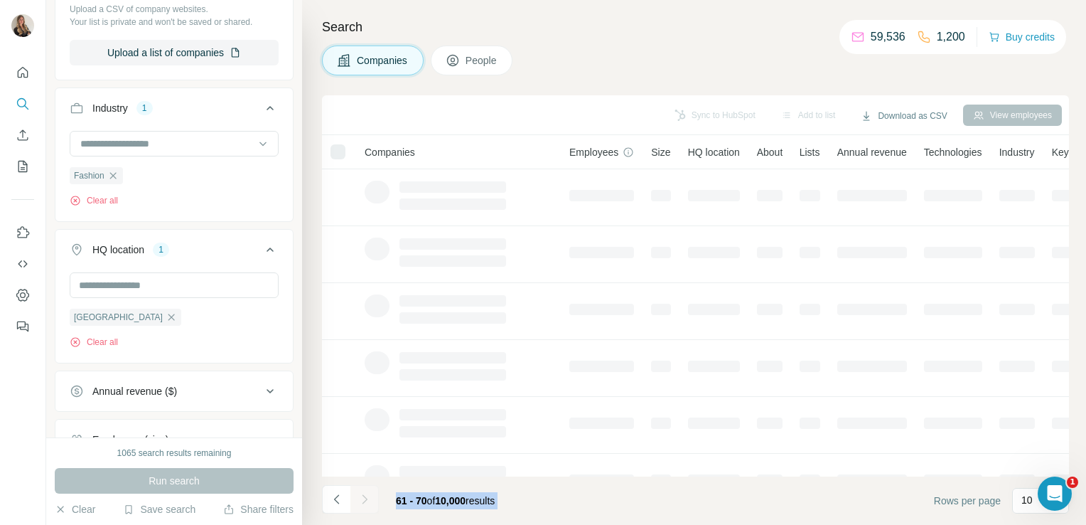
click at [367, 503] on div at bounding box center [365, 499] width 28 height 28
click at [367, 503] on icon "Navigate to next page" at bounding box center [365, 499] width 14 height 14
click at [367, 503] on div at bounding box center [365, 499] width 28 height 28
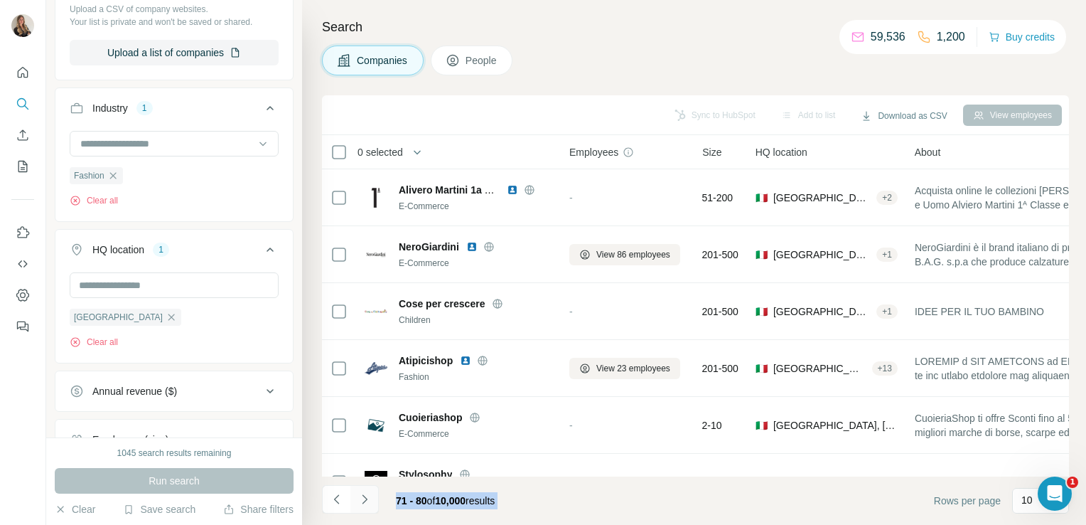
click at [367, 503] on icon "Navigate to next page" at bounding box center [365, 499] width 14 height 14
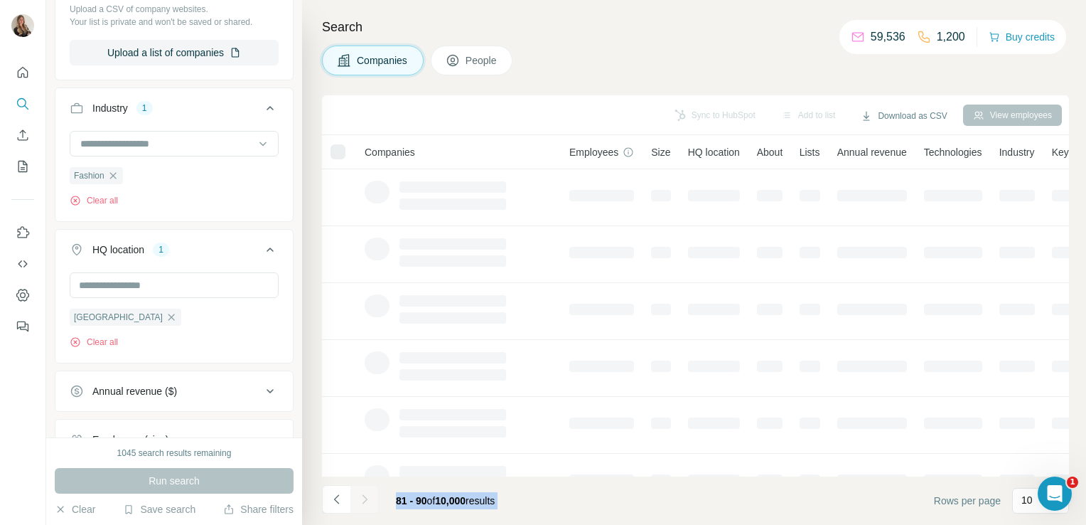
click at [367, 503] on div at bounding box center [365, 499] width 28 height 28
click at [367, 503] on icon "Navigate to next page" at bounding box center [365, 499] width 14 height 14
click at [367, 503] on div at bounding box center [365, 499] width 28 height 28
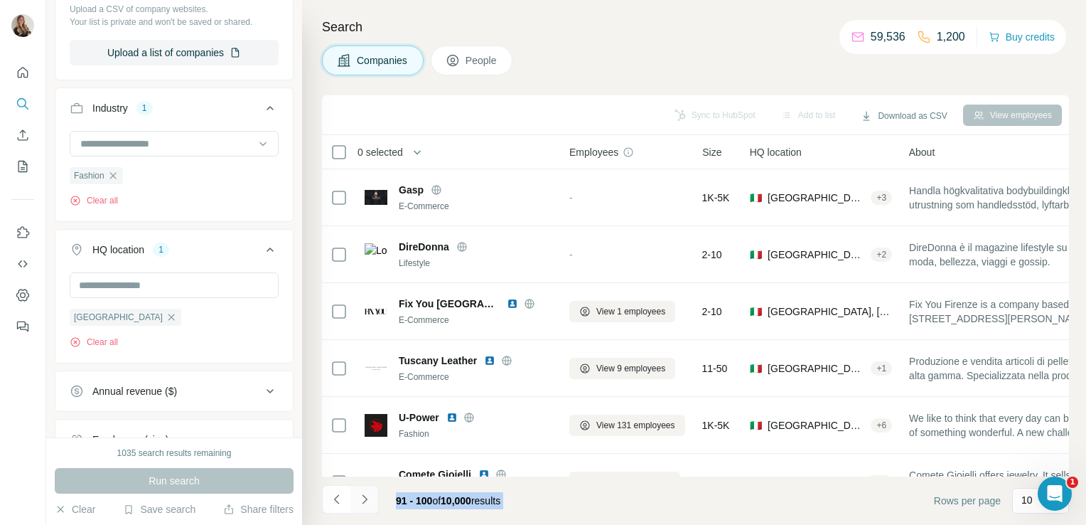
click at [367, 503] on icon "Navigate to next page" at bounding box center [365, 499] width 14 height 14
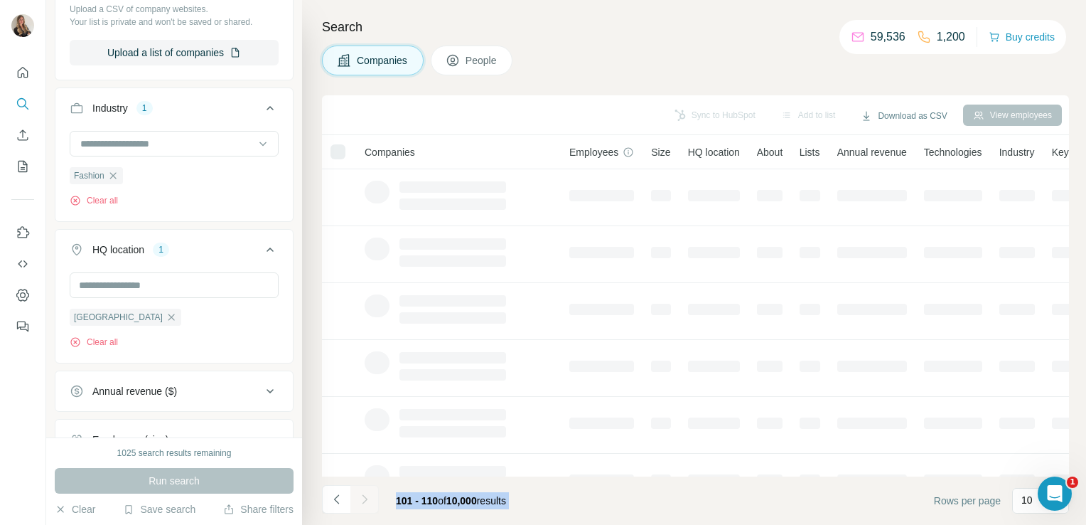
click at [367, 503] on div at bounding box center [365, 499] width 28 height 28
click at [367, 503] on icon "Navigate to next page" at bounding box center [365, 499] width 14 height 14
click at [367, 503] on div at bounding box center [365, 499] width 28 height 28
click at [367, 503] on icon "Navigate to next page" at bounding box center [365, 499] width 14 height 14
click at [367, 503] on div at bounding box center [365, 499] width 28 height 28
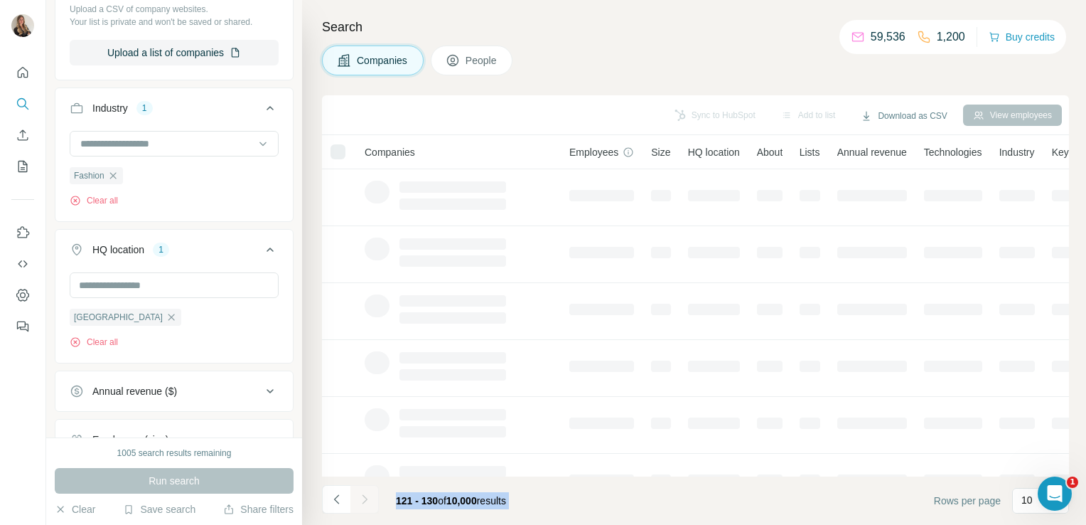
click at [367, 503] on icon "Navigate to next page" at bounding box center [365, 499] width 14 height 14
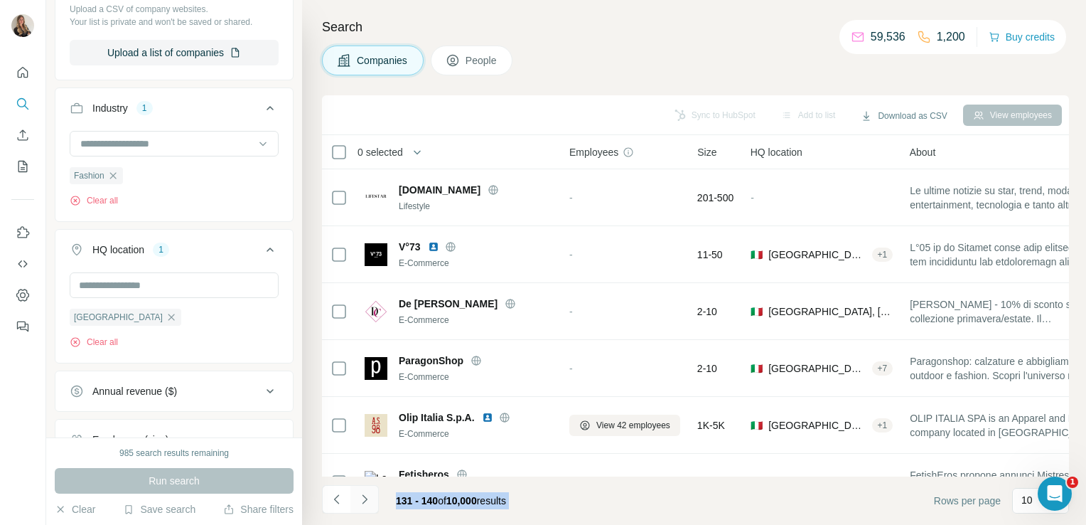
click at [367, 503] on icon "Navigate to next page" at bounding box center [365, 499] width 14 height 14
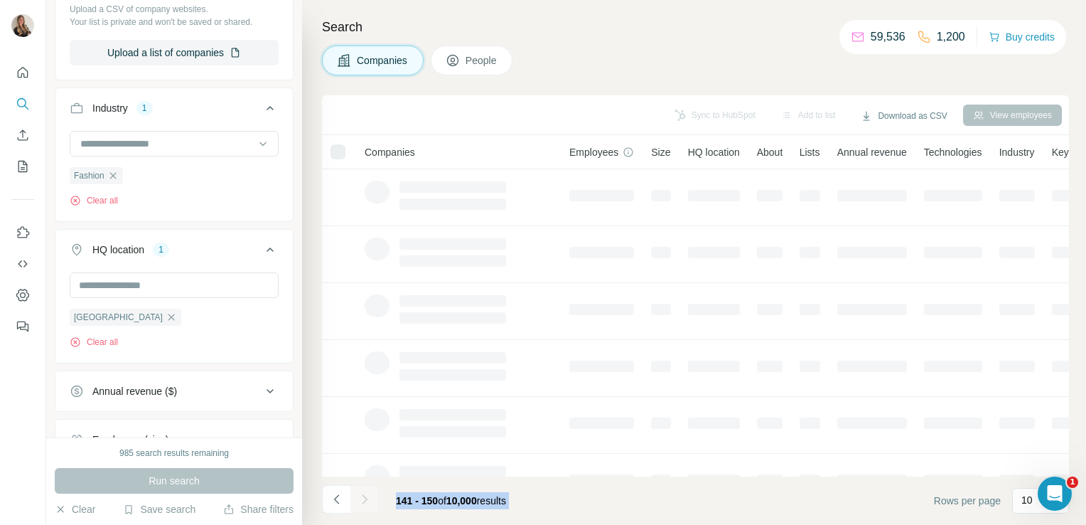
click at [367, 503] on div at bounding box center [365, 499] width 28 height 28
click at [367, 503] on icon "Navigate to next page" at bounding box center [365, 499] width 14 height 14
click at [367, 503] on div at bounding box center [365, 499] width 28 height 28
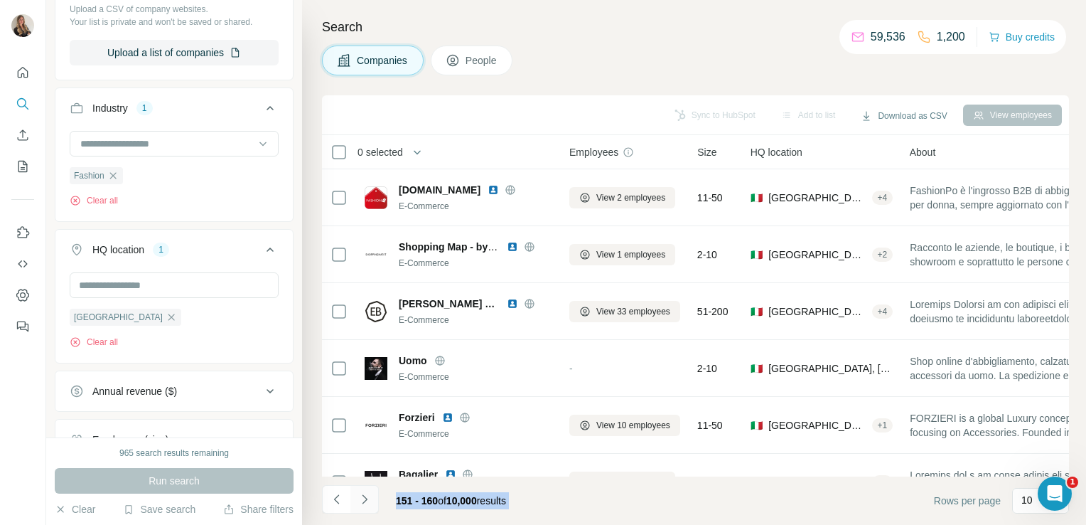
click at [367, 503] on icon "Navigate to next page" at bounding box center [365, 499] width 14 height 14
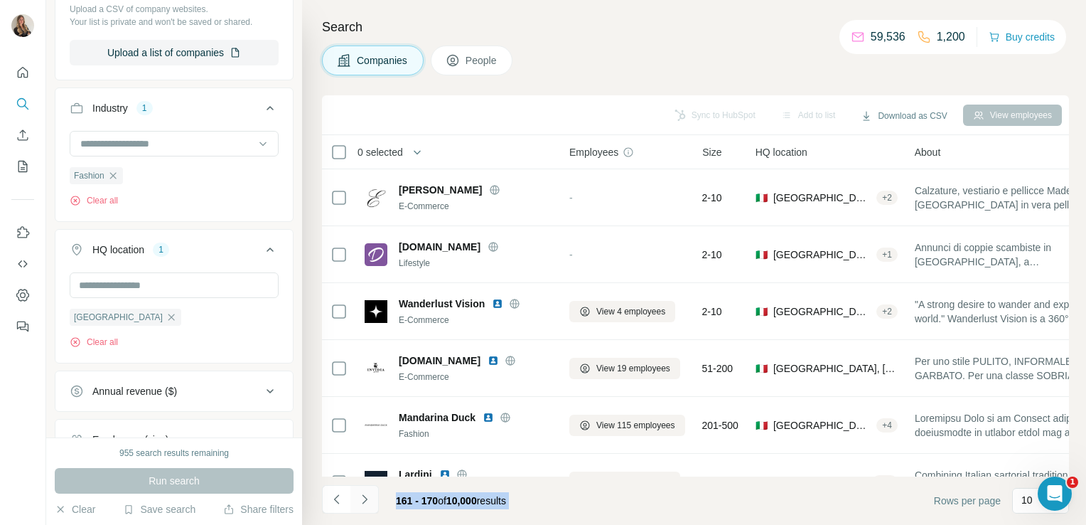
click at [367, 503] on icon "Navigate to next page" at bounding box center [365, 499] width 14 height 14
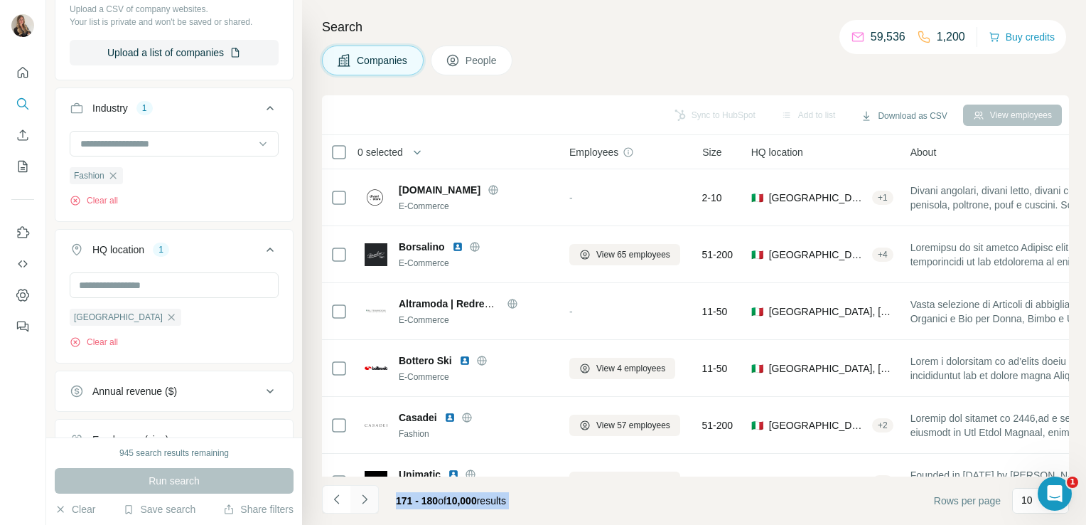
click at [367, 503] on icon "Navigate to next page" at bounding box center [365, 499] width 14 height 14
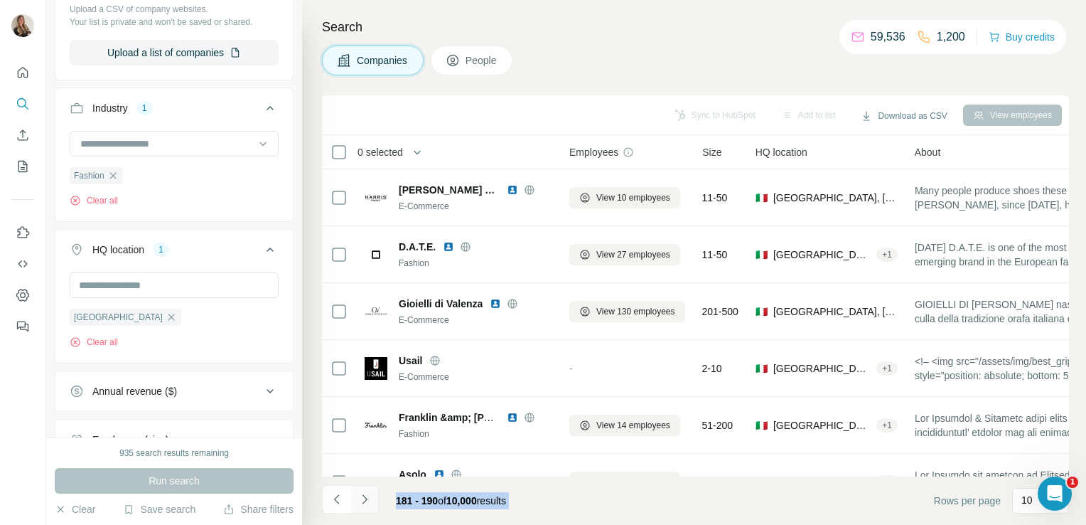
click at [367, 503] on icon "Navigate to next page" at bounding box center [365, 499] width 14 height 14
click at [367, 503] on div at bounding box center [365, 499] width 28 height 28
click at [367, 503] on icon "Navigate to next page" at bounding box center [365, 499] width 14 height 14
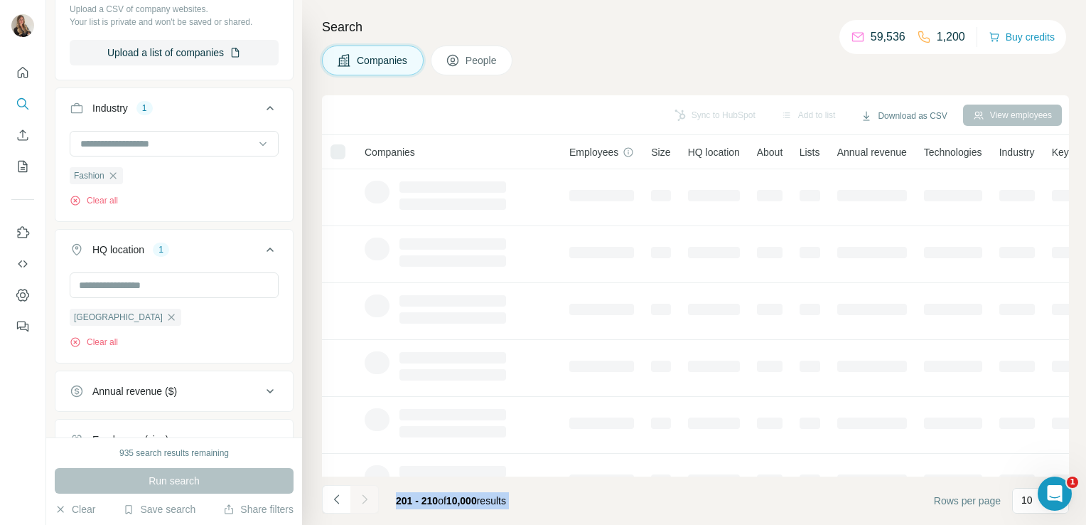
click at [367, 503] on div at bounding box center [365, 499] width 28 height 28
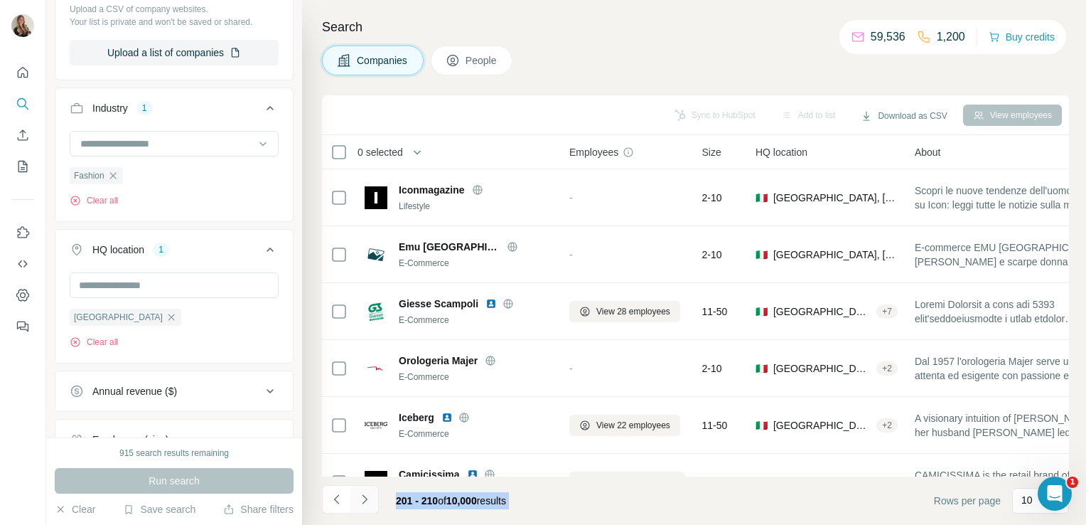
click at [367, 503] on icon "Navigate to next page" at bounding box center [365, 499] width 14 height 14
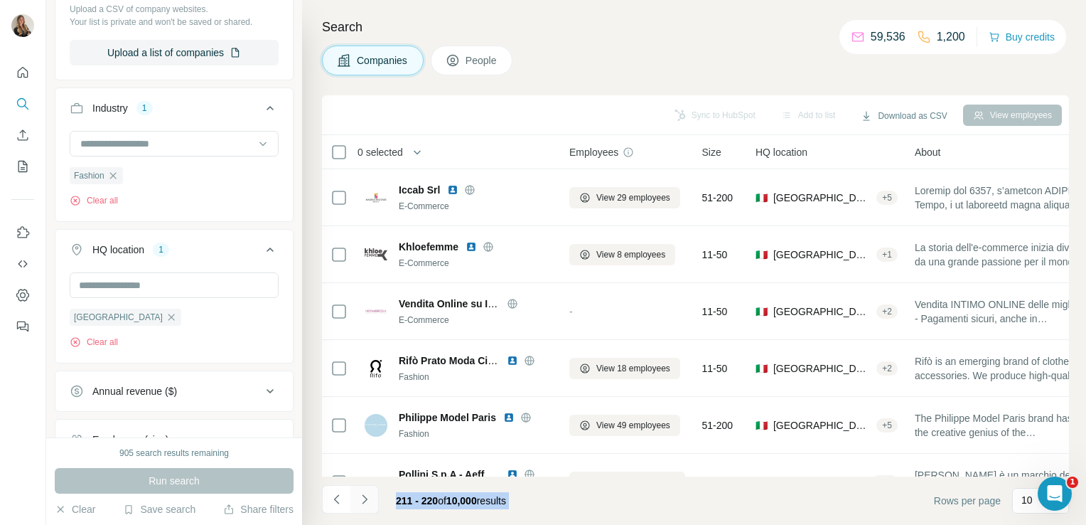
click at [367, 503] on icon "Navigate to next page" at bounding box center [365, 499] width 14 height 14
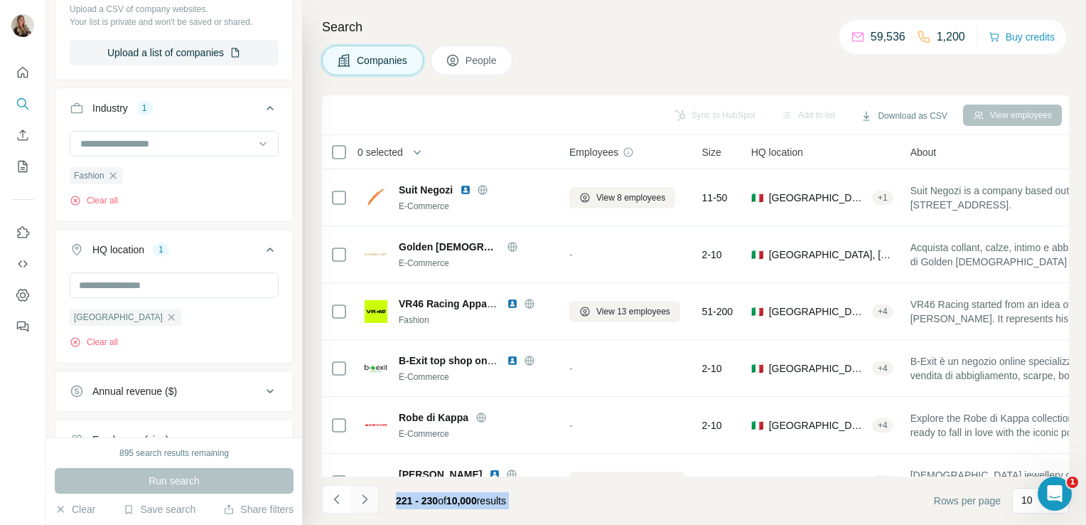
click at [367, 503] on icon "Navigate to next page" at bounding box center [365, 499] width 14 height 14
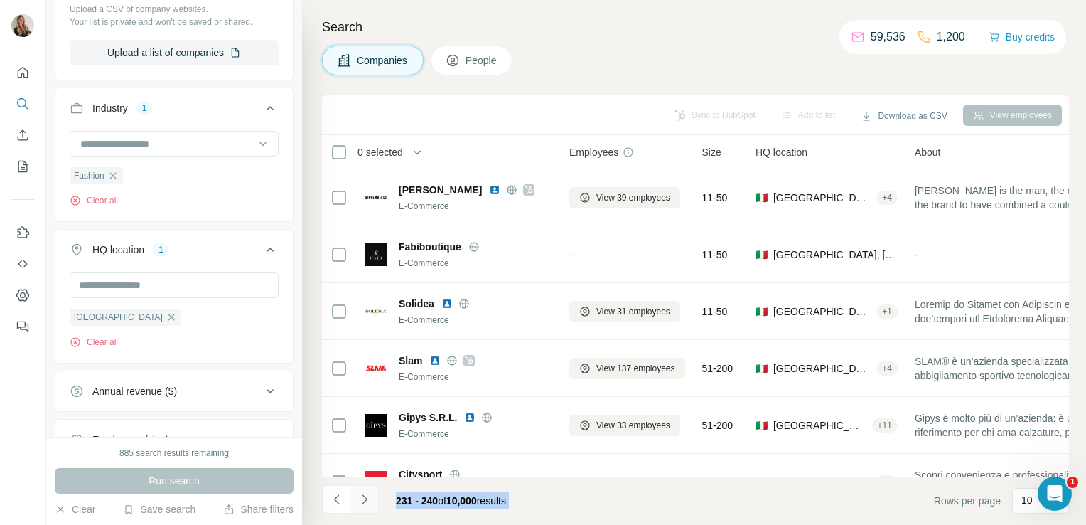
click at [367, 503] on icon "Navigate to next page" at bounding box center [365, 499] width 14 height 14
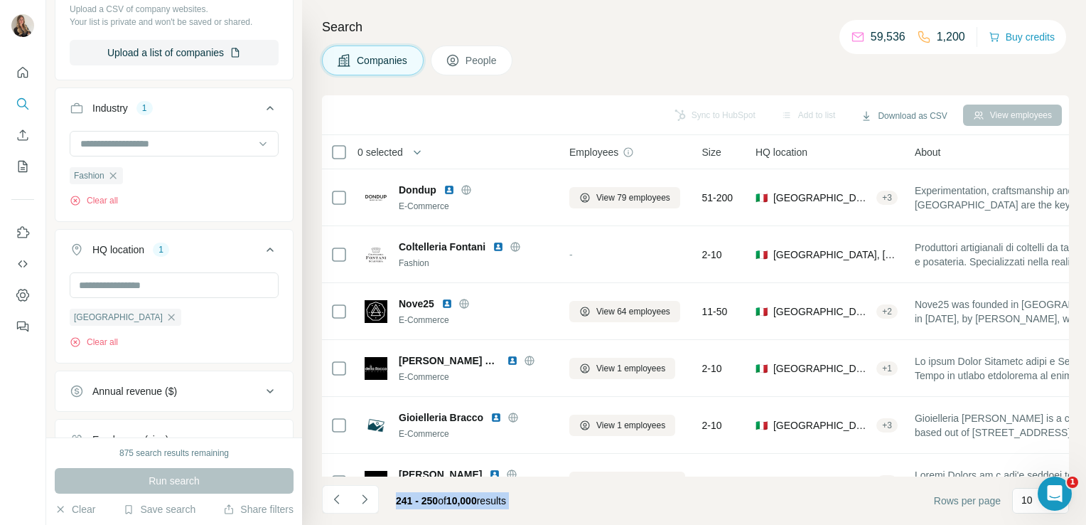
click at [428, 505] on span "241 - 250" at bounding box center [417, 500] width 42 height 11
click at [370, 495] on icon "Navigate to next page" at bounding box center [365, 499] width 14 height 14
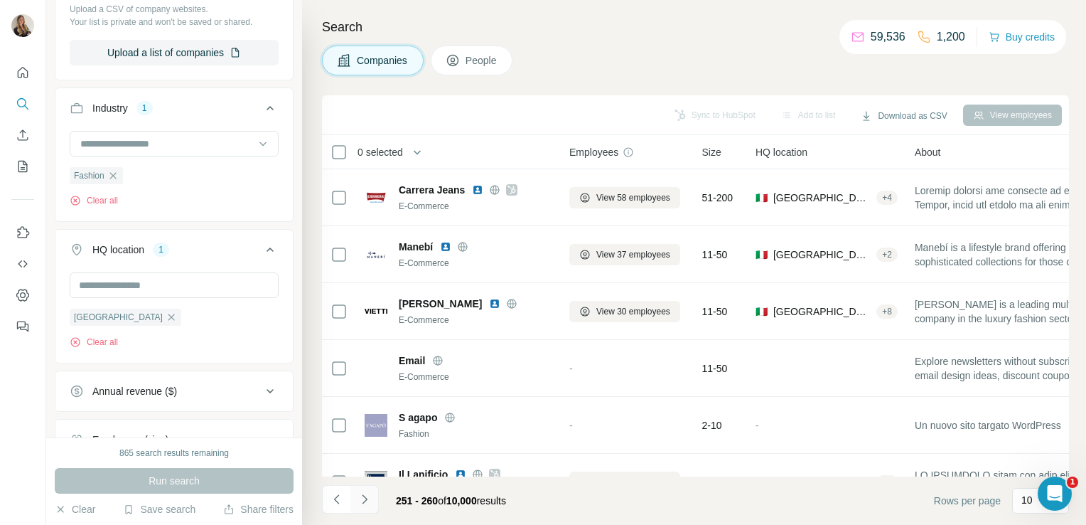
click at [360, 495] on icon "Navigate to next page" at bounding box center [365, 499] width 14 height 14
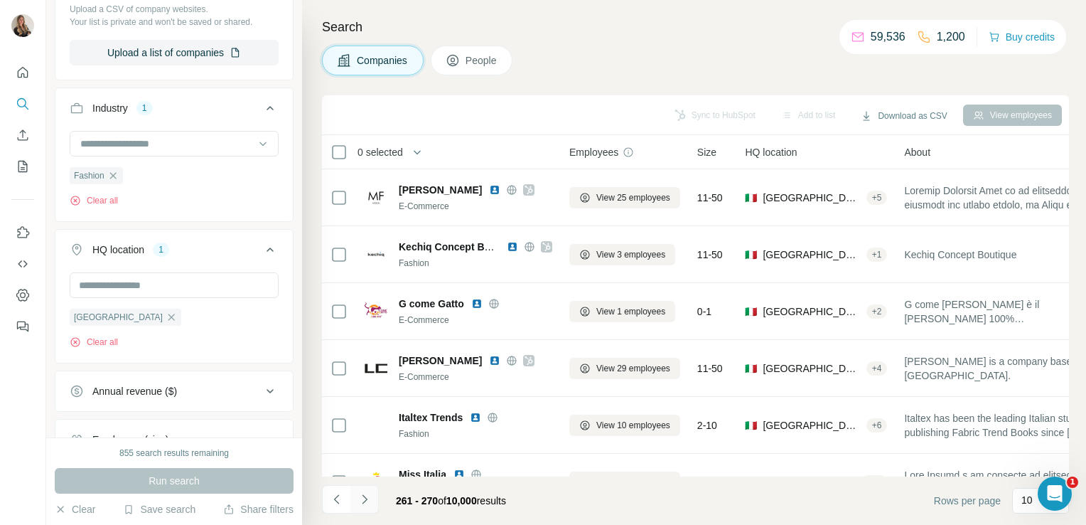
click at [369, 500] on icon "Navigate to next page" at bounding box center [365, 499] width 14 height 14
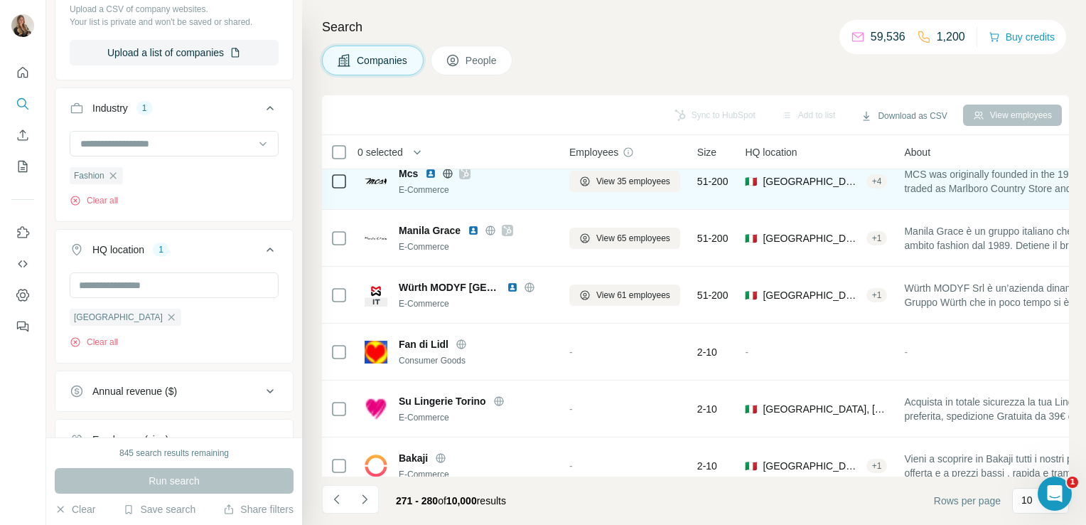
scroll to position [268, 0]
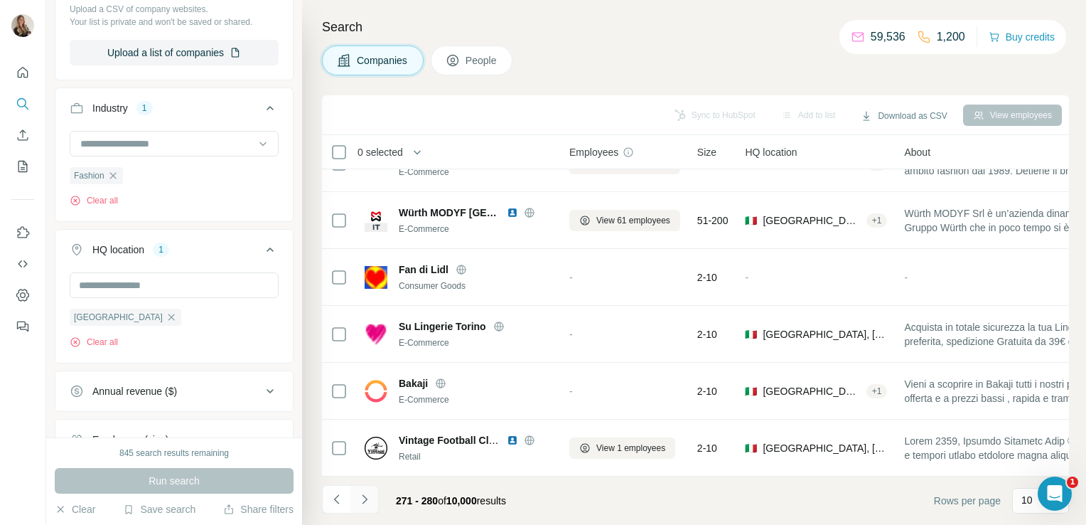
click at [358, 507] on button "Navigate to next page" at bounding box center [365, 499] width 28 height 28
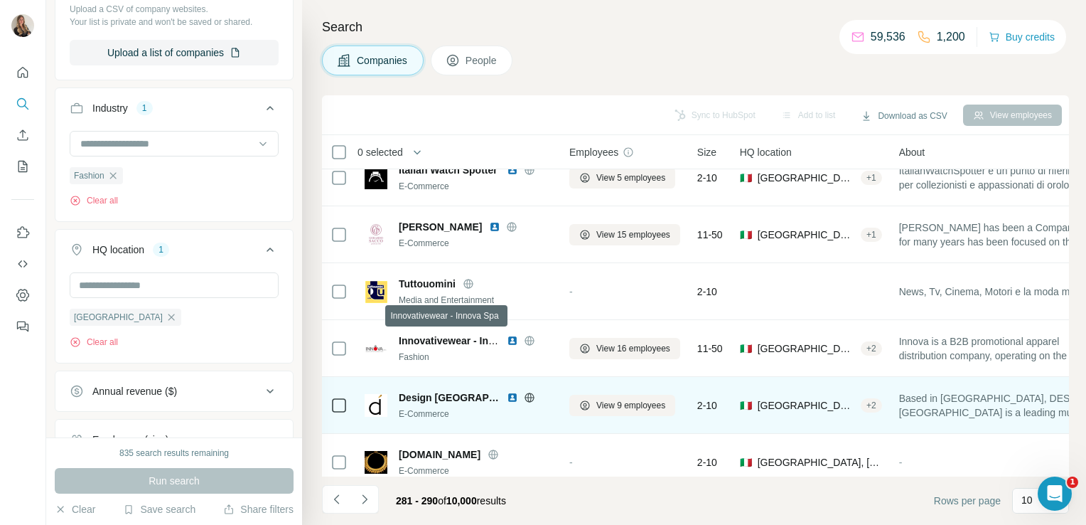
scroll to position [0, 0]
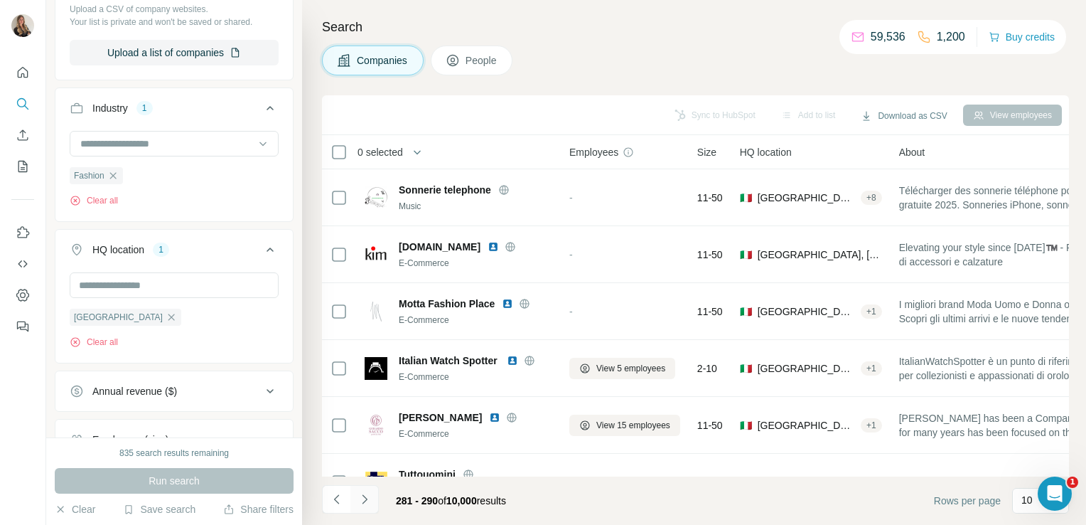
click at [363, 501] on icon "Navigate to next page" at bounding box center [365, 499] width 14 height 14
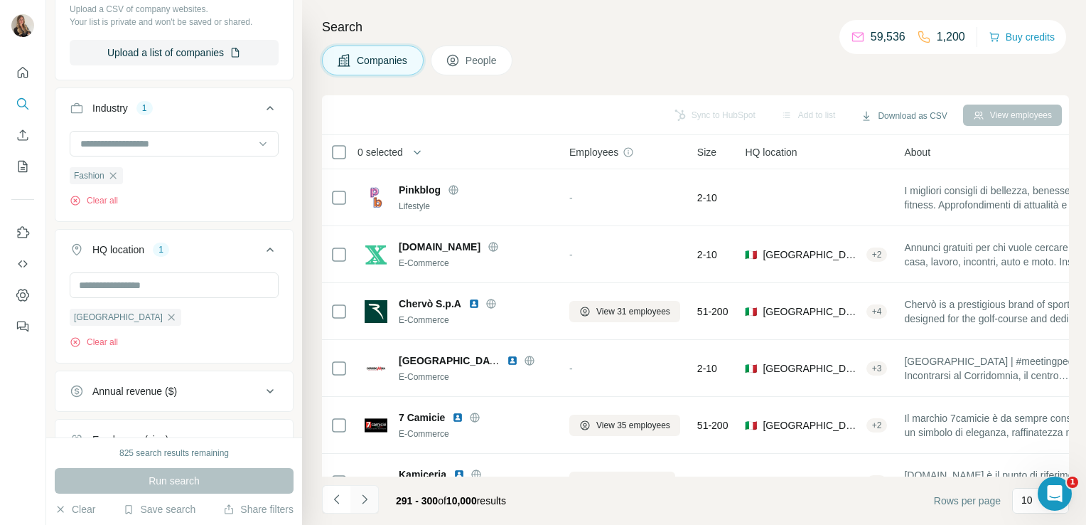
click at [363, 501] on icon "Navigate to next page" at bounding box center [365, 499] width 14 height 14
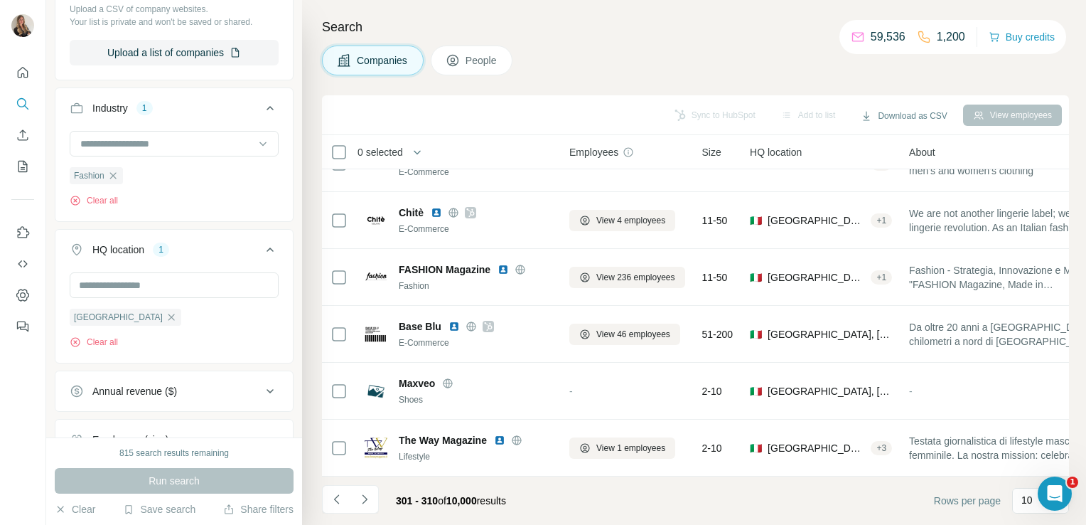
scroll to position [268, 0]
click at [364, 496] on icon "Navigate to next page" at bounding box center [364, 498] width 5 height 9
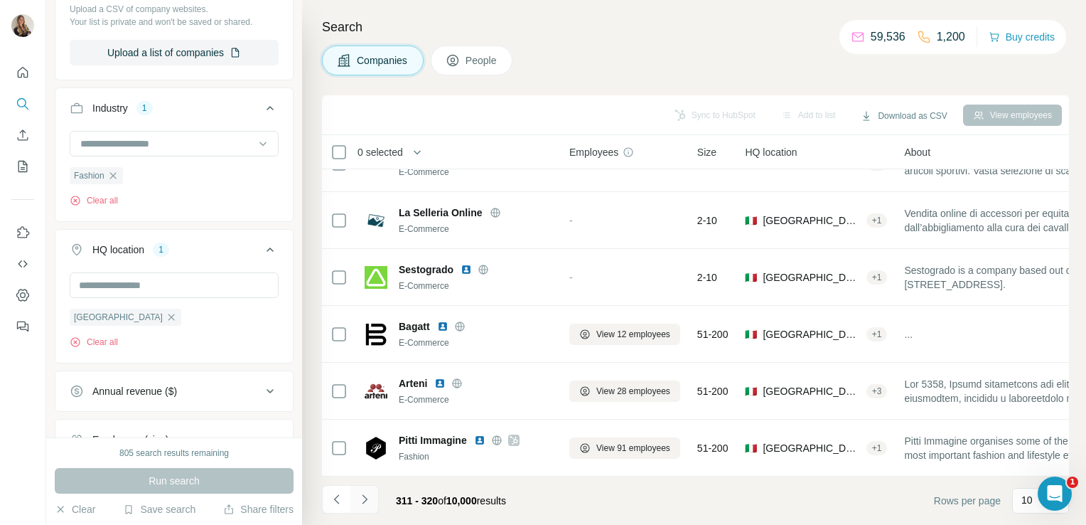
click at [368, 503] on icon "Navigate to next page" at bounding box center [365, 499] width 14 height 14
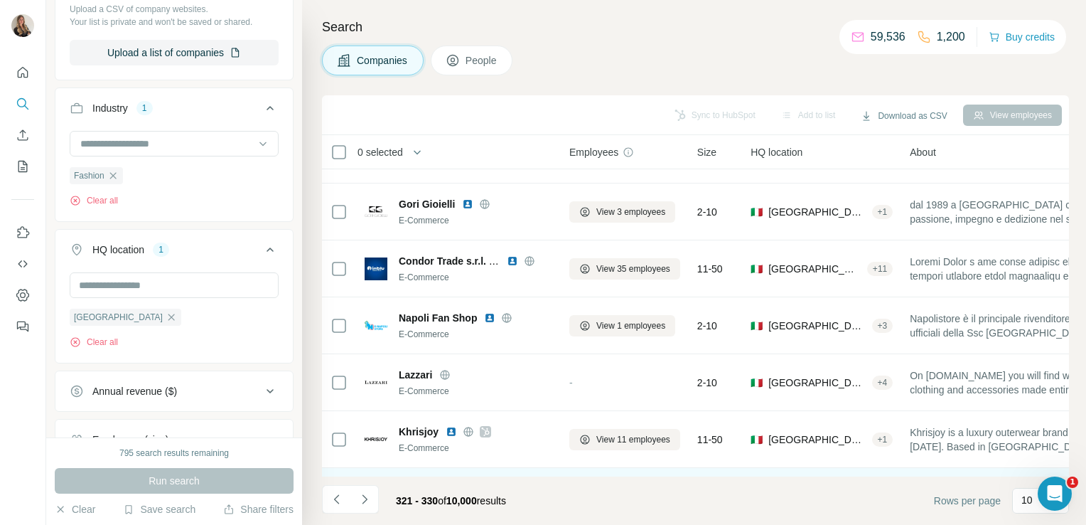
scroll to position [0, 0]
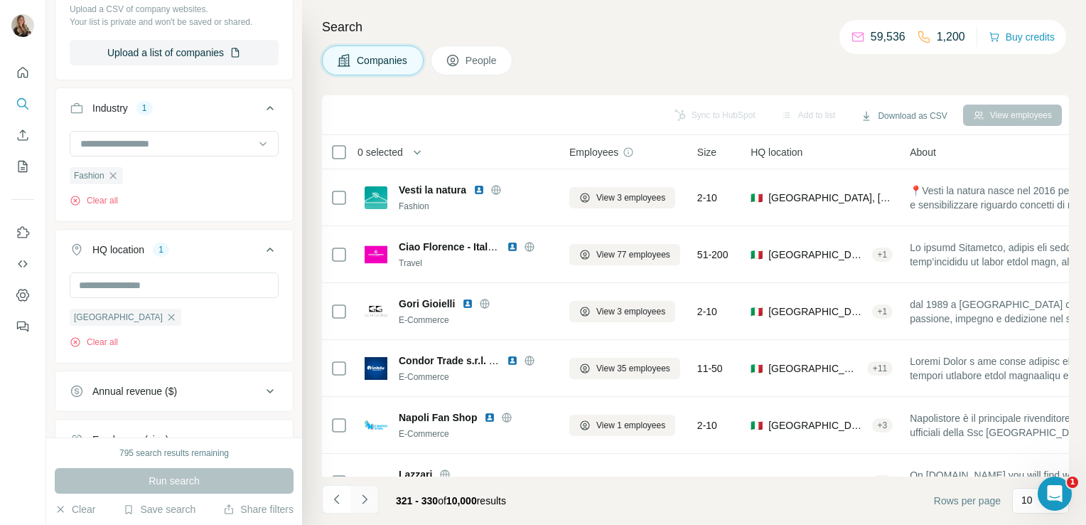
click at [363, 500] on icon "Navigate to next page" at bounding box center [365, 499] width 14 height 14
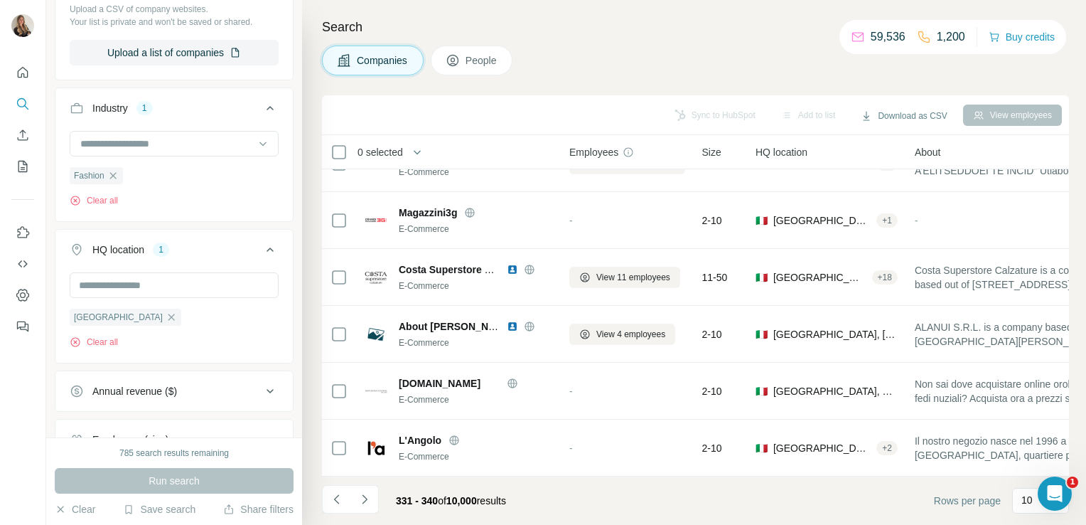
scroll to position [268, 0]
click at [358, 504] on icon "Navigate to next page" at bounding box center [365, 499] width 14 height 14
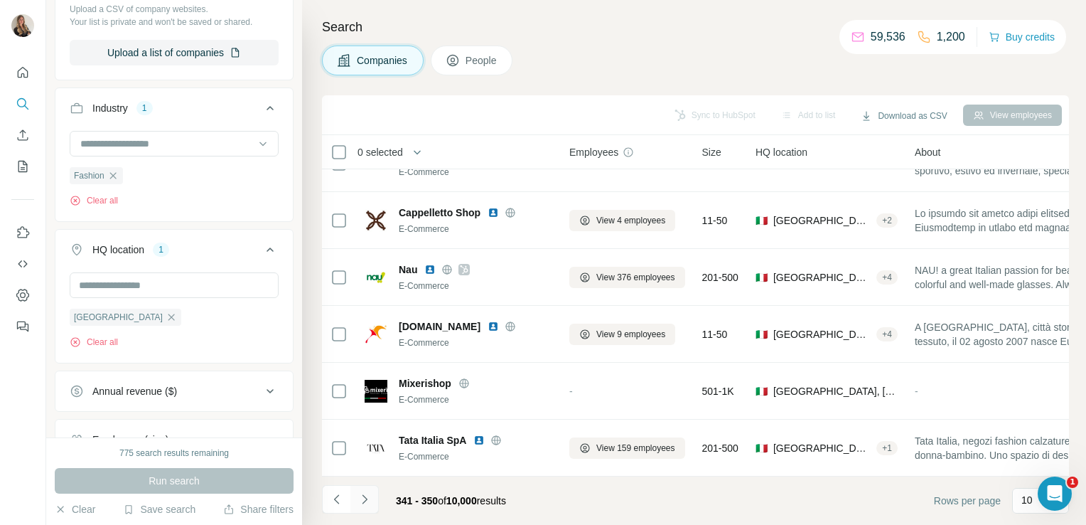
click at [363, 496] on icon "Navigate to next page" at bounding box center [364, 498] width 5 height 9
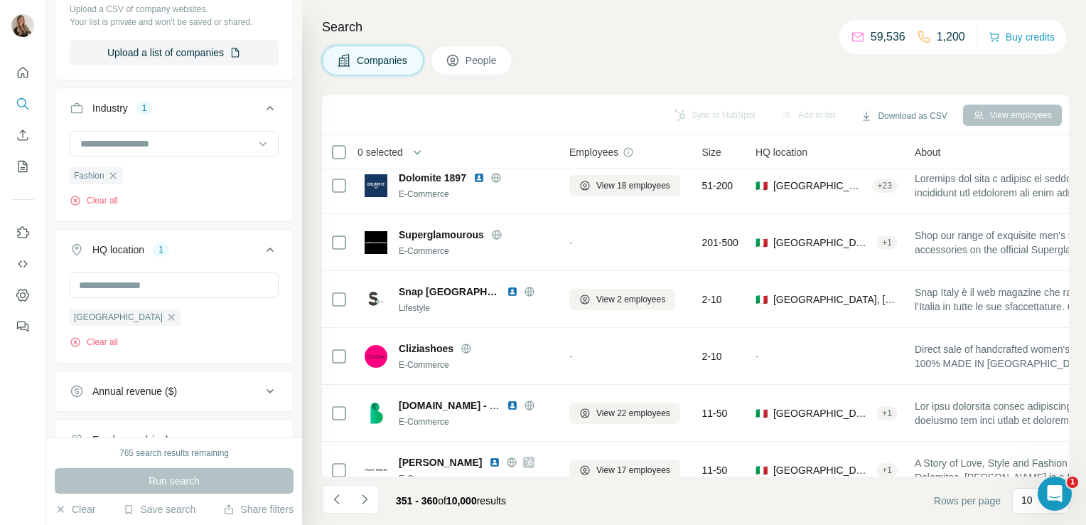
scroll to position [0, 0]
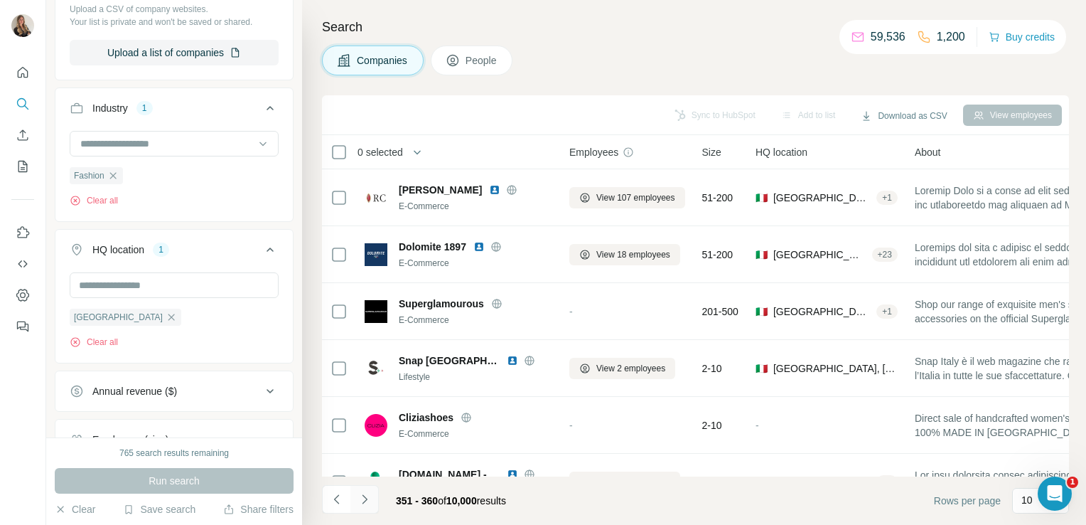
click at [358, 505] on icon "Navigate to next page" at bounding box center [365, 499] width 14 height 14
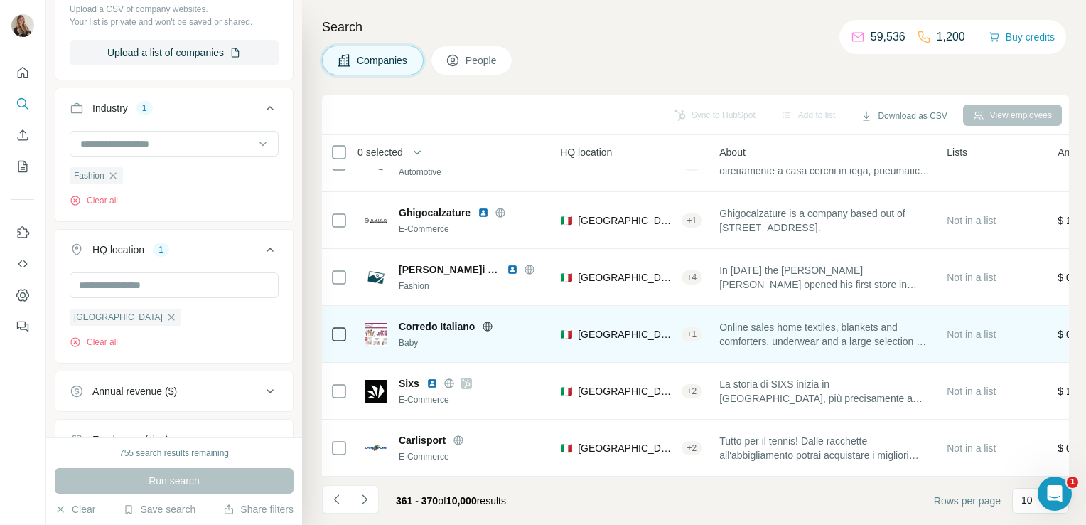
scroll to position [268, 0]
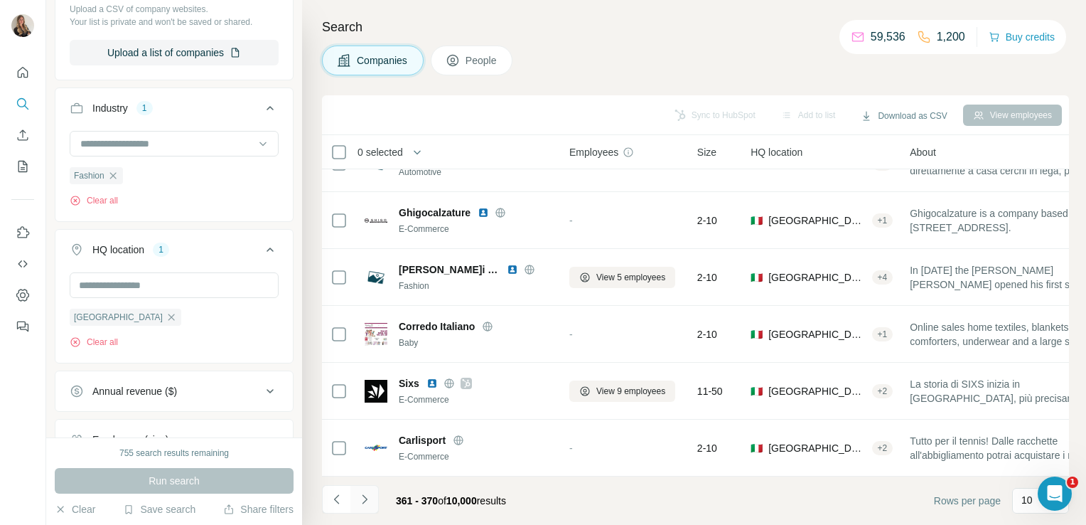
click at [361, 503] on icon "Navigate to next page" at bounding box center [365, 499] width 14 height 14
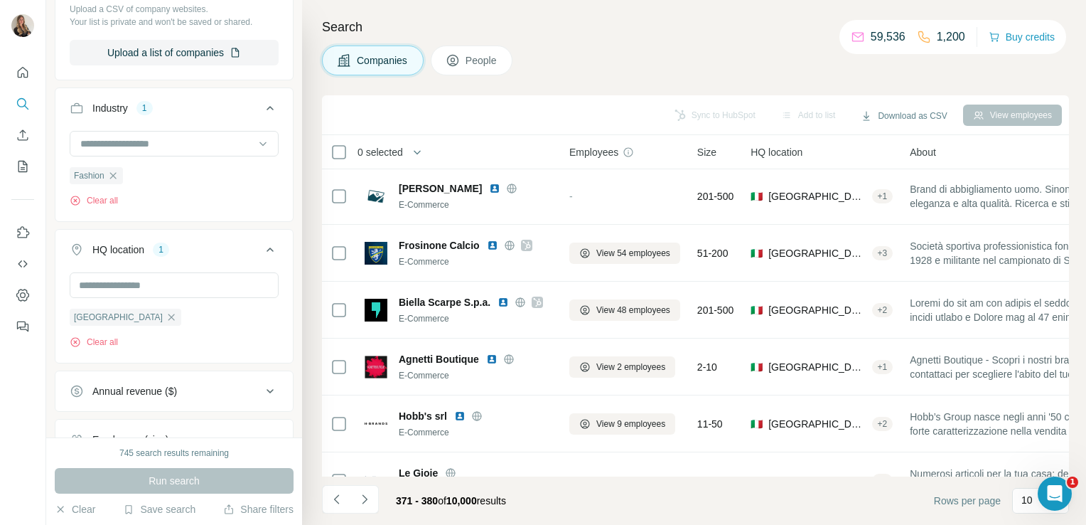
scroll to position [0, 0]
click at [367, 503] on icon "Navigate to next page" at bounding box center [365, 499] width 14 height 14
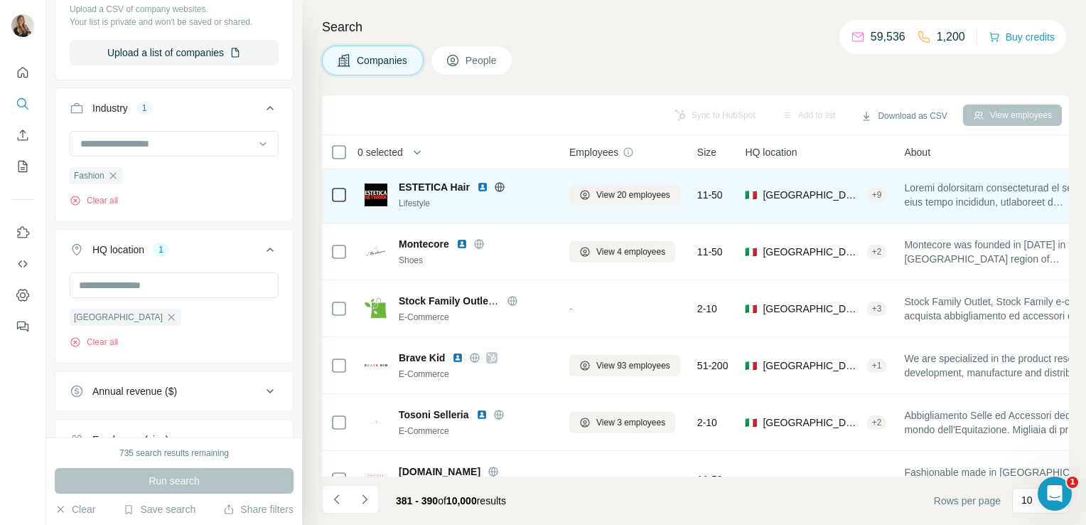
scroll to position [268, 0]
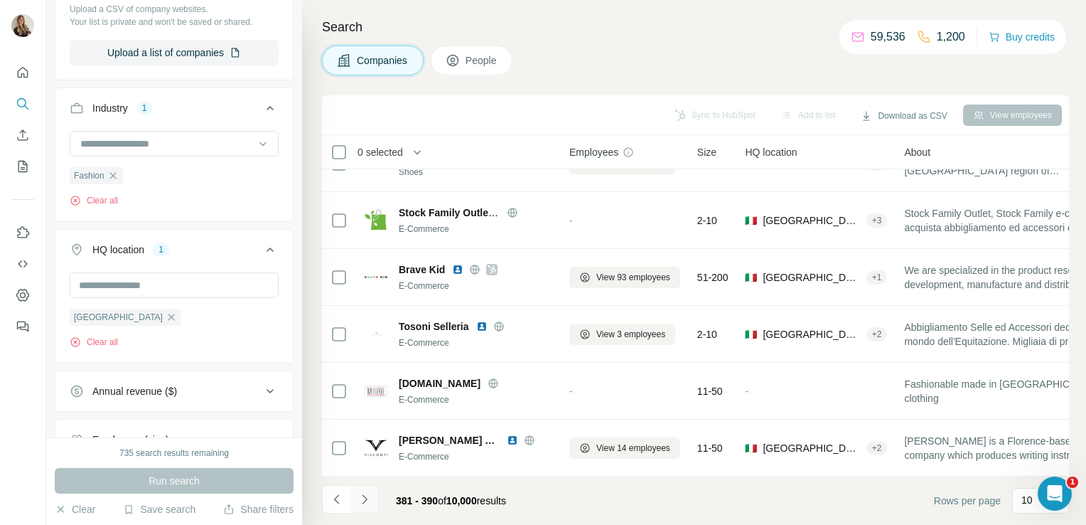
click at [358, 510] on button "Navigate to next page" at bounding box center [365, 499] width 28 height 28
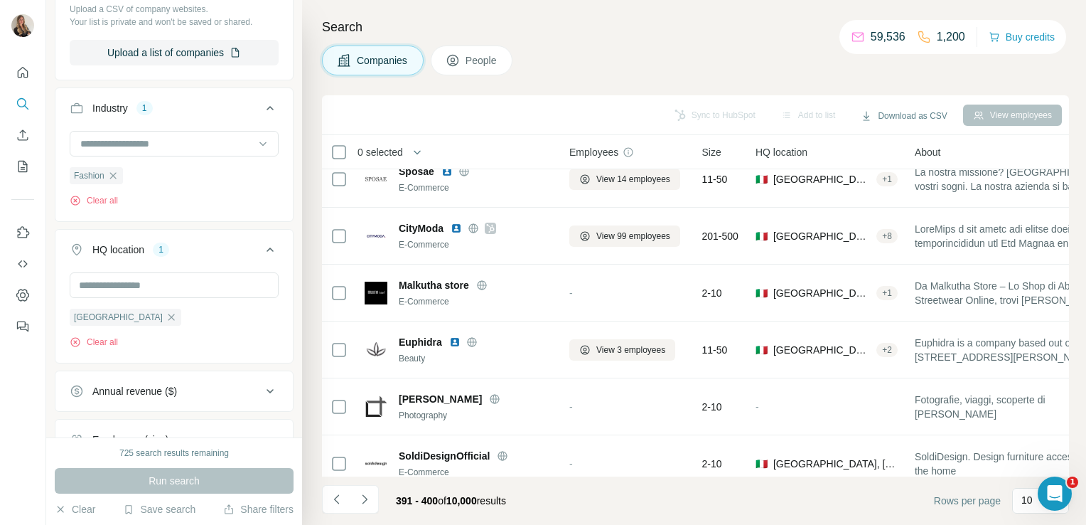
scroll to position [0, 0]
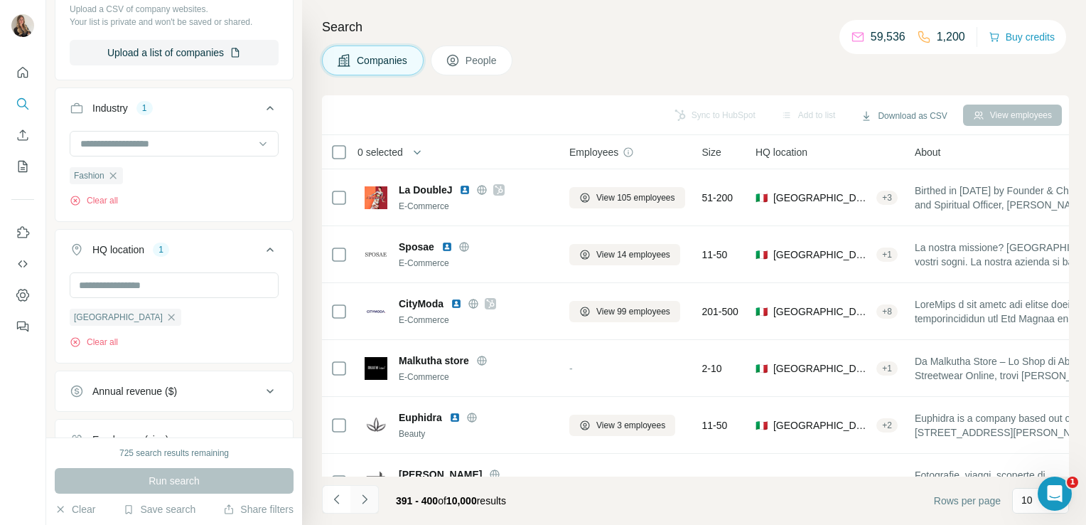
click at [365, 491] on button "Navigate to next page" at bounding box center [365, 499] width 28 height 28
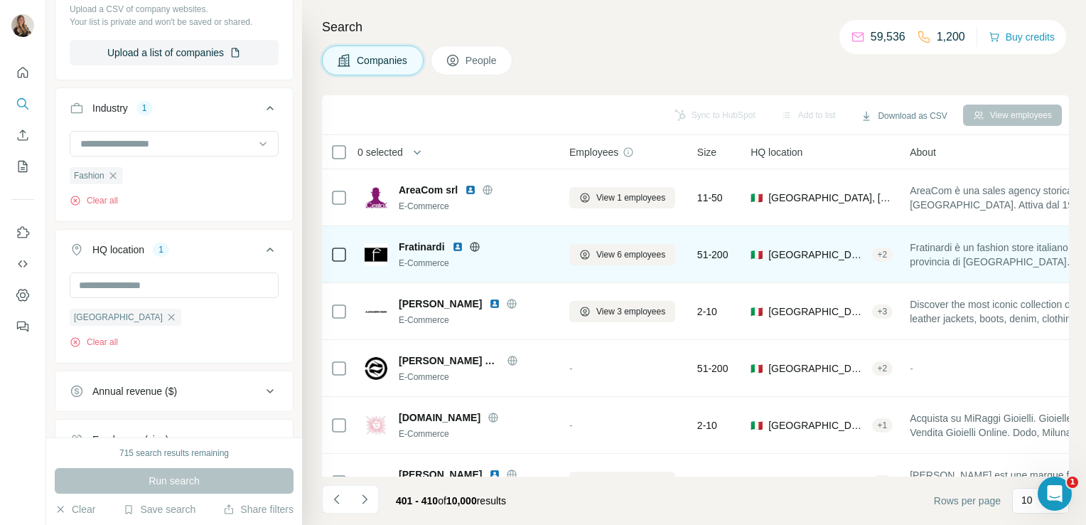
click at [475, 249] on icon at bounding box center [475, 246] width 4 height 9
click at [627, 255] on span "View 6 employees" at bounding box center [631, 254] width 69 height 13
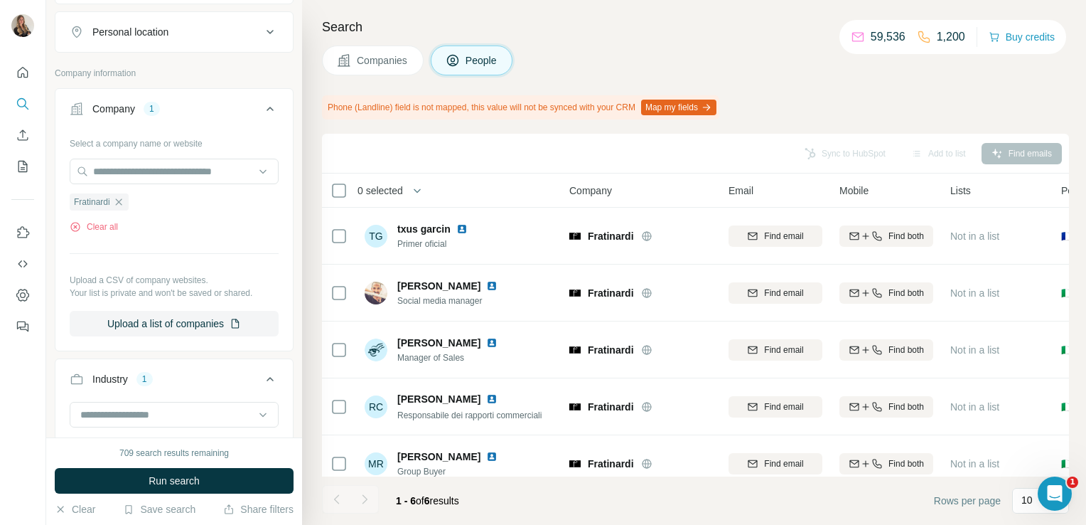
scroll to position [79, 0]
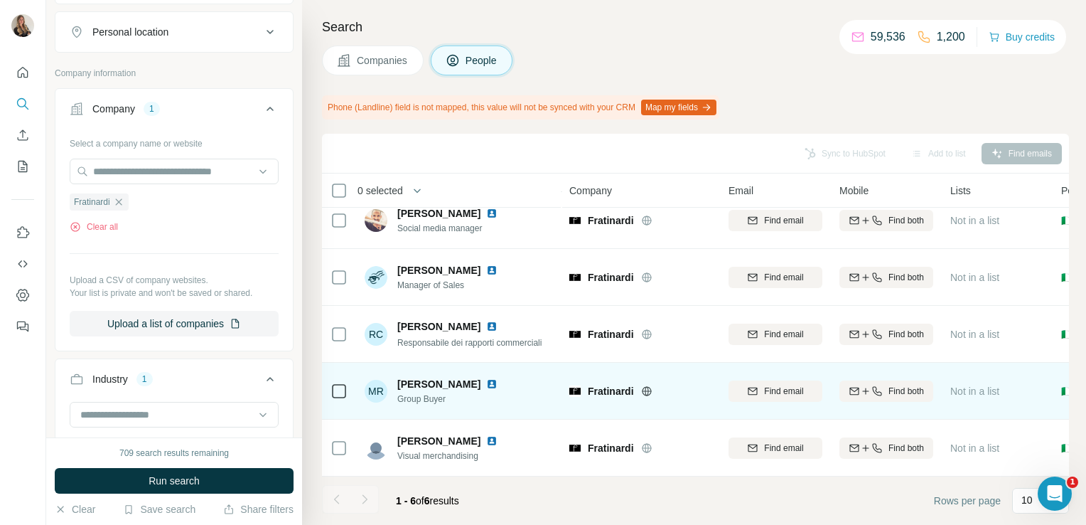
click at [486, 380] on img at bounding box center [491, 383] width 11 height 11
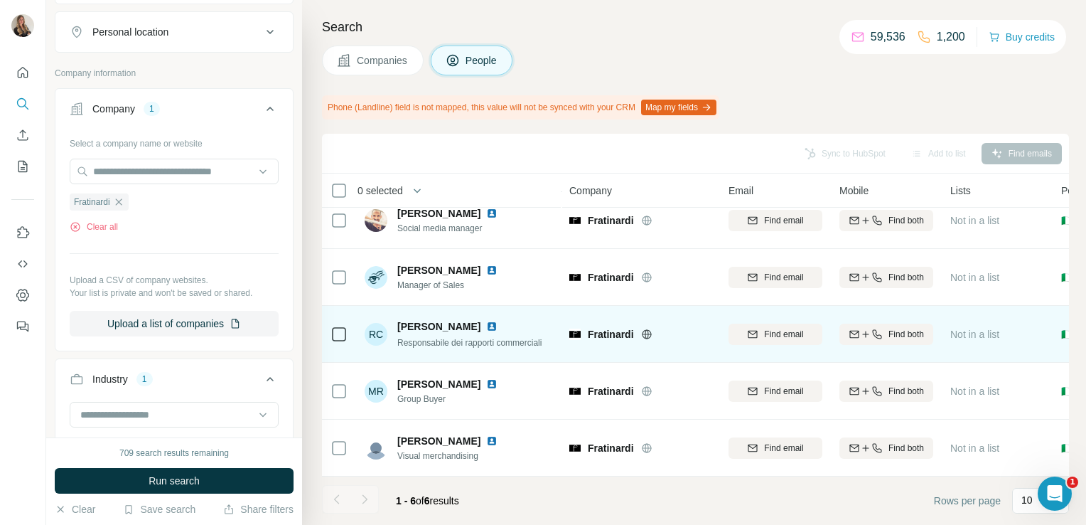
click at [490, 321] on img at bounding box center [491, 326] width 11 height 11
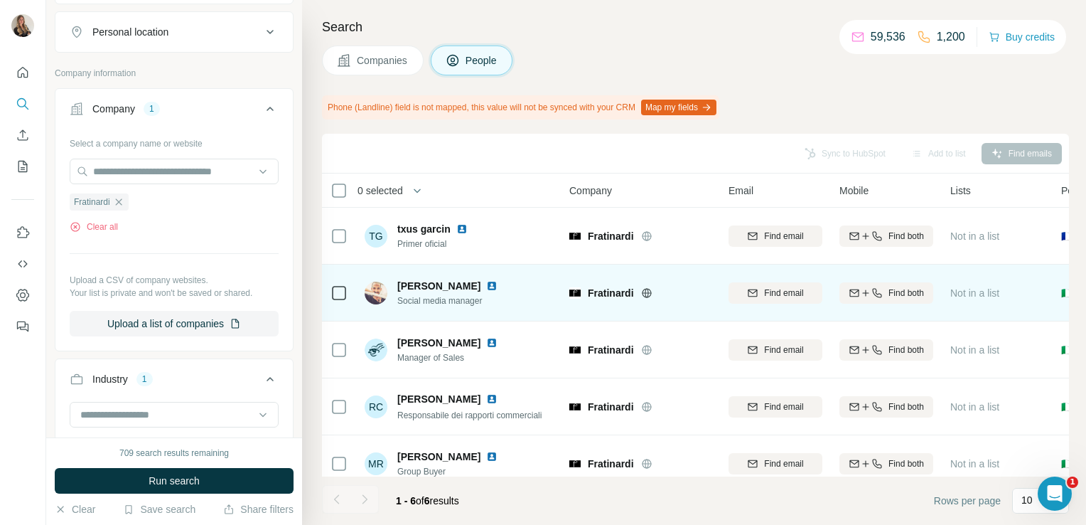
click at [498, 284] on img at bounding box center [491, 285] width 11 height 11
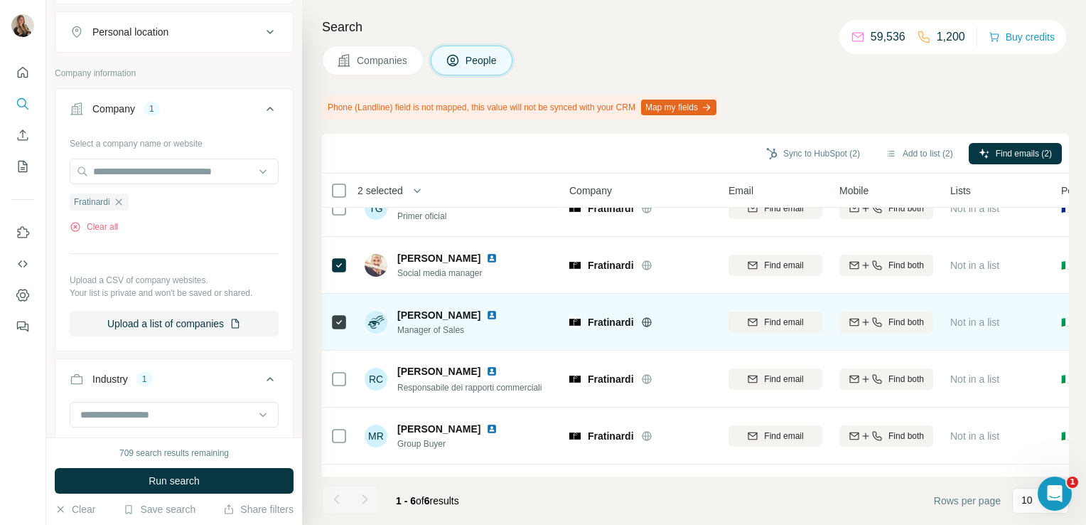
scroll to position [79, 0]
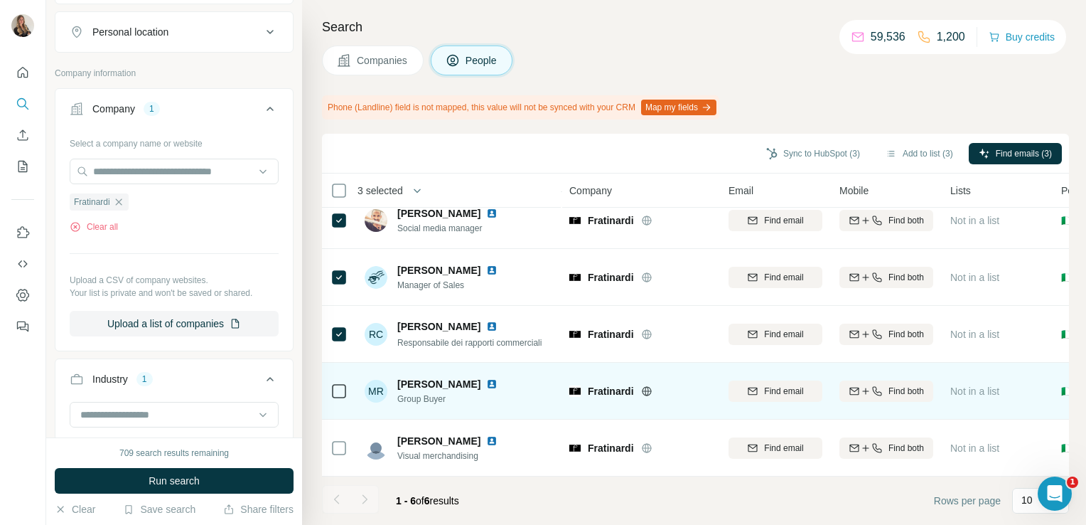
click at [342, 391] on icon at bounding box center [339, 391] width 17 height 17
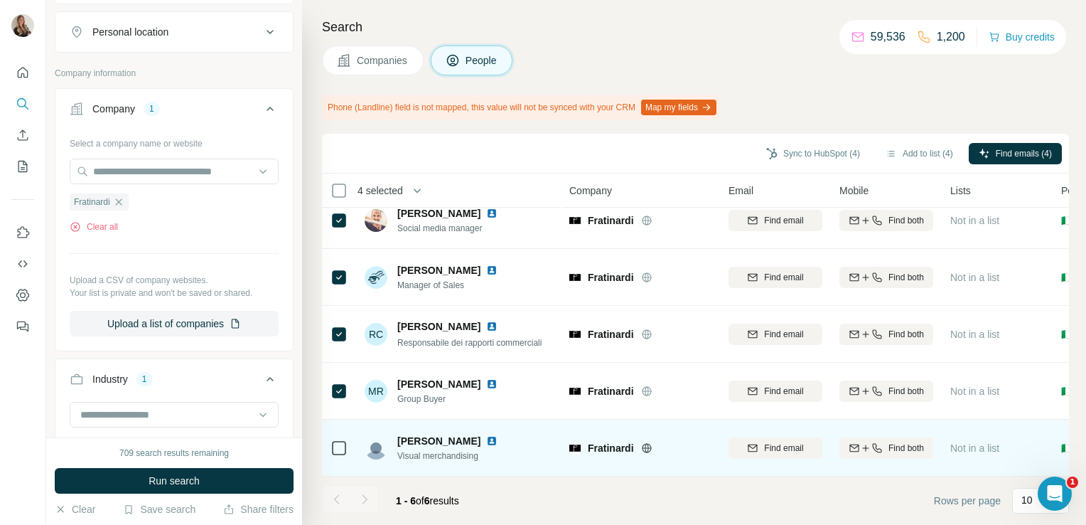
click at [338, 449] on div at bounding box center [339, 447] width 17 height 39
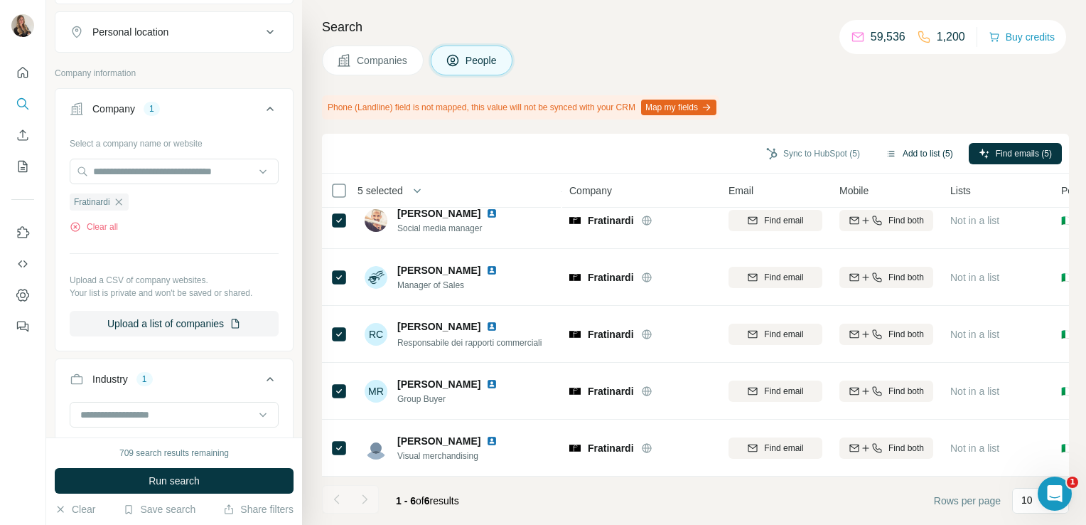
click at [889, 155] on button "Add to list (5)" at bounding box center [919, 153] width 87 height 21
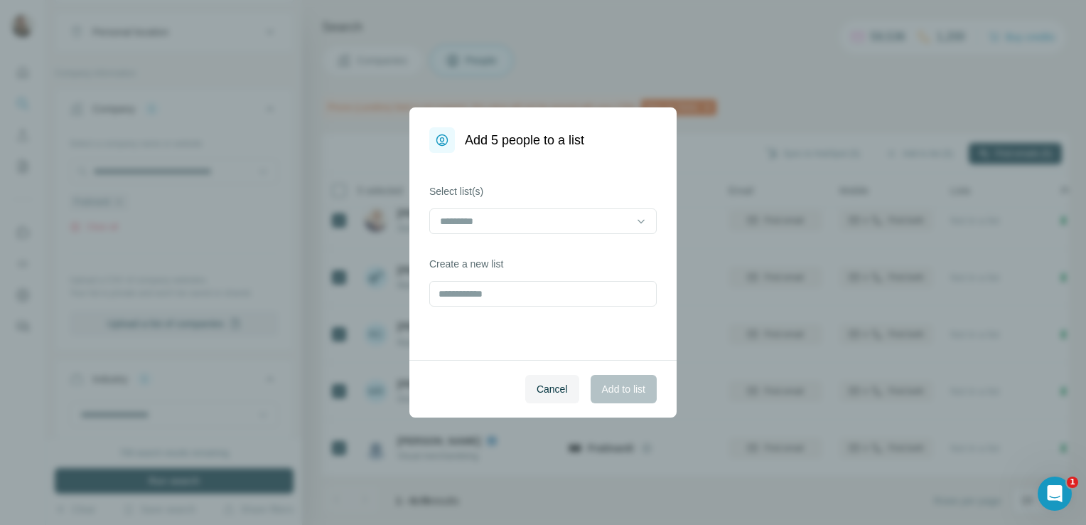
click at [533, 269] on label "Create a new list" at bounding box center [543, 264] width 228 height 14
click at [512, 284] on input "text" at bounding box center [543, 294] width 228 height 26
type input "**********"
click at [603, 395] on span "Add to list" at bounding box center [623, 389] width 43 height 14
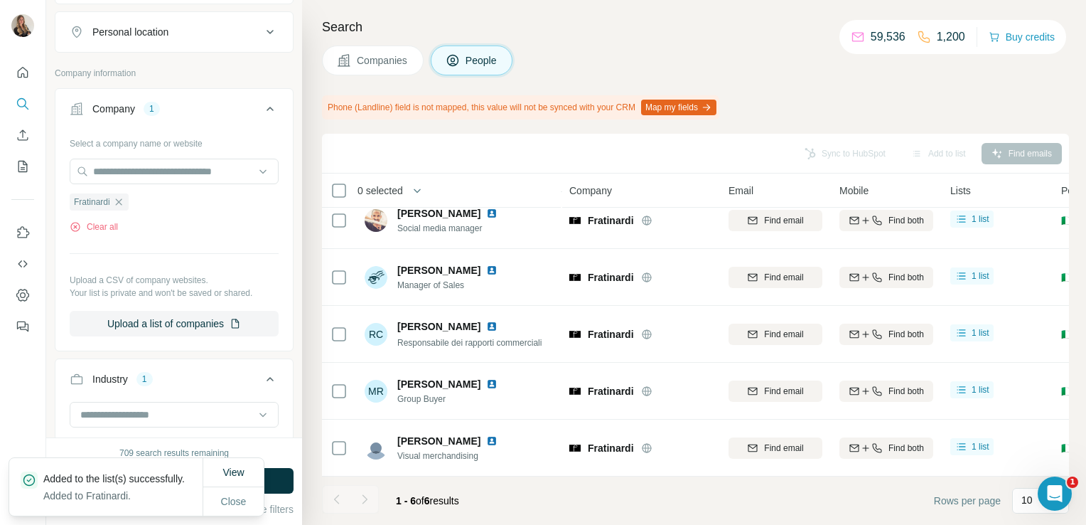
click at [370, 67] on button "Companies" at bounding box center [373, 61] width 102 height 30
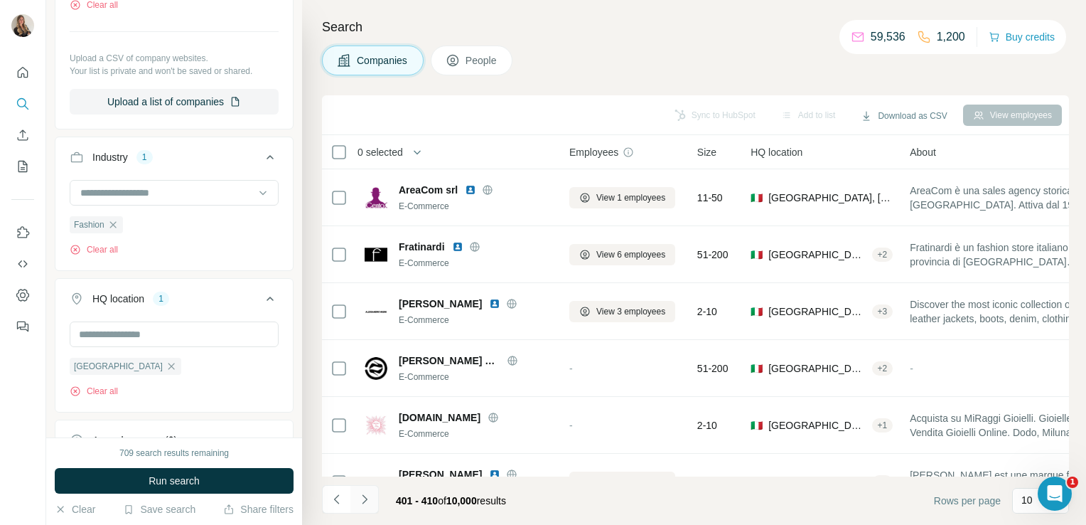
click at [360, 503] on icon "Navigate to next page" at bounding box center [365, 499] width 14 height 14
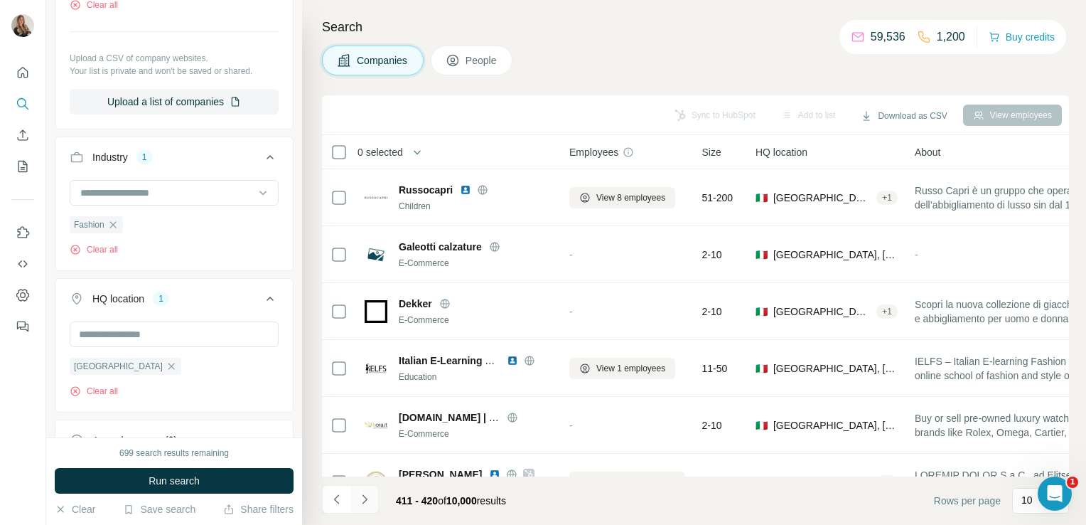
click at [358, 496] on icon "Navigate to next page" at bounding box center [365, 499] width 14 height 14
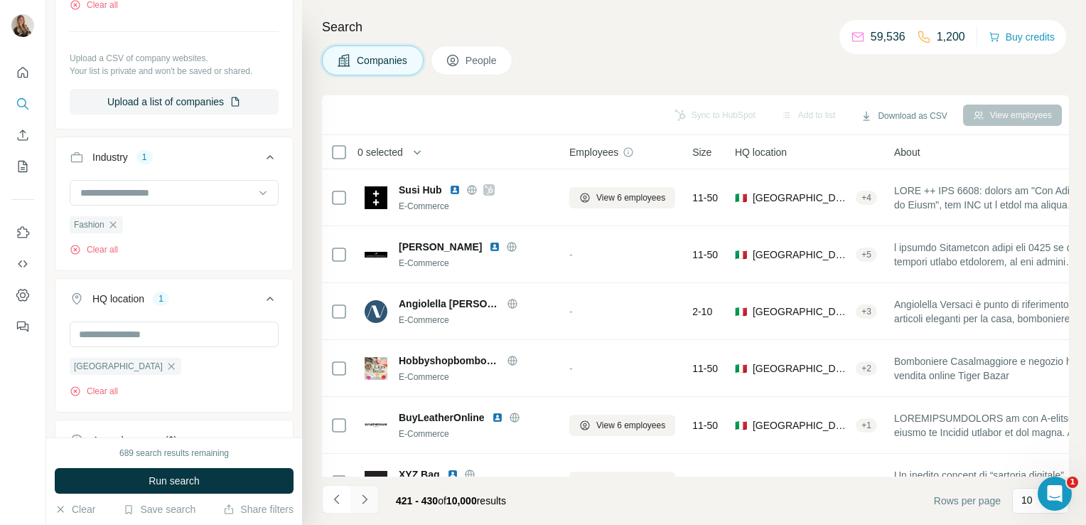
click at [368, 500] on icon "Navigate to next page" at bounding box center [365, 499] width 14 height 14
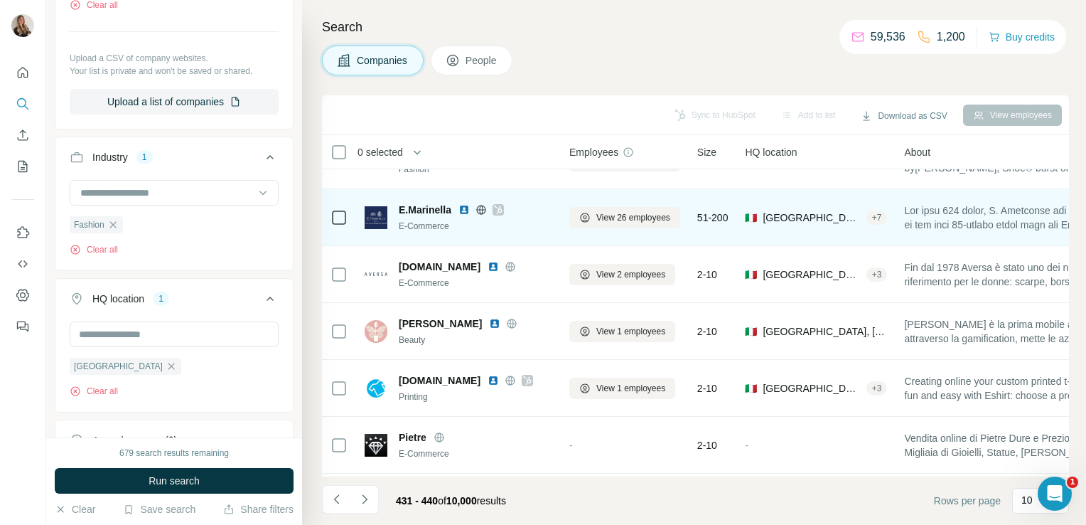
scroll to position [268, 0]
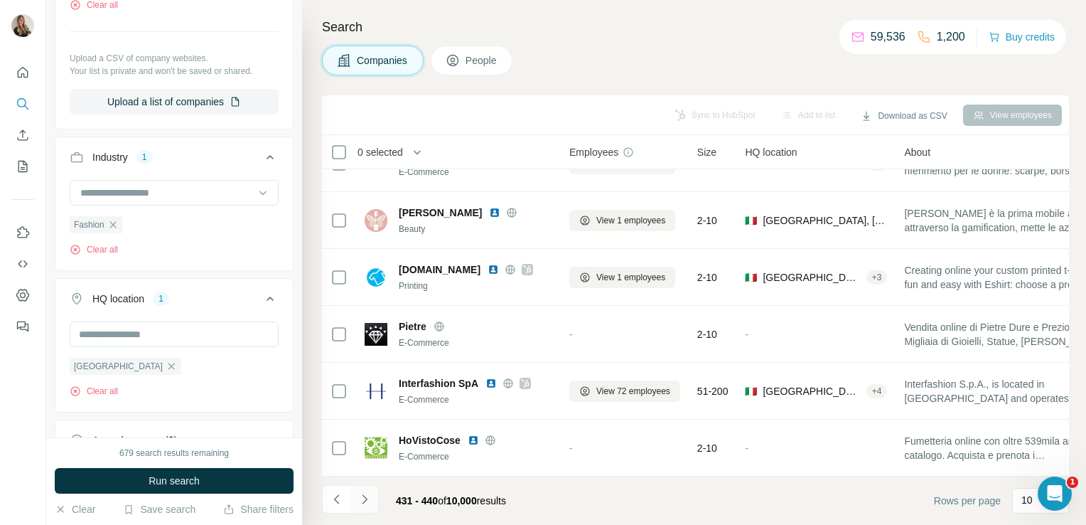
click at [370, 502] on icon "Navigate to next page" at bounding box center [365, 499] width 14 height 14
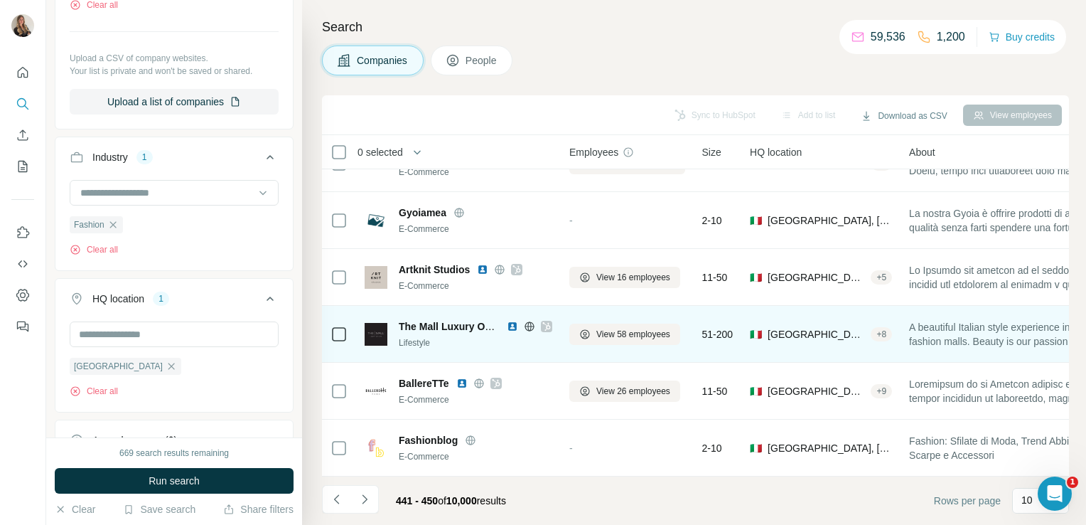
click at [545, 321] on icon at bounding box center [546, 326] width 9 height 11
click at [526, 323] on icon at bounding box center [529, 326] width 11 height 11
click at [629, 328] on span "View 58 employees" at bounding box center [634, 334] width 74 height 13
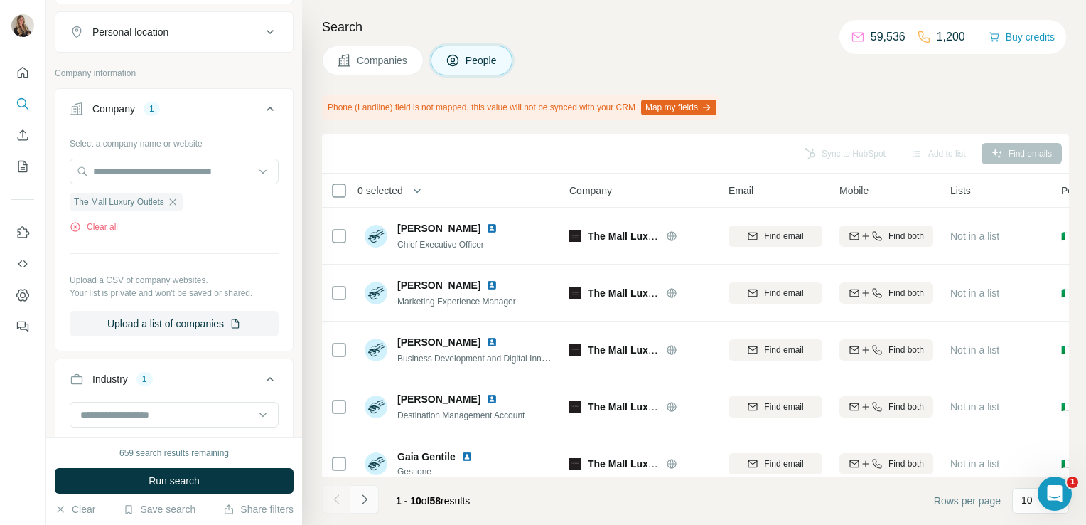
click at [367, 496] on icon "Navigate to next page" at bounding box center [365, 499] width 14 height 14
click at [331, 503] on icon "Navigate to previous page" at bounding box center [337, 499] width 14 height 14
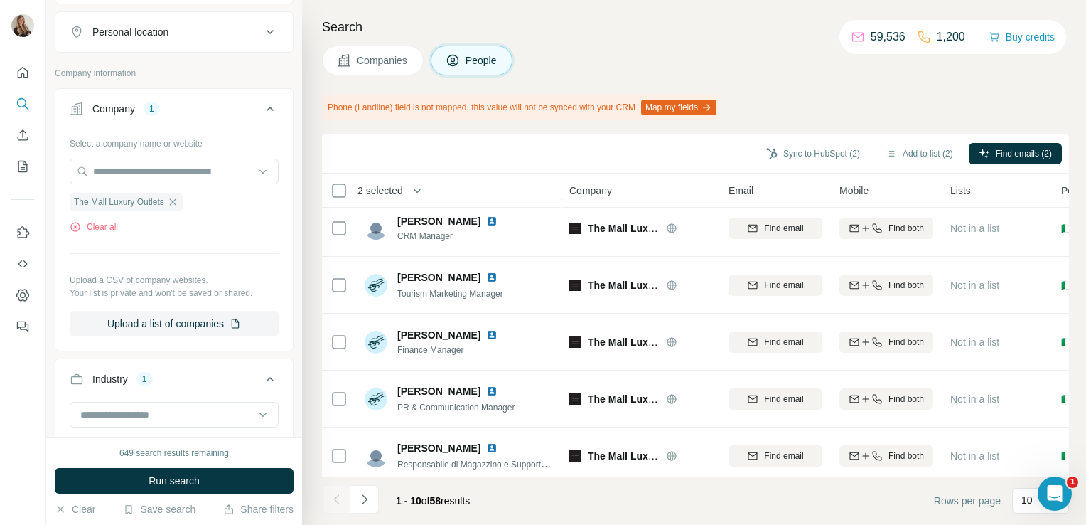
scroll to position [306, 0]
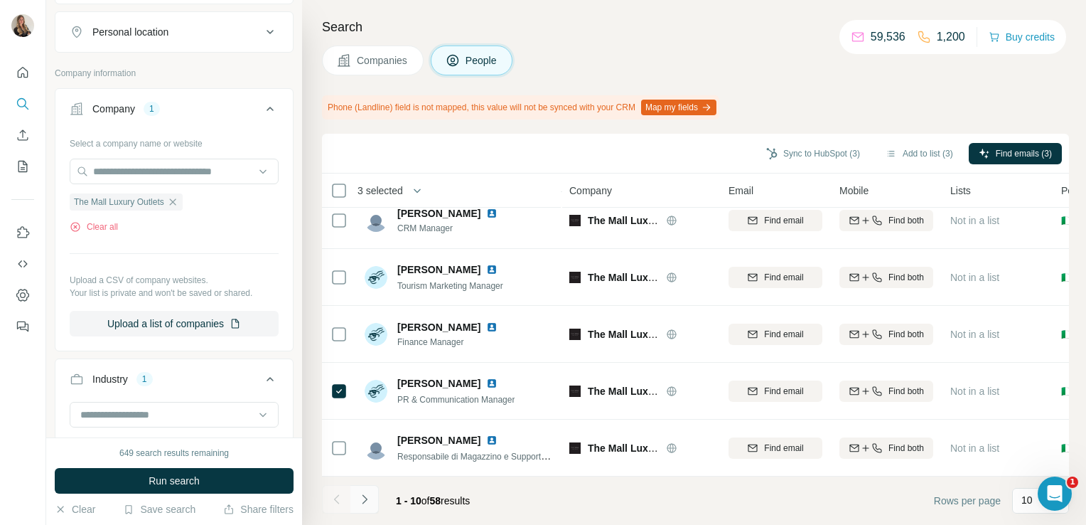
click at [373, 500] on button "Navigate to next page" at bounding box center [365, 499] width 28 height 28
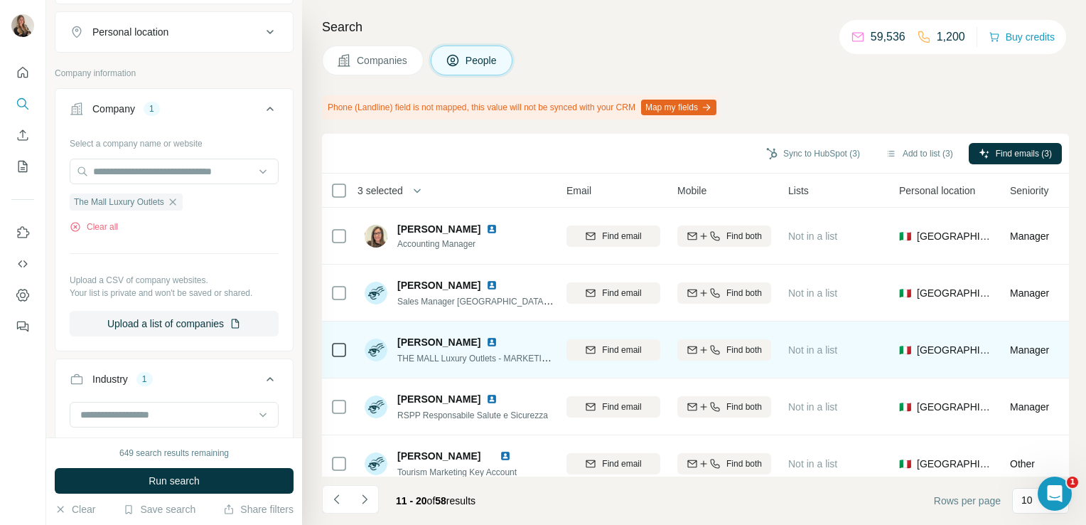
scroll to position [0, 0]
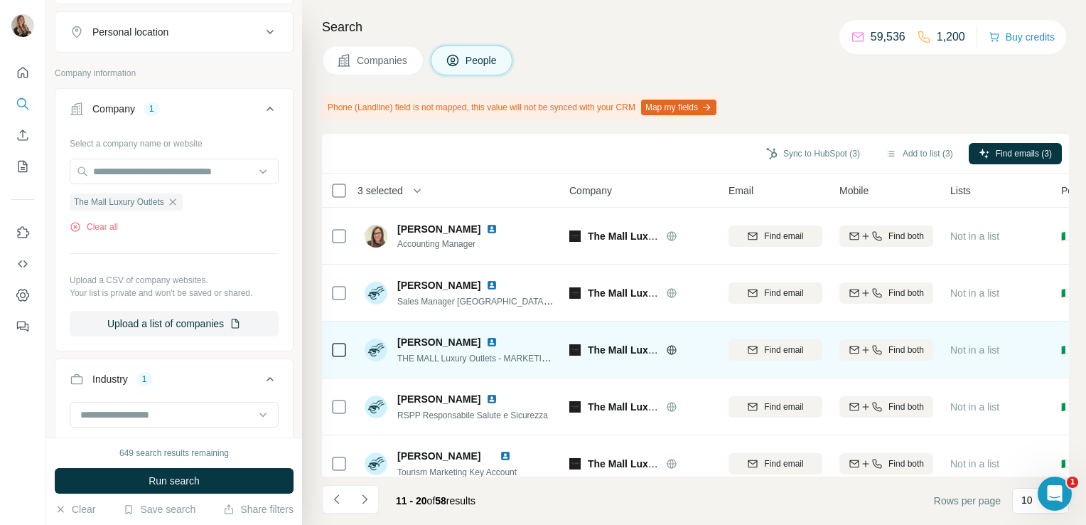
click at [486, 346] on img at bounding box center [491, 341] width 11 height 11
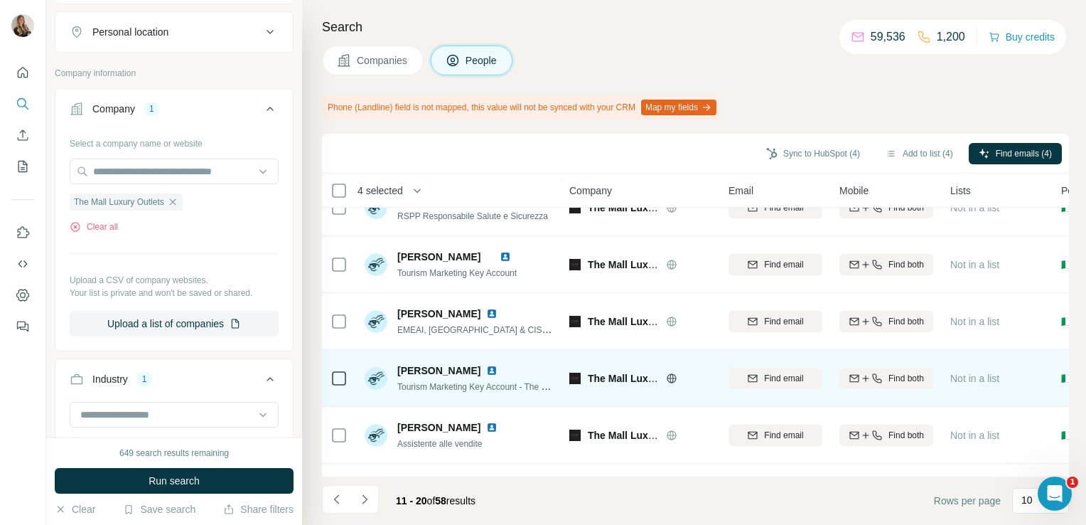
scroll to position [306, 0]
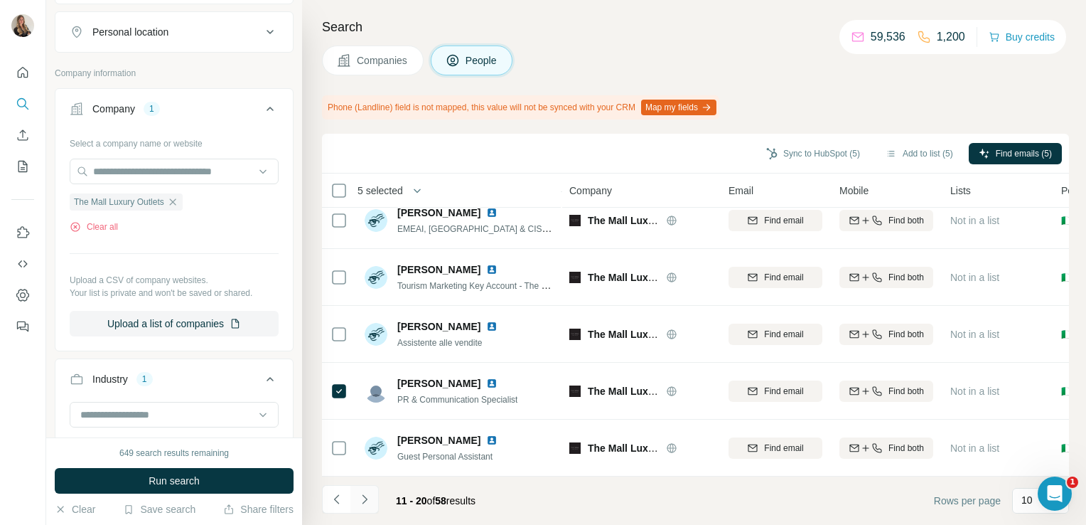
click at [363, 488] on button "Navigate to next page" at bounding box center [365, 499] width 28 height 28
click at [366, 500] on icon "Navigate to next page" at bounding box center [364, 498] width 5 height 9
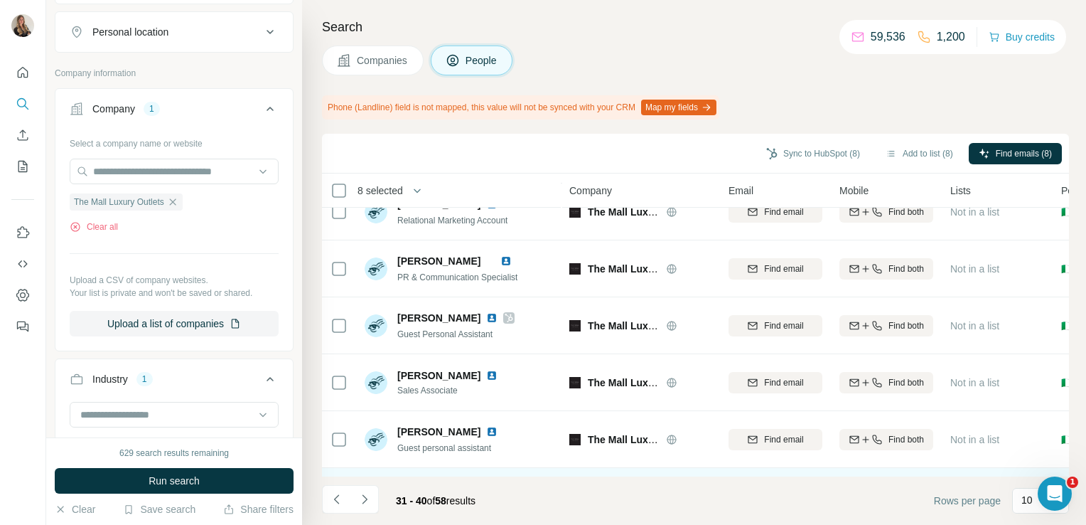
scroll to position [137, 0]
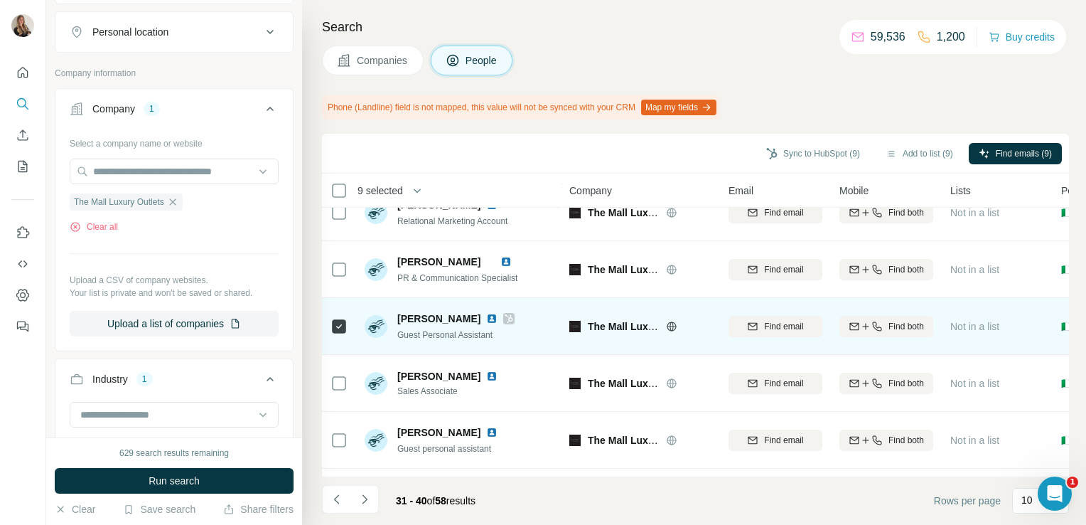
click at [486, 314] on img at bounding box center [491, 318] width 11 height 11
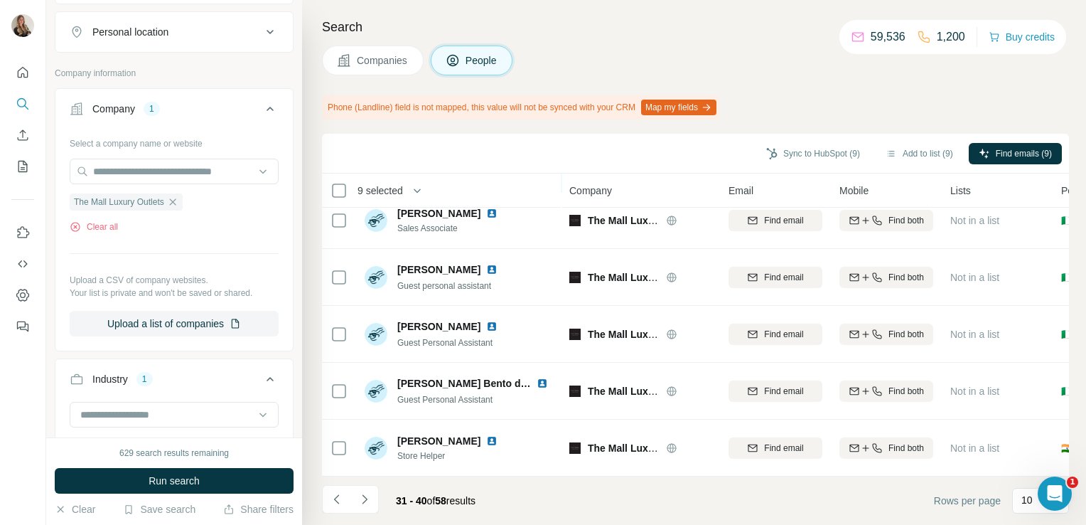
scroll to position [0, 0]
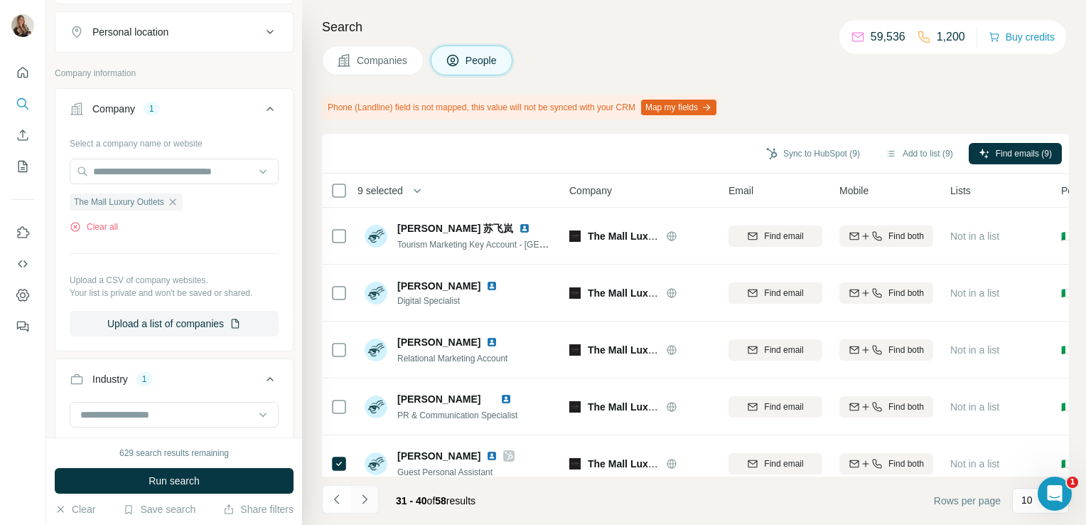
click at [367, 498] on icon "Navigate to next page" at bounding box center [365, 499] width 14 height 14
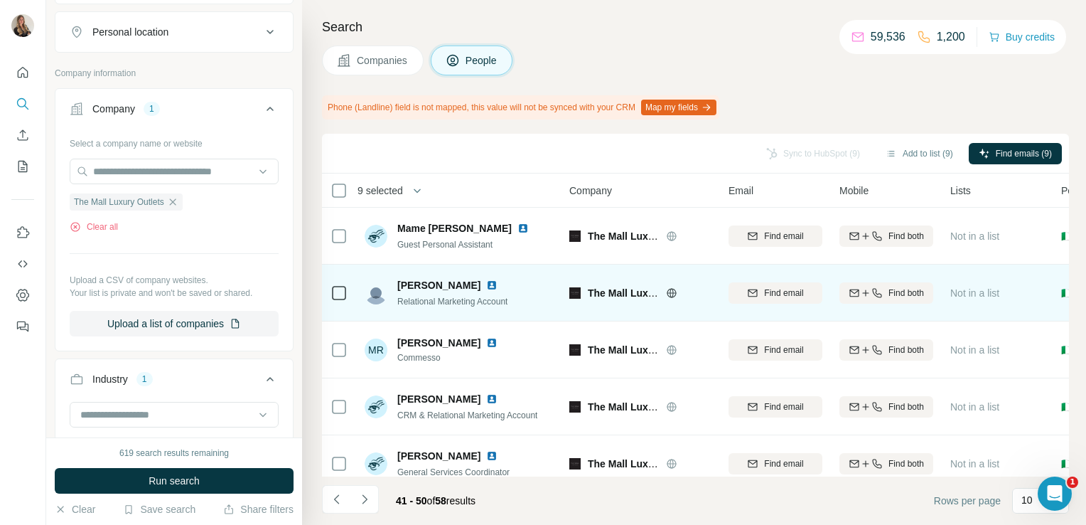
click at [486, 285] on img at bounding box center [491, 284] width 11 height 11
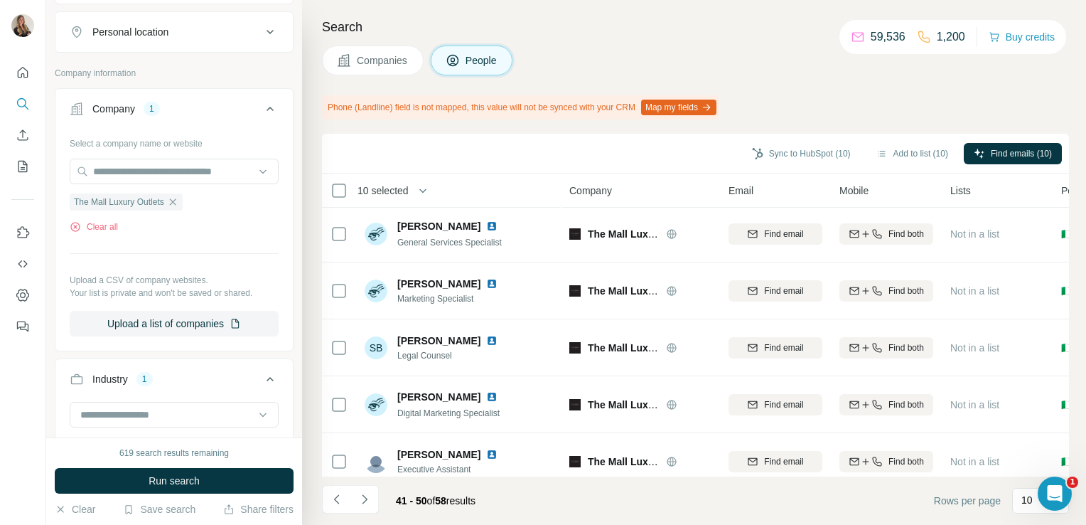
scroll to position [306, 0]
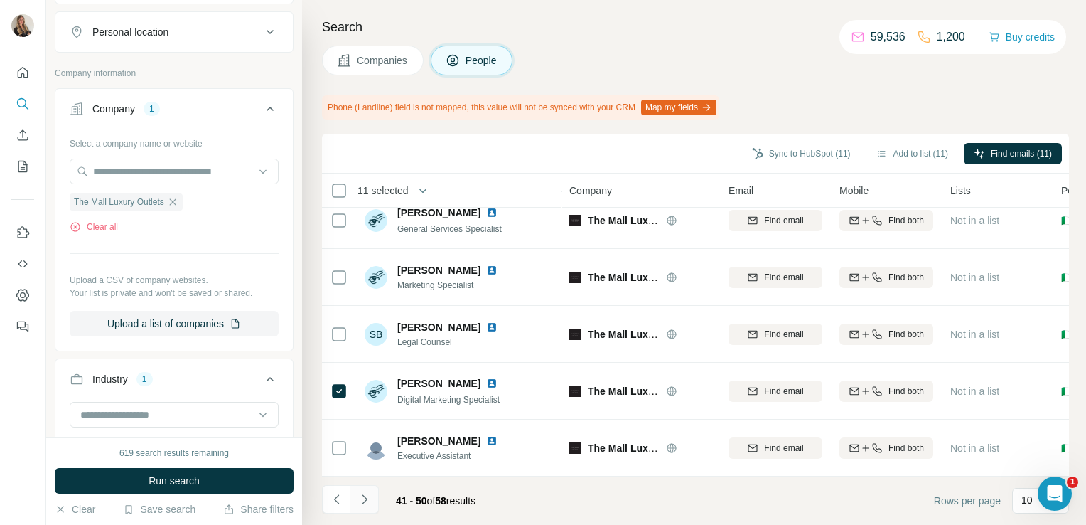
click at [361, 500] on icon "Navigate to next page" at bounding box center [365, 499] width 14 height 14
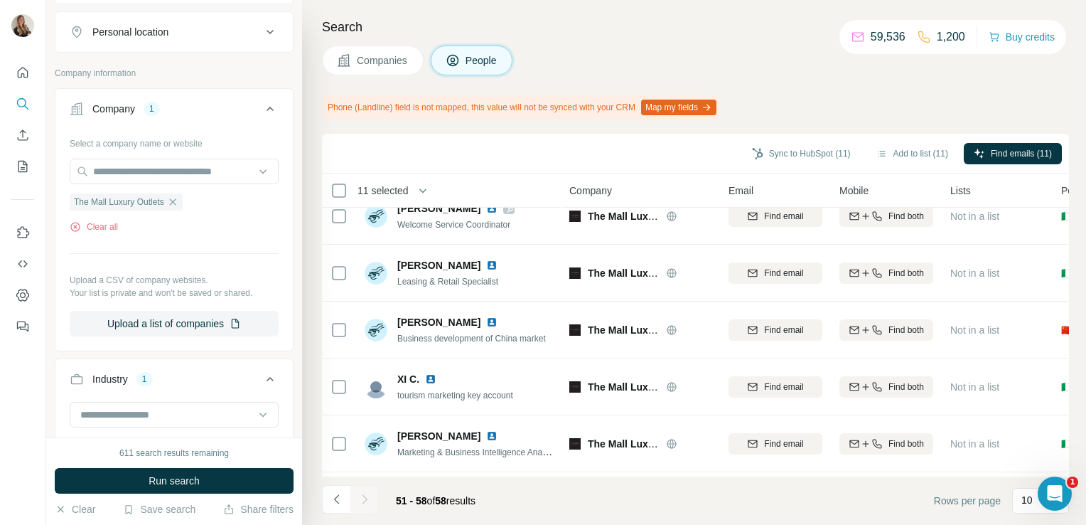
scroll to position [0, 0]
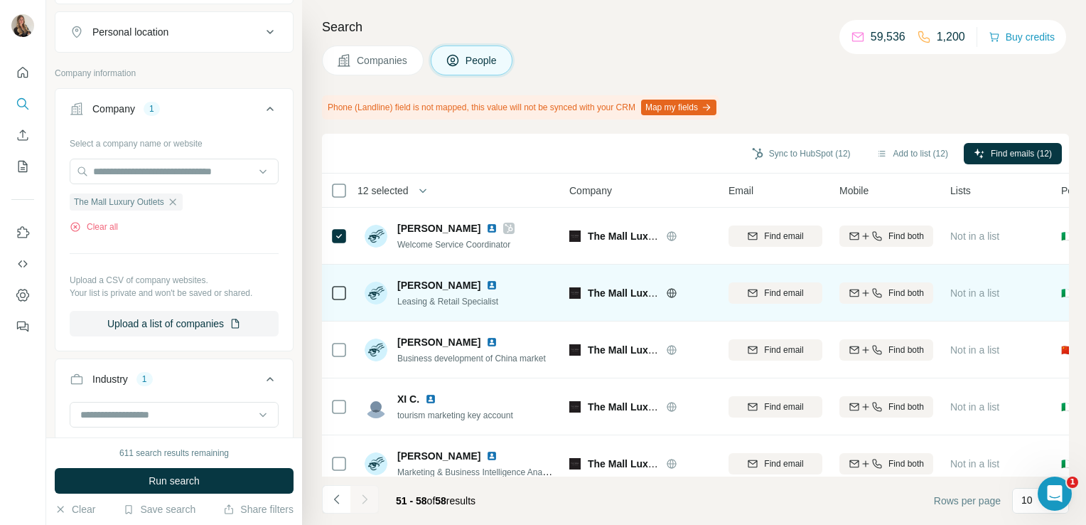
click at [493, 282] on img at bounding box center [491, 284] width 11 height 11
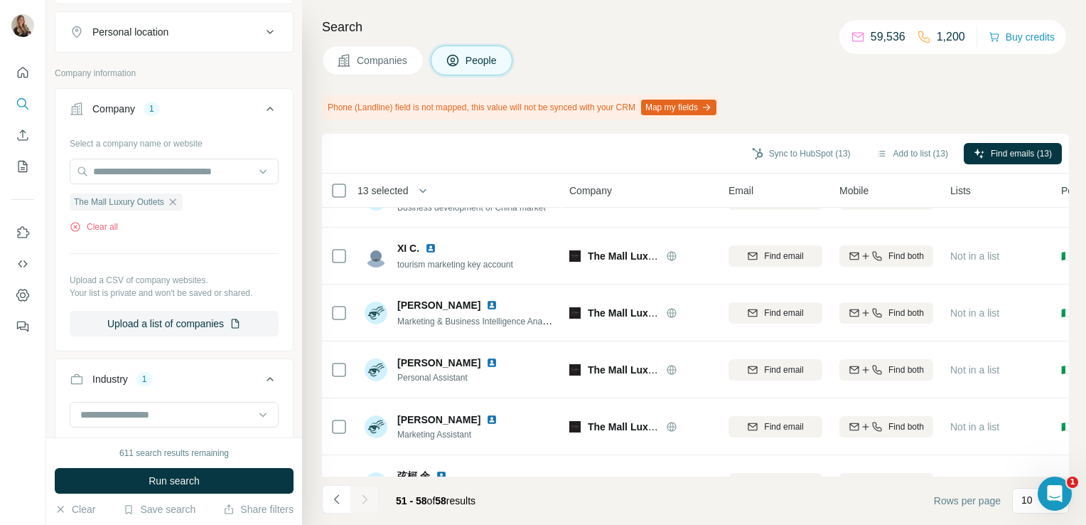
scroll to position [193, 0]
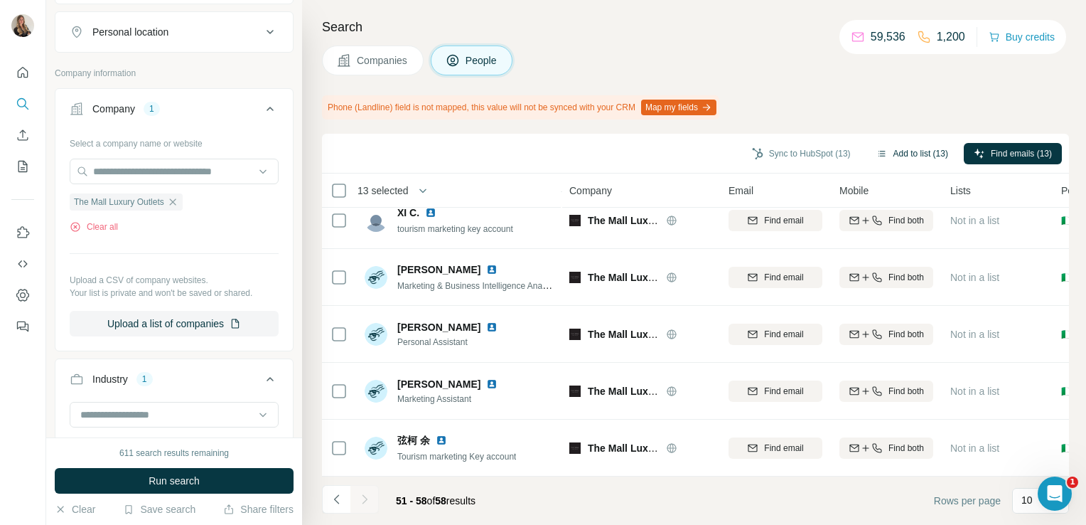
click at [909, 149] on button "Add to list (13)" at bounding box center [913, 153] width 92 height 21
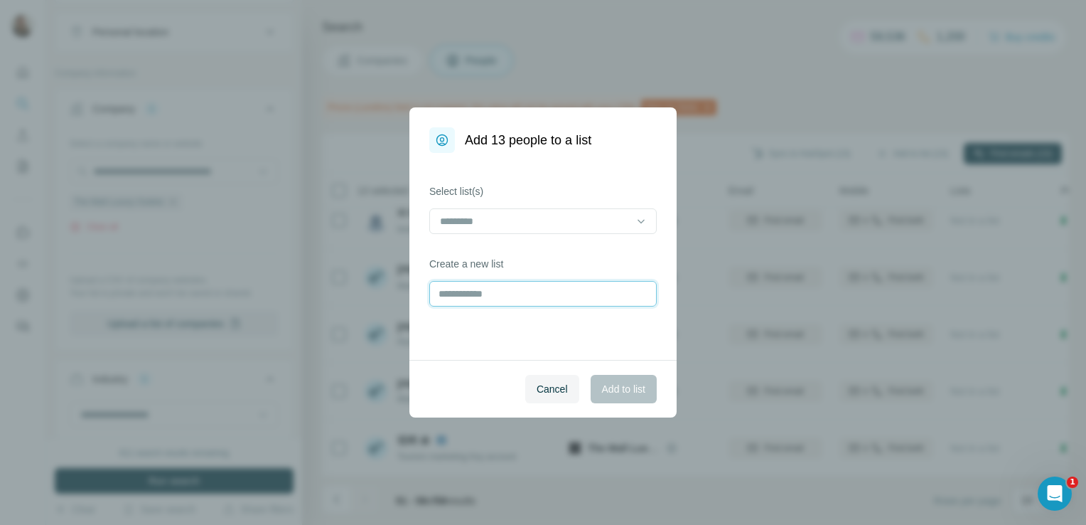
click at [508, 295] on input "text" at bounding box center [543, 294] width 228 height 26
type input "********"
click at [615, 393] on span "Add to list" at bounding box center [623, 389] width 43 height 14
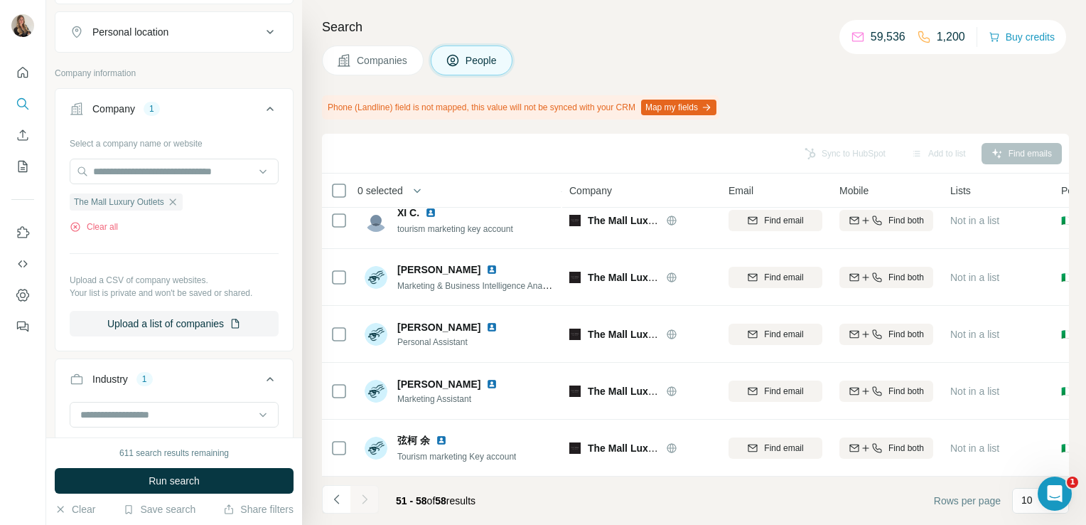
click at [382, 67] on span "Companies" at bounding box center [383, 60] width 52 height 14
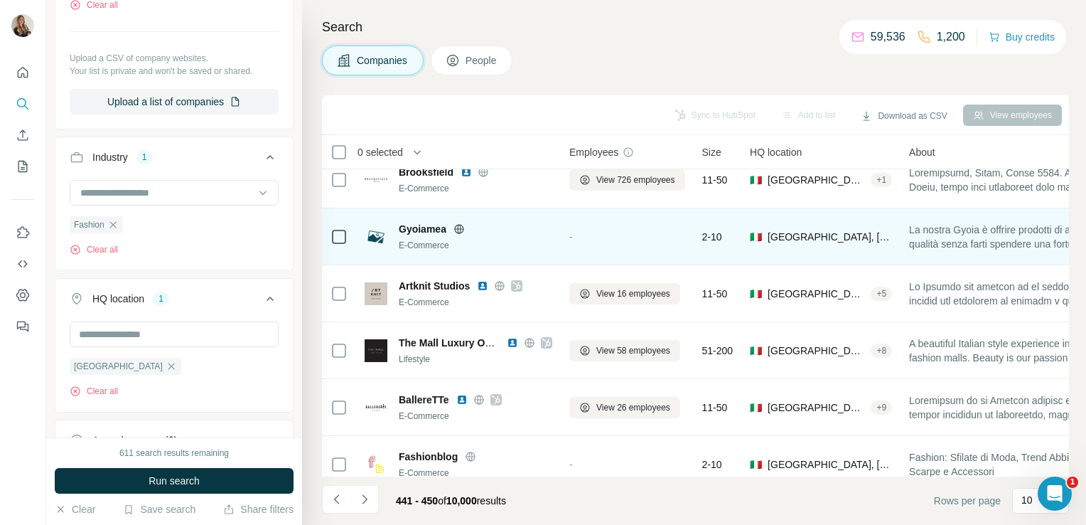
scroll to position [268, 0]
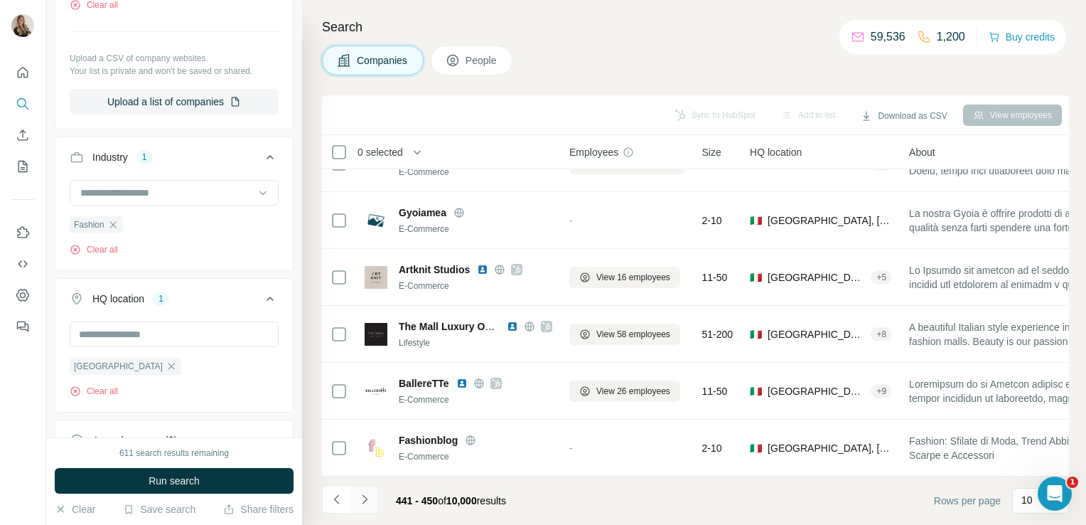
click at [362, 497] on icon "Navigate to next page" at bounding box center [365, 499] width 14 height 14
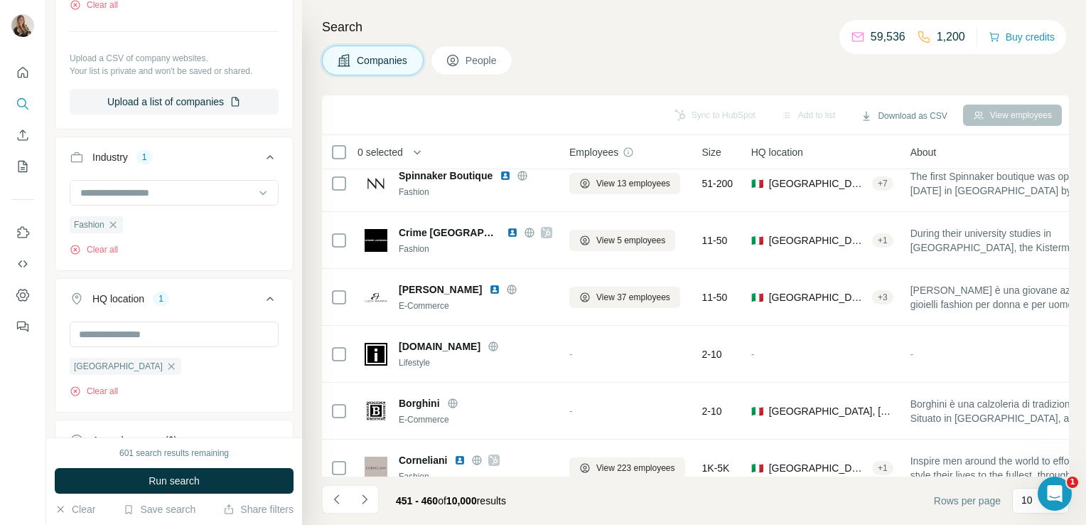
scroll to position [0, 0]
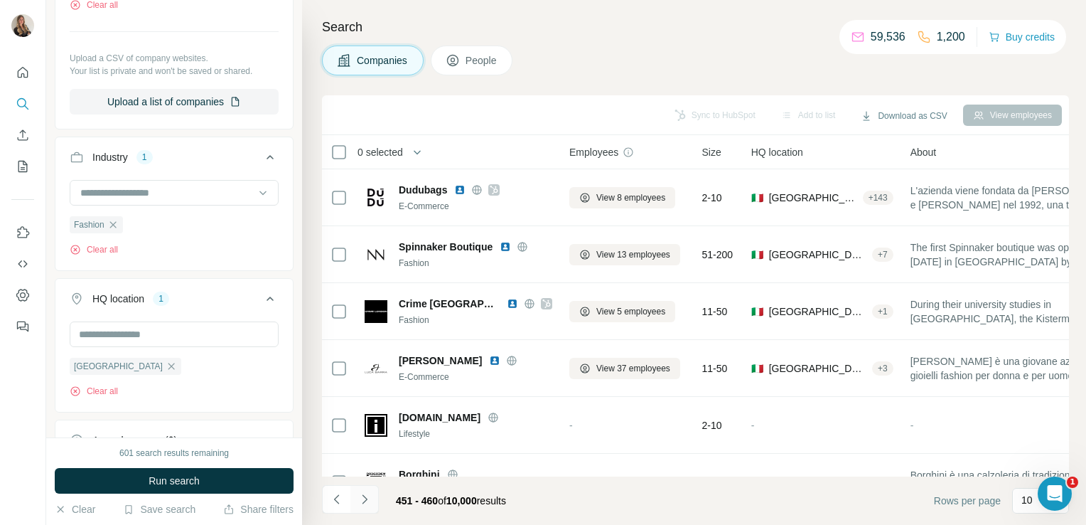
click at [353, 506] on button "Navigate to next page" at bounding box center [365, 499] width 28 height 28
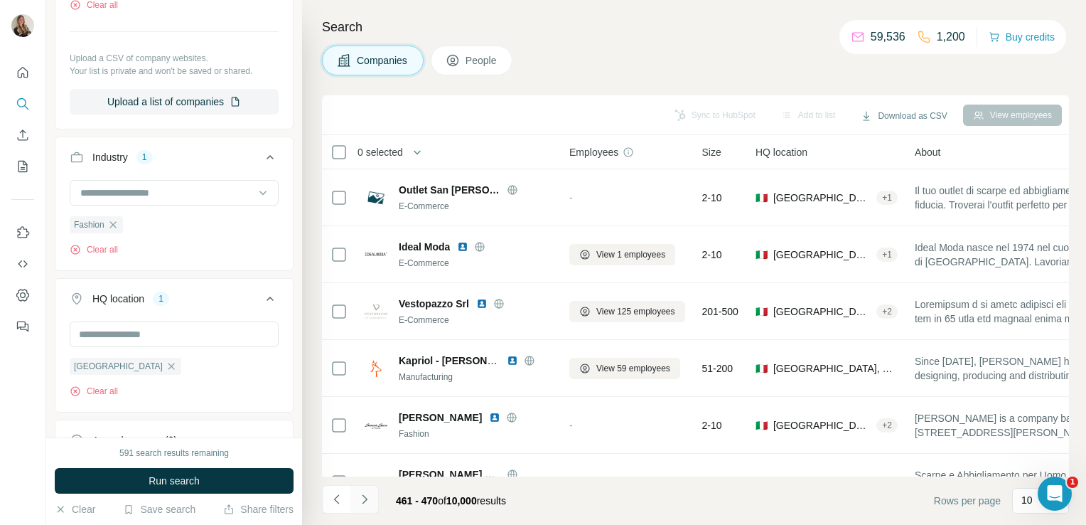
click at [365, 502] on icon "Navigate to next page" at bounding box center [365, 499] width 14 height 14
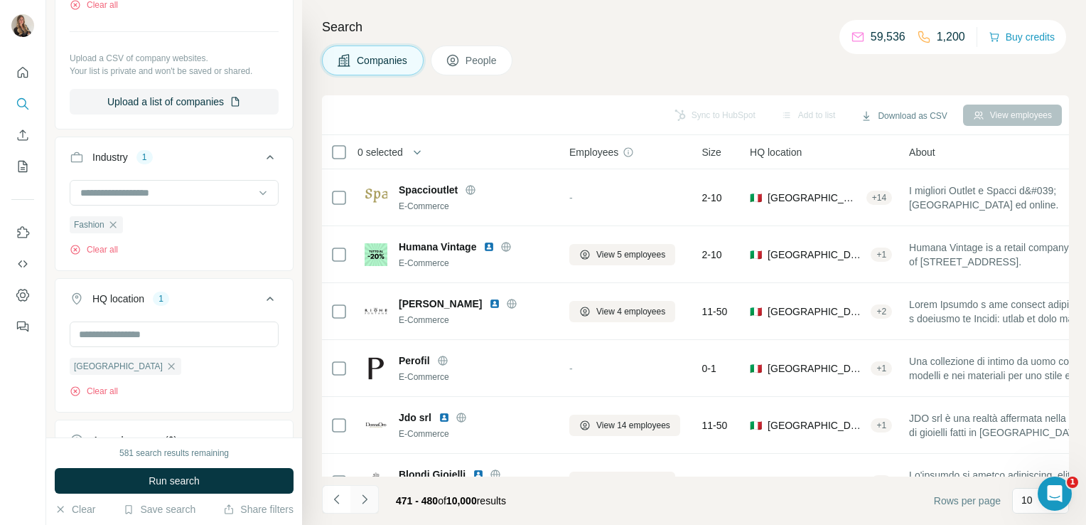
click at [367, 499] on icon "Navigate to next page" at bounding box center [365, 499] width 14 height 14
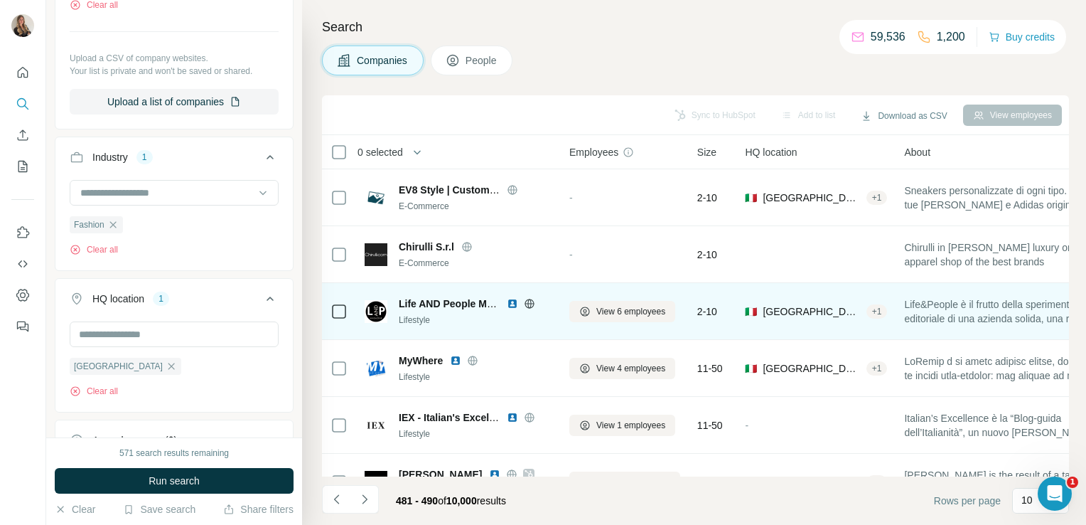
click at [412, 336] on td "Life AND People Magazine Lifestyle" at bounding box center [458, 311] width 205 height 57
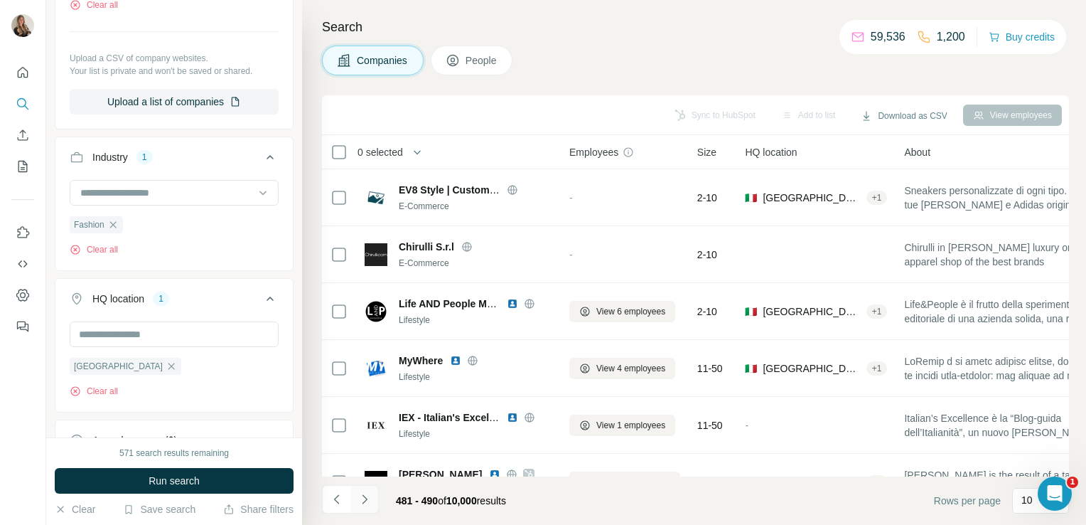
click at [365, 512] on button "Navigate to next page" at bounding box center [365, 499] width 28 height 28
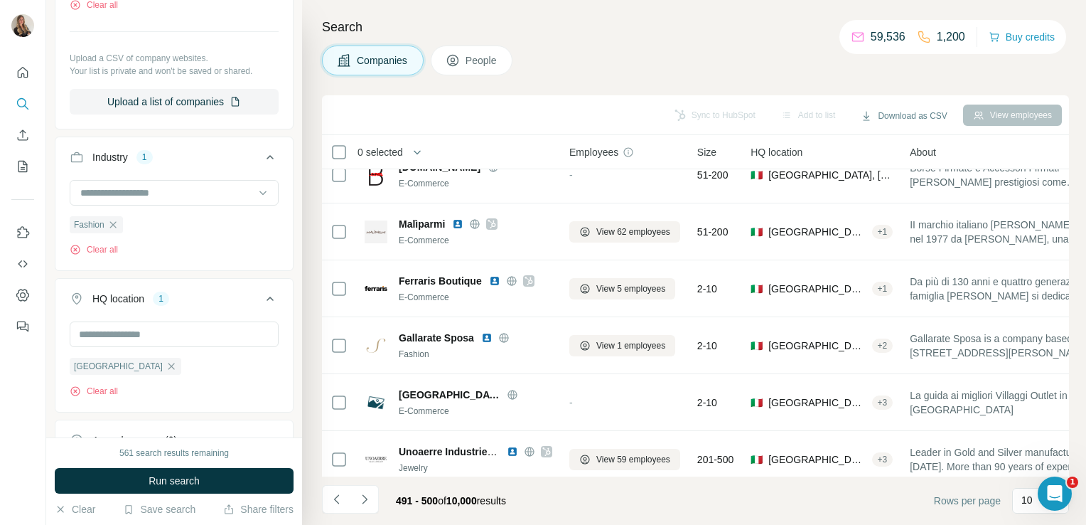
scroll to position [268, 0]
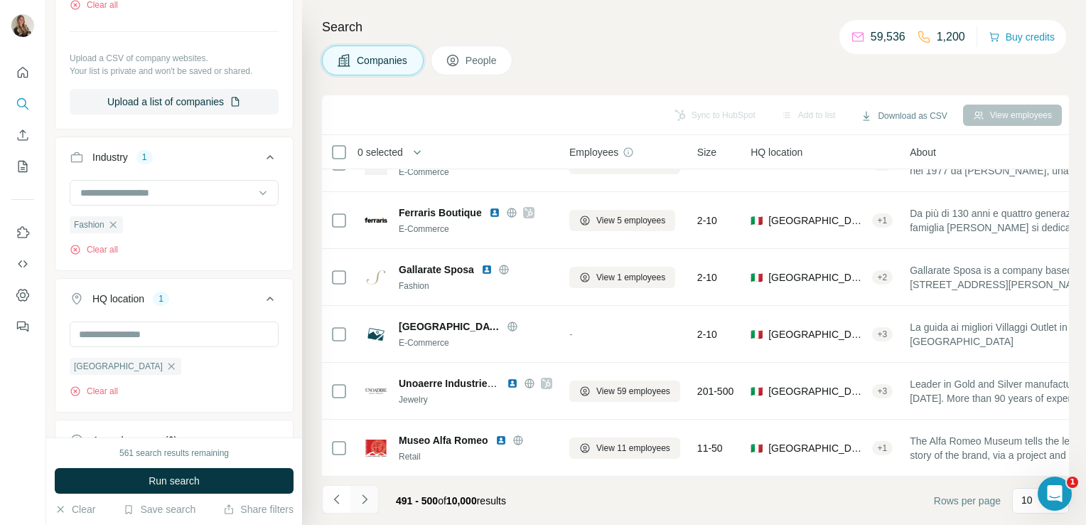
click at [372, 492] on button "Navigate to next page" at bounding box center [365, 499] width 28 height 28
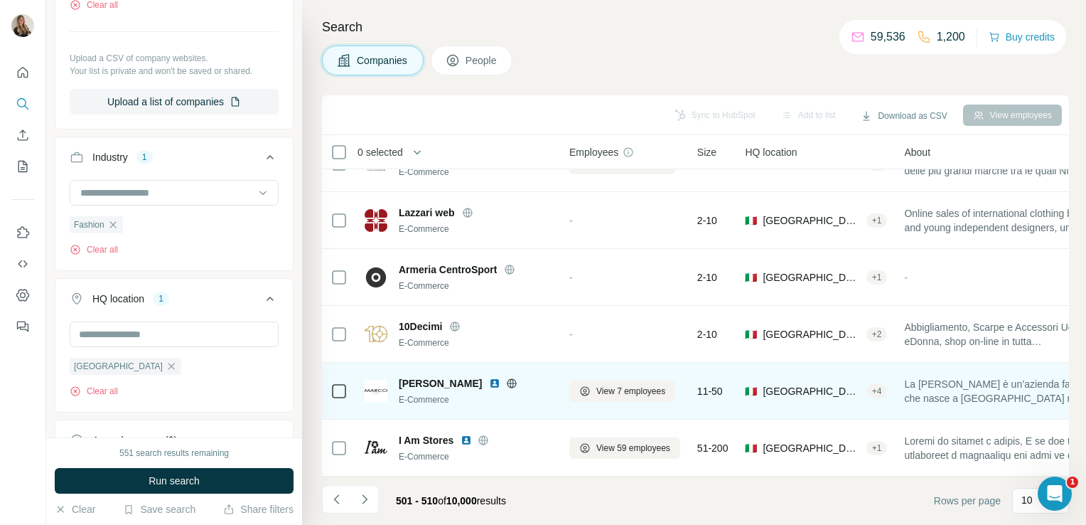
click at [510, 378] on icon at bounding box center [511, 383] width 11 height 11
click at [601, 385] on span "View 7 employees" at bounding box center [631, 391] width 69 height 13
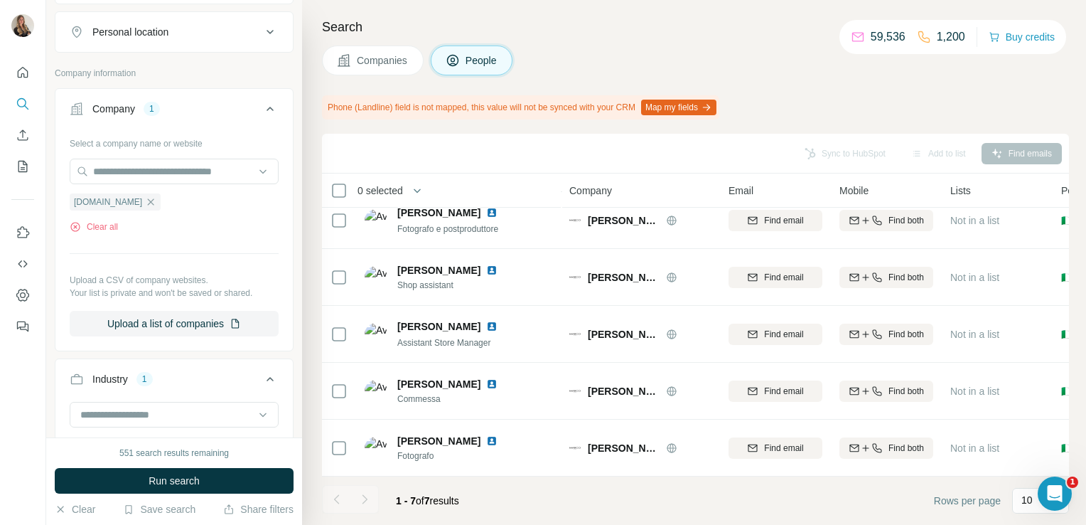
scroll to position [136, 0]
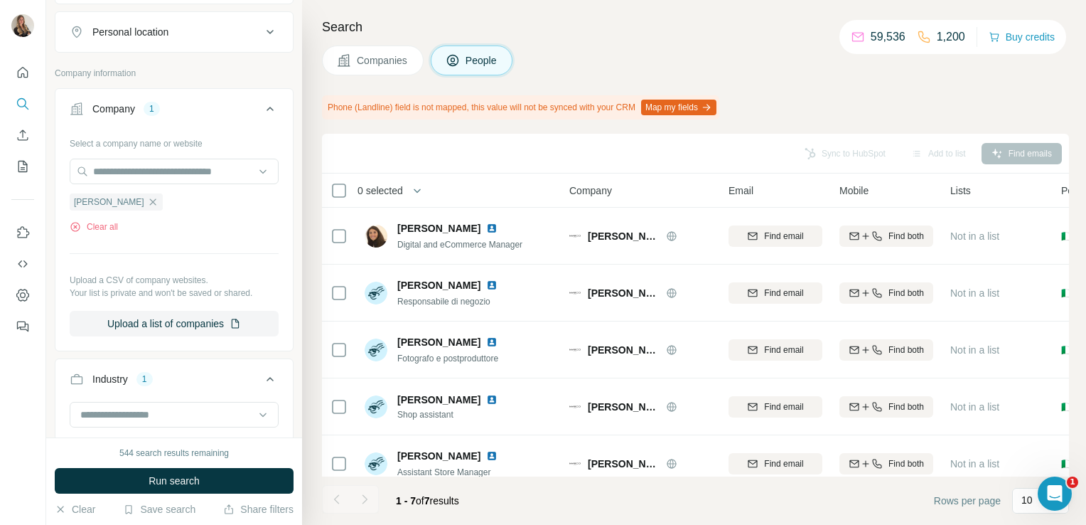
click at [401, 58] on span "Companies" at bounding box center [383, 60] width 52 height 14
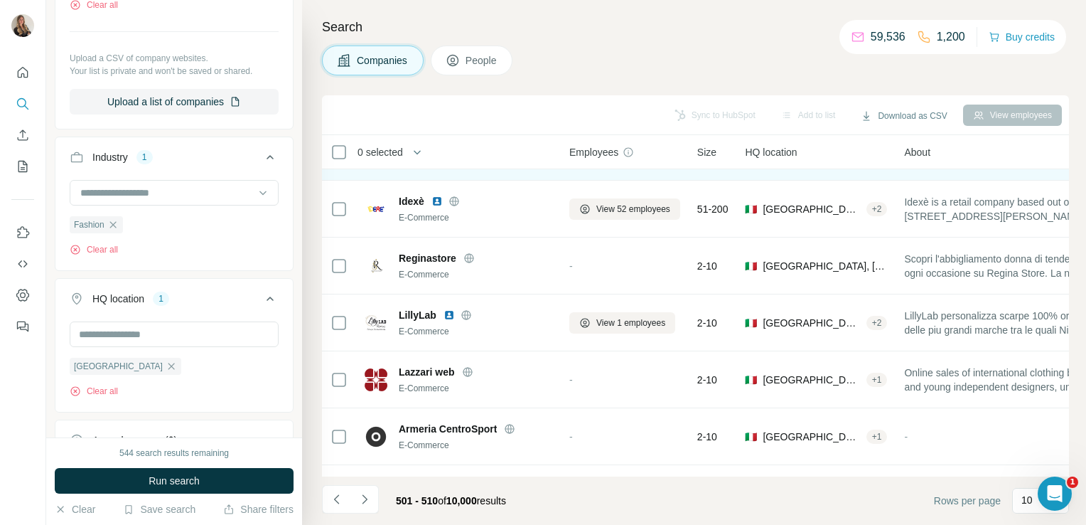
scroll to position [268, 0]
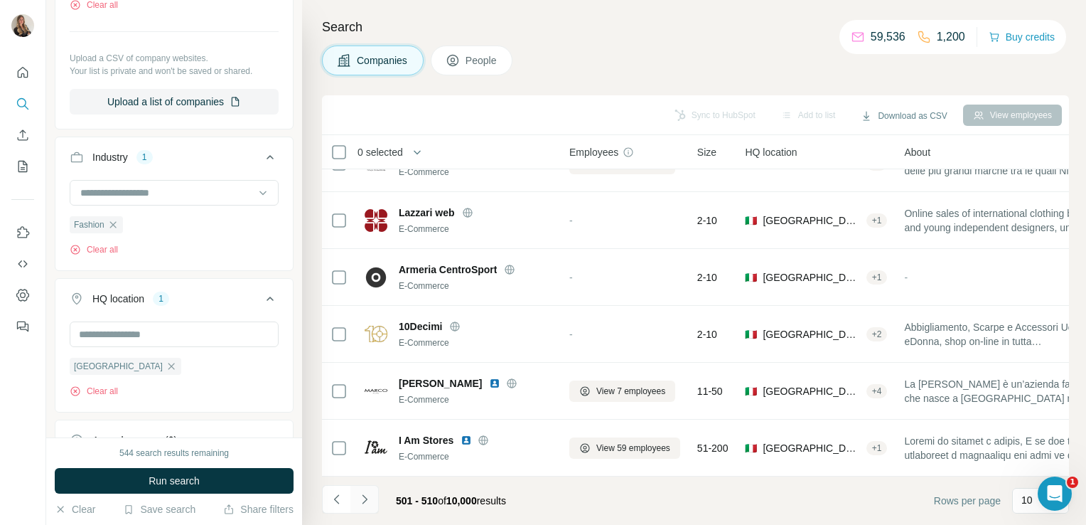
click at [367, 504] on icon "Navigate to next page" at bounding box center [365, 499] width 14 height 14
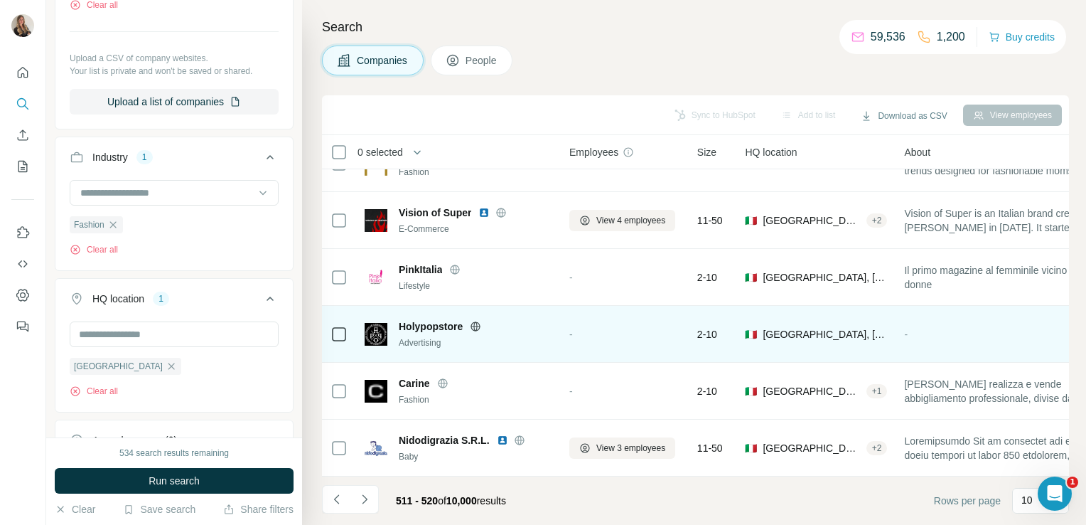
scroll to position [0, 0]
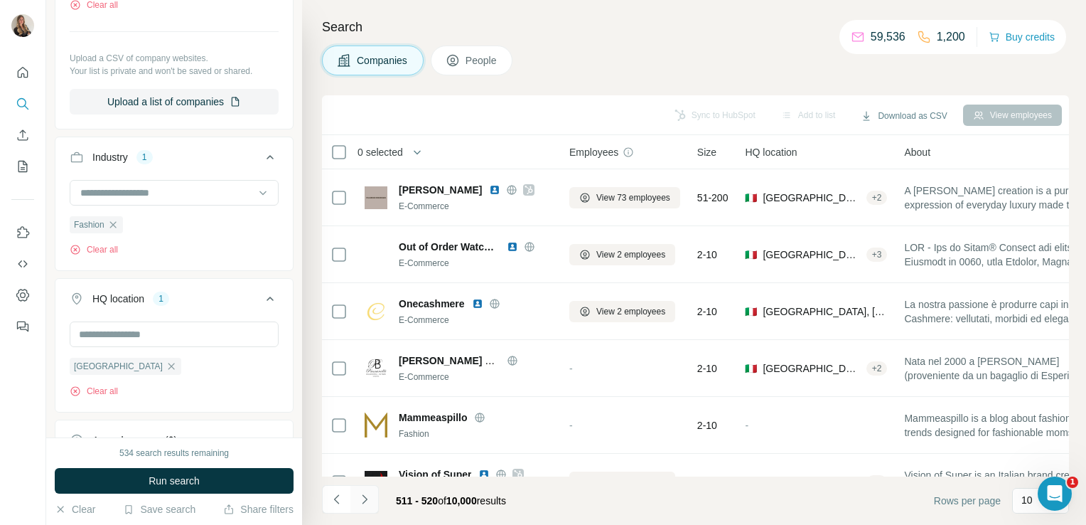
click at [362, 499] on icon "Navigate to next page" at bounding box center [365, 499] width 14 height 14
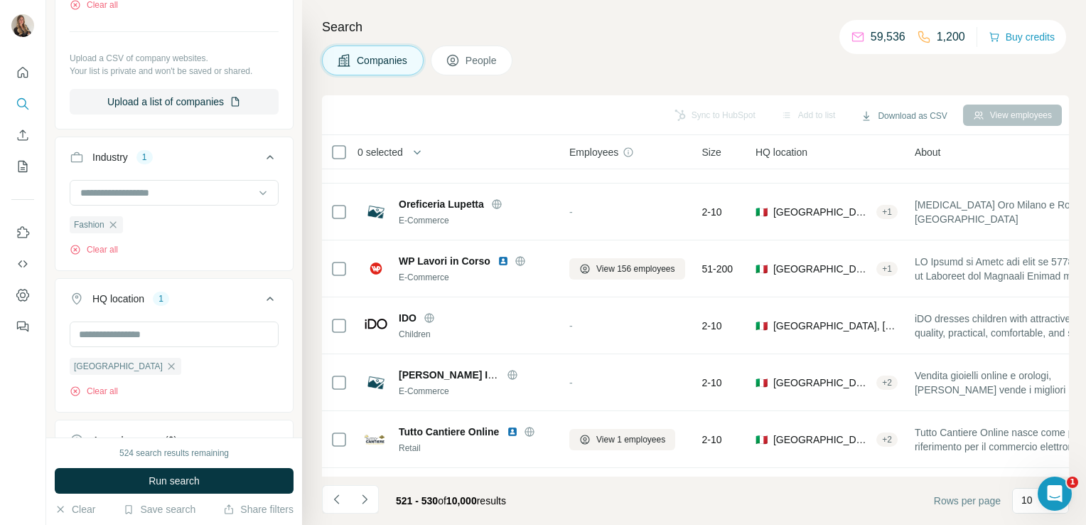
scroll to position [268, 0]
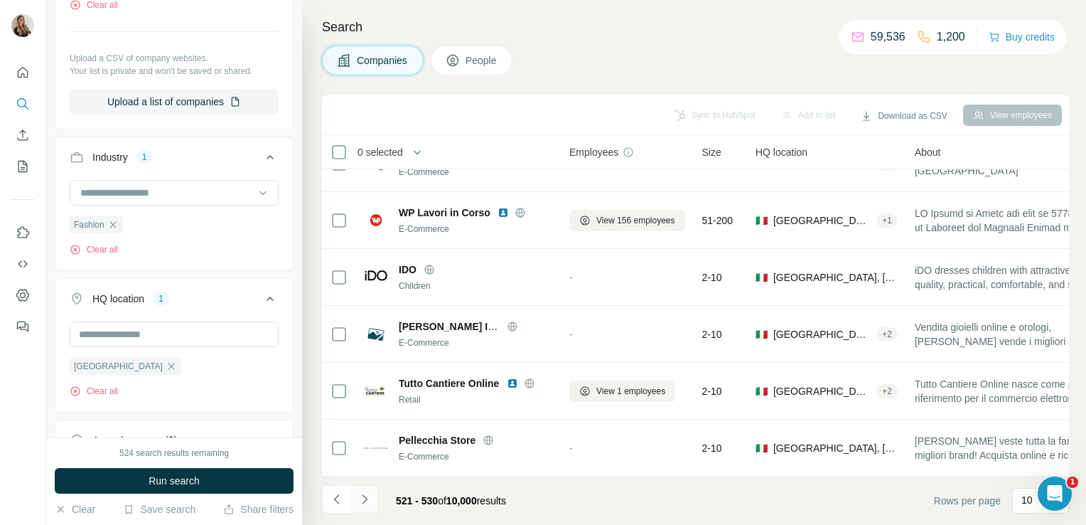
click at [366, 503] on icon "Navigate to next page" at bounding box center [365, 499] width 14 height 14
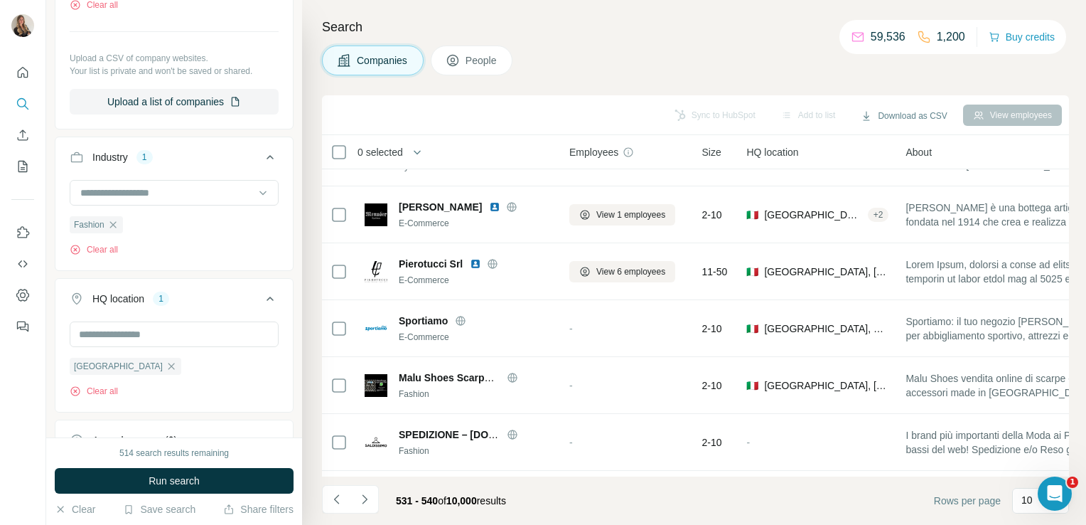
scroll to position [0, 0]
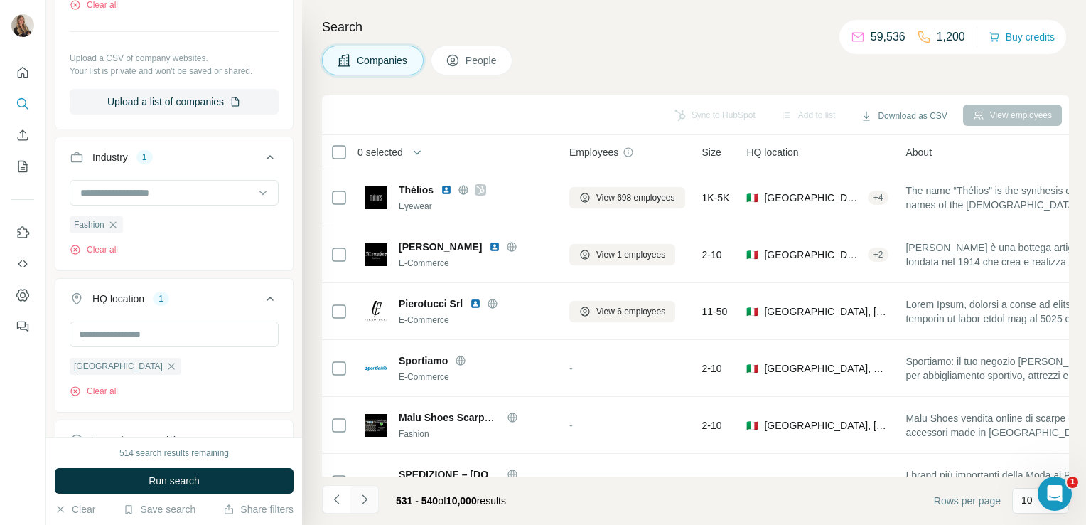
click at [370, 499] on icon "Navigate to next page" at bounding box center [365, 499] width 14 height 14
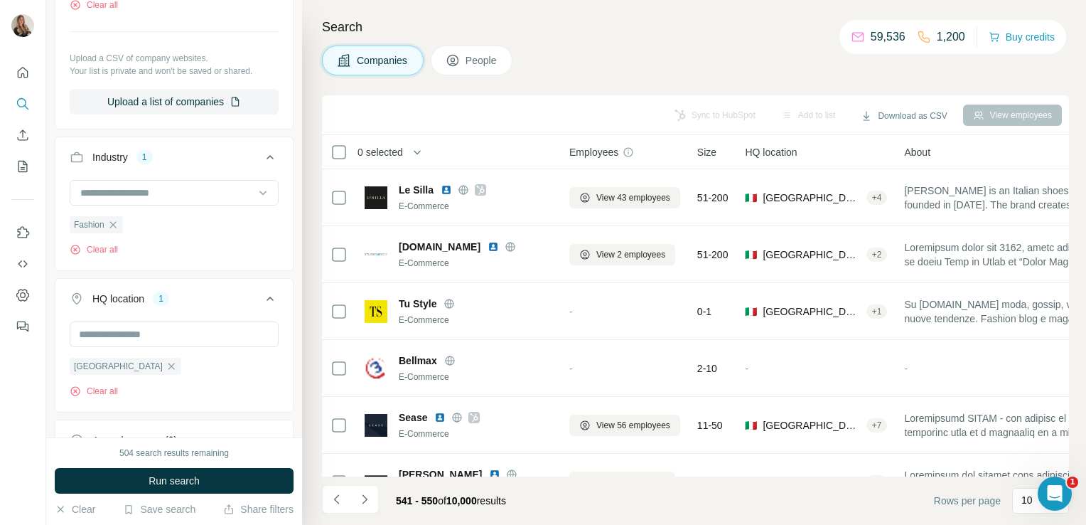
scroll to position [268, 0]
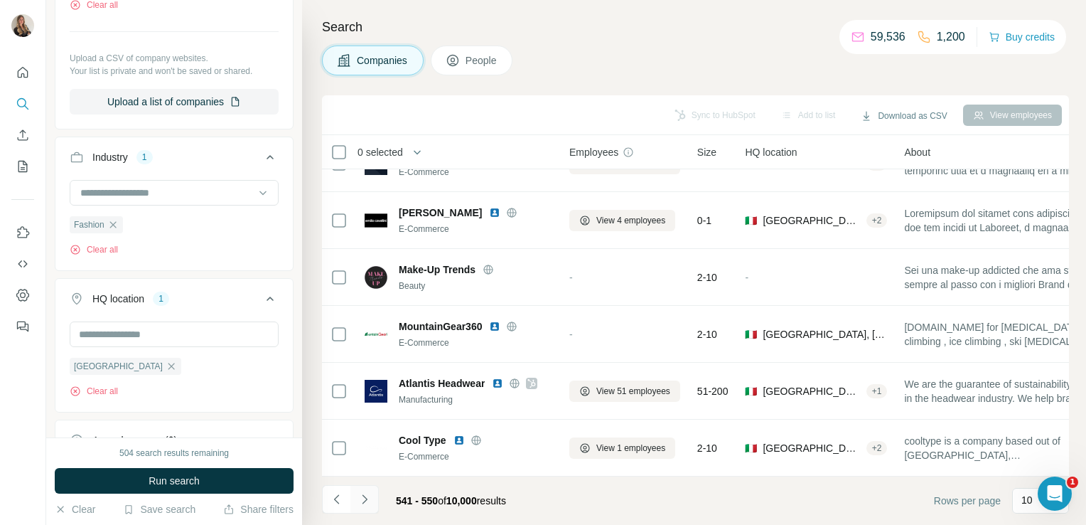
click at [369, 497] on icon "Navigate to next page" at bounding box center [365, 499] width 14 height 14
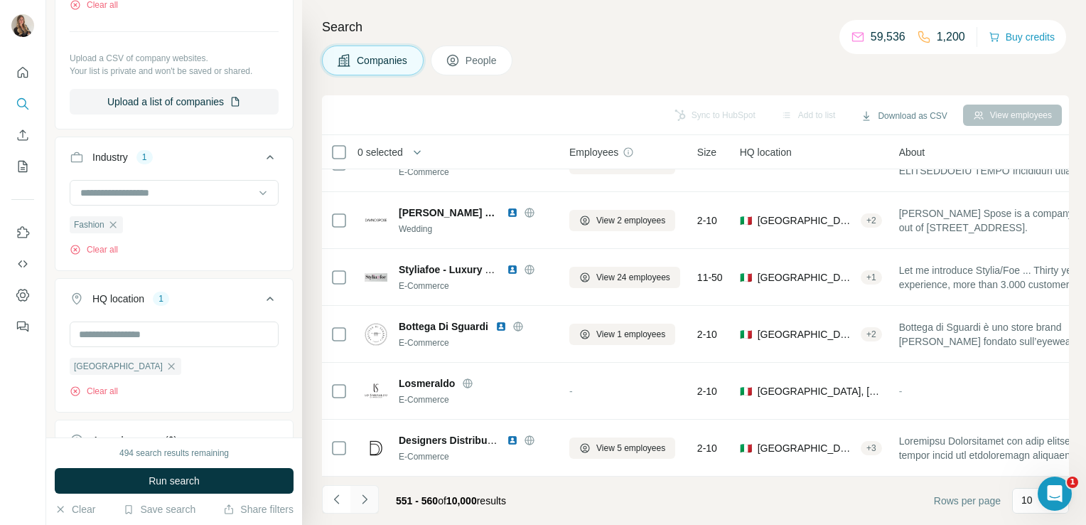
click at [364, 498] on icon "Navigate to next page" at bounding box center [365, 499] width 14 height 14
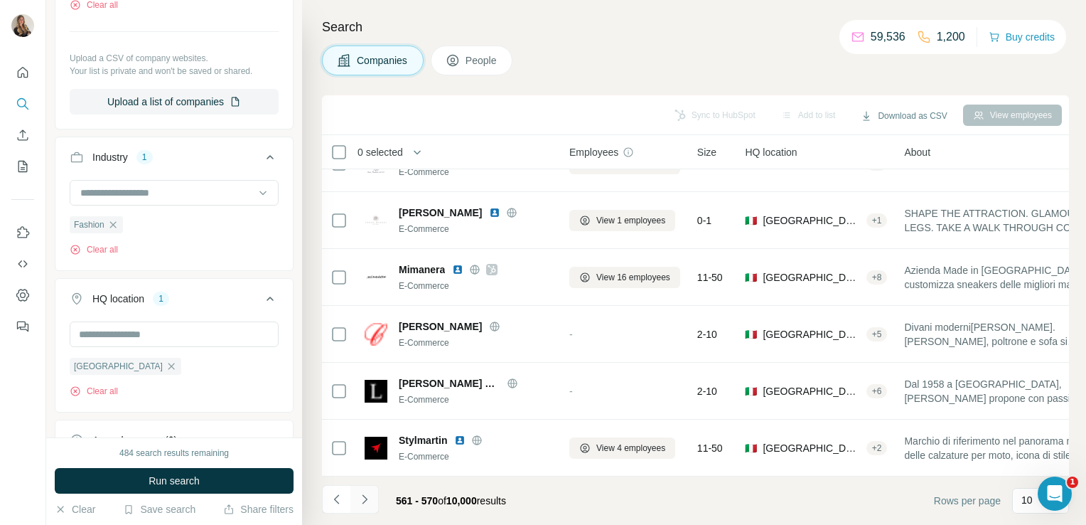
click at [364, 496] on icon "Navigate to next page" at bounding box center [364, 498] width 5 height 9
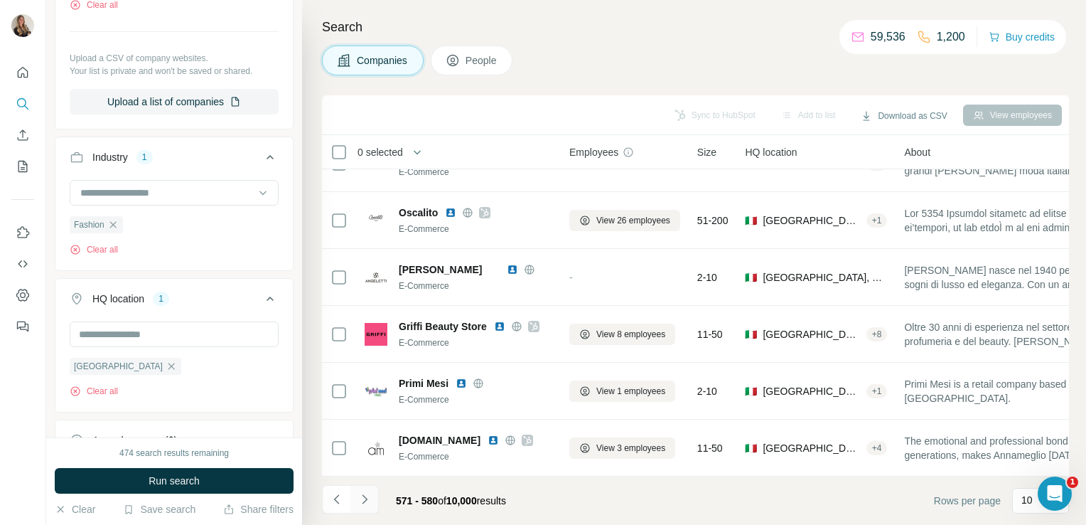
click at [361, 503] on icon "Navigate to next page" at bounding box center [365, 499] width 14 height 14
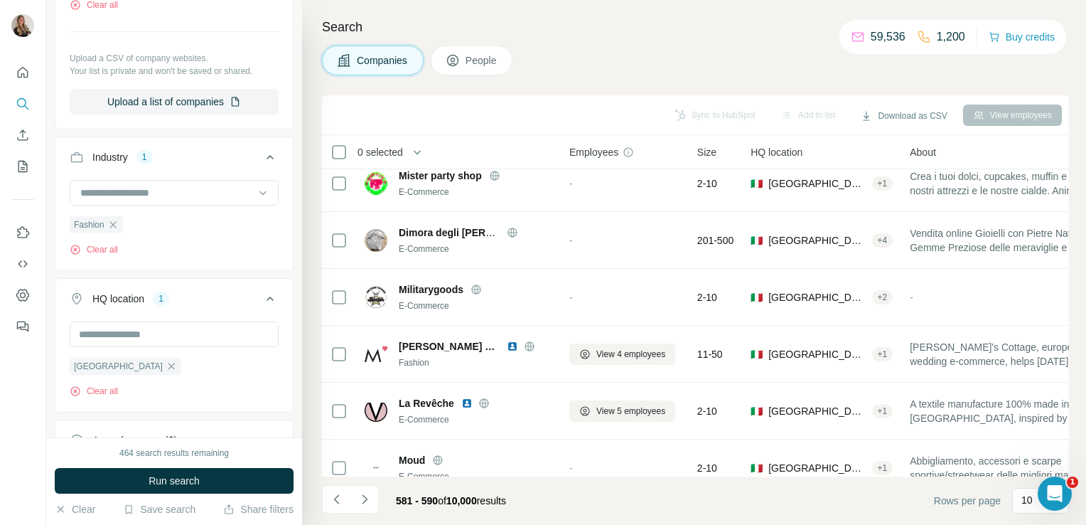
scroll to position [0, 0]
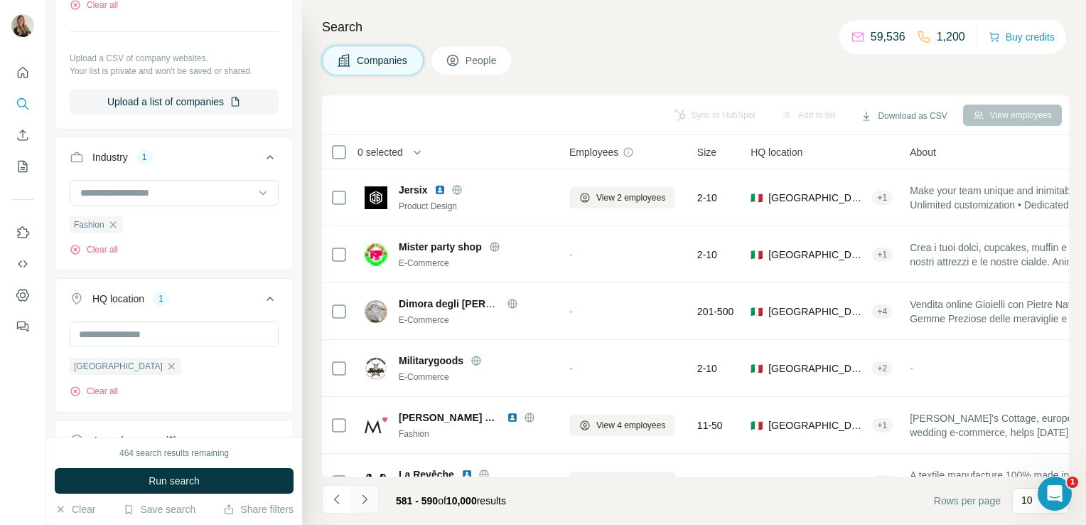
click at [367, 496] on icon "Navigate to next page" at bounding box center [365, 499] width 14 height 14
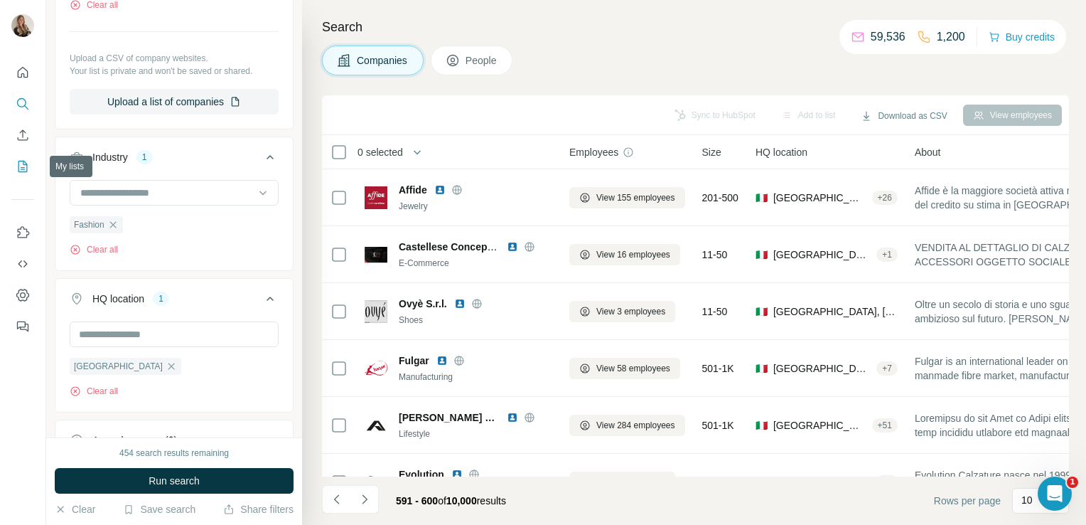
click at [23, 166] on icon "My lists" at bounding box center [23, 166] width 14 height 14
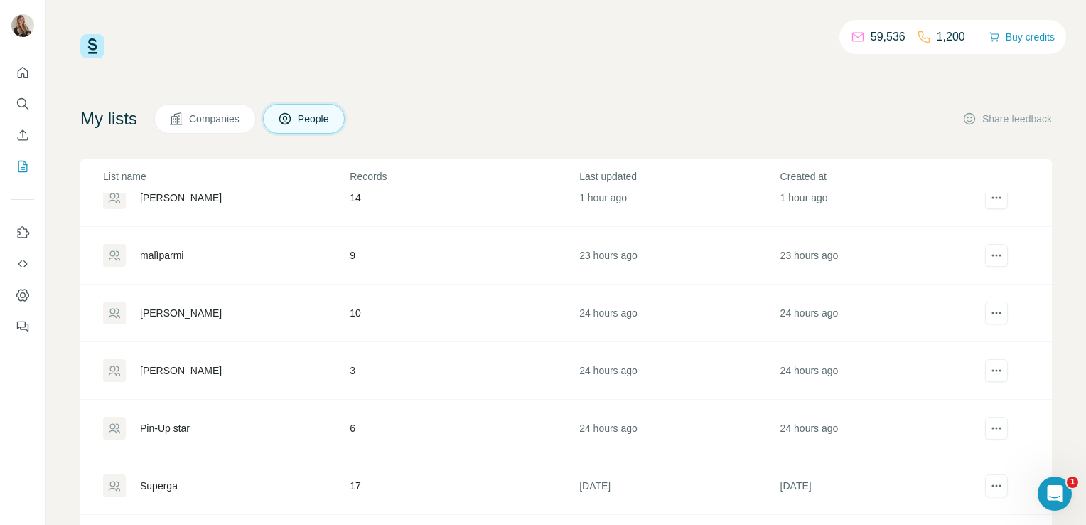
scroll to position [336, 0]
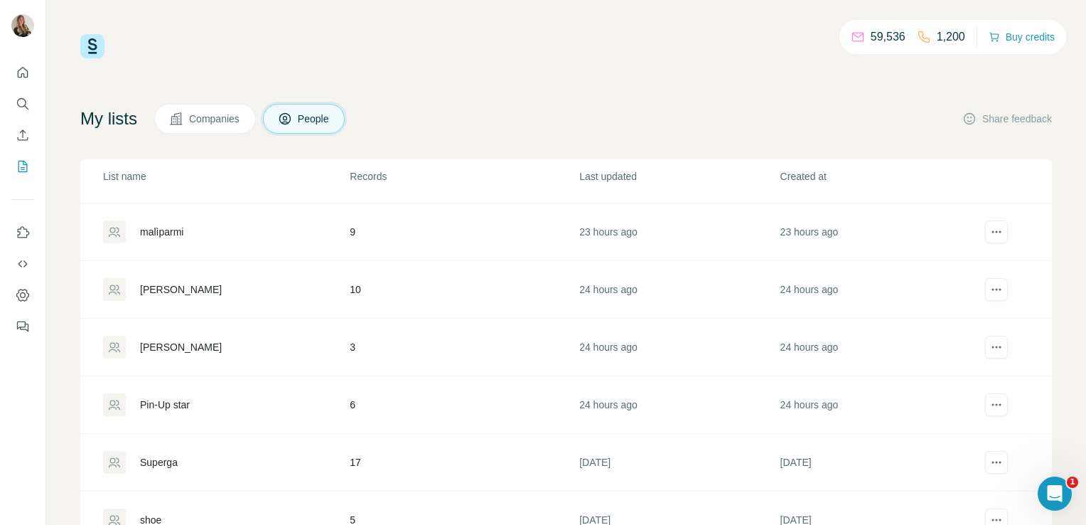
click at [196, 340] on div "[PERSON_NAME]" at bounding box center [181, 347] width 82 height 14
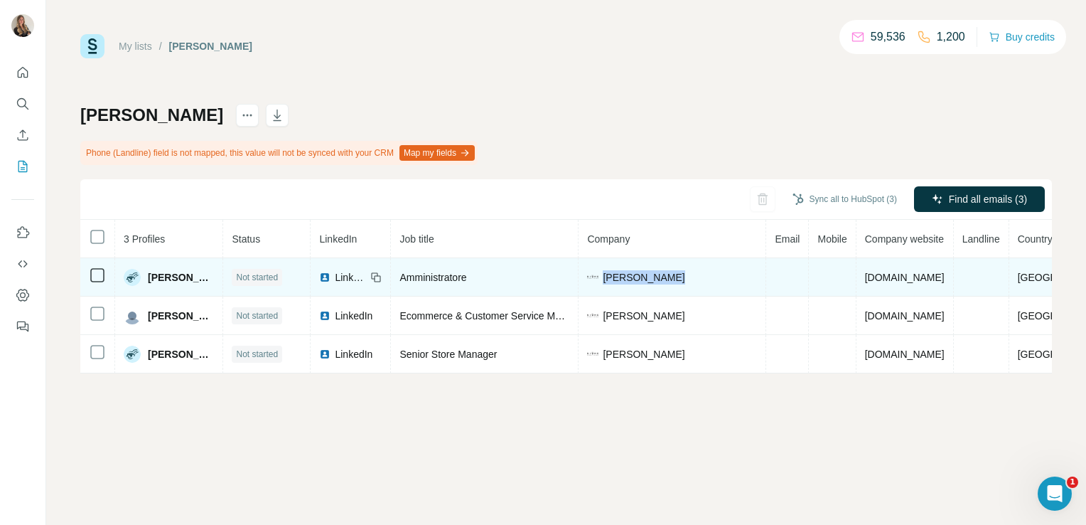
drag, startPoint x: 670, startPoint y: 276, endPoint x: 604, endPoint y: 282, distance: 66.4
click at [604, 282] on div "[PERSON_NAME]" at bounding box center [672, 277] width 170 height 14
copy span "[PERSON_NAME]"
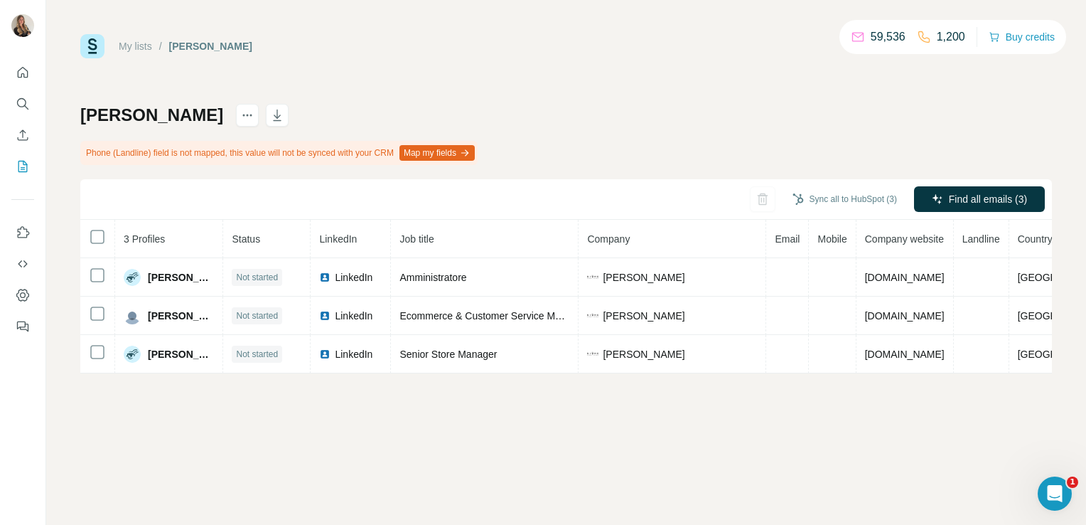
click at [305, 183] on div "Sync all to HubSpot (3) Find all emails (3)" at bounding box center [566, 199] width 972 height 41
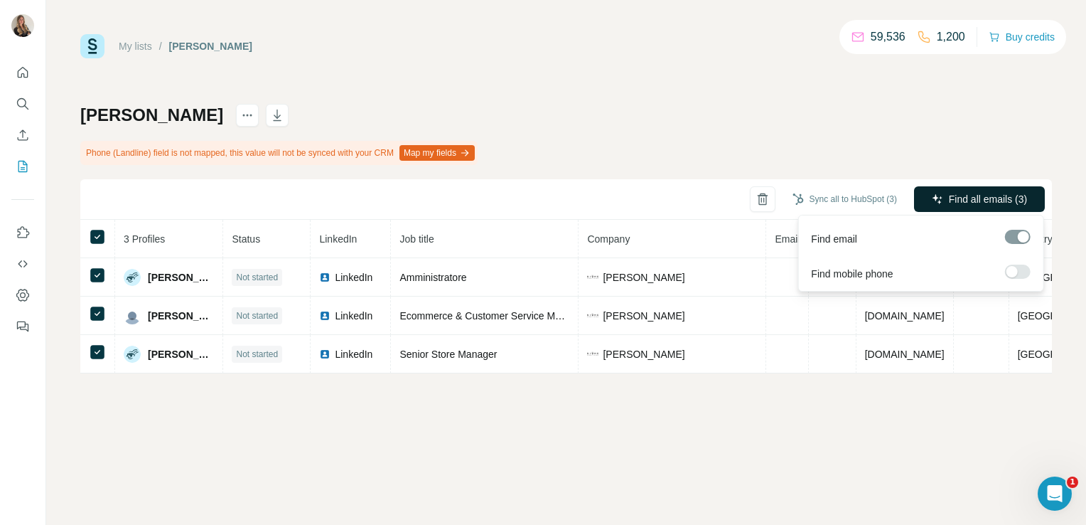
click at [944, 198] on button "Find all emails (3)" at bounding box center [979, 199] width 131 height 26
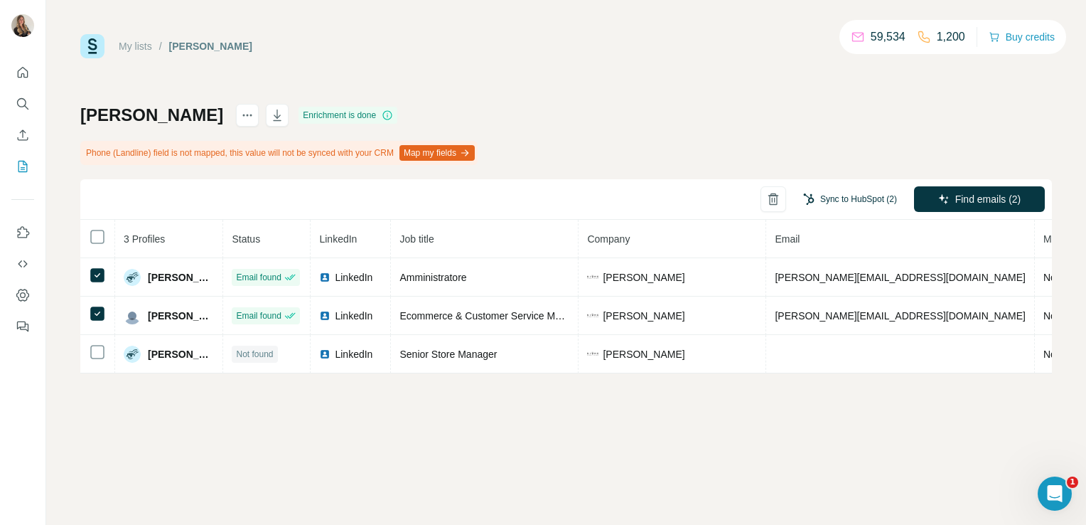
click at [840, 206] on button "Sync to HubSpot (2)" at bounding box center [850, 198] width 114 height 21
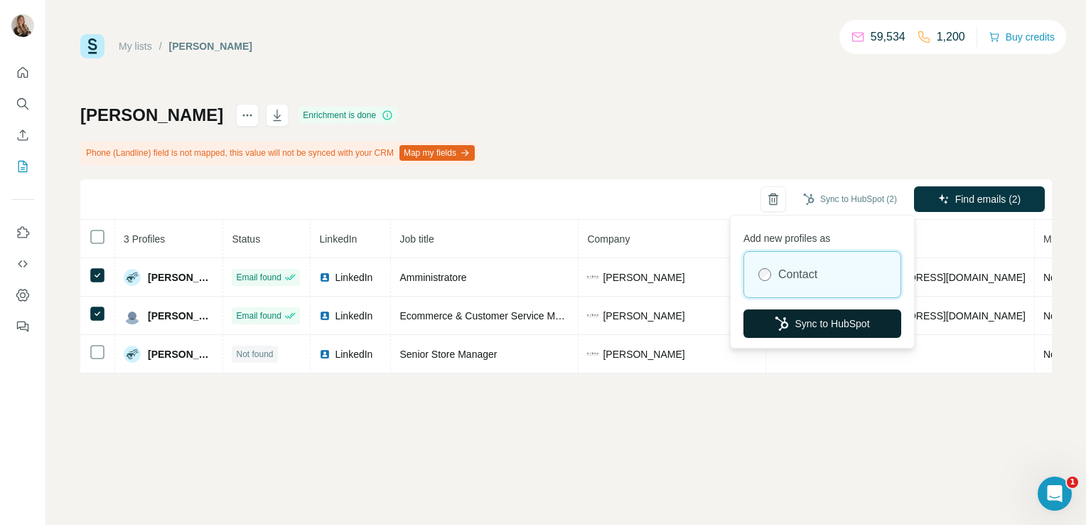
click at [804, 326] on button "Sync to HubSpot" at bounding box center [823, 323] width 158 height 28
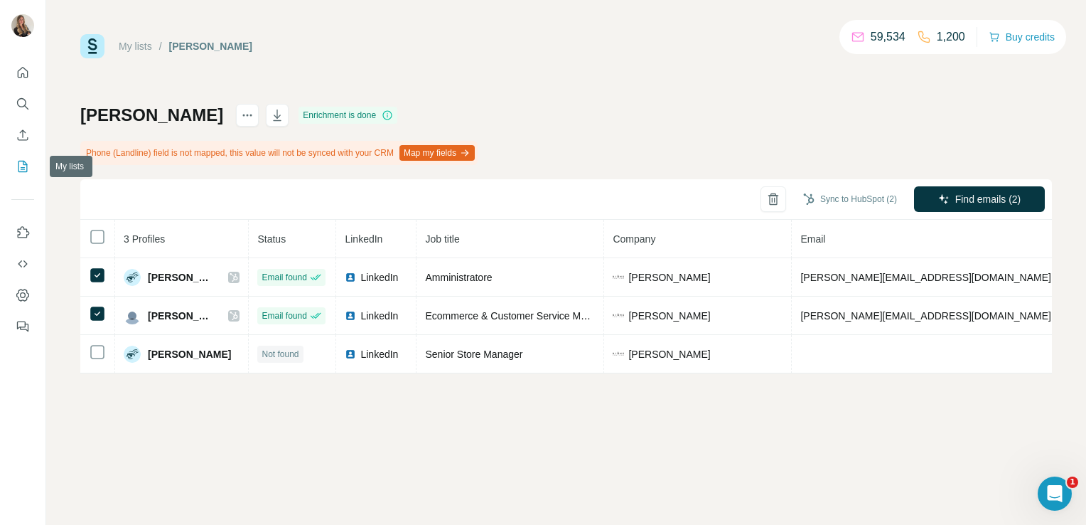
click at [19, 166] on icon "My lists" at bounding box center [23, 166] width 14 height 14
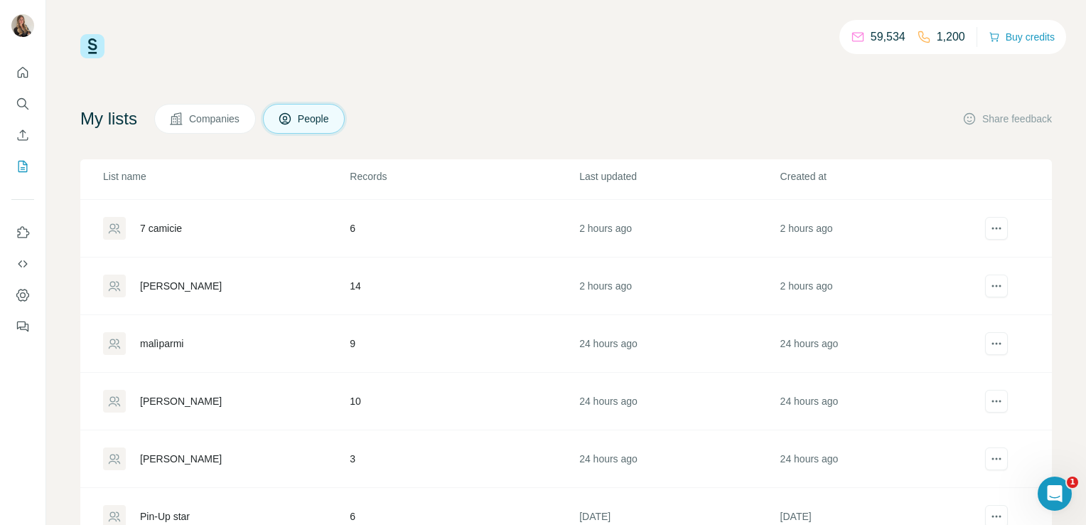
scroll to position [228, 0]
click at [185, 397] on div "[PERSON_NAME]" at bounding box center [181, 398] width 82 height 14
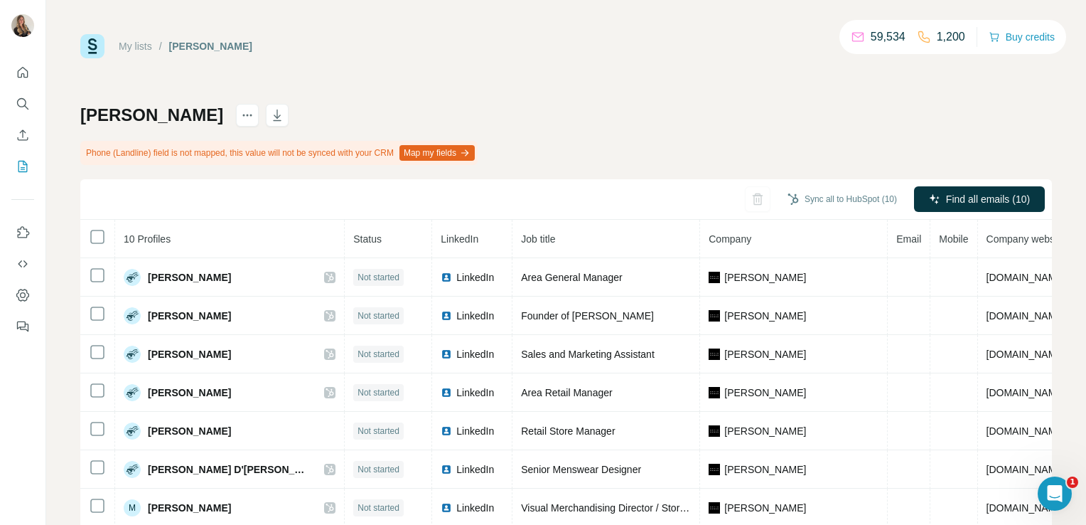
scroll to position [51, 0]
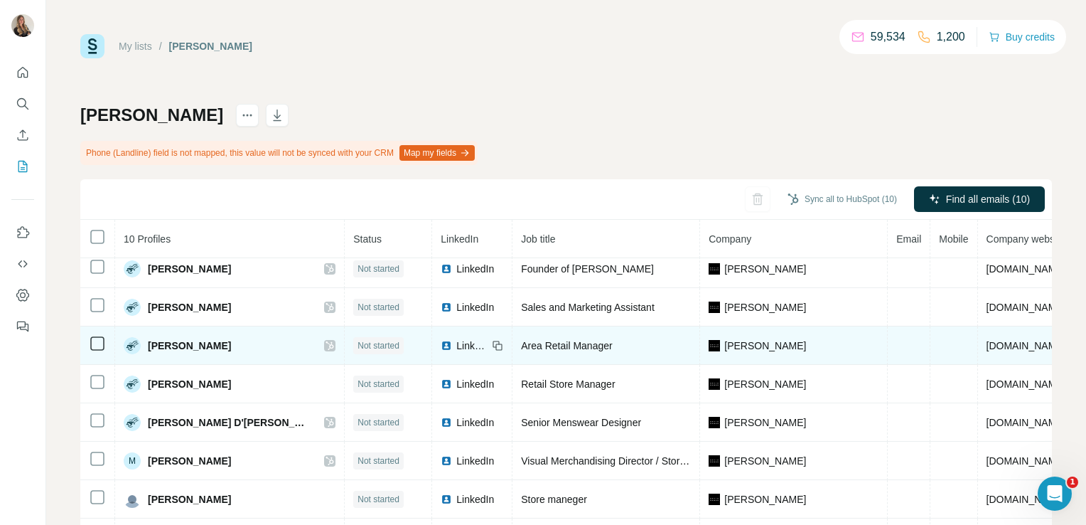
click at [326, 341] on icon at bounding box center [330, 345] width 8 height 9
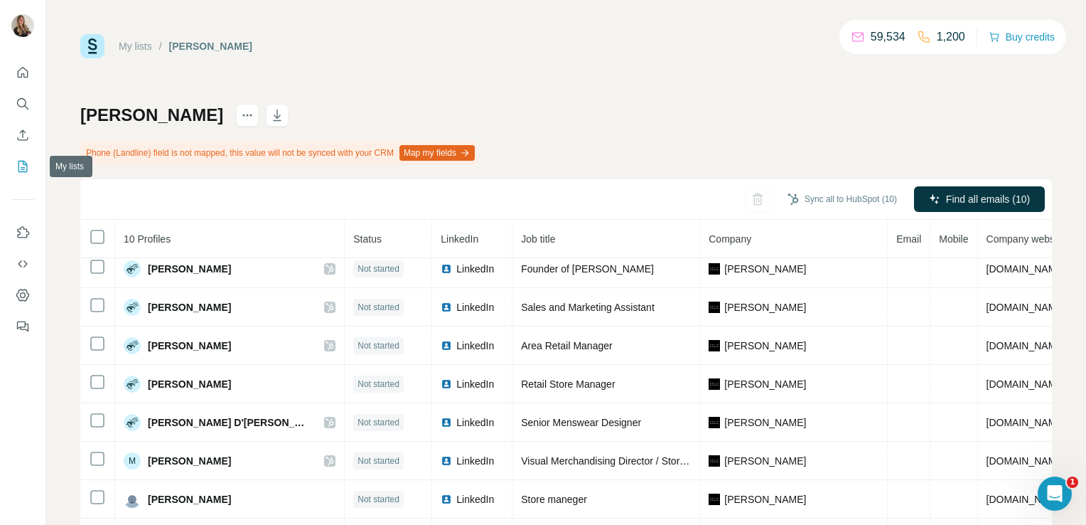
click at [21, 168] on icon "My lists" at bounding box center [23, 166] width 14 height 14
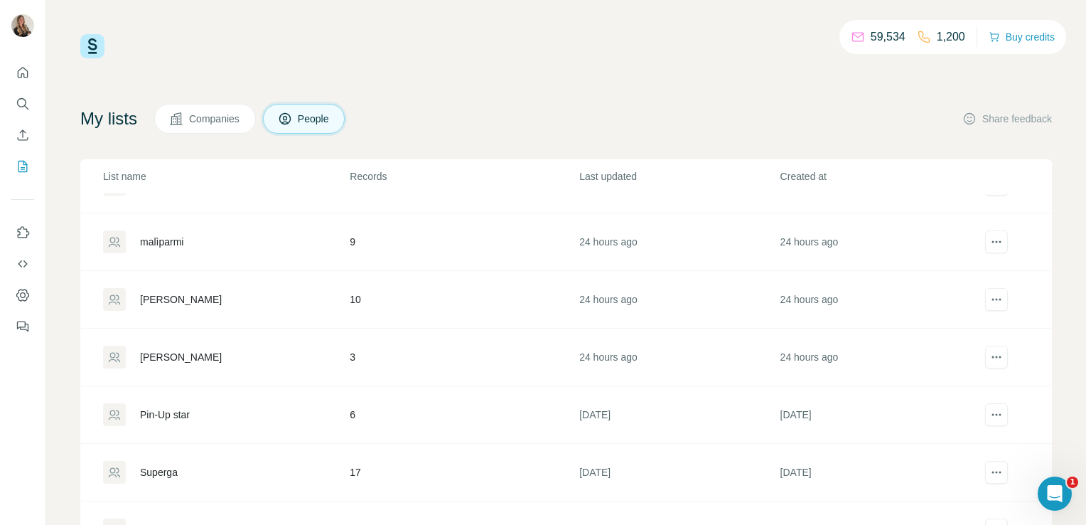
scroll to position [327, 0]
click at [162, 241] on div "malìparmi" at bounding box center [161, 241] width 43 height 14
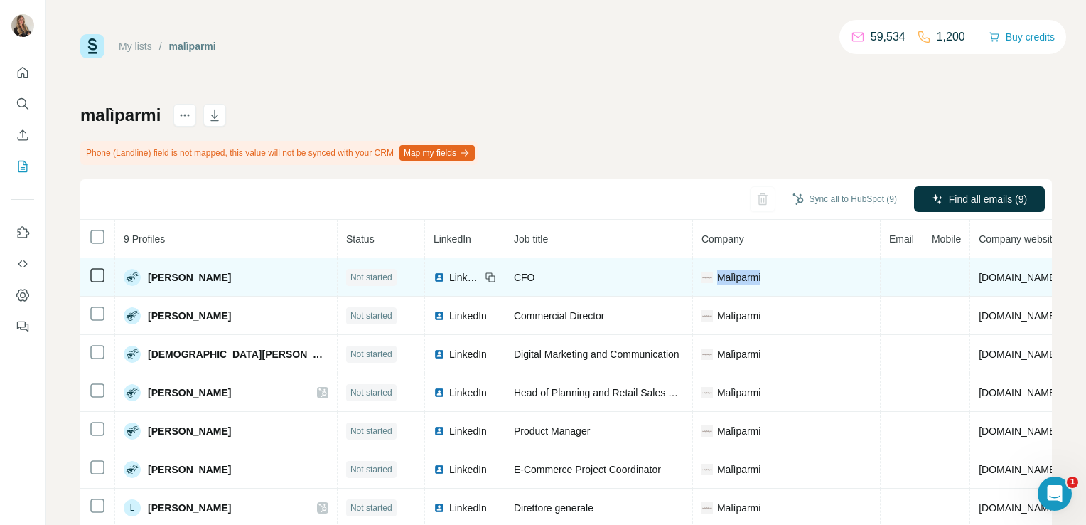
drag, startPoint x: 675, startPoint y: 277, endPoint x: 626, endPoint y: 284, distance: 49.5
click at [693, 284] on td "Malìparmi" at bounding box center [787, 277] width 188 height 38
copy span "Malìparmi"
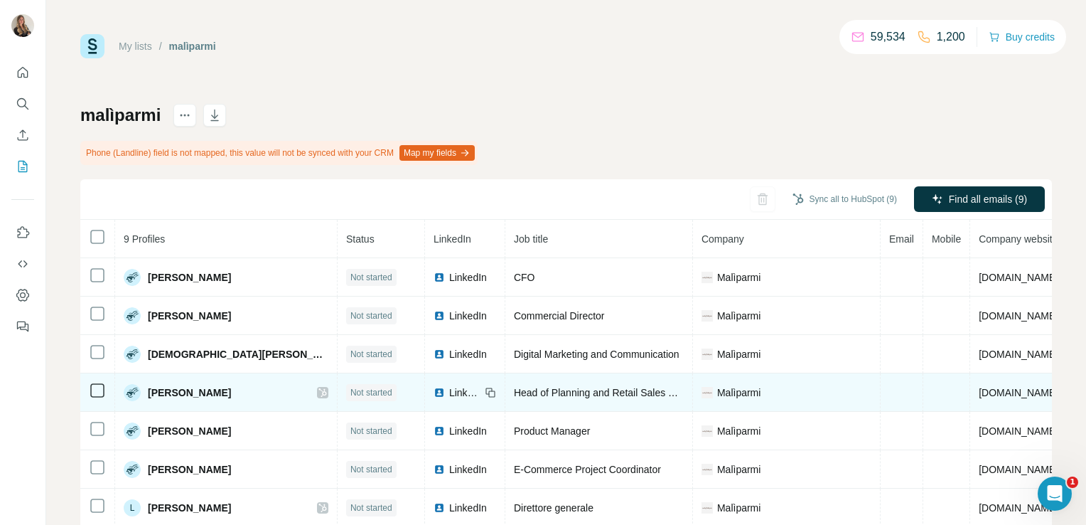
click at [319, 387] on icon at bounding box center [323, 392] width 9 height 11
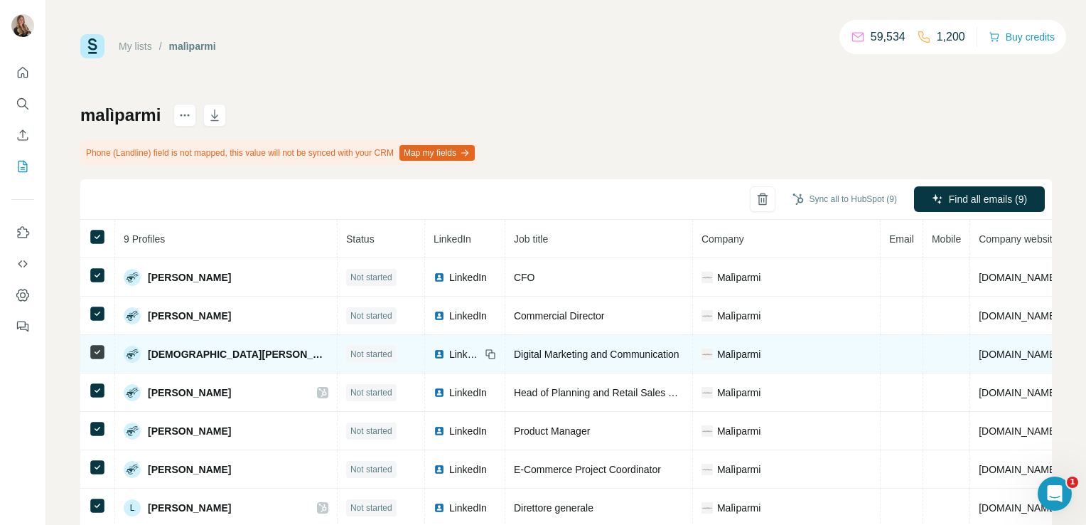
scroll to position [13, 0]
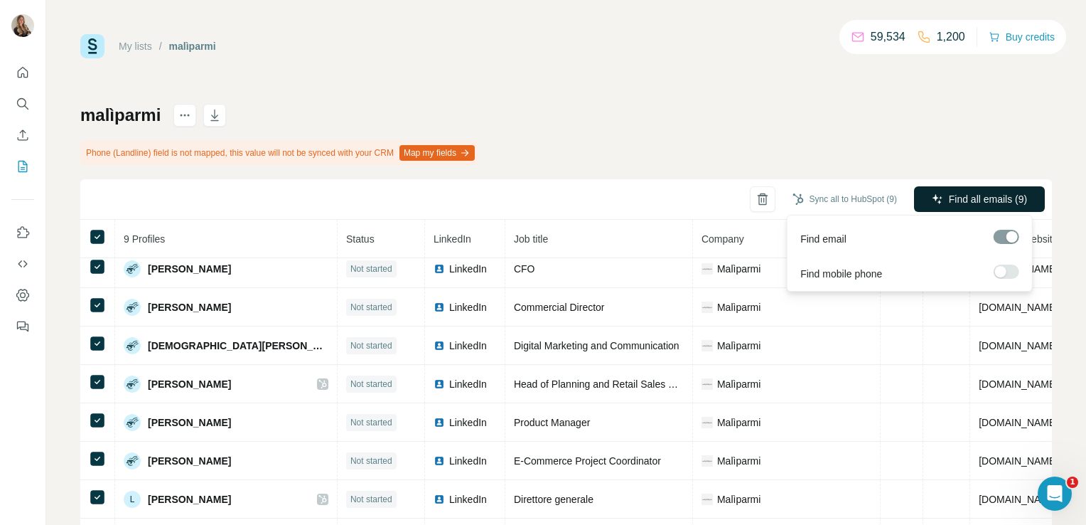
click at [978, 198] on span "Find all emails (9)" at bounding box center [988, 199] width 78 height 14
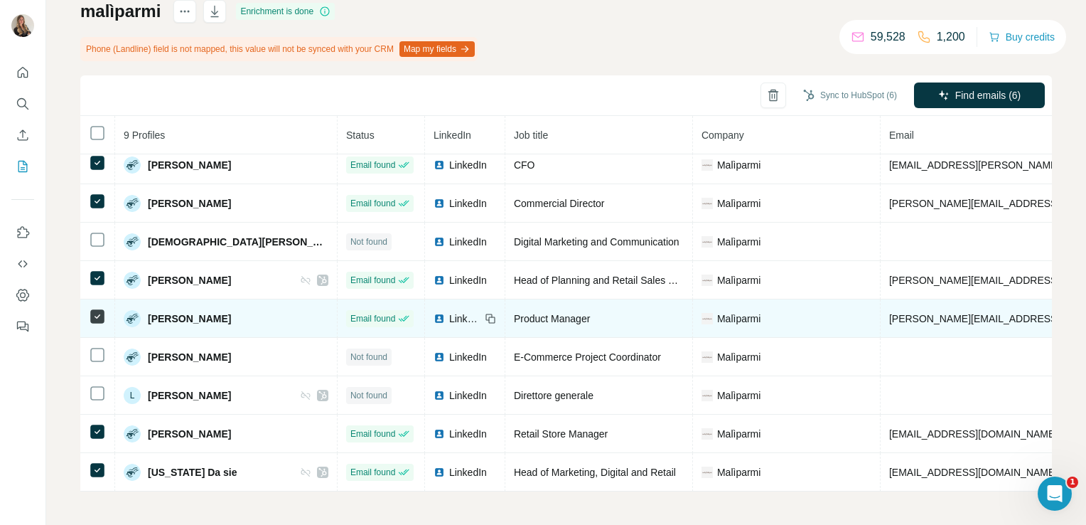
scroll to position [0, 0]
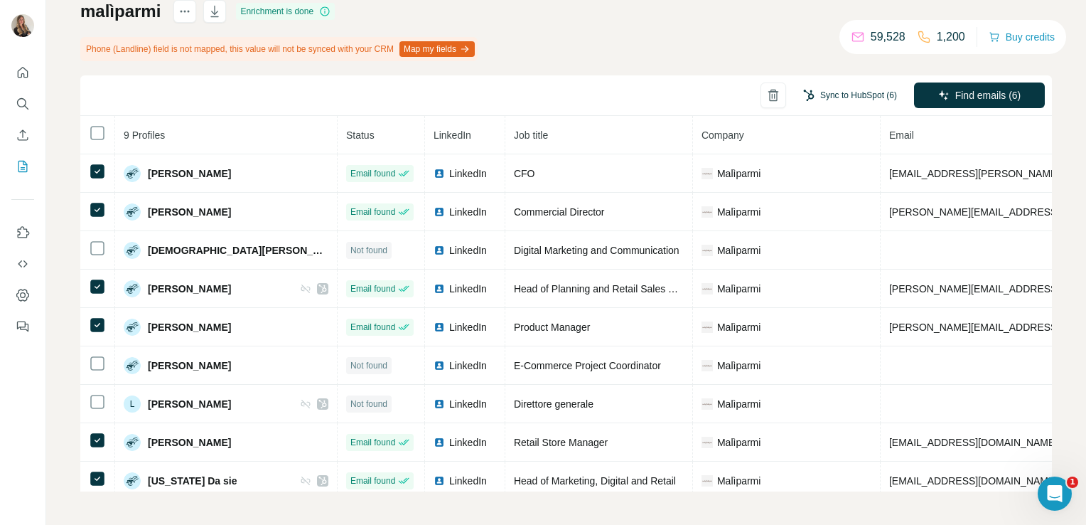
click at [820, 95] on button "Sync to HubSpot (6)" at bounding box center [850, 95] width 114 height 21
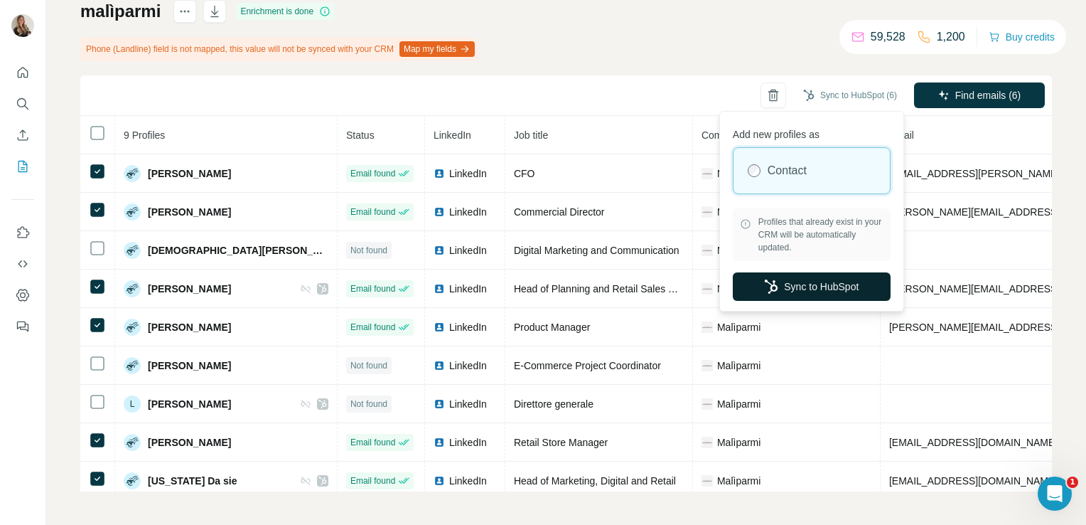
click at [776, 292] on button "Sync to HubSpot" at bounding box center [812, 286] width 158 height 28
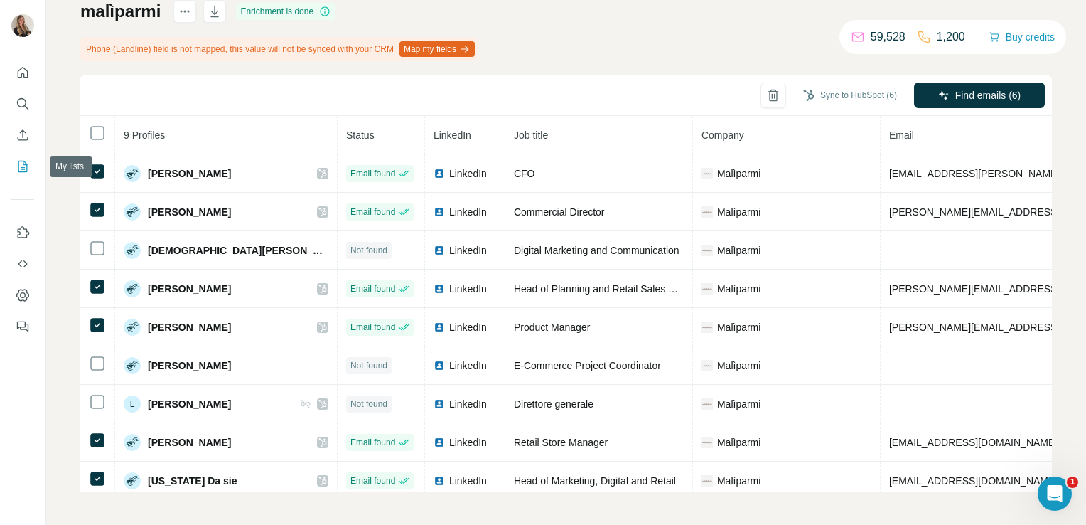
click at [22, 161] on icon "My lists" at bounding box center [23, 166] width 14 height 14
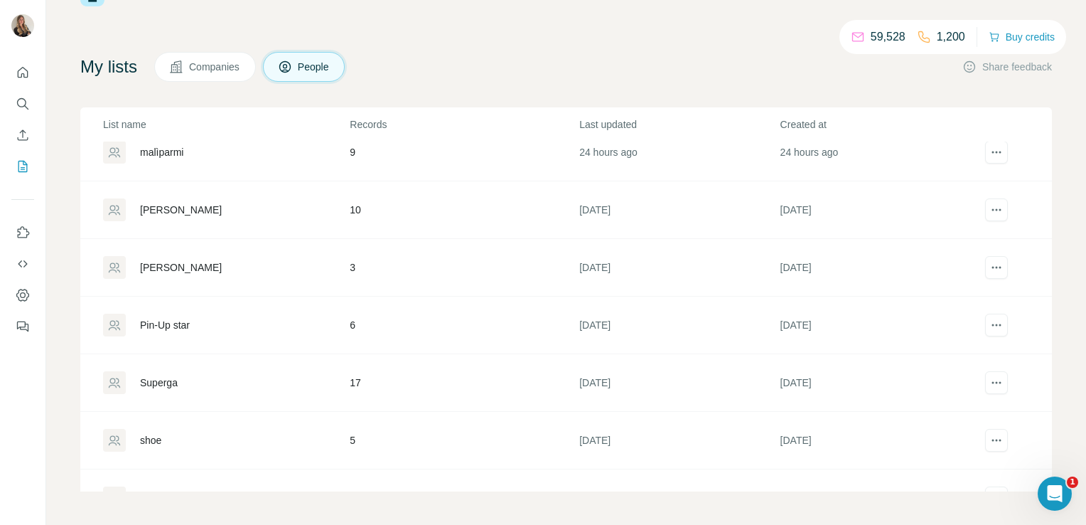
scroll to position [454, 0]
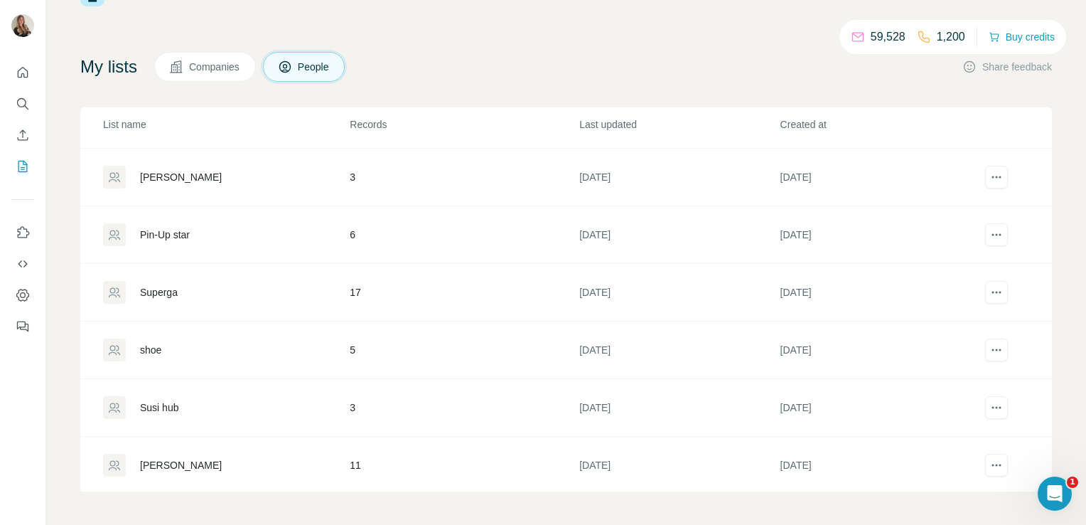
click at [156, 292] on div "Superga" at bounding box center [159, 292] width 38 height 14
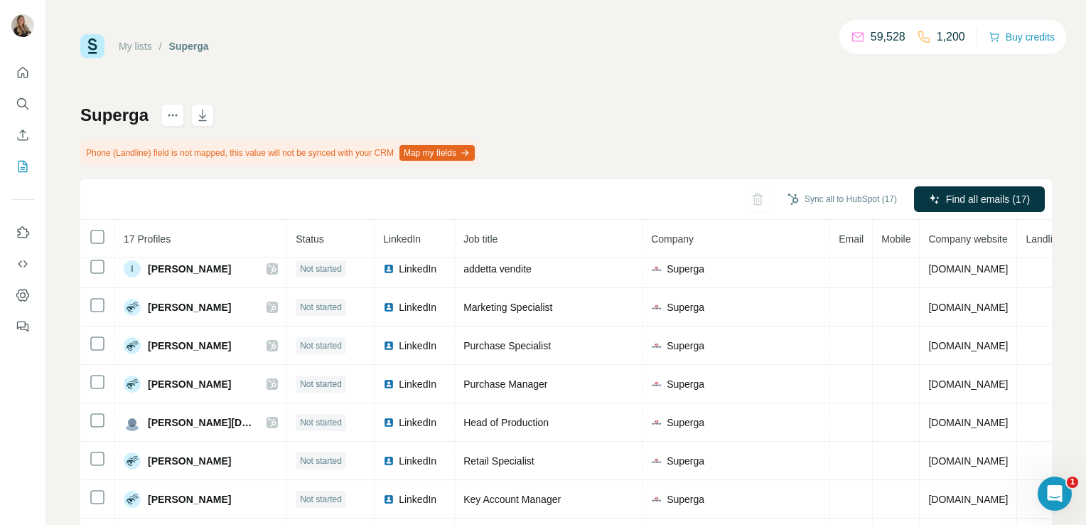
scroll to position [104, 0]
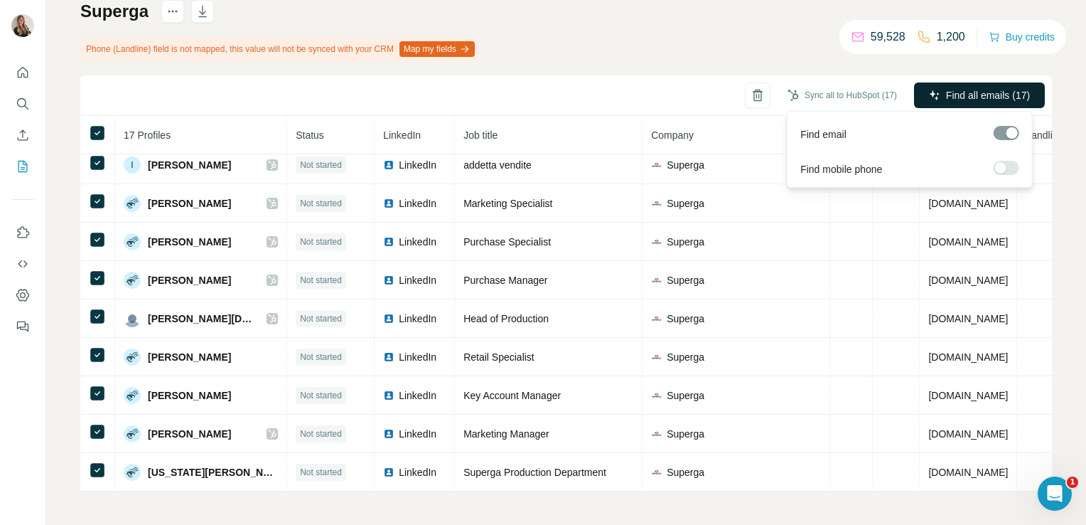
click at [929, 95] on icon "button" at bounding box center [934, 95] width 11 height 11
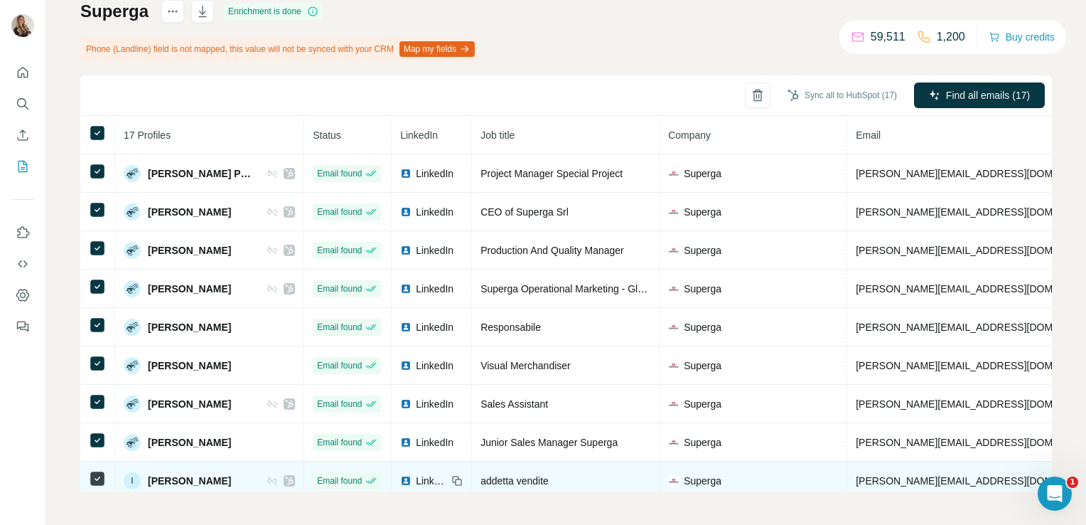
scroll to position [318, 0]
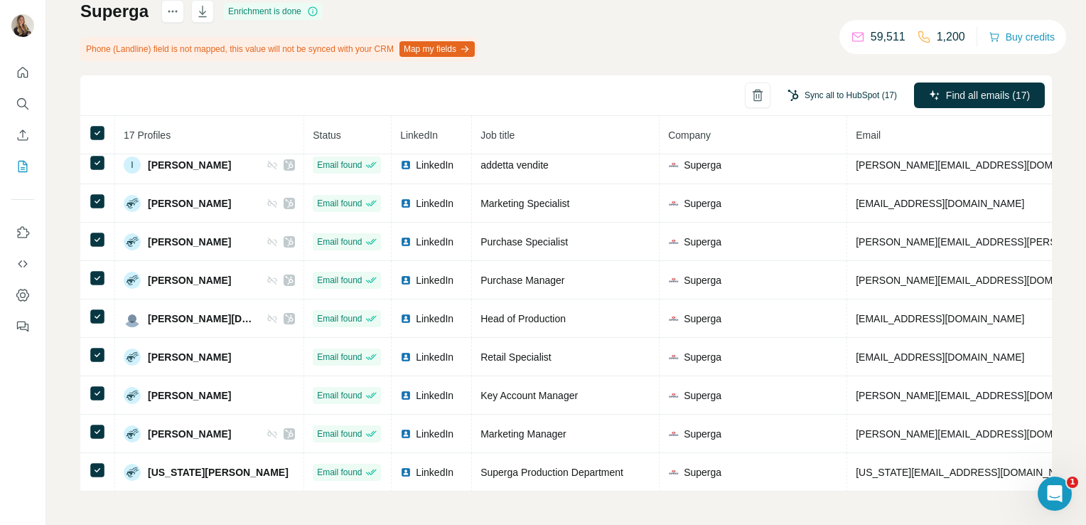
click at [807, 90] on button "Sync all to HubSpot (17)" at bounding box center [842, 95] width 129 height 21
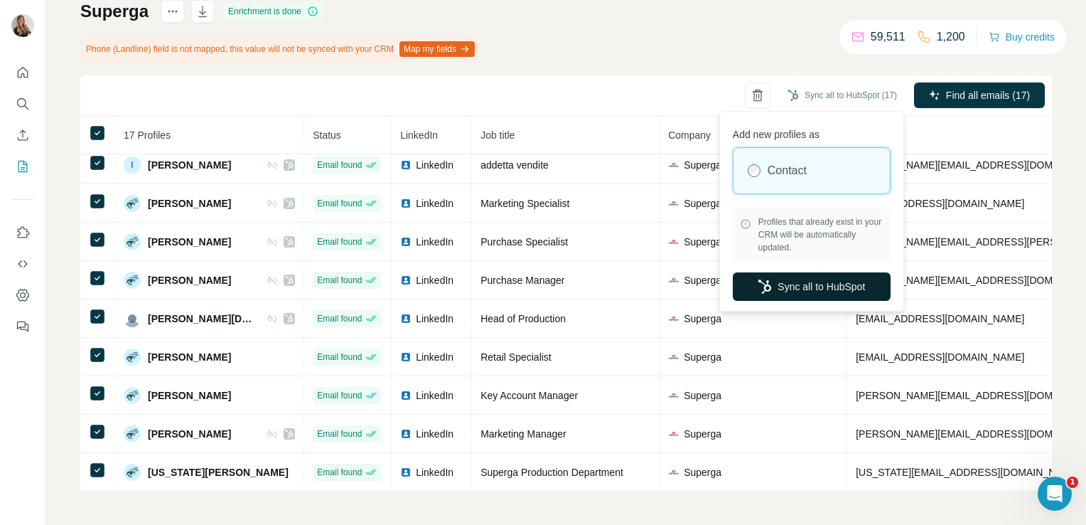
click at [776, 289] on button "Sync all to HubSpot" at bounding box center [812, 286] width 158 height 28
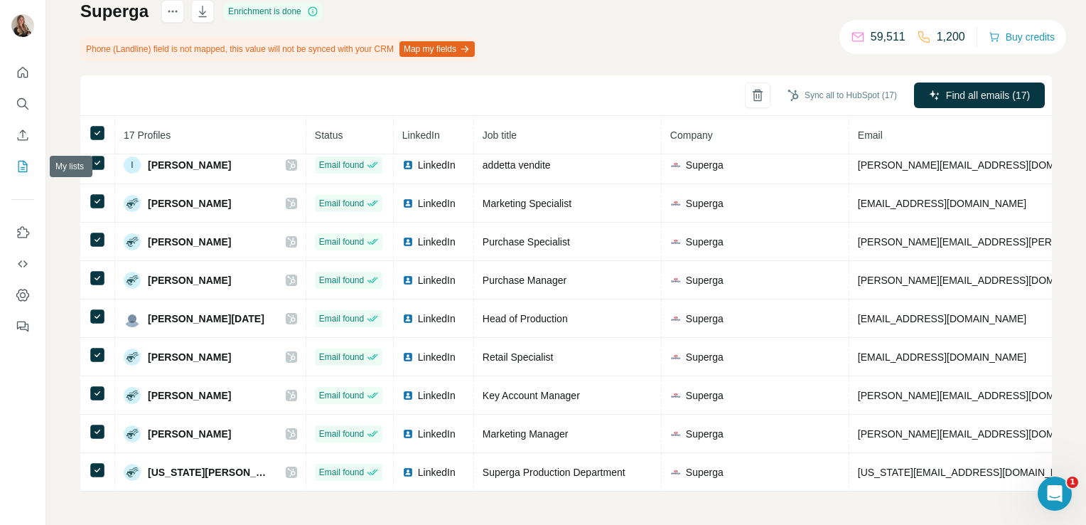
click at [23, 162] on icon "My lists" at bounding box center [23, 166] width 14 height 14
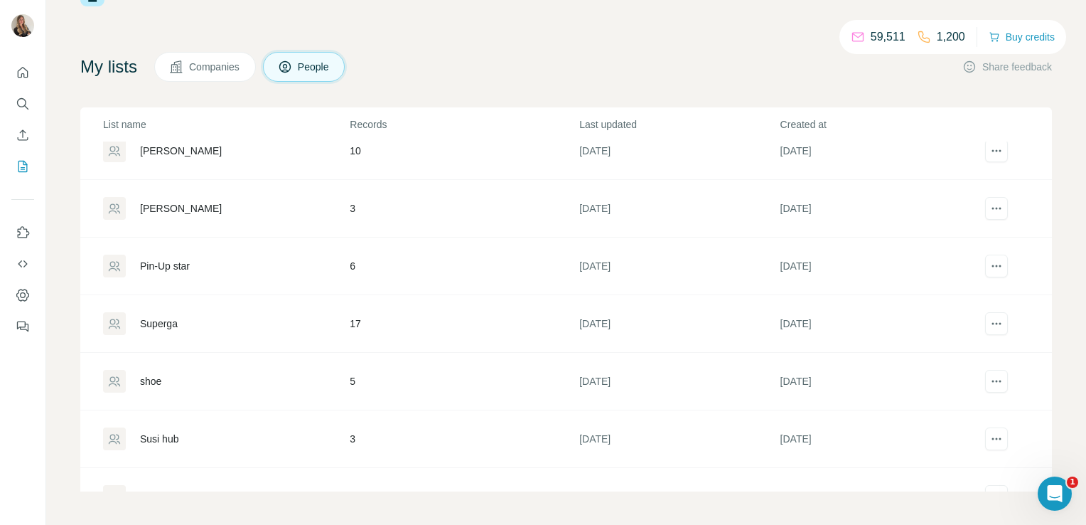
scroll to position [424, 0]
click at [142, 377] on div "shoe" at bounding box center [150, 380] width 21 height 14
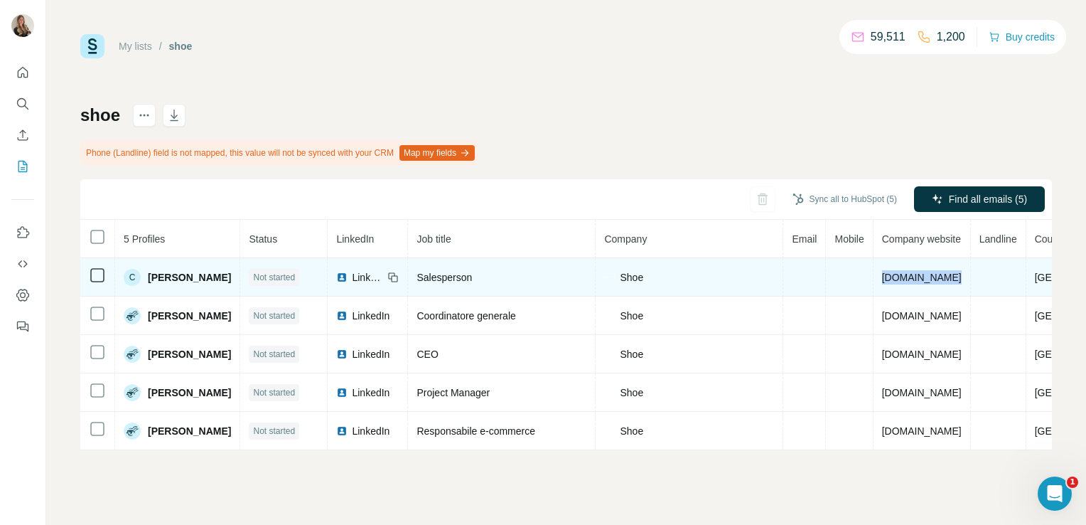
drag, startPoint x: 945, startPoint y: 274, endPoint x: 870, endPoint y: 279, distance: 74.9
click at [874, 279] on td "weareshoe.com" at bounding box center [922, 277] width 97 height 38
copy span "weareshoe.com"
